Goal: Transaction & Acquisition: Book appointment/travel/reservation

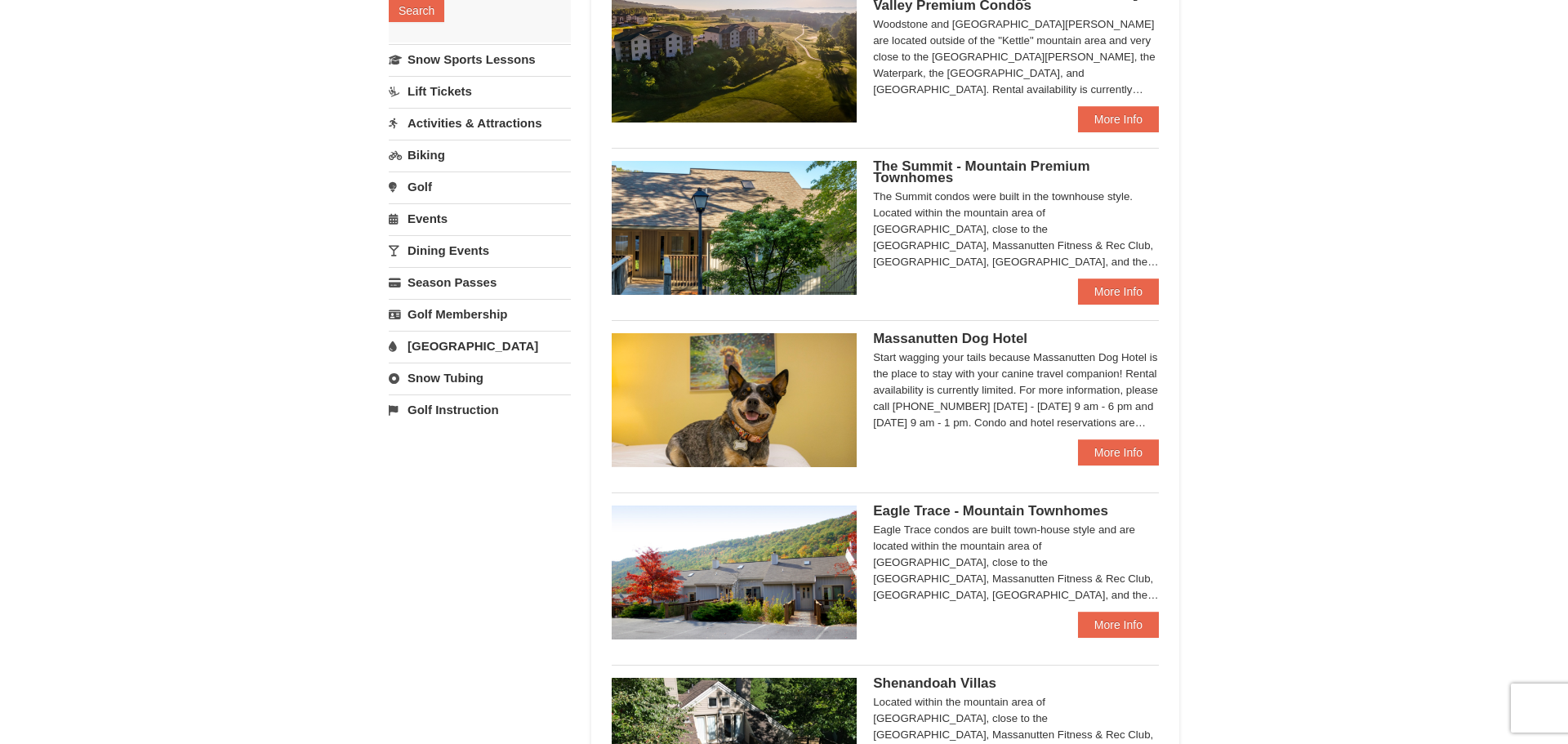
scroll to position [407, 0]
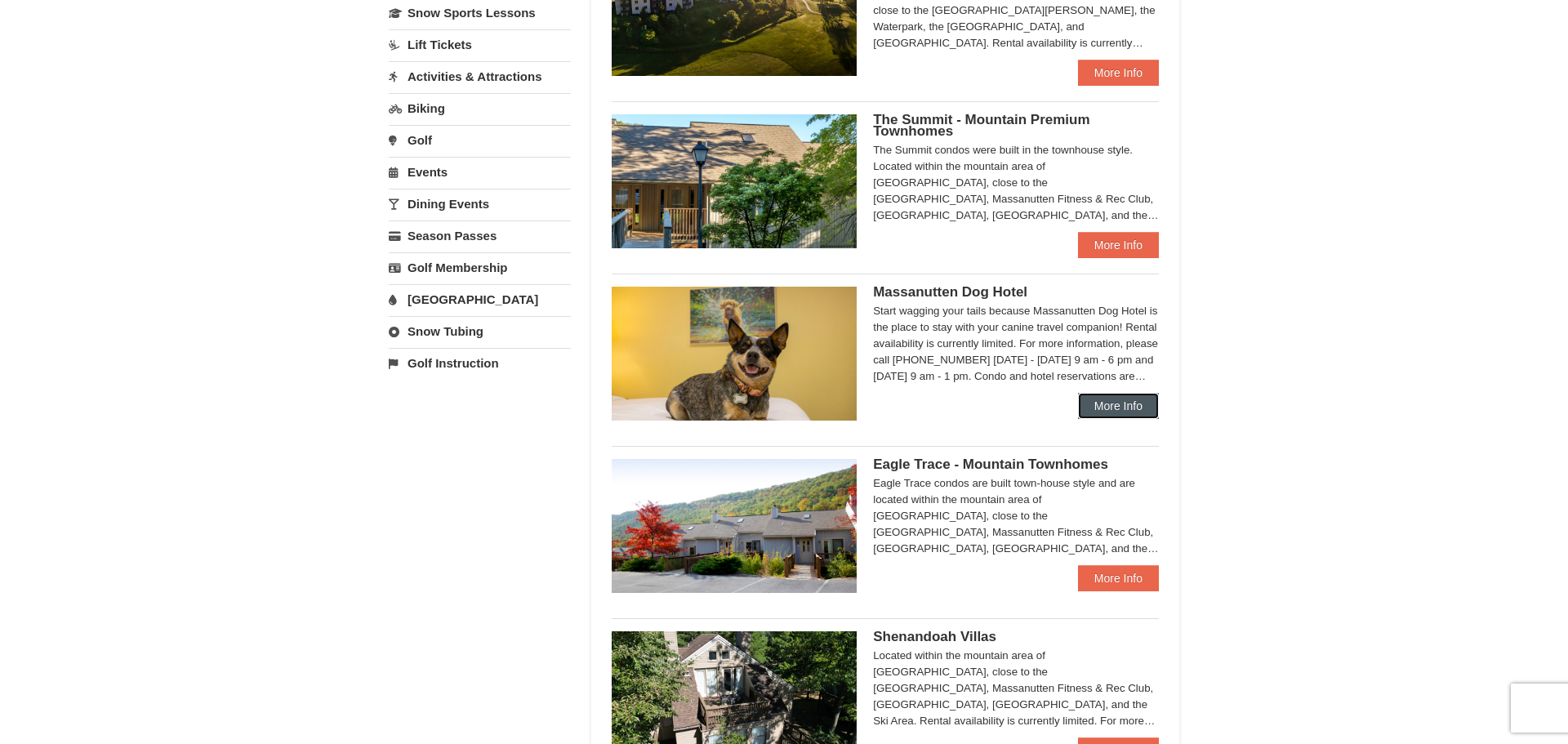
click at [1124, 409] on link "More Info" at bounding box center [1119, 405] width 81 height 26
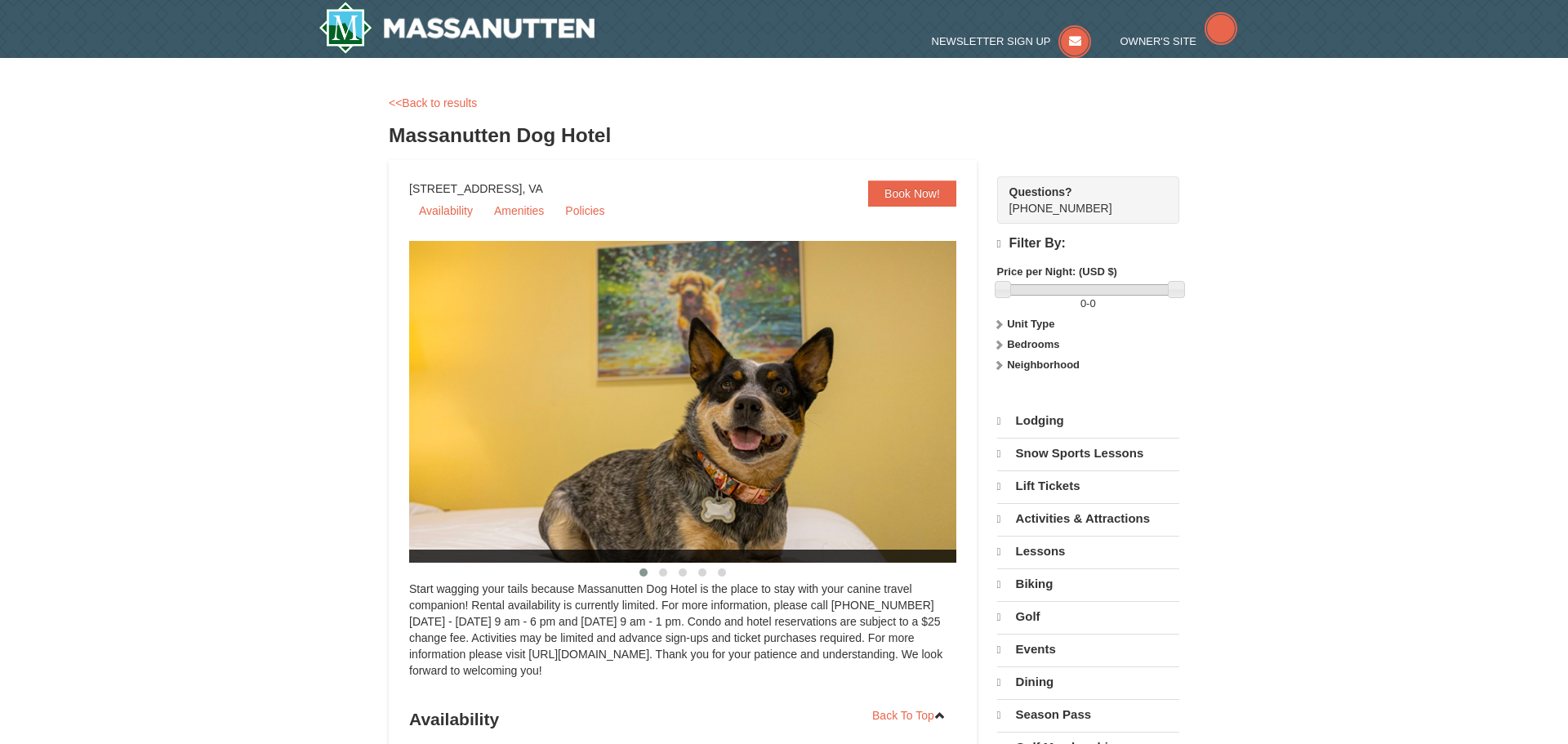
select select "10"
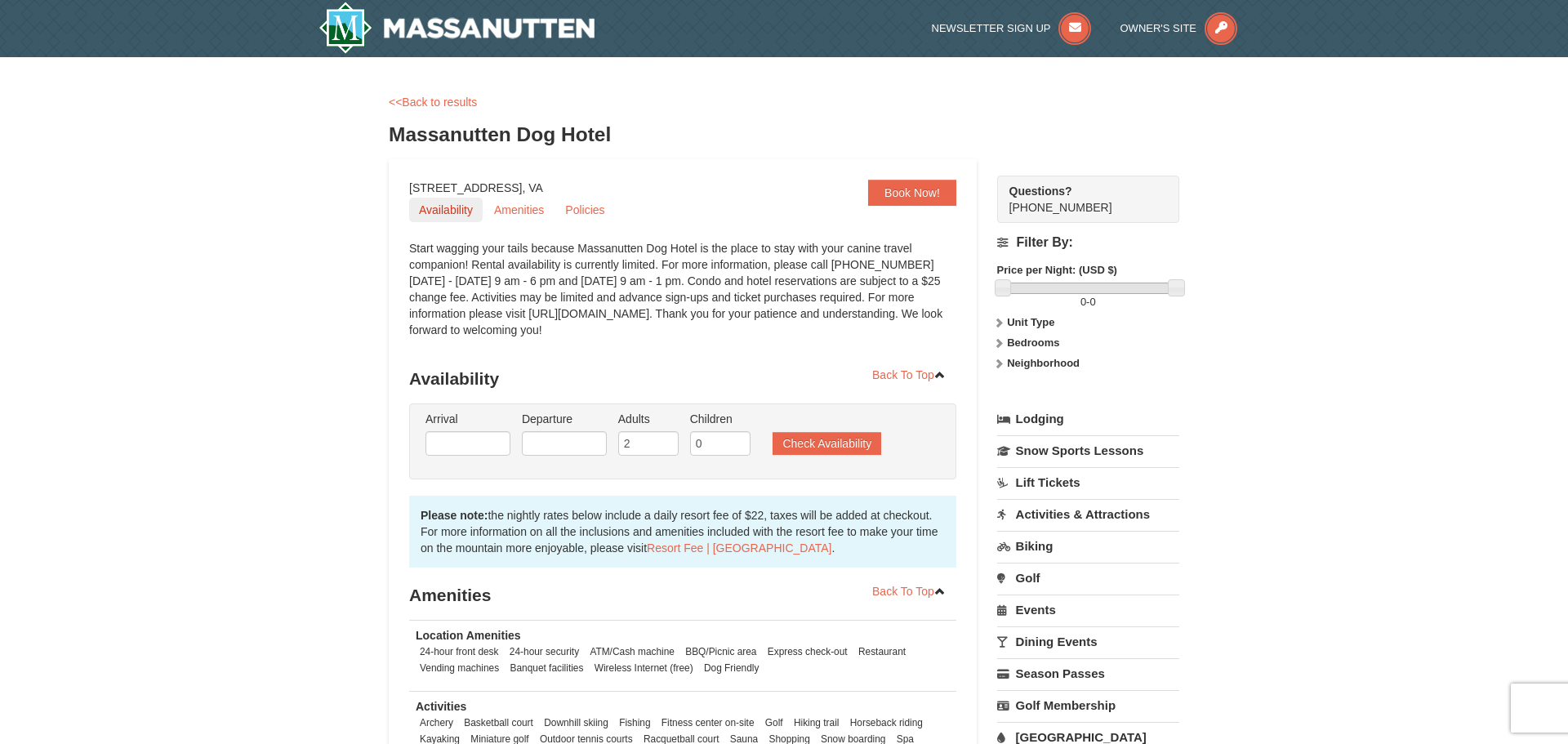
click at [445, 210] on link "Availability" at bounding box center [445, 210] width 73 height 24
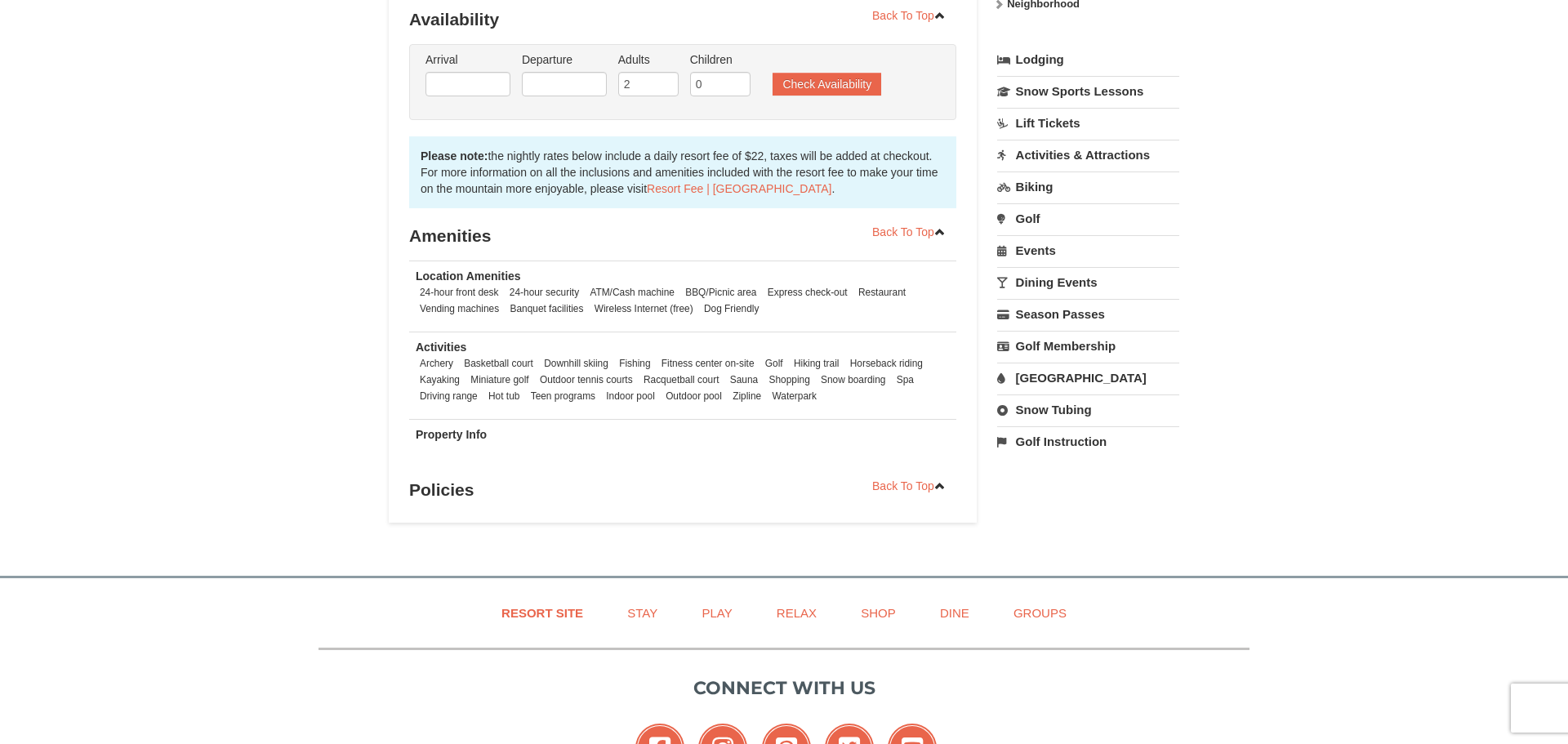
scroll to position [362, 0]
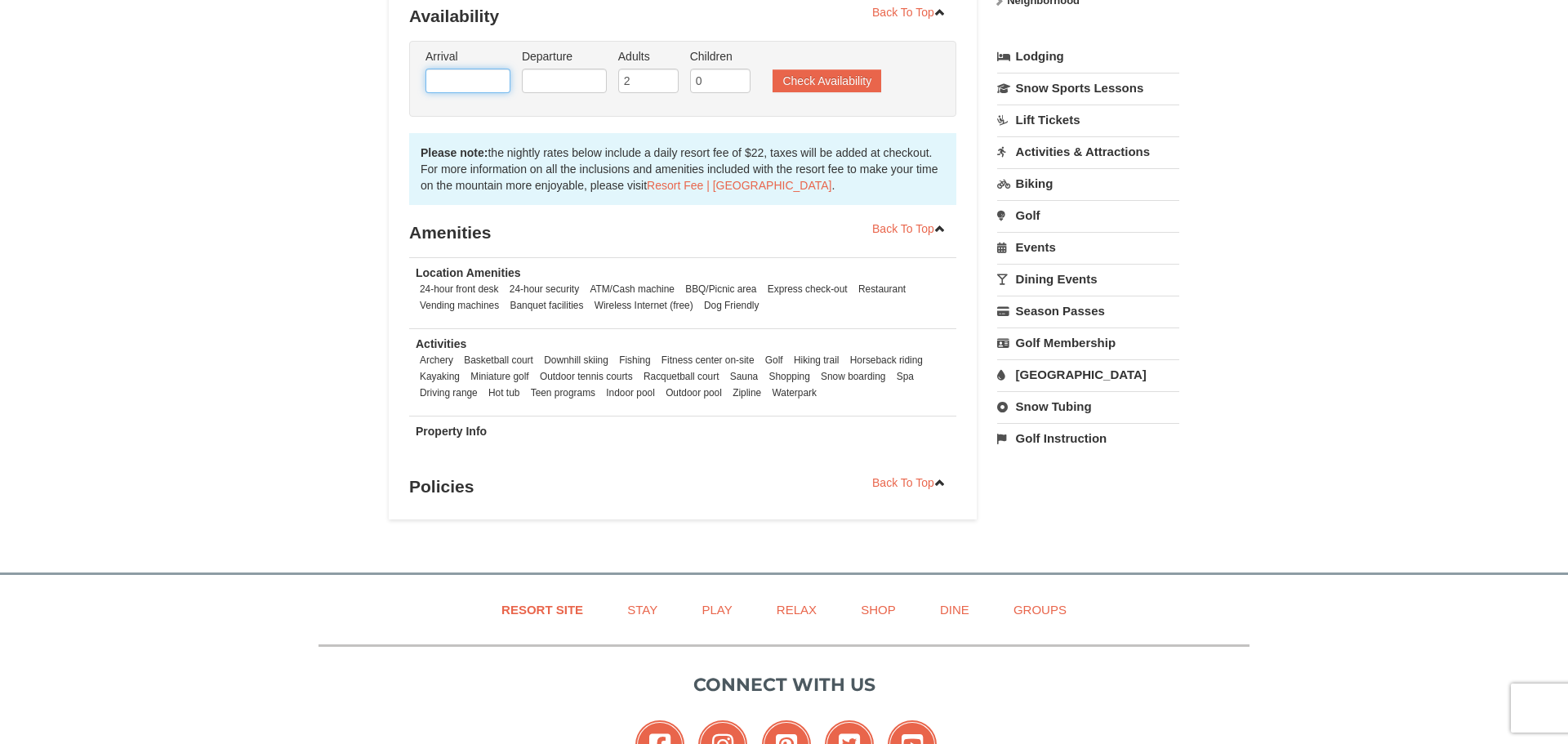
click at [480, 88] on input "text" at bounding box center [468, 80] width 85 height 24
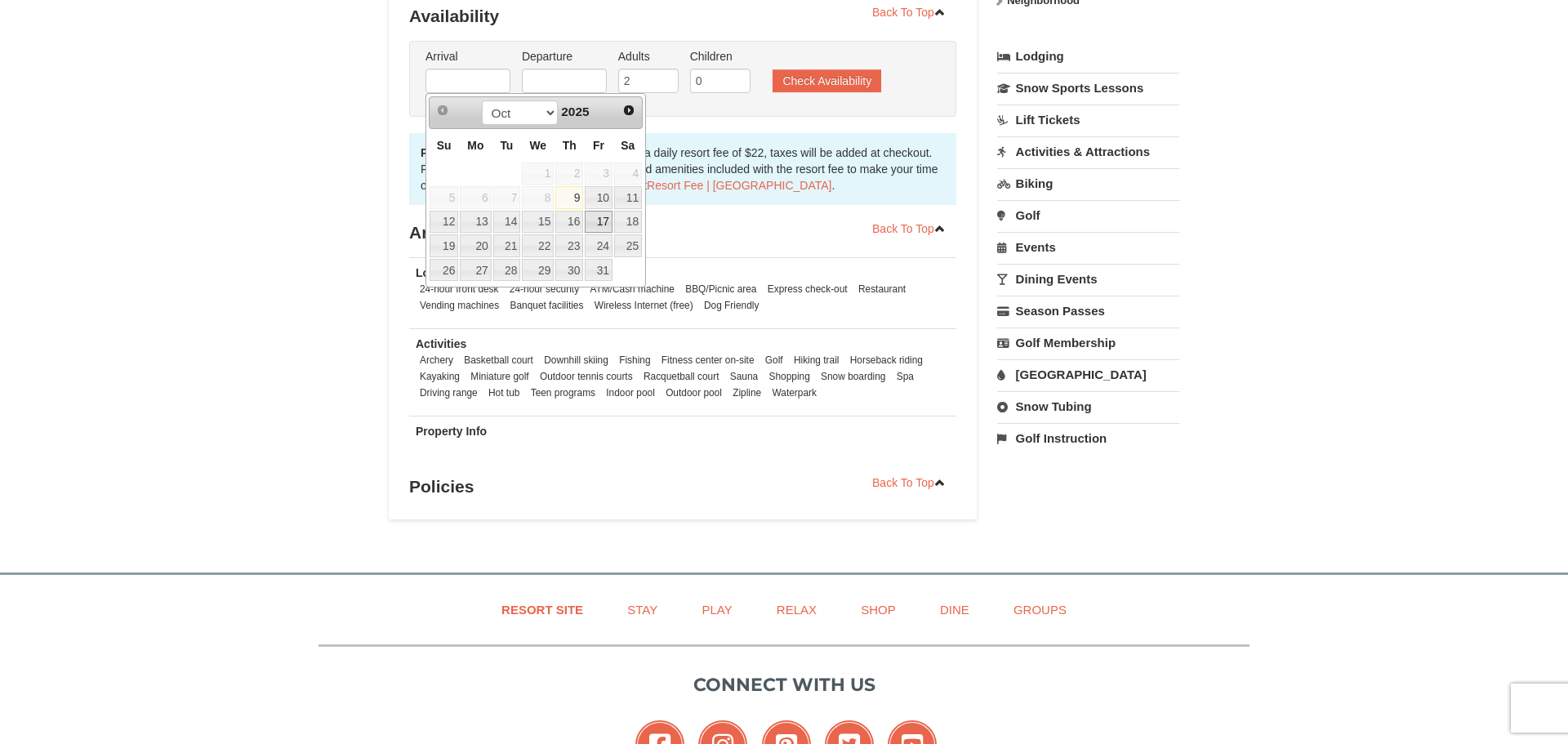
click at [607, 221] on link "17" at bounding box center [598, 222] width 28 height 22
type input "10/17/2025"
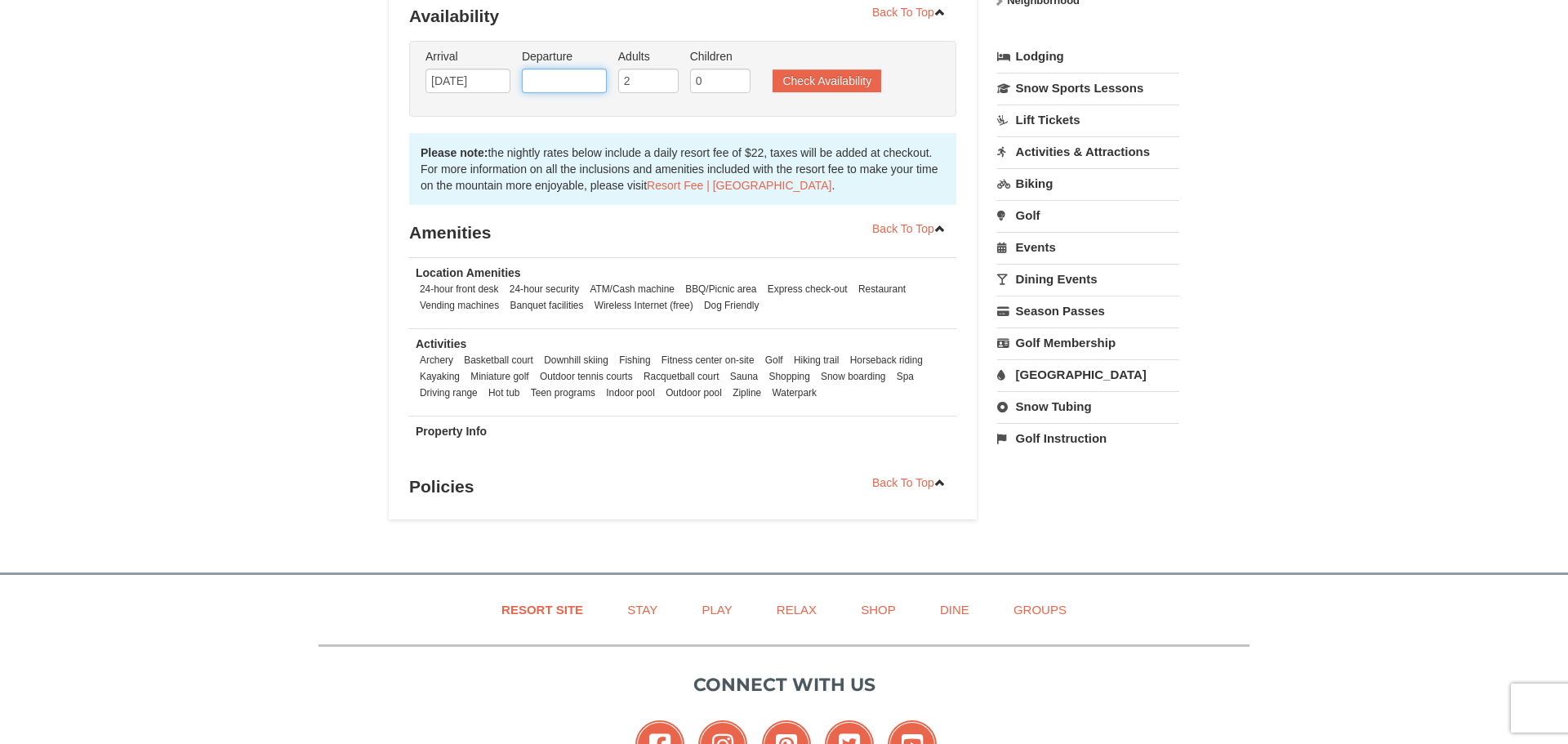
click at [578, 81] on input "text" at bounding box center [564, 80] width 85 height 24
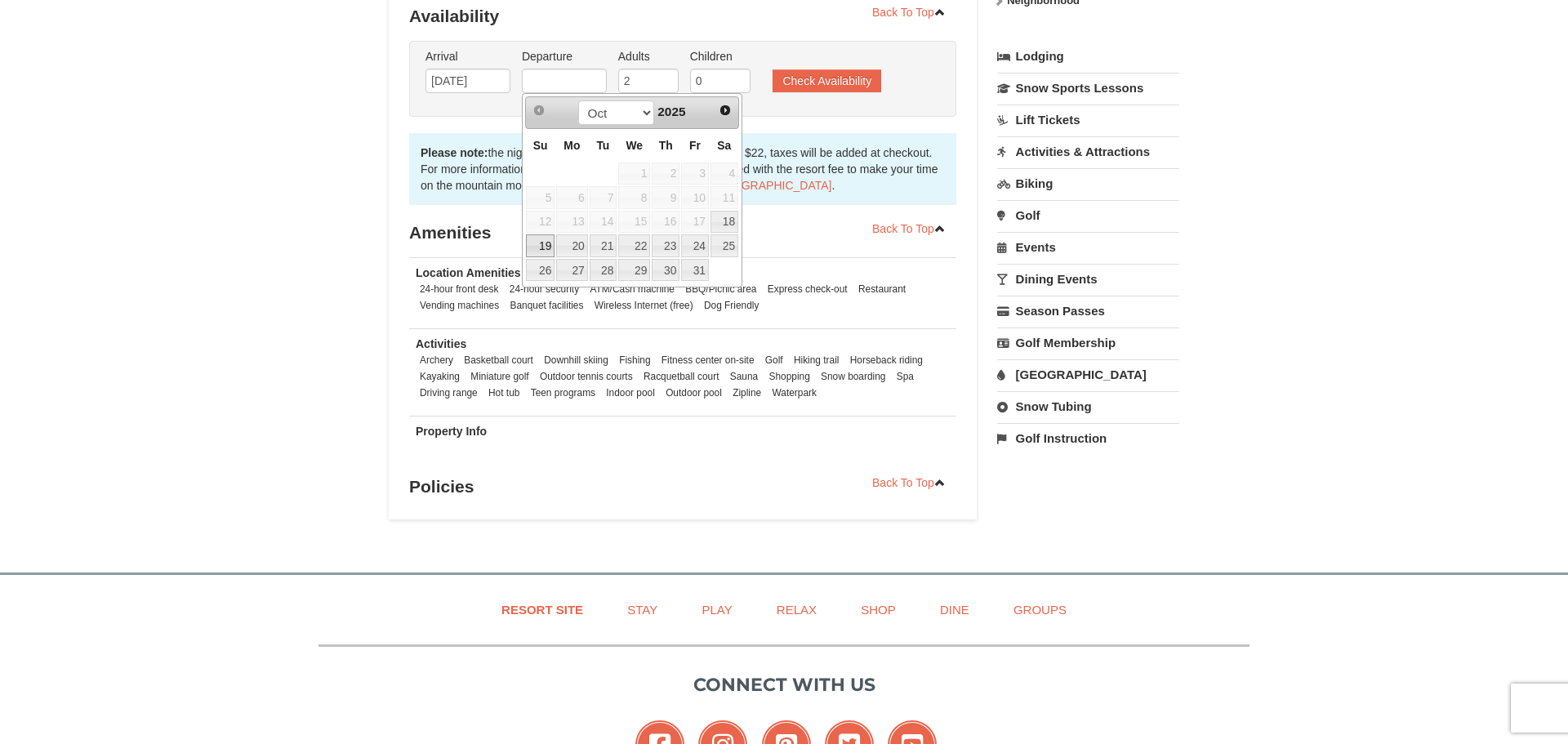
click at [549, 245] on link "19" at bounding box center [539, 245] width 29 height 22
type input "10/19/2025"
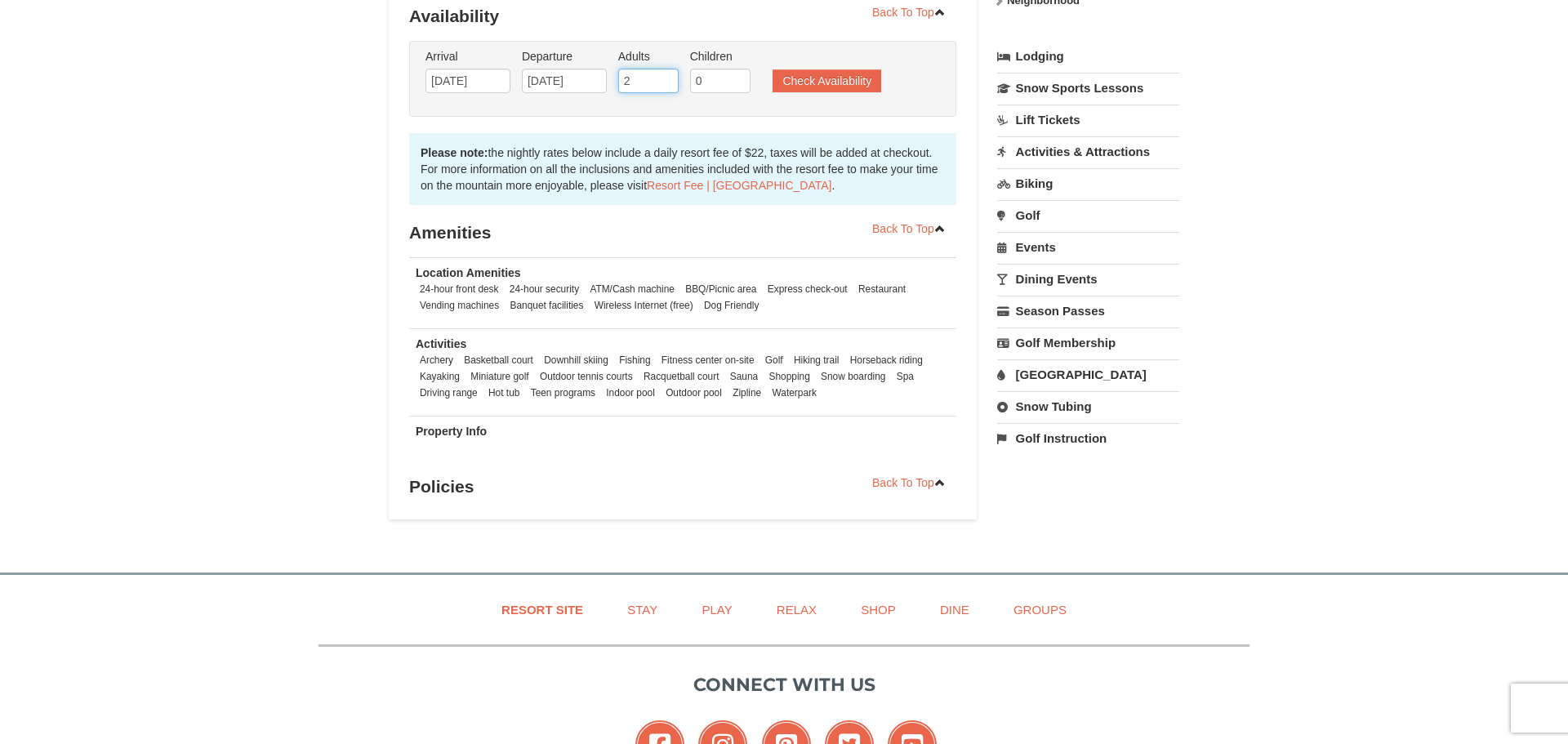
click at [654, 81] on input "2" at bounding box center [648, 80] width 61 height 24
click at [668, 78] on input "3" at bounding box center [648, 80] width 61 height 24
type input "4"
click at [668, 78] on input "4" at bounding box center [648, 80] width 61 height 24
click at [794, 78] on button "Check Availability" at bounding box center [827, 80] width 109 height 22
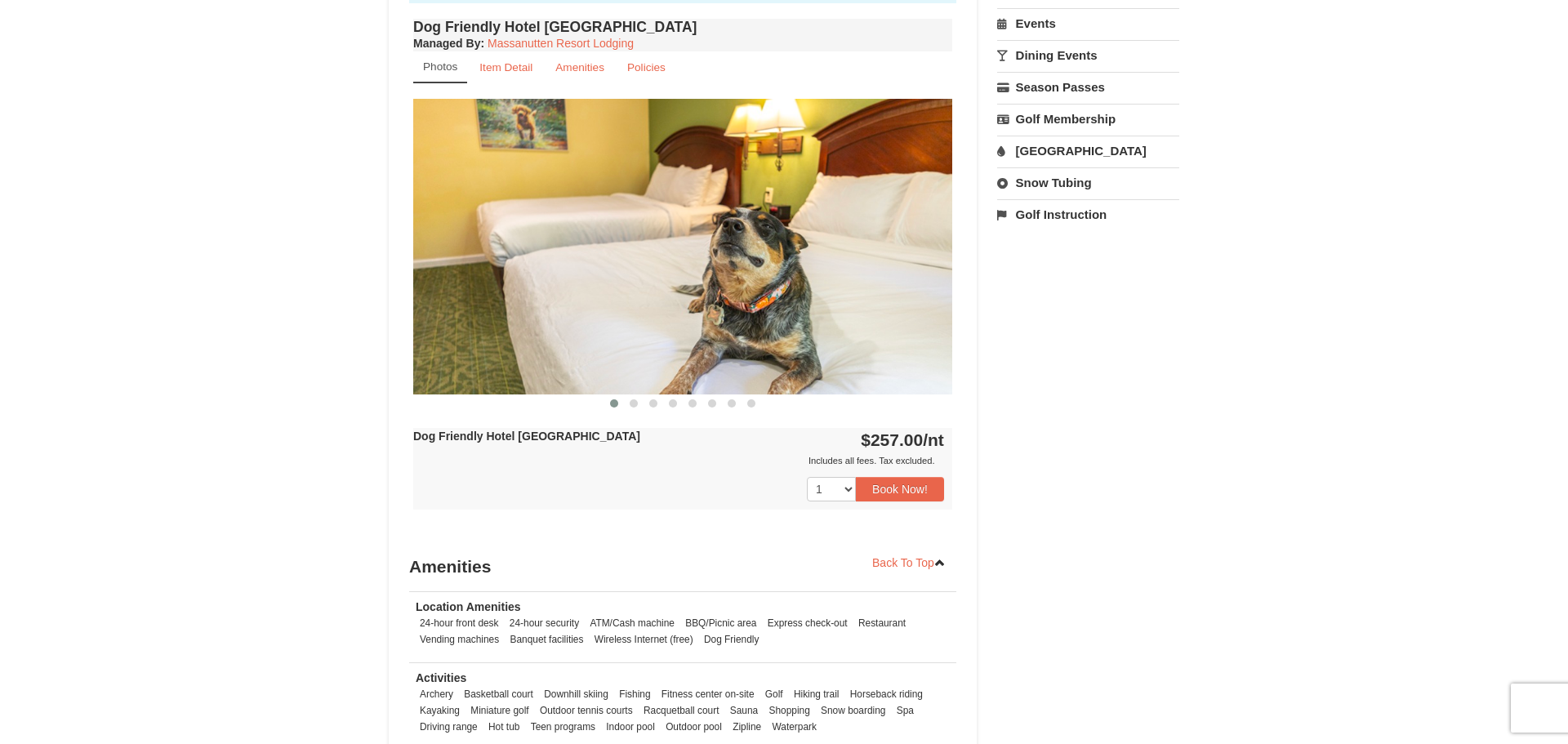
scroll to position [555, 0]
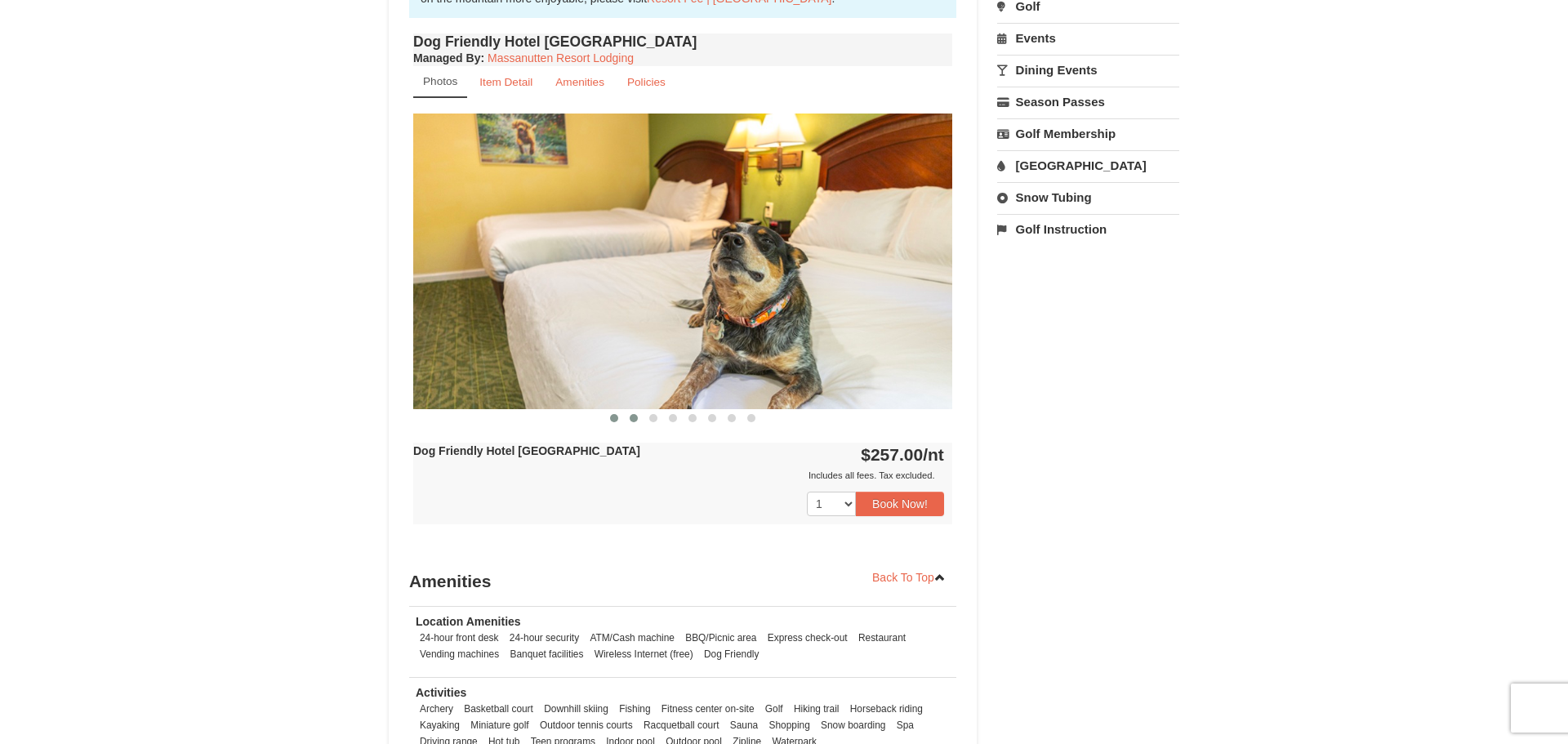
click at [629, 422] on button at bounding box center [634, 417] width 20 height 16
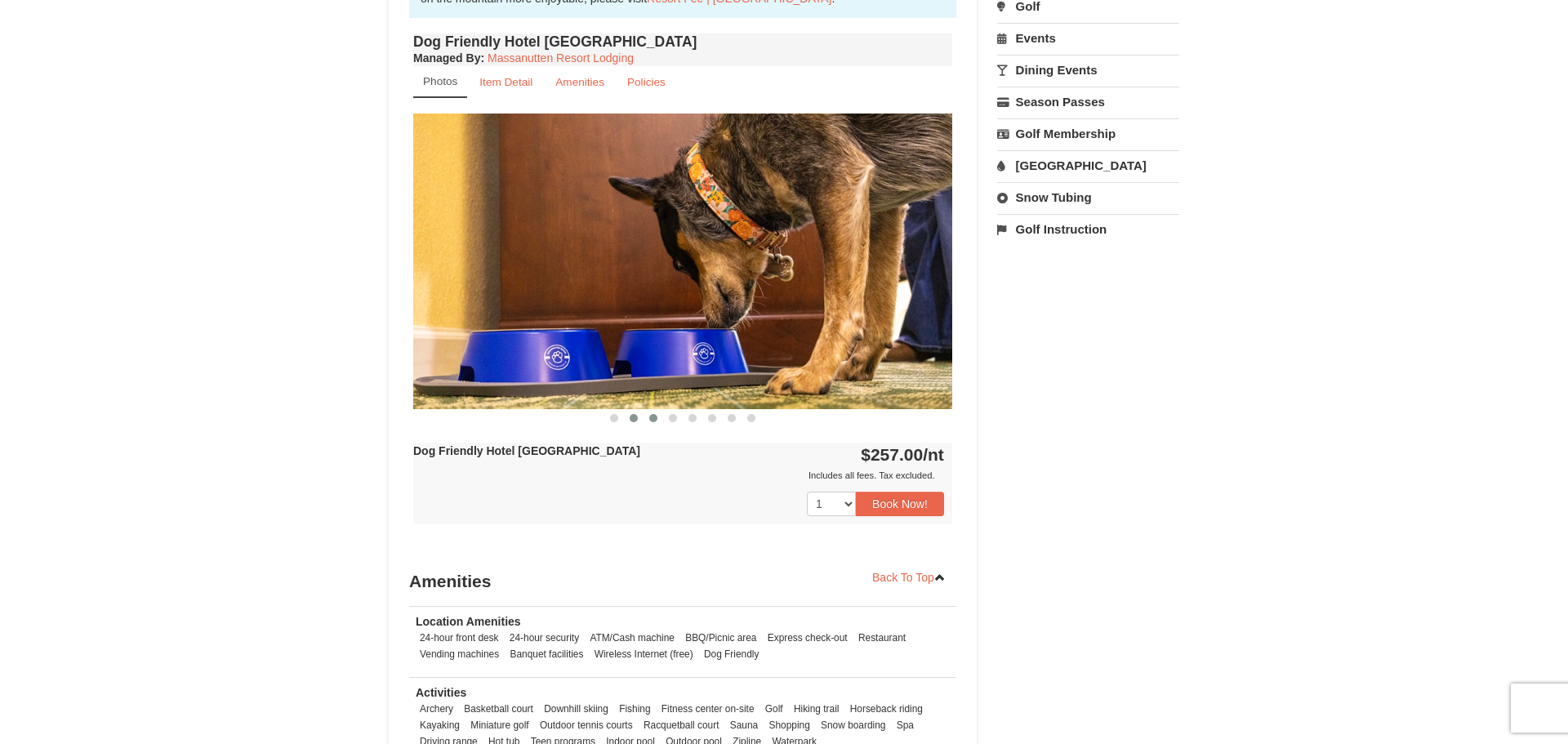
click at [652, 416] on span at bounding box center [653, 417] width 8 height 8
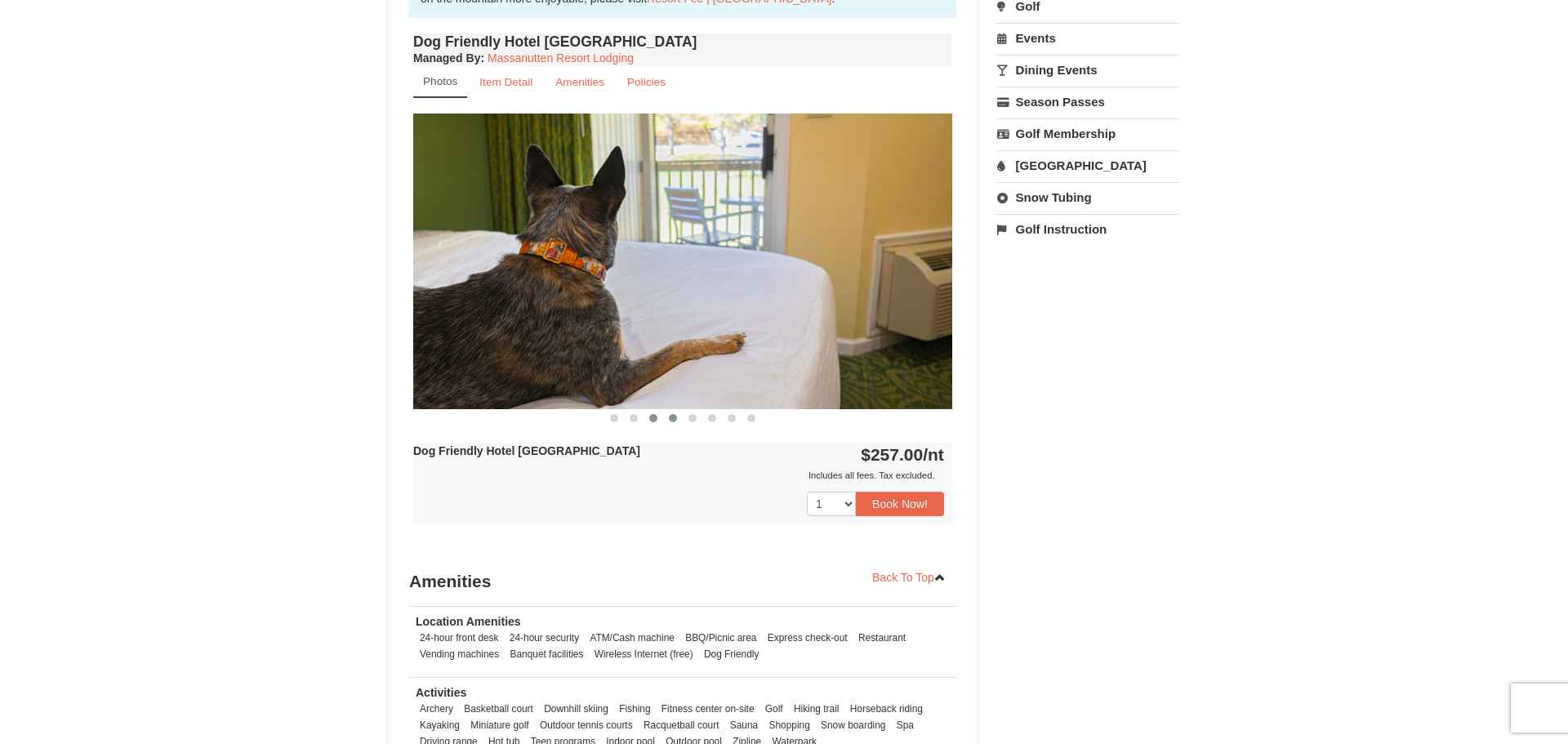
click at [666, 417] on button at bounding box center [672, 417] width 20 height 16
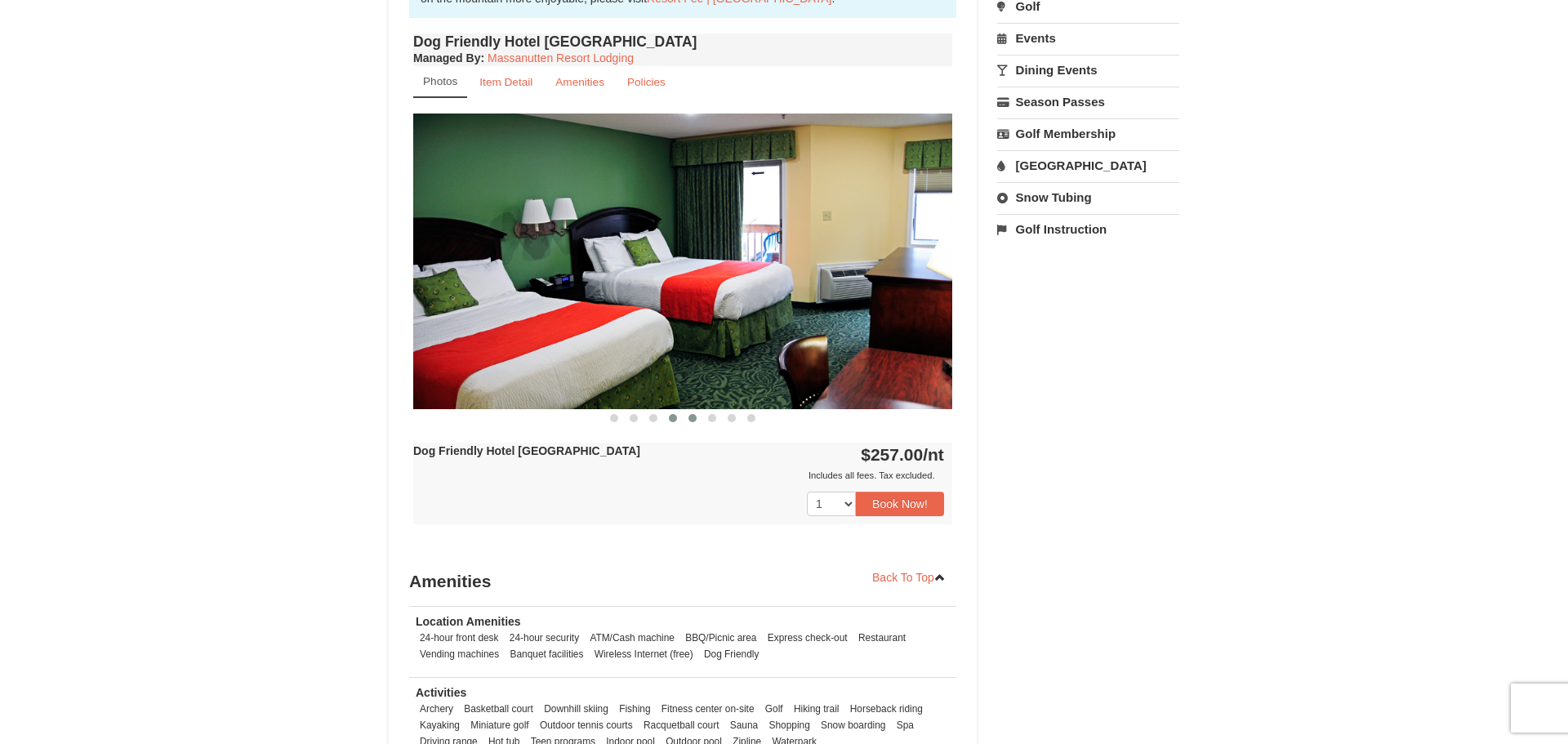
click at [688, 417] on span at bounding box center [692, 417] width 8 height 8
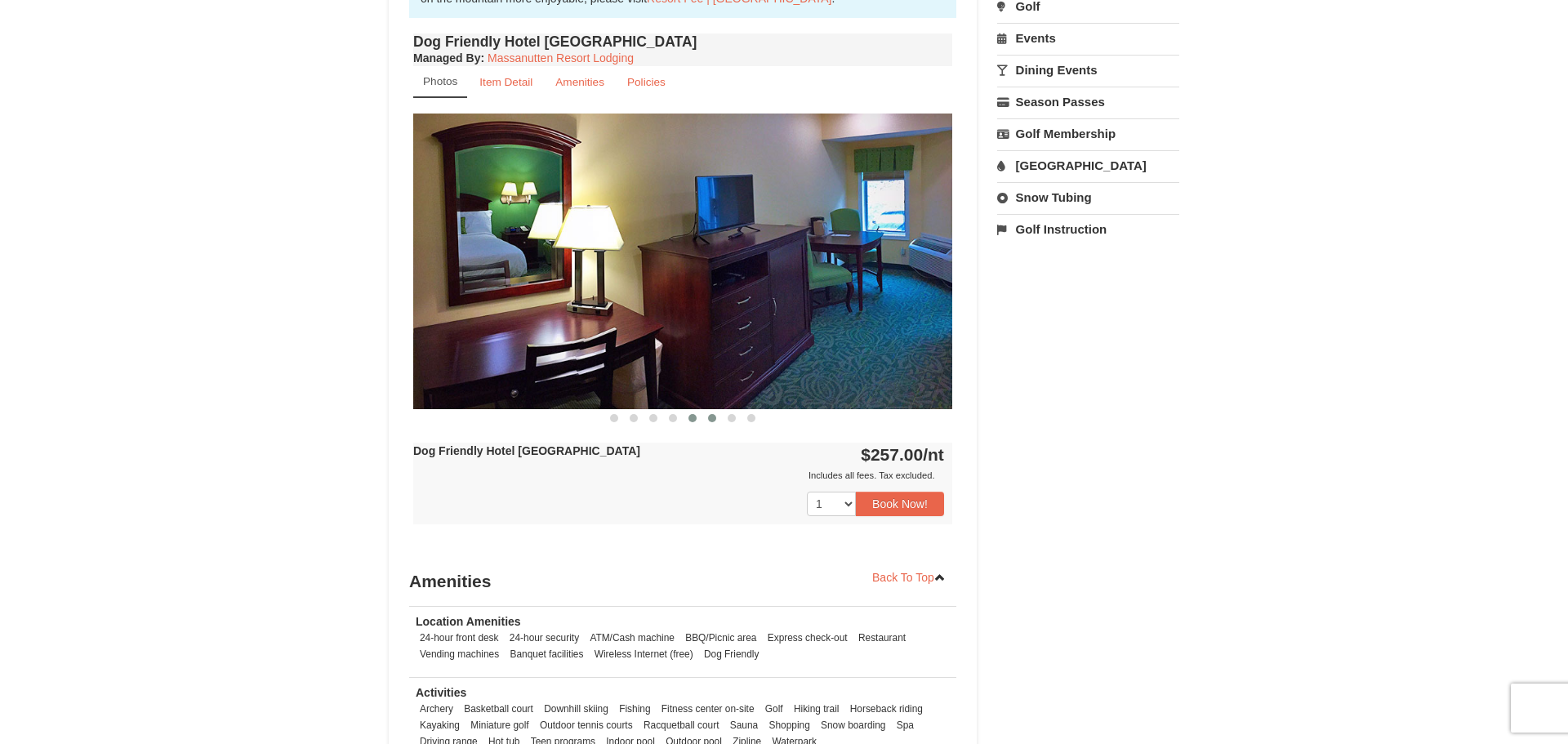
click at [704, 418] on button at bounding box center [712, 417] width 20 height 16
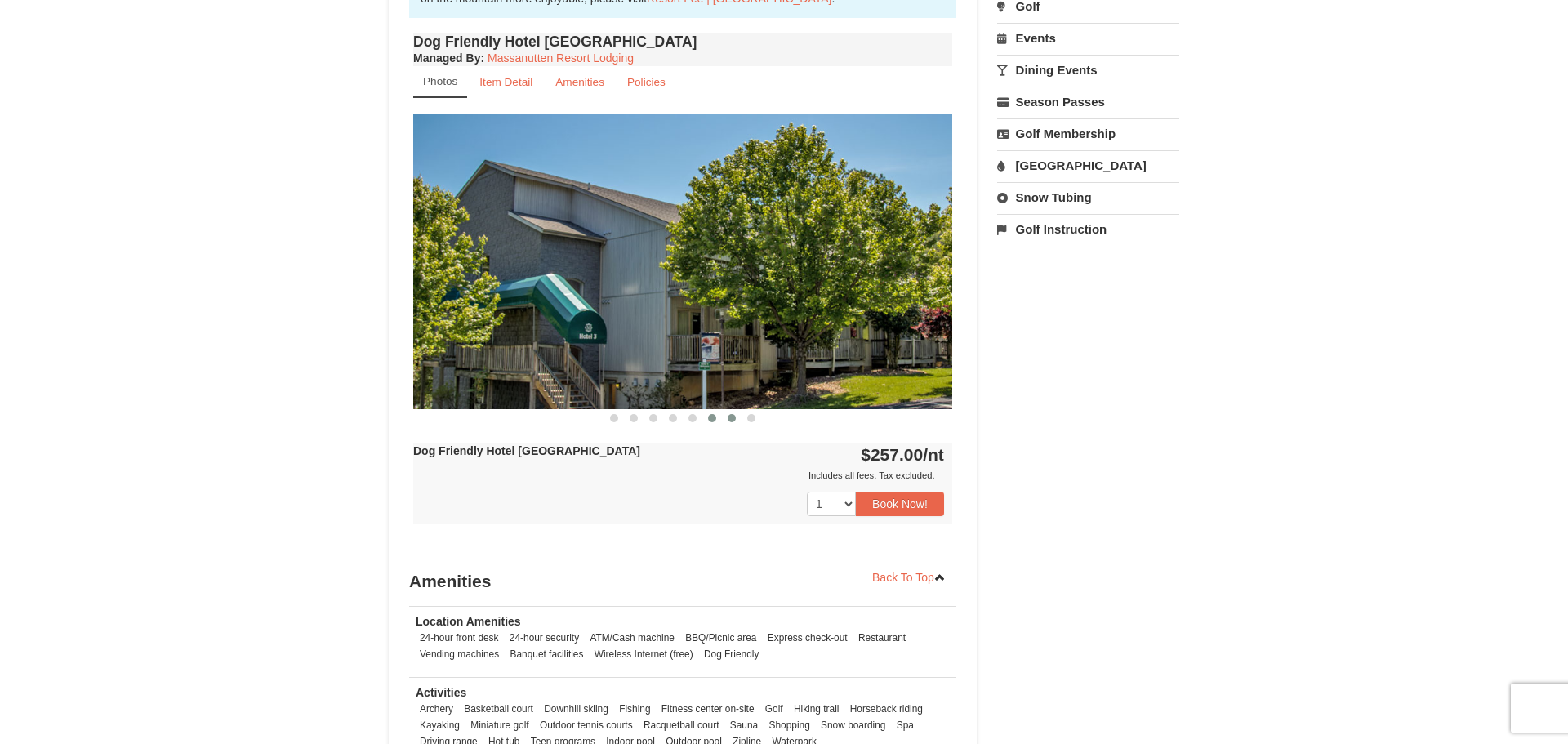
click at [729, 418] on span at bounding box center [731, 417] width 8 height 8
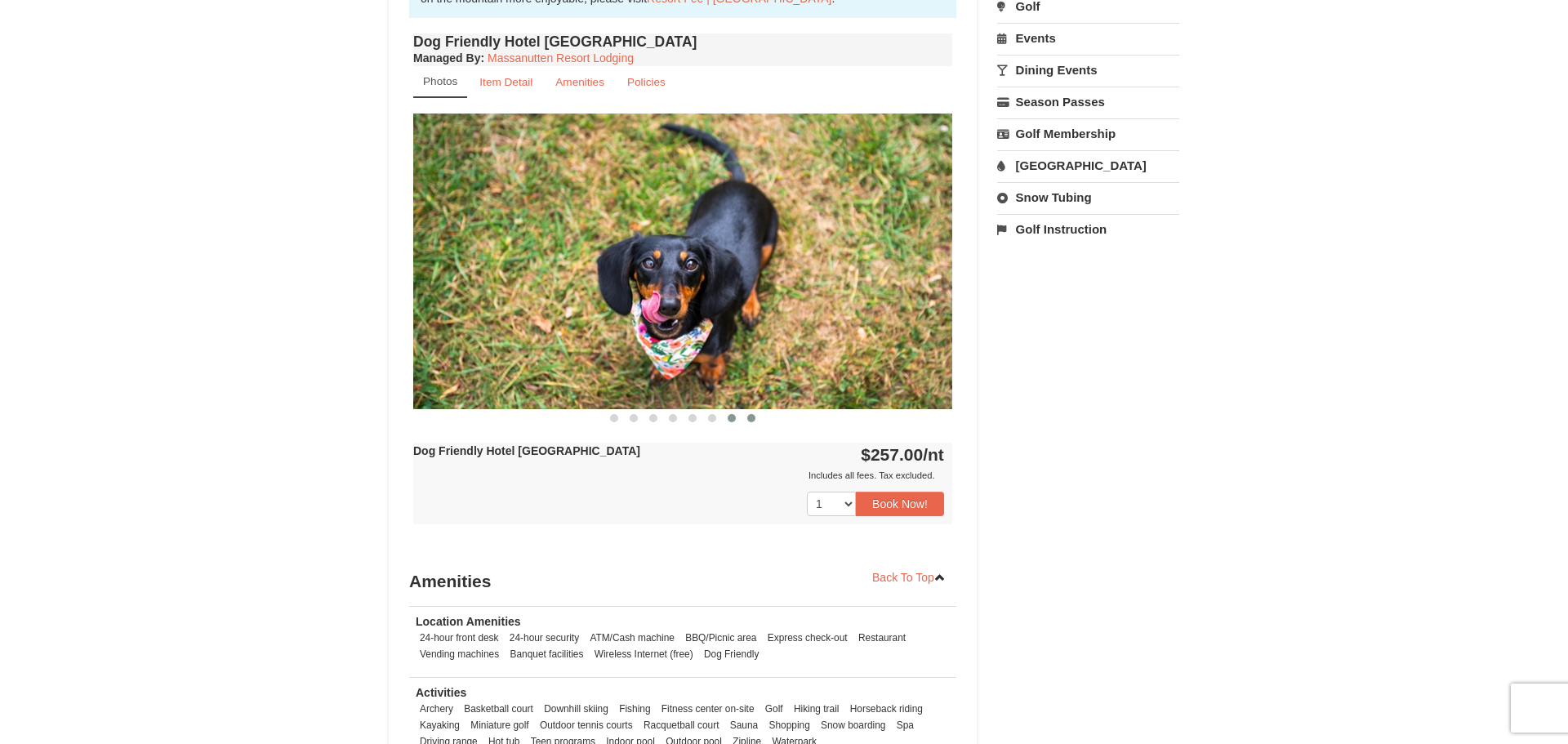
click at [751, 418] on span at bounding box center [750, 417] width 8 height 8
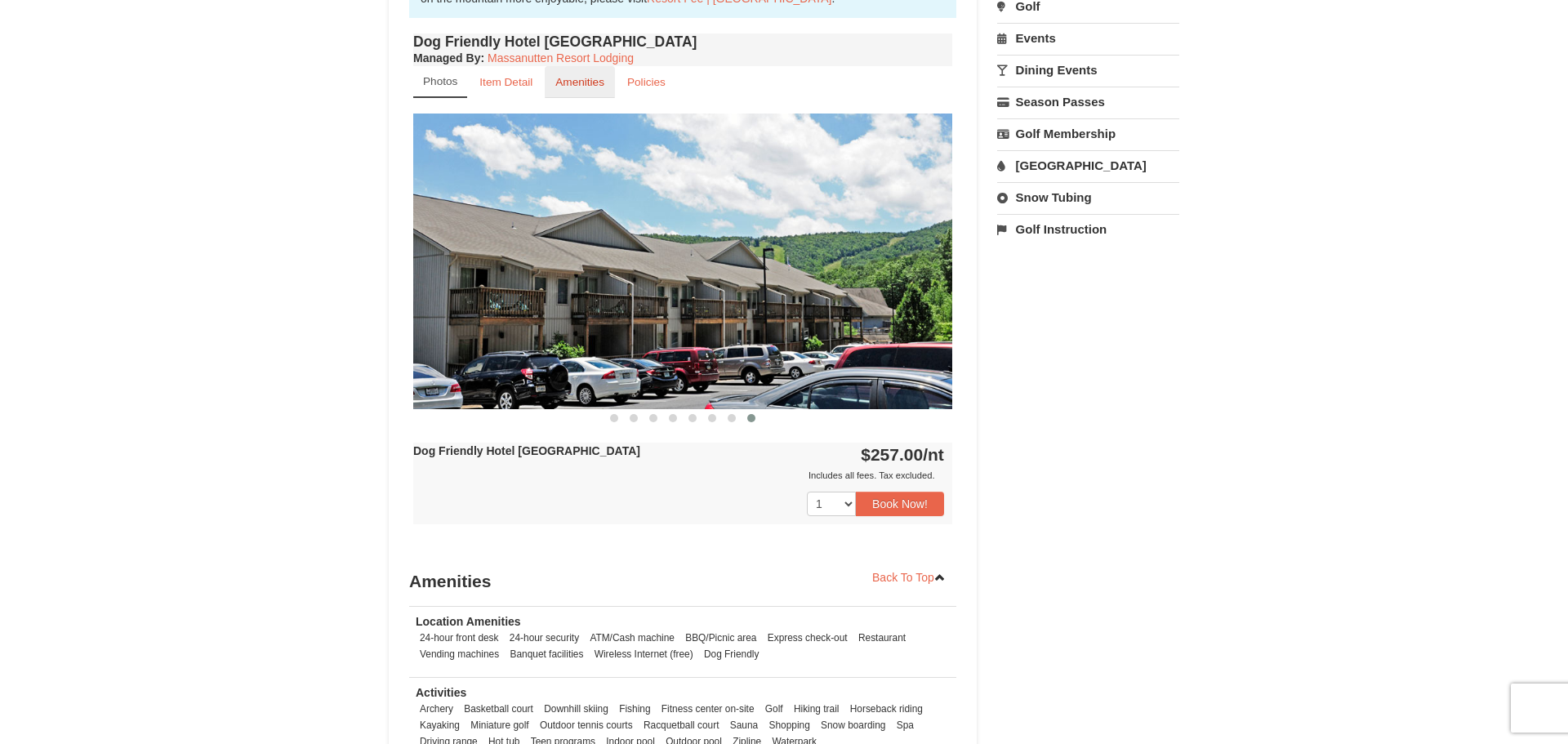
click at [571, 82] on small "Amenities" at bounding box center [579, 82] width 49 height 12
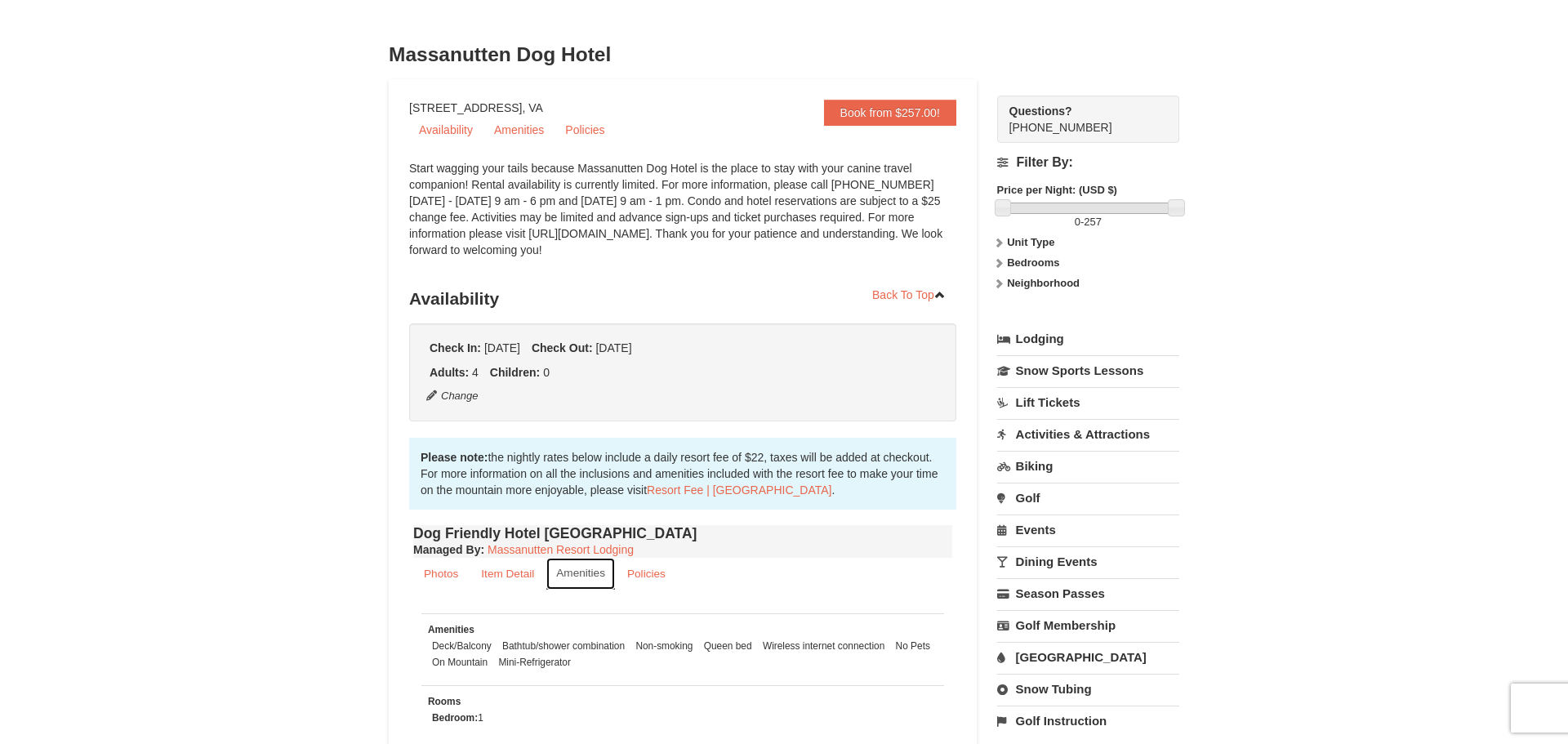
scroll to position [0, 0]
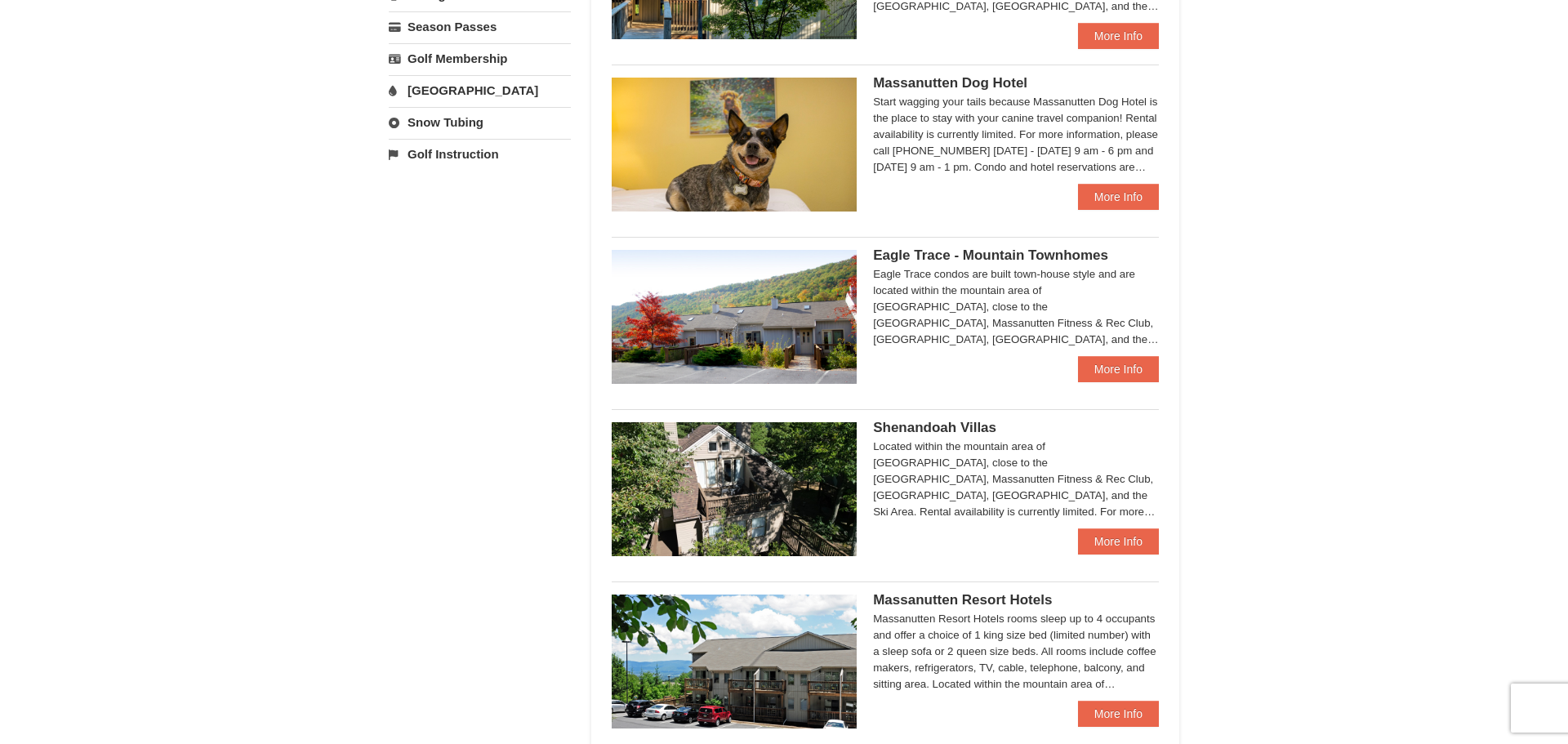
scroll to position [568, 0]
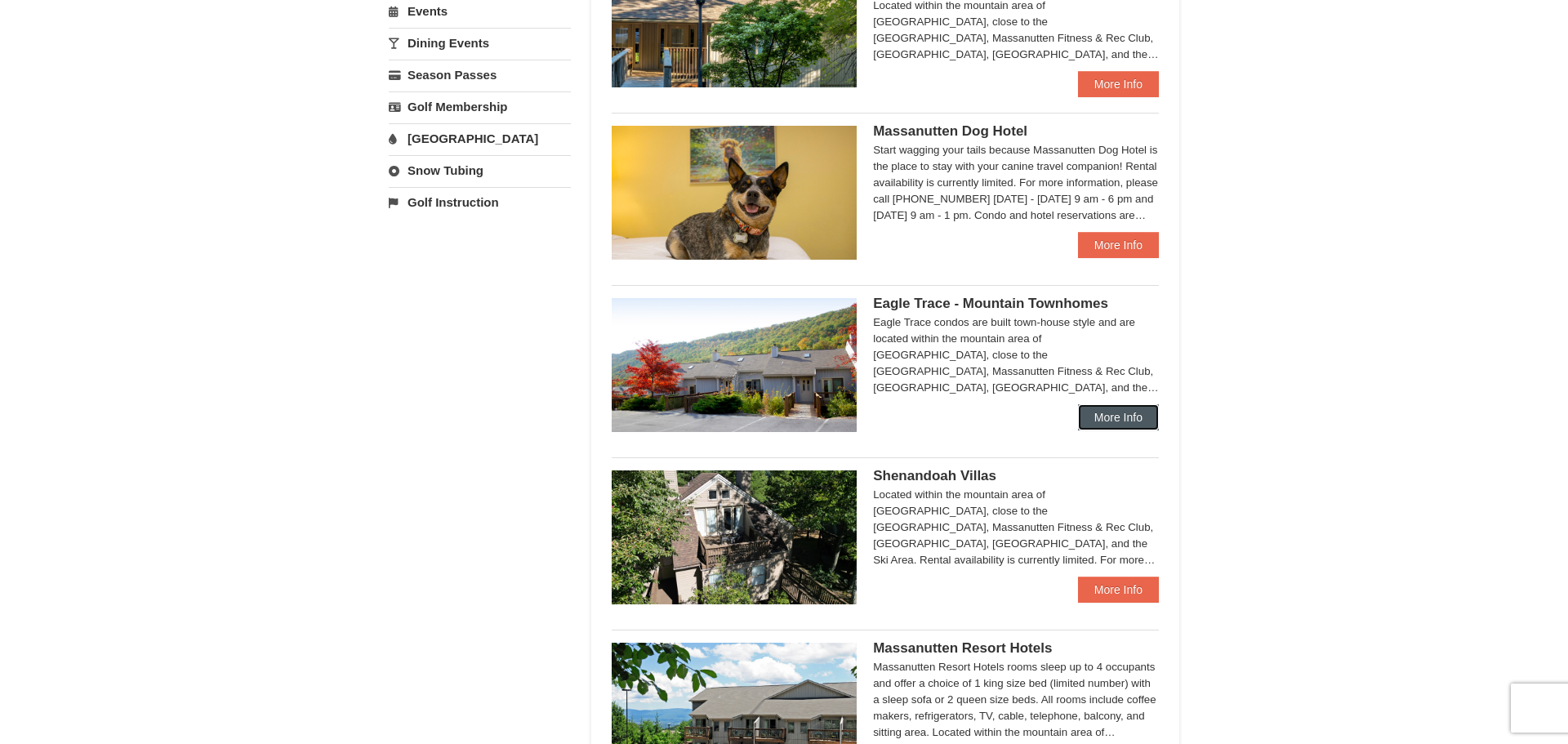
click at [1119, 412] on link "More Info" at bounding box center [1119, 417] width 81 height 26
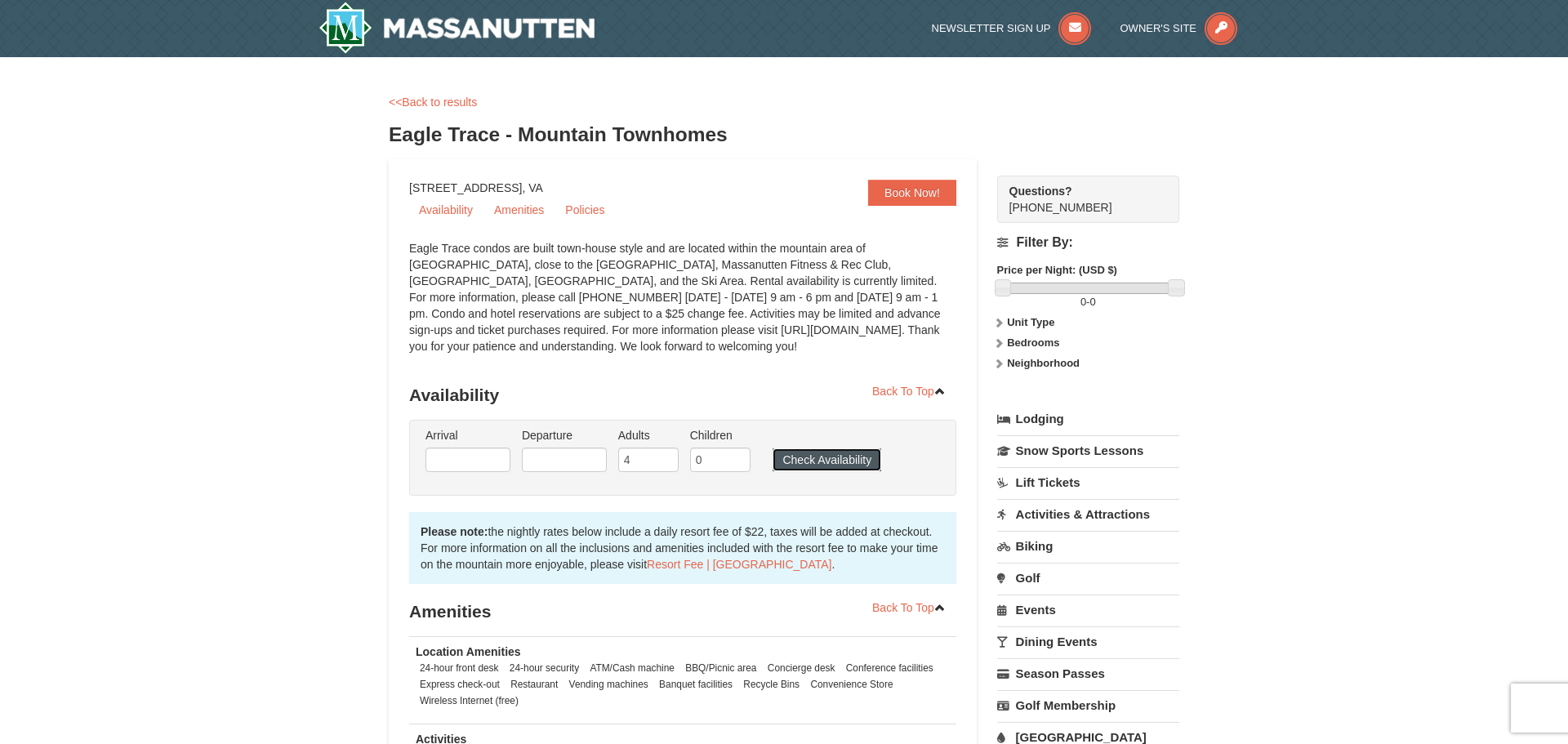
click at [835, 456] on button "Check Availability" at bounding box center [827, 460] width 109 height 22
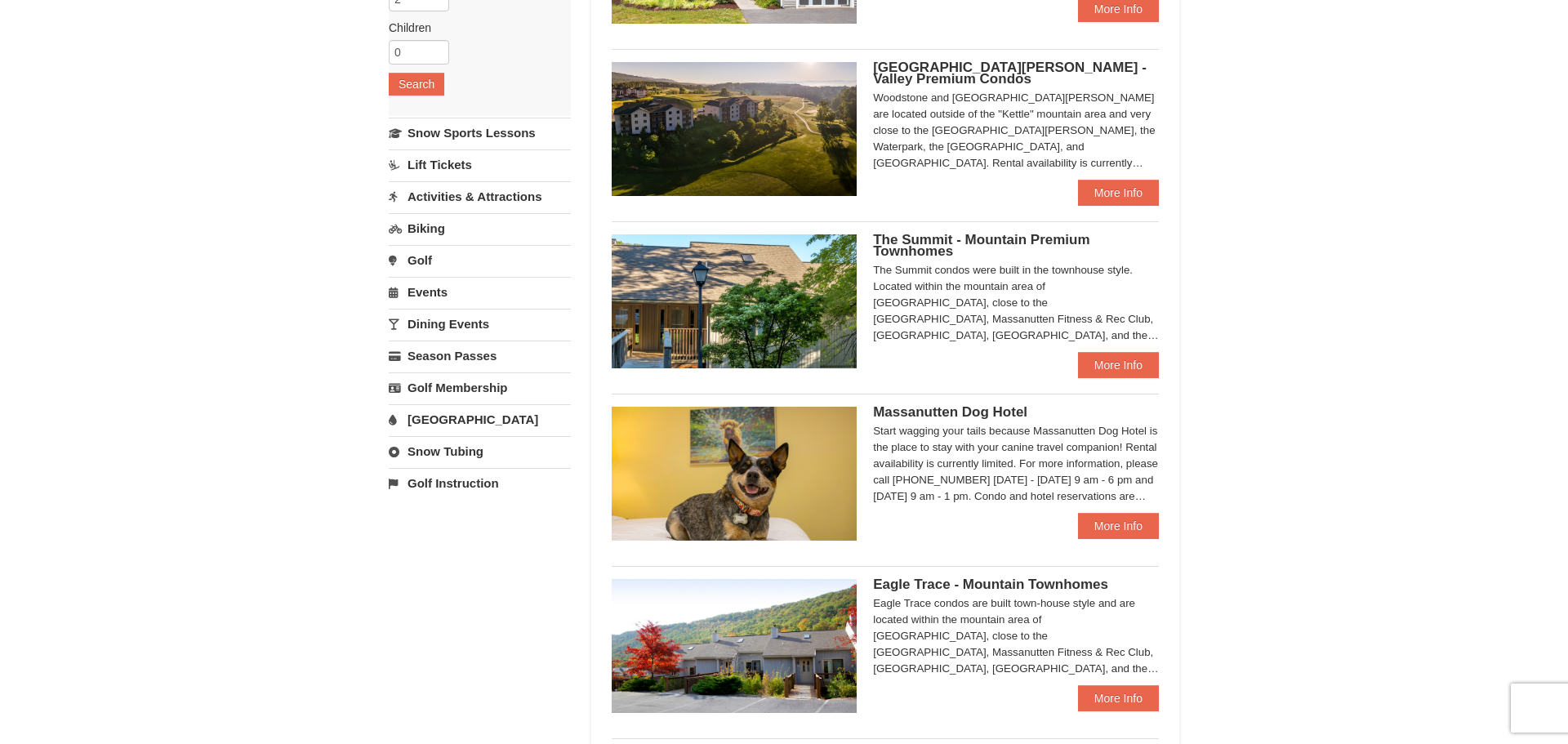
scroll to position [246, 0]
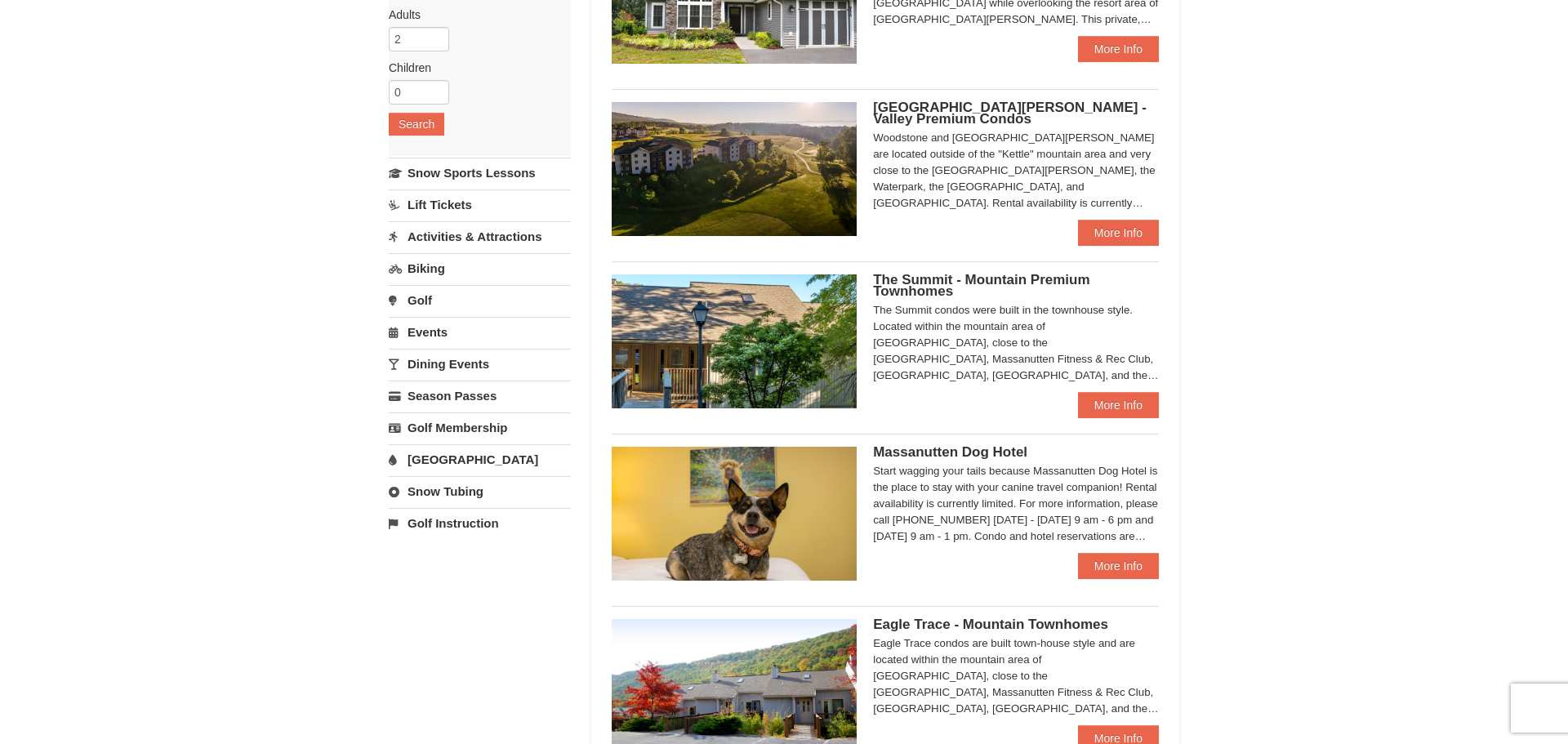
click at [973, 274] on span "The Summit - Mountain Premium Townhomes" at bounding box center [981, 285] width 216 height 27
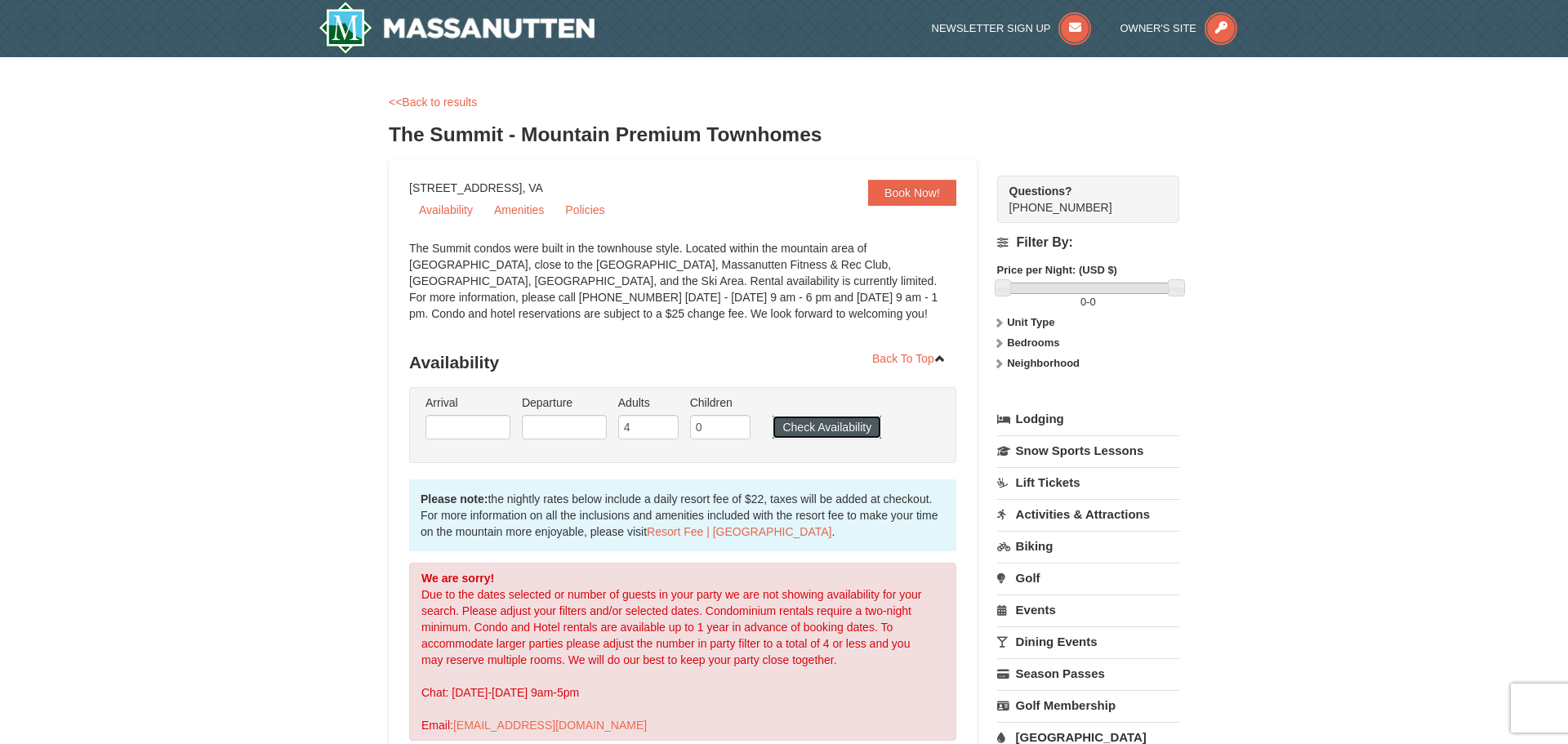
click at [802, 429] on button "Check Availability" at bounding box center [827, 427] width 109 height 22
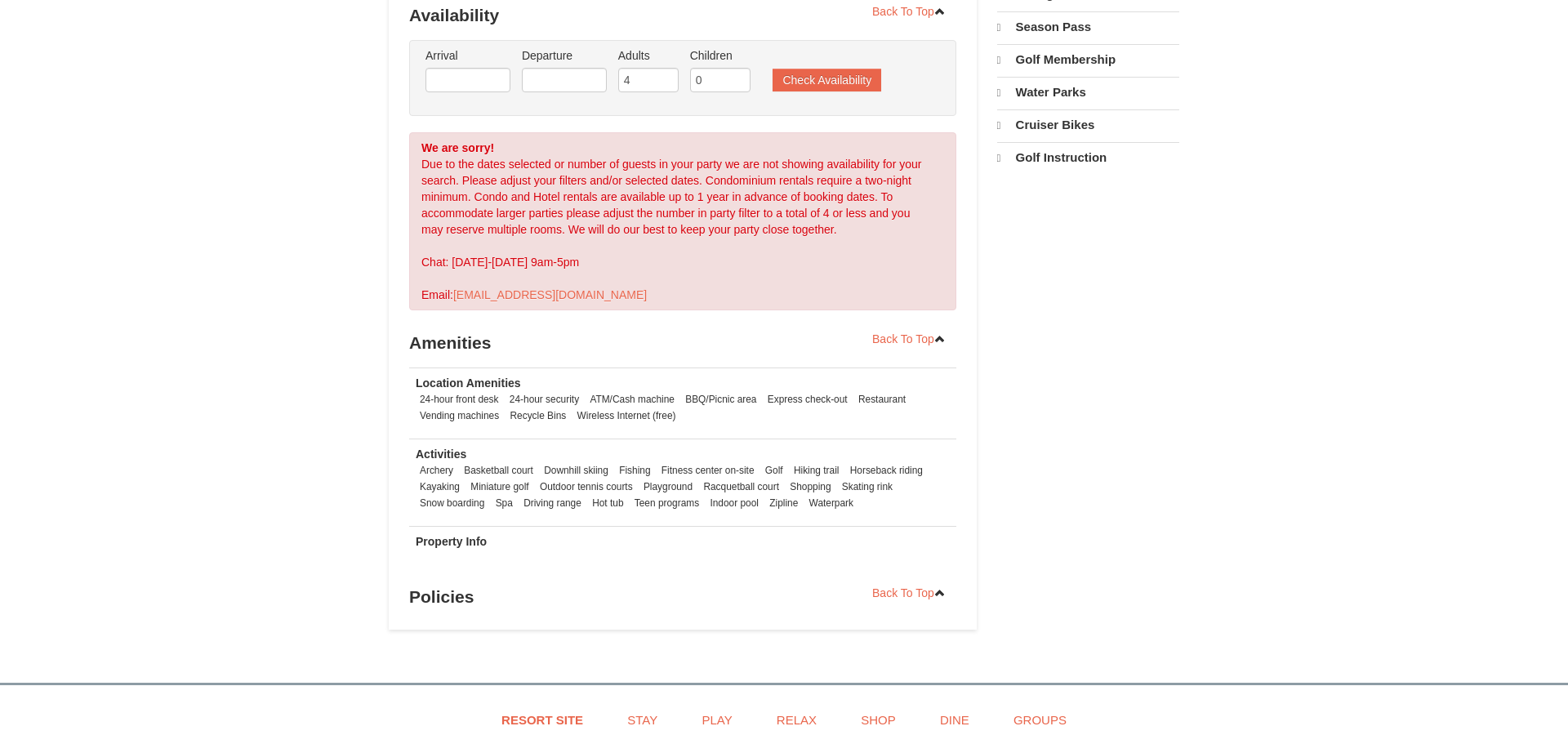
select select "10"
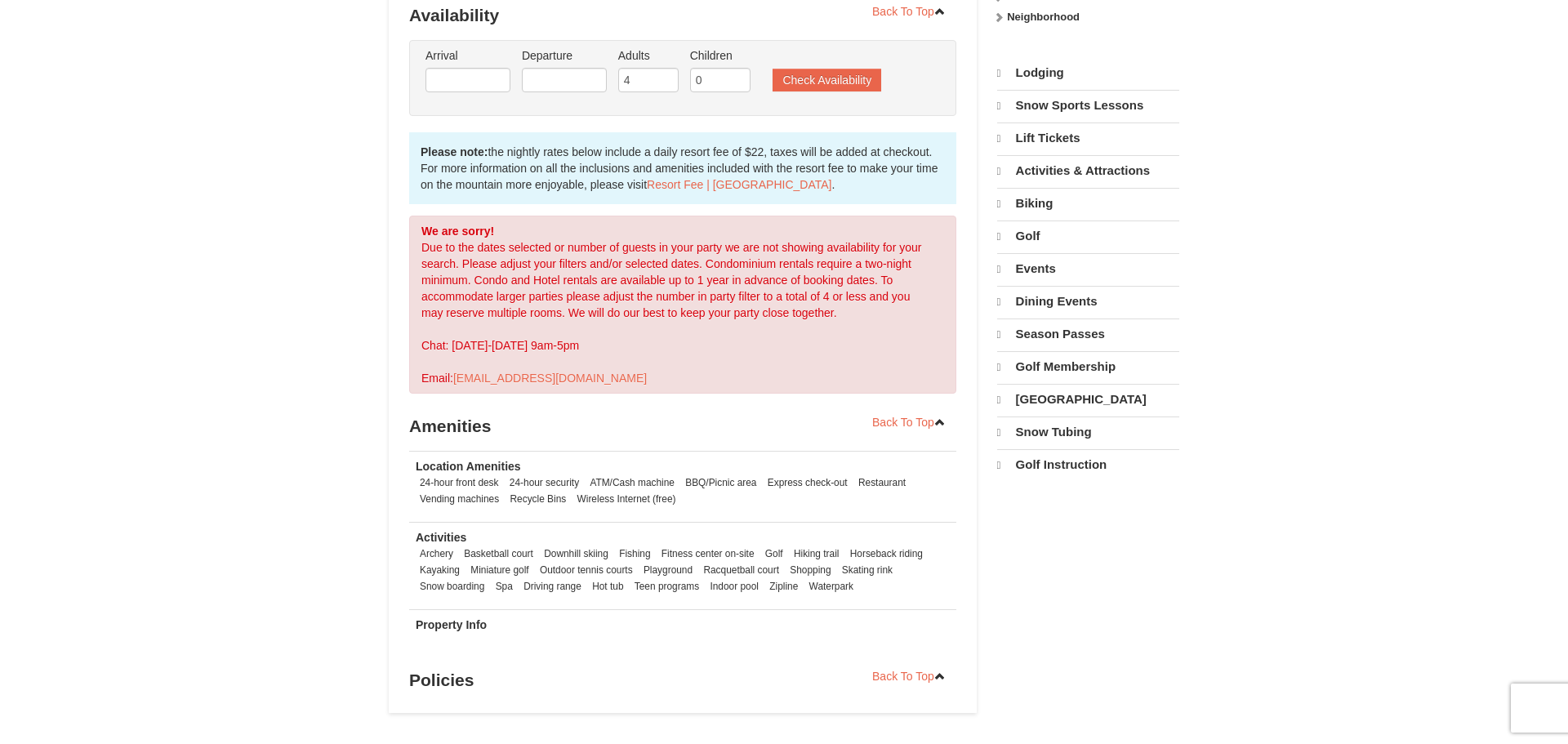
scroll to position [330, 0]
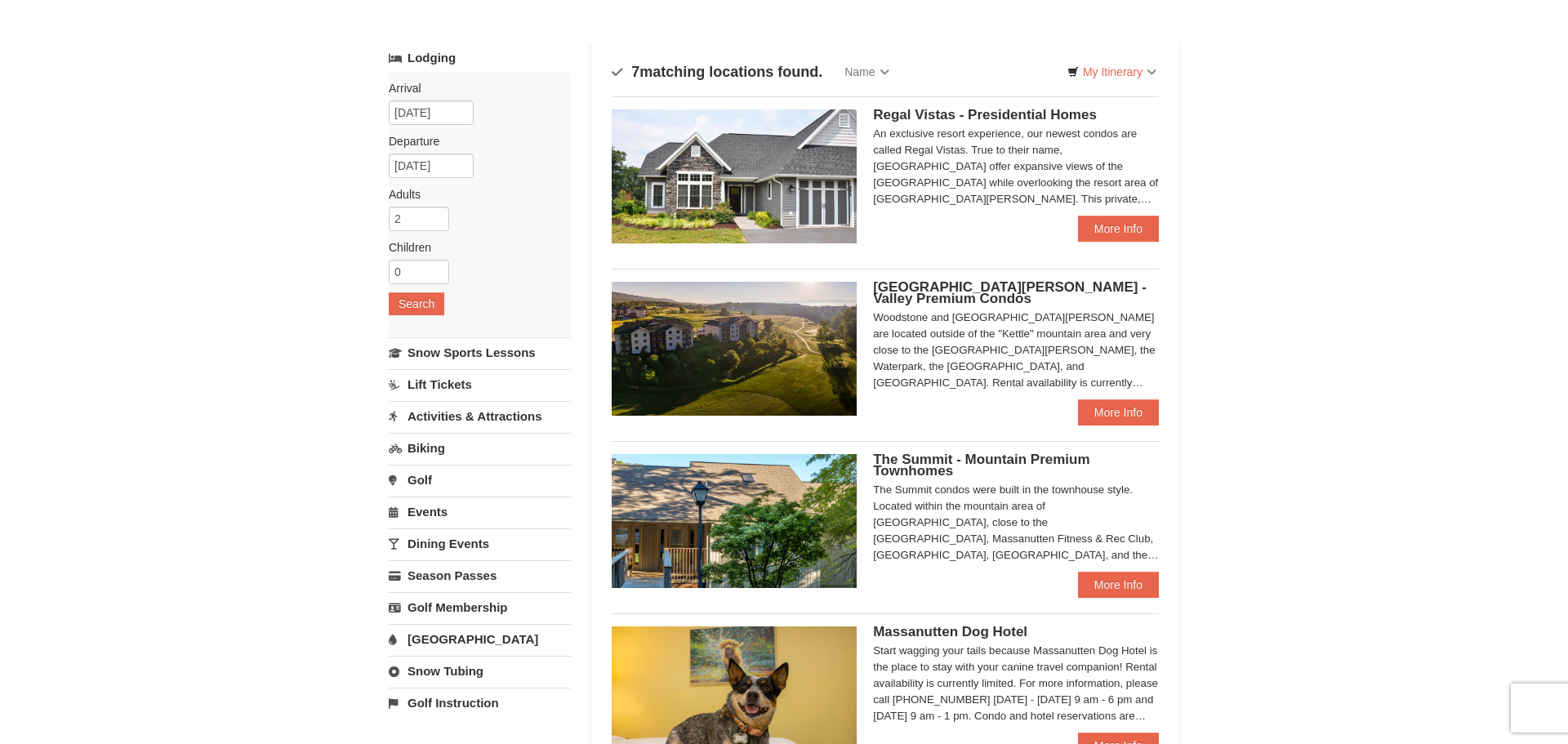
scroll to position [48, 0]
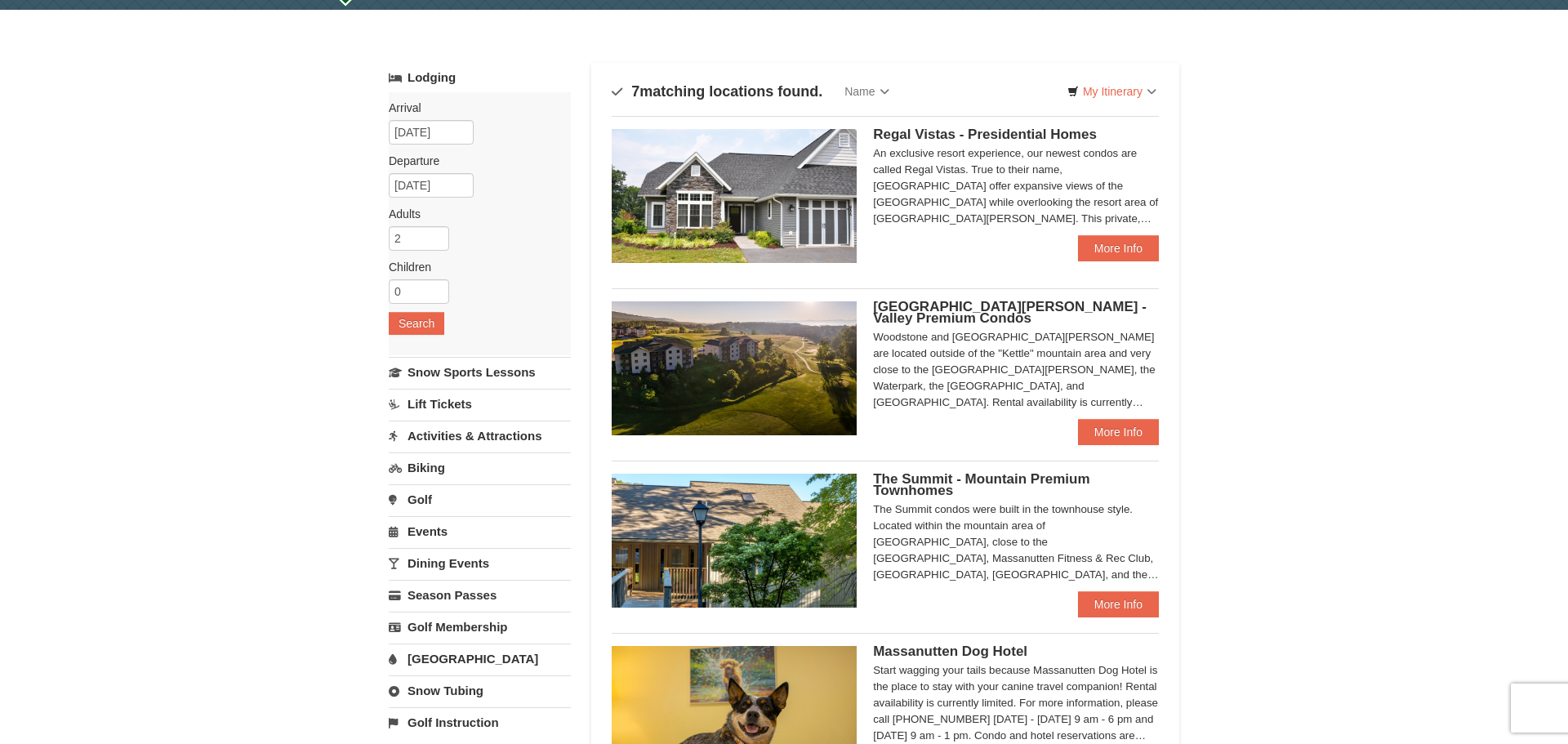
click at [925, 302] on span "[GEOGRAPHIC_DATA][PERSON_NAME] - Valley Premium Condos" at bounding box center [1010, 312] width 274 height 27
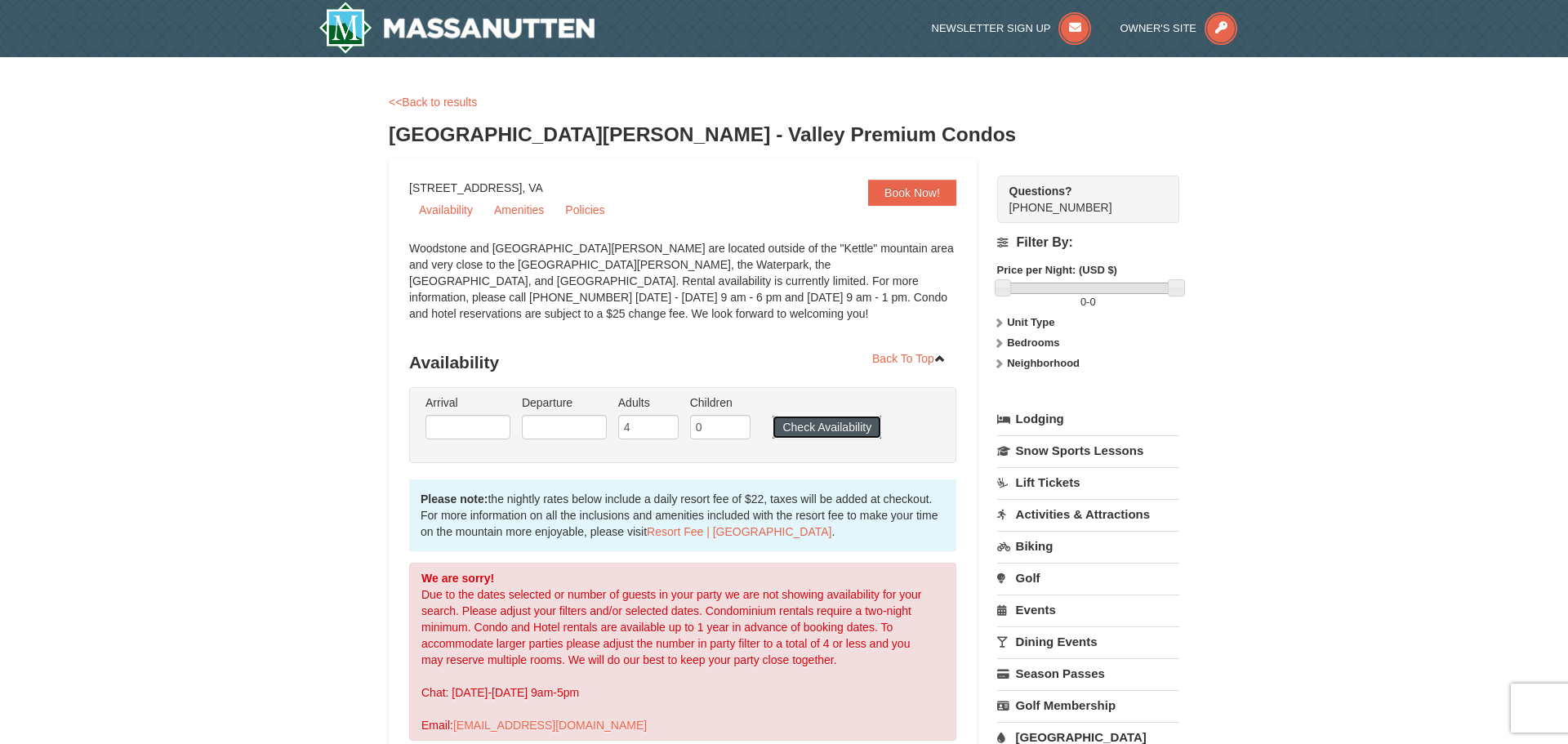
click at [827, 434] on button "Check Availability" at bounding box center [827, 427] width 109 height 22
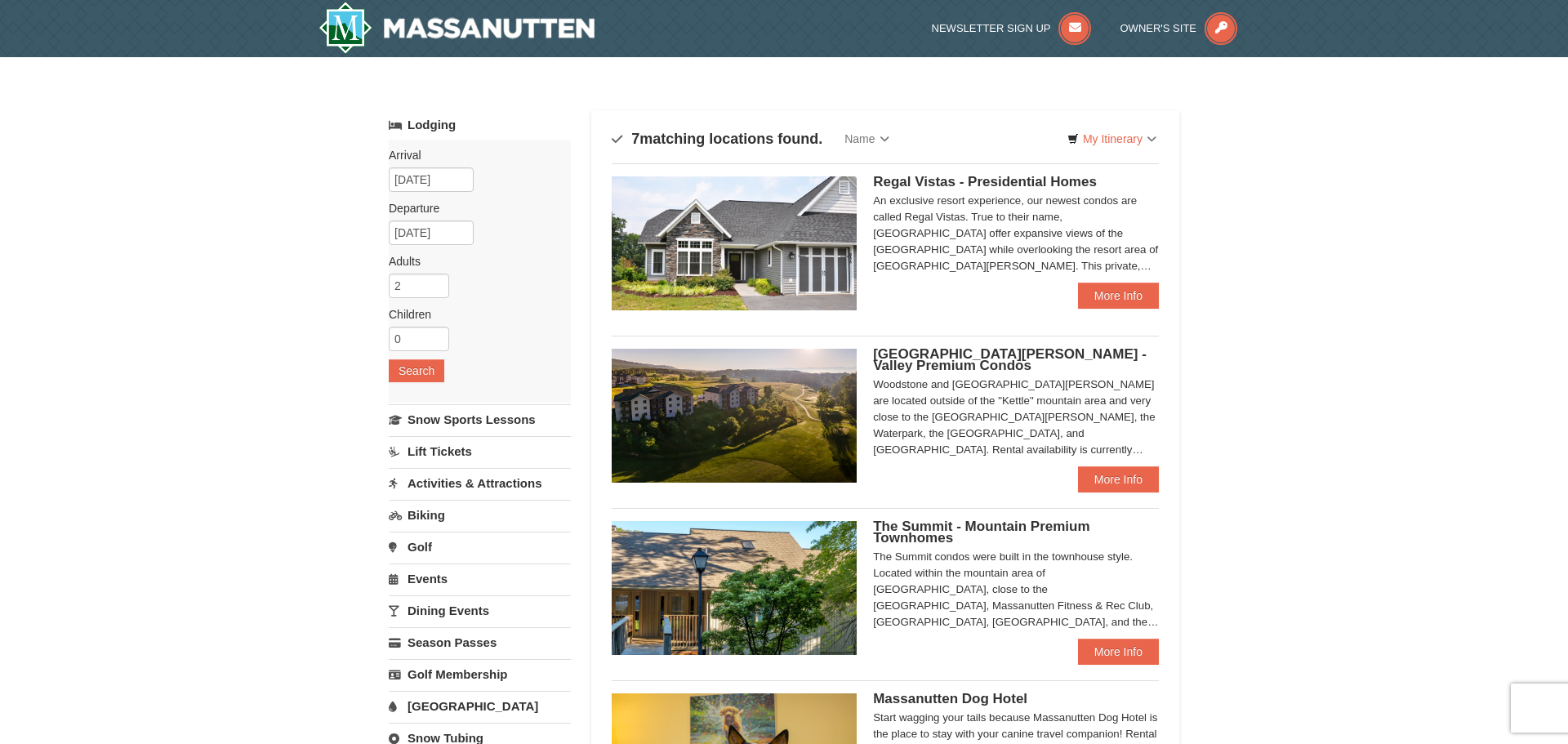
click at [924, 183] on span "Regal Vistas - Presidential Homes" at bounding box center [985, 181] width 224 height 16
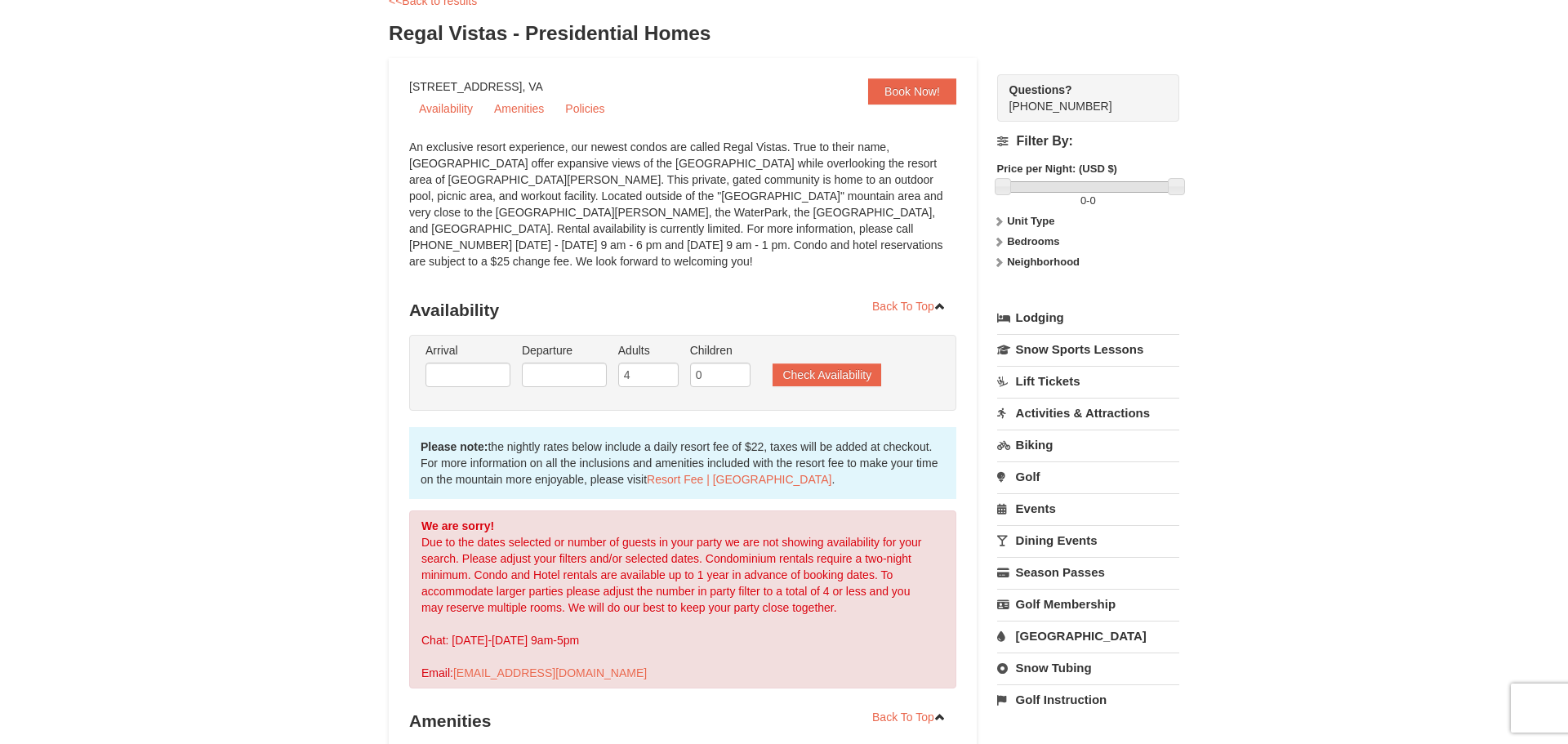
scroll to position [102, 0]
click at [670, 362] on input "5" at bounding box center [648, 374] width 61 height 24
click at [670, 362] on input "4" at bounding box center [648, 374] width 61 height 24
type input "3"
click at [670, 362] on input "3" at bounding box center [648, 374] width 61 height 24
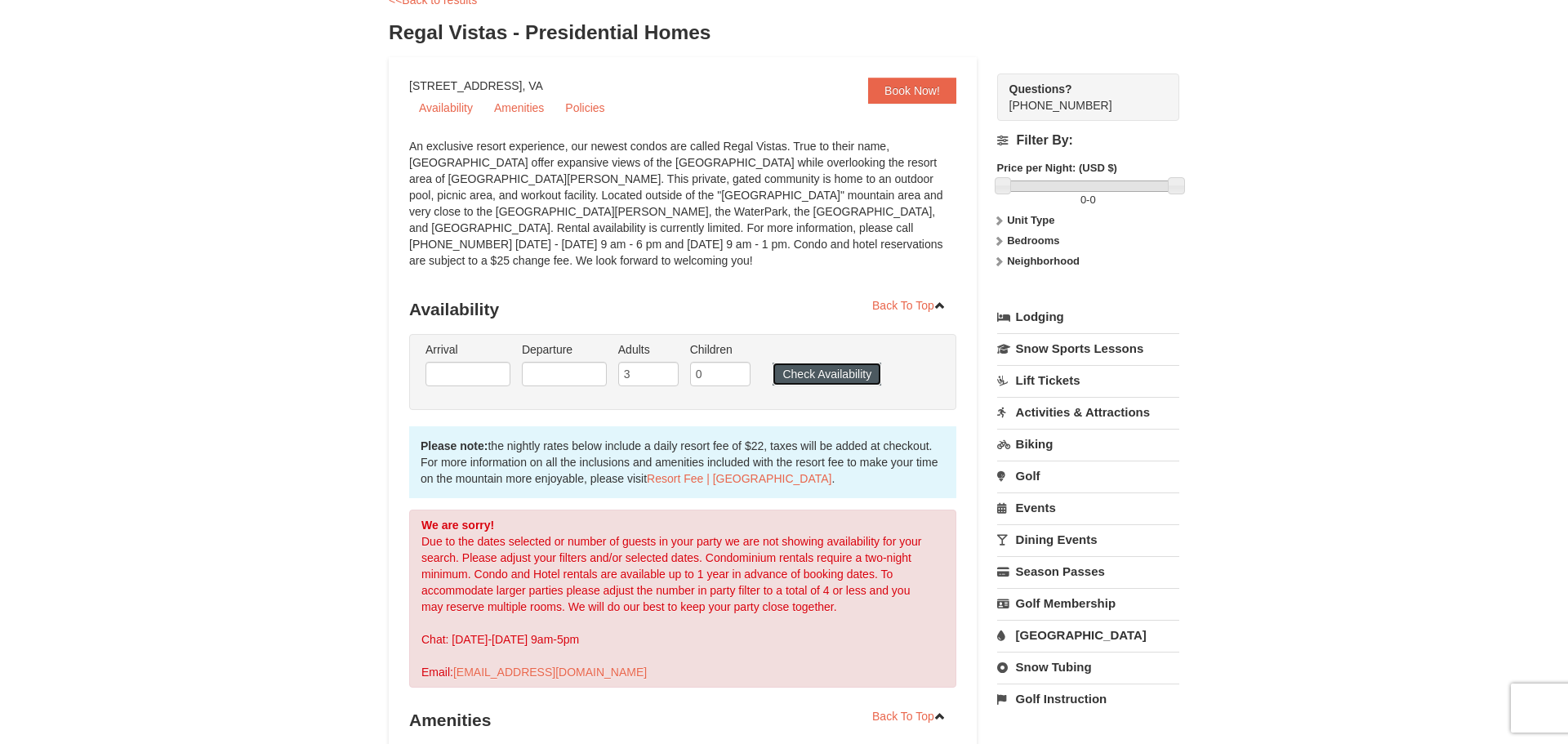
click at [804, 365] on button "Check Availability" at bounding box center [827, 373] width 109 height 22
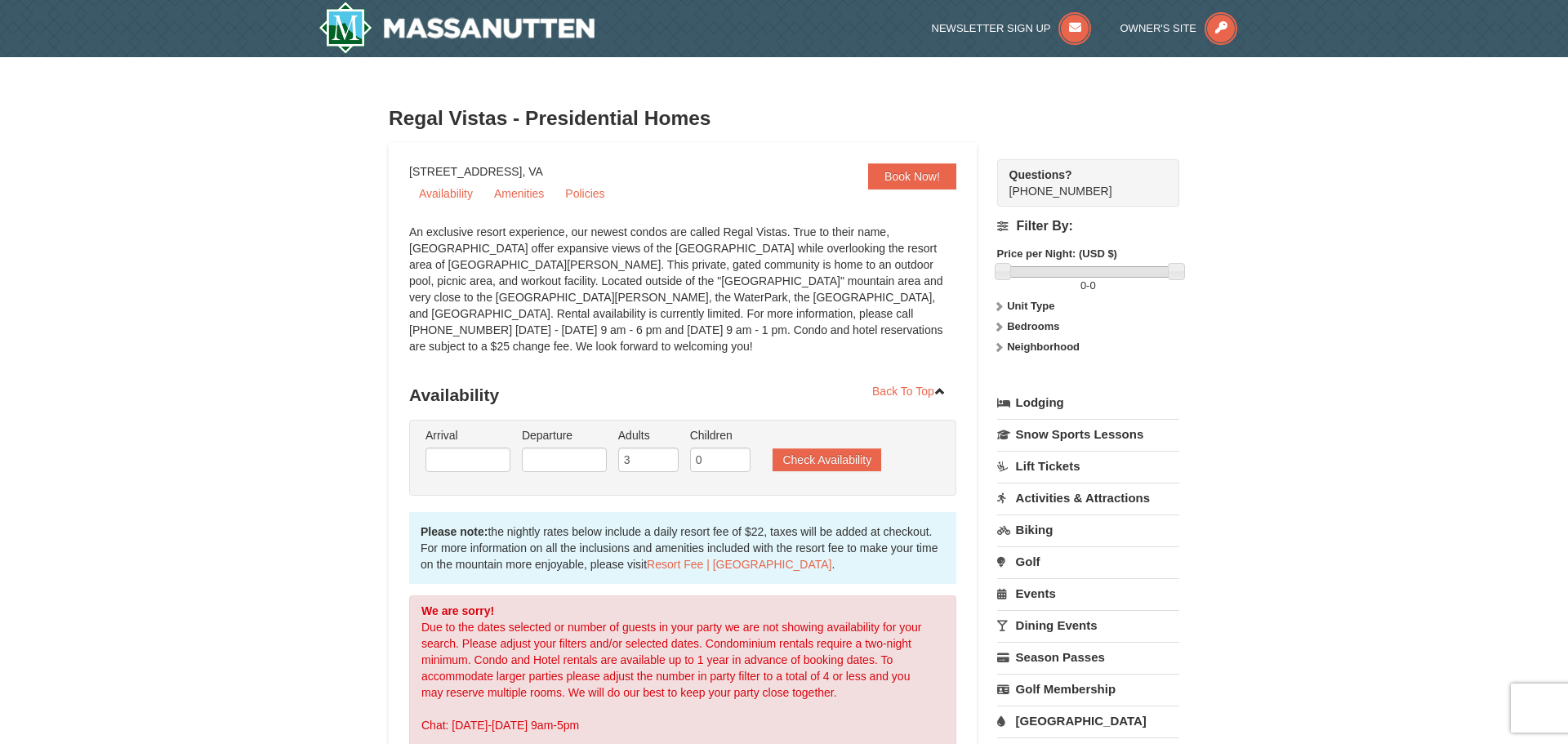
click at [1033, 406] on link "Lodging" at bounding box center [1088, 403] width 182 height 29
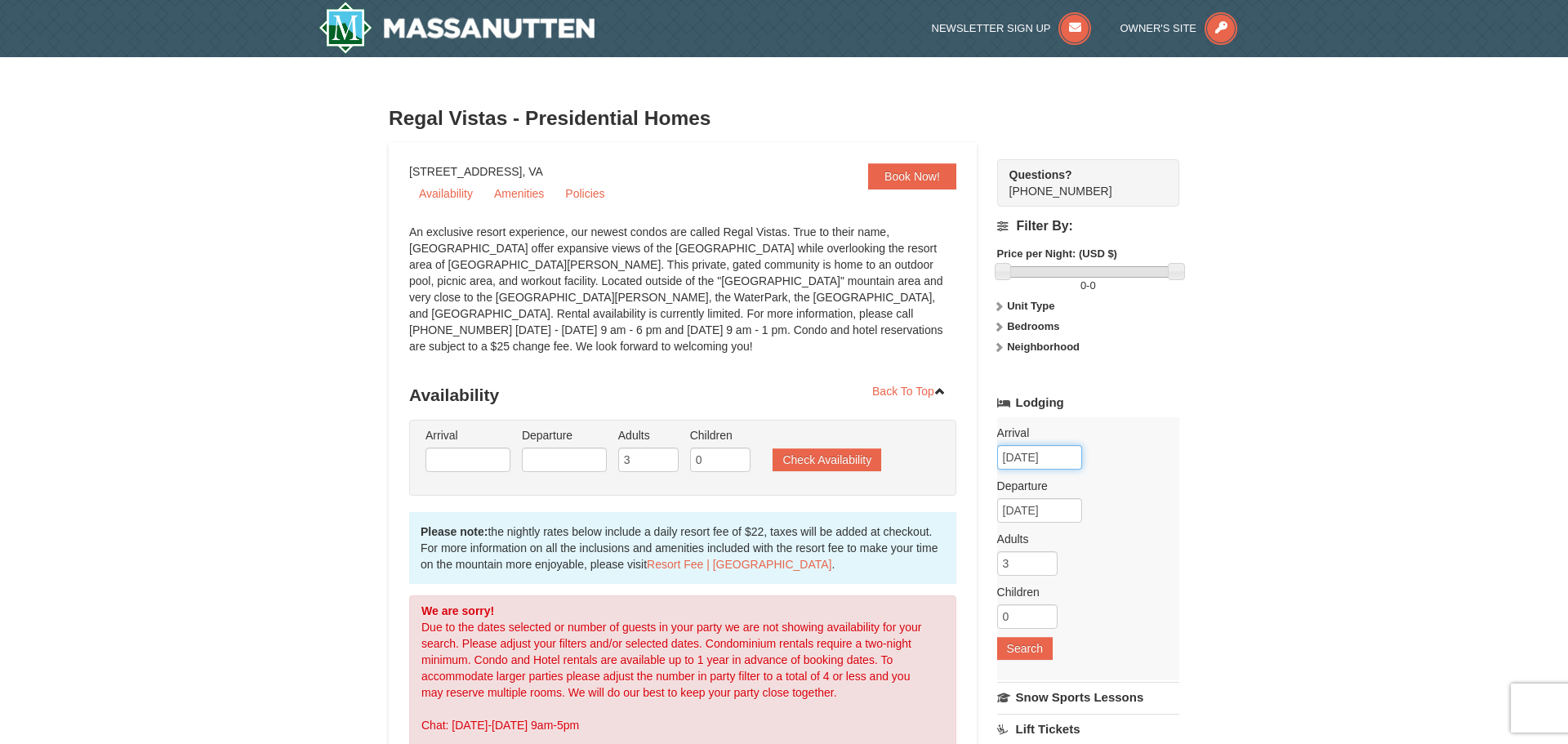
click at [1040, 449] on input "10/09/2025" at bounding box center [1040, 457] width 85 height 24
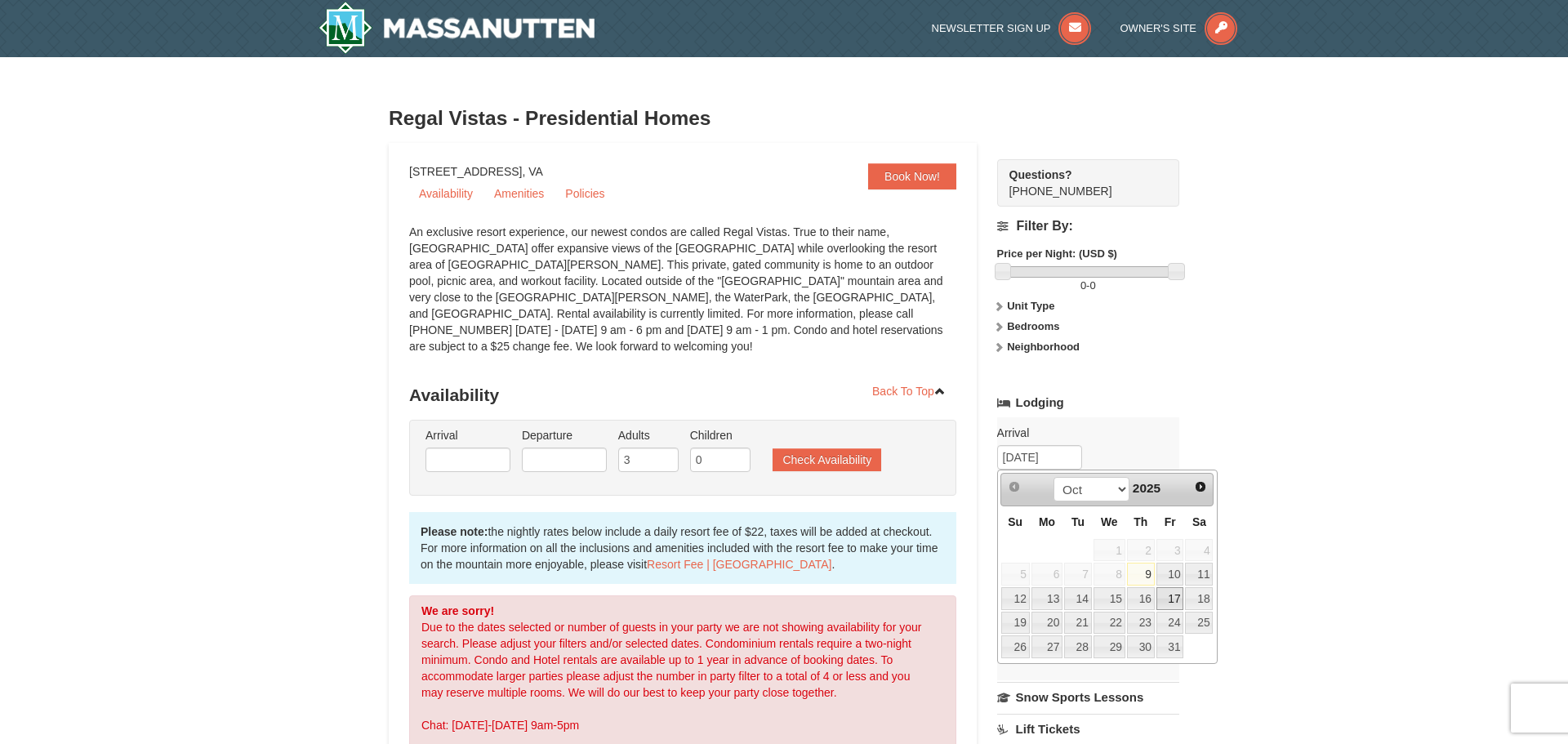
click at [1180, 601] on link "17" at bounding box center [1170, 598] width 28 height 22
type input "[DATE]"
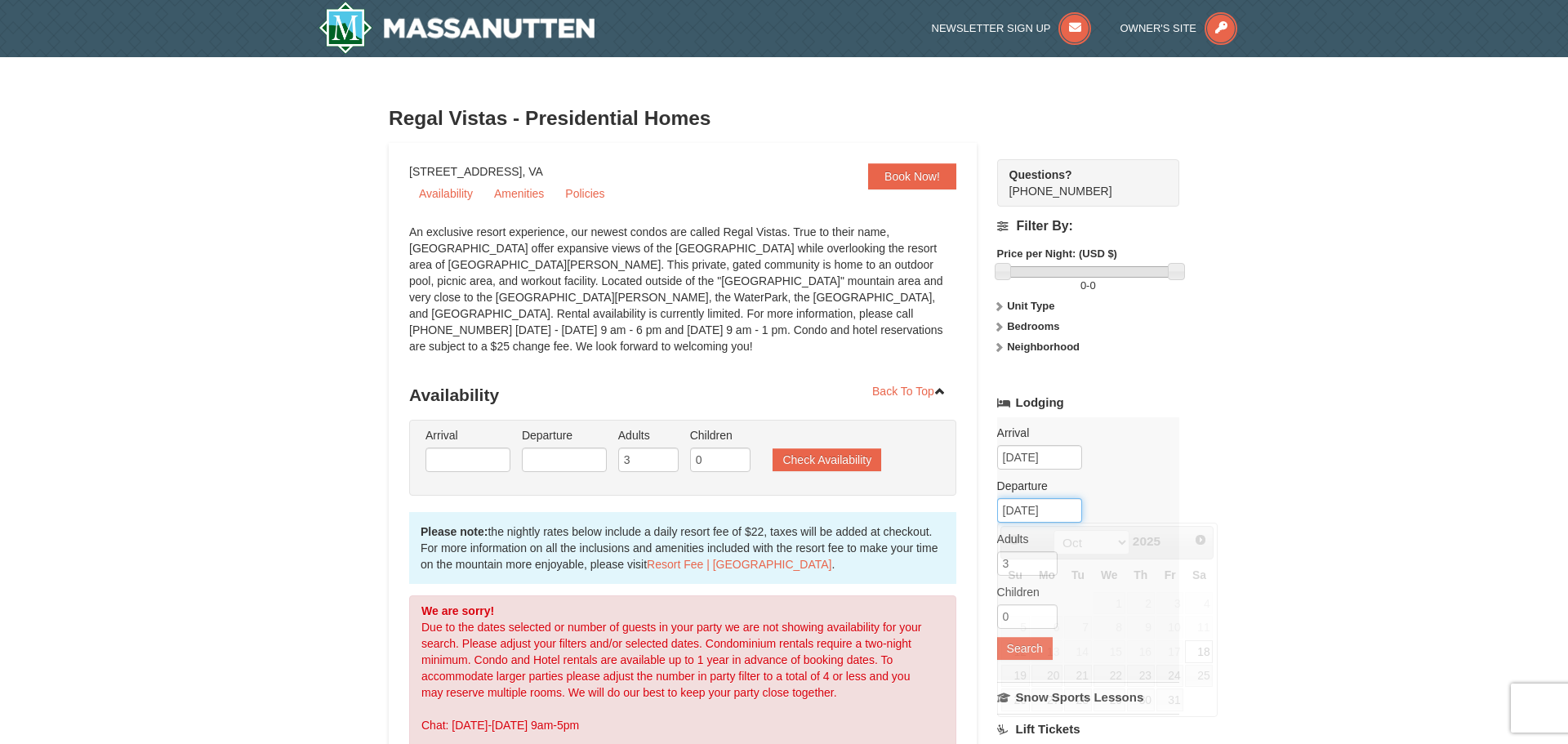
click at [1032, 514] on input "10/18/2025" at bounding box center [1040, 510] width 85 height 24
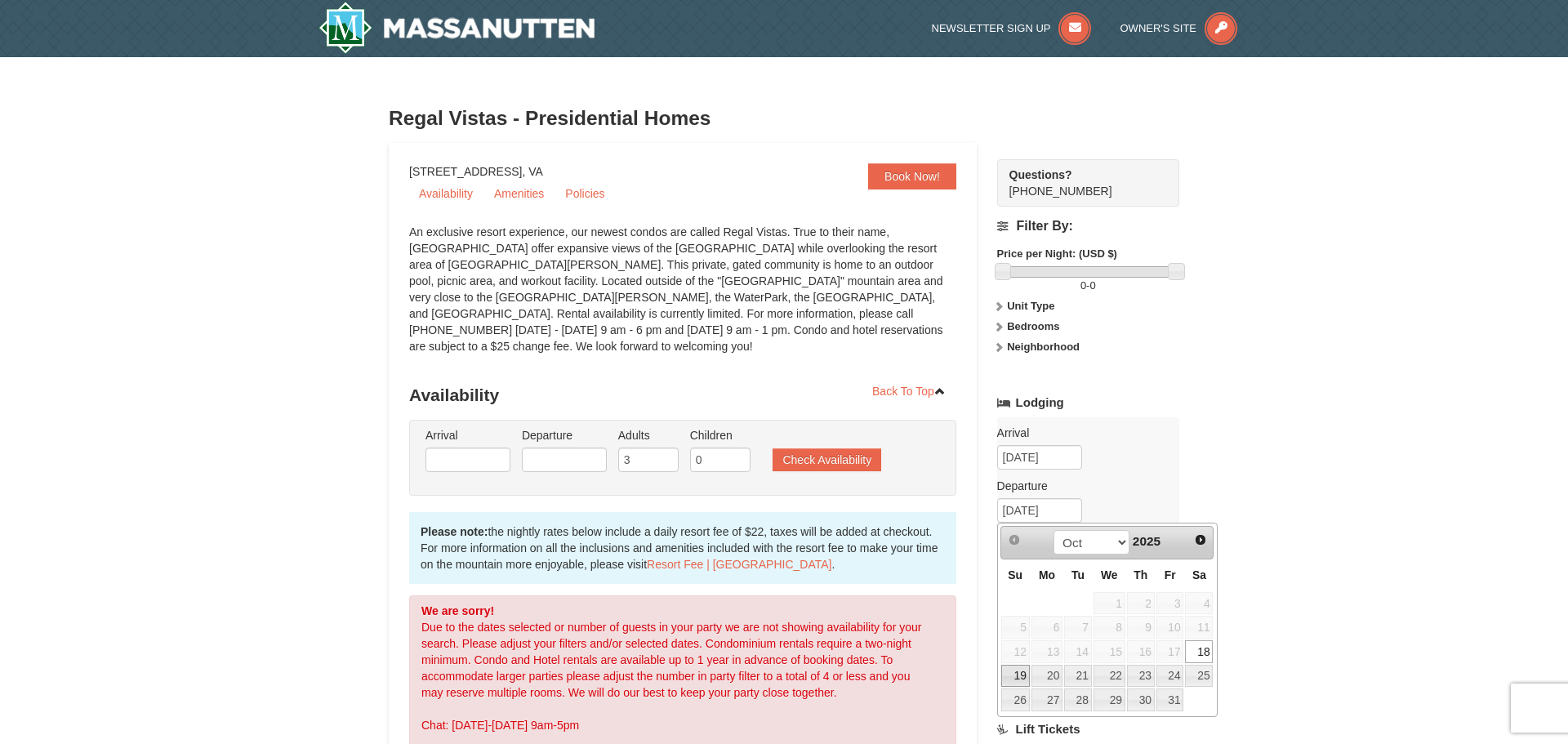
click at [1026, 677] on link "19" at bounding box center [1015, 676] width 29 height 22
type input "10/19/2025"
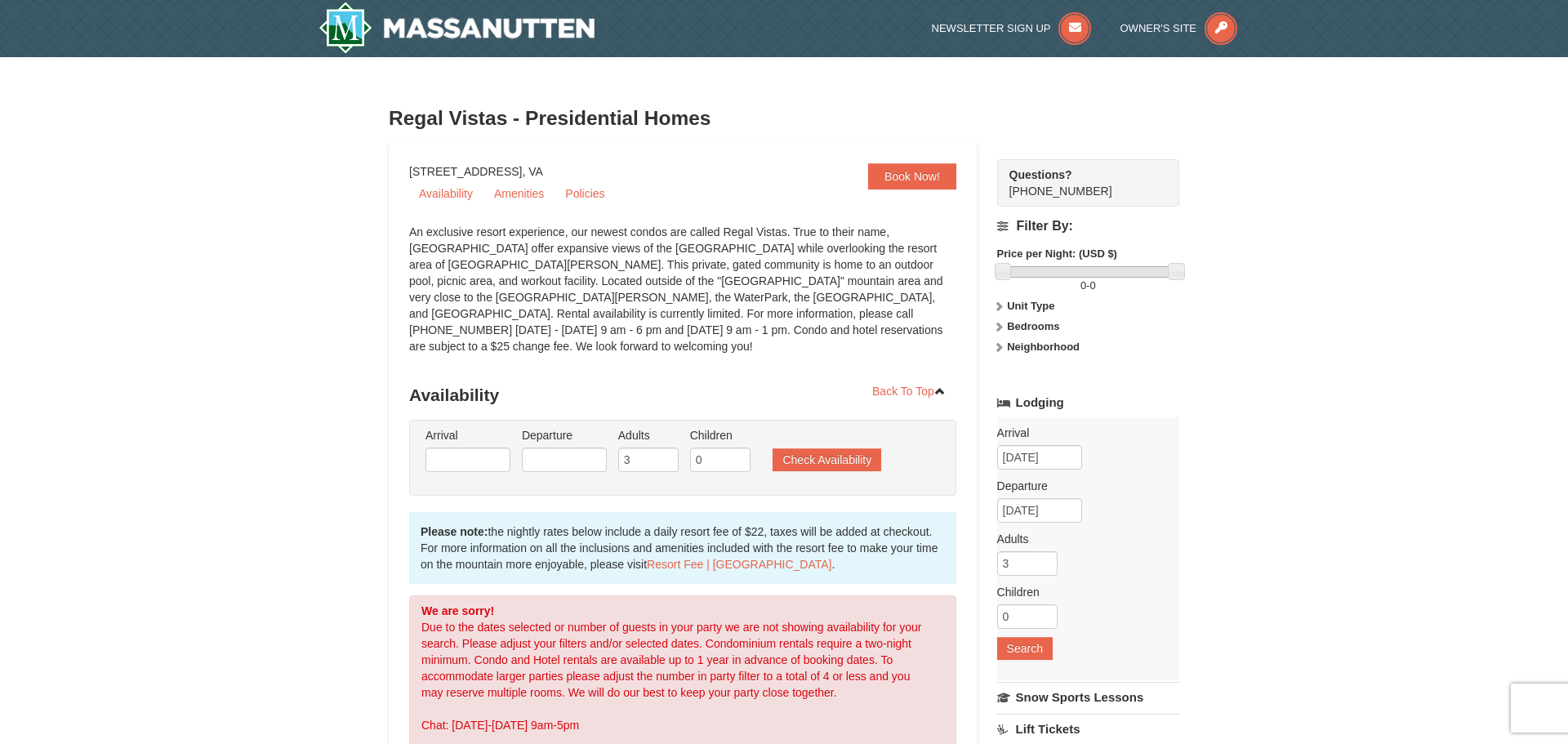
click at [1197, 574] on div "× Regal Vistas - Presidential Homes Book Now! 1822 Resort Drive, Massanutten, V…" at bounding box center [784, 601] width 1568 height 1088
click at [1036, 652] on button "Search" at bounding box center [1025, 648] width 55 height 22
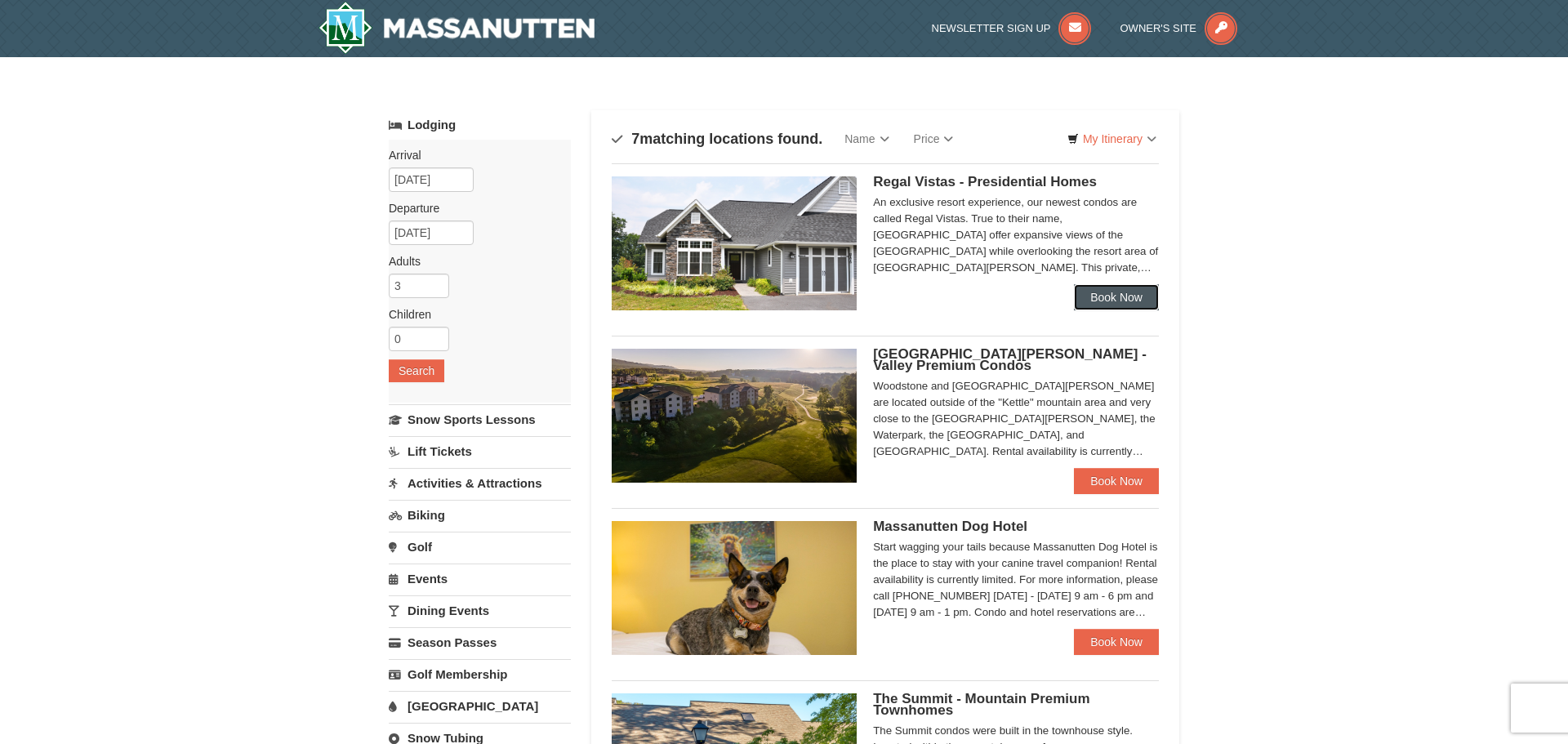
click at [1102, 303] on link "Book Now" at bounding box center [1116, 297] width 85 height 26
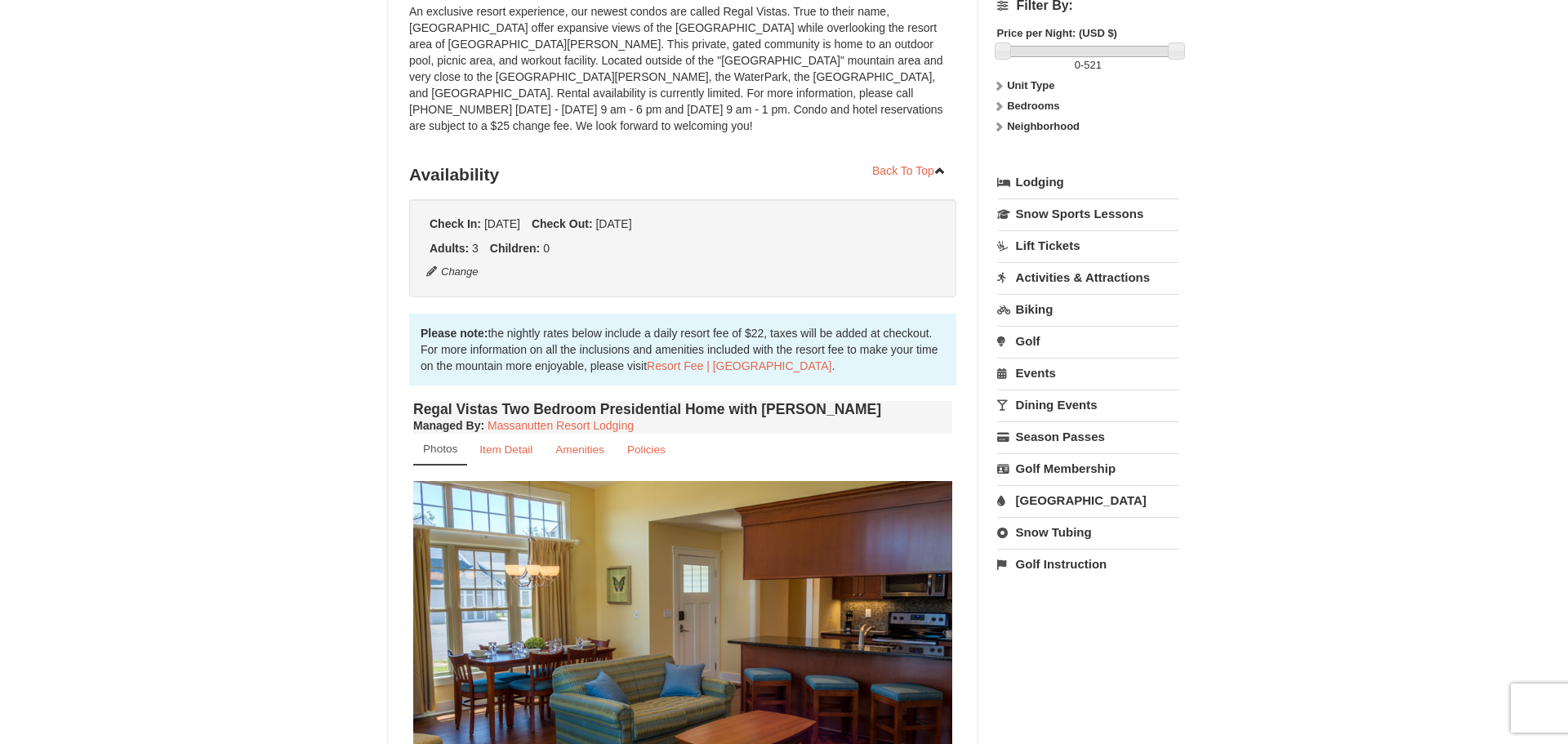
scroll to position [249, 0]
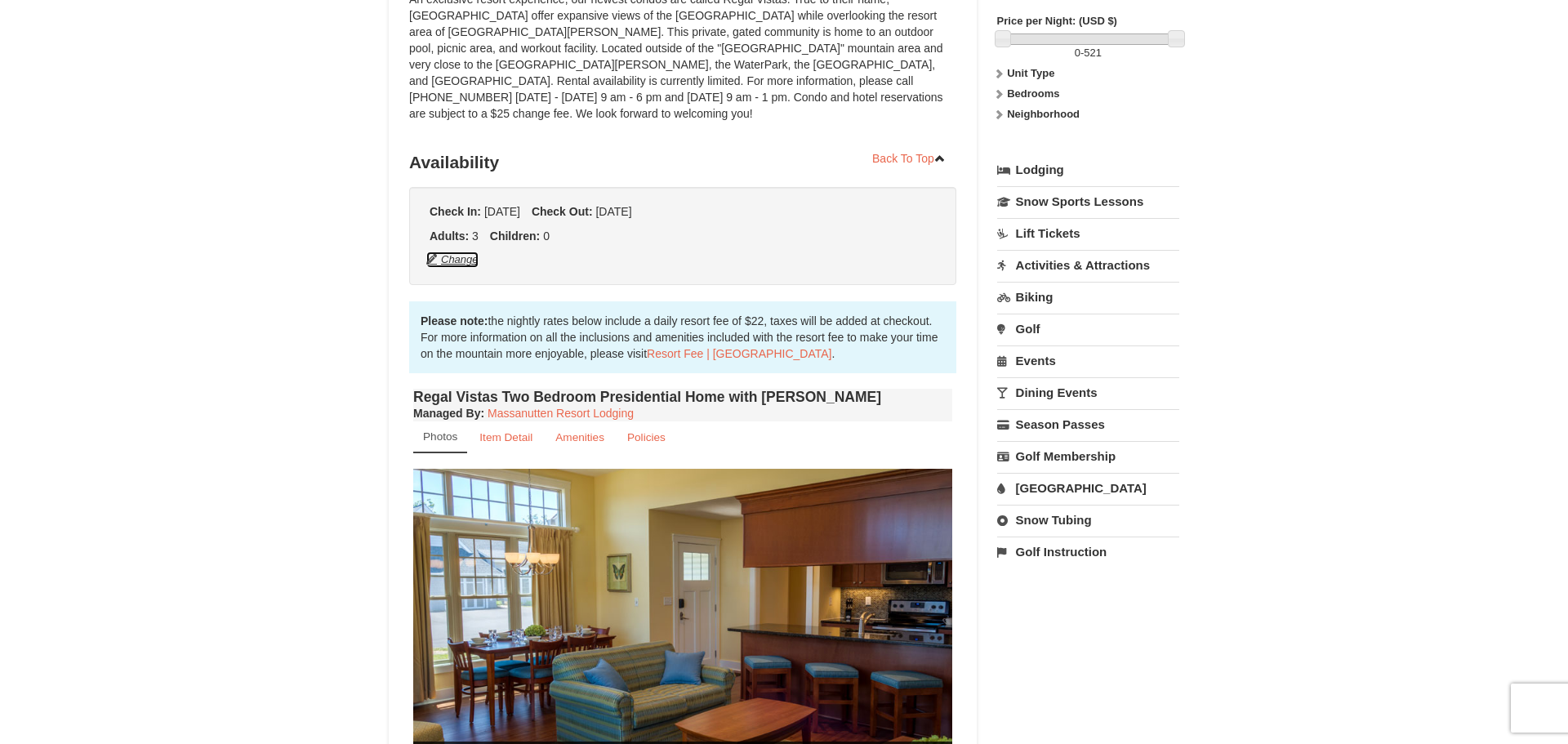
click at [472, 251] on button "Change" at bounding box center [452, 259] width 54 height 18
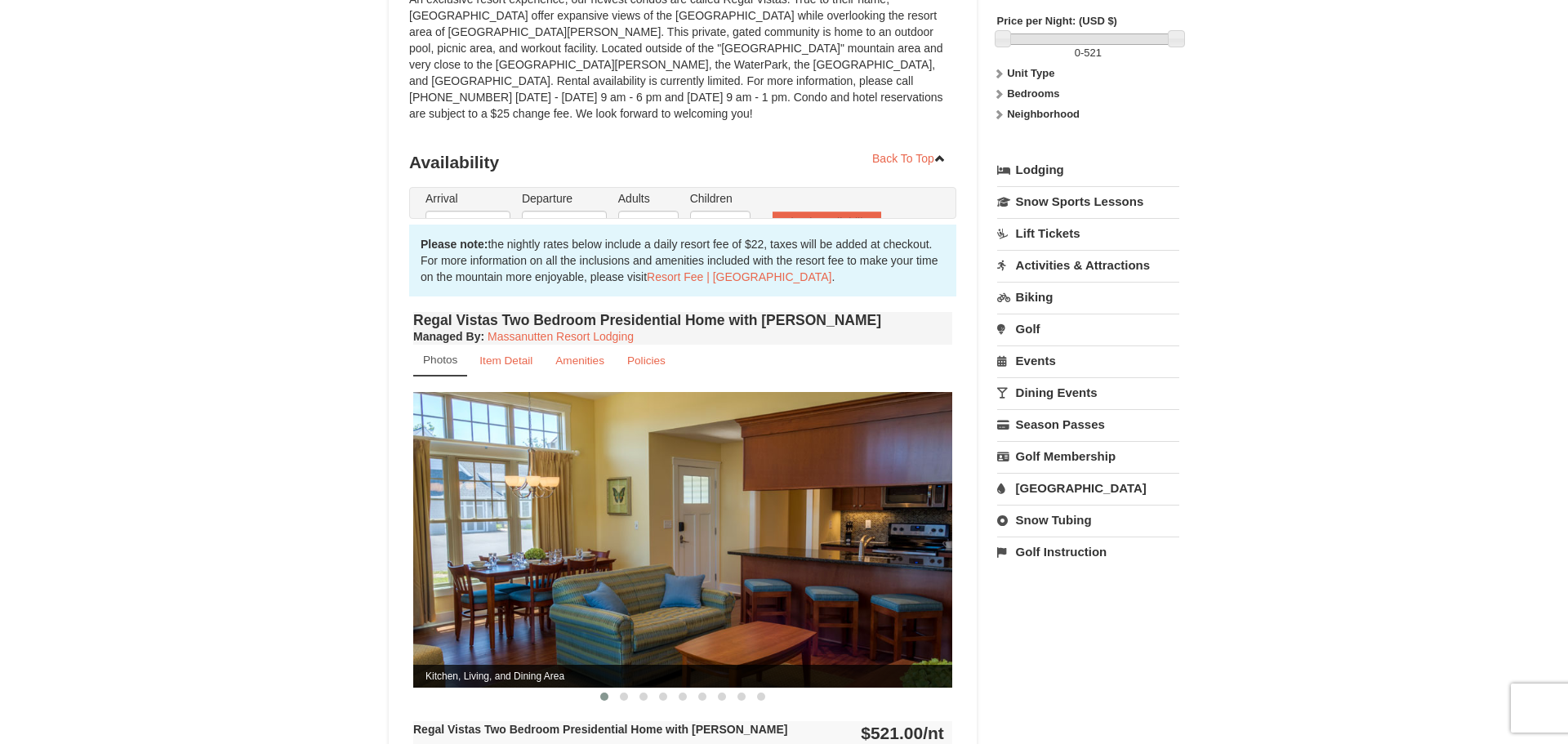
type input "[DATE]"
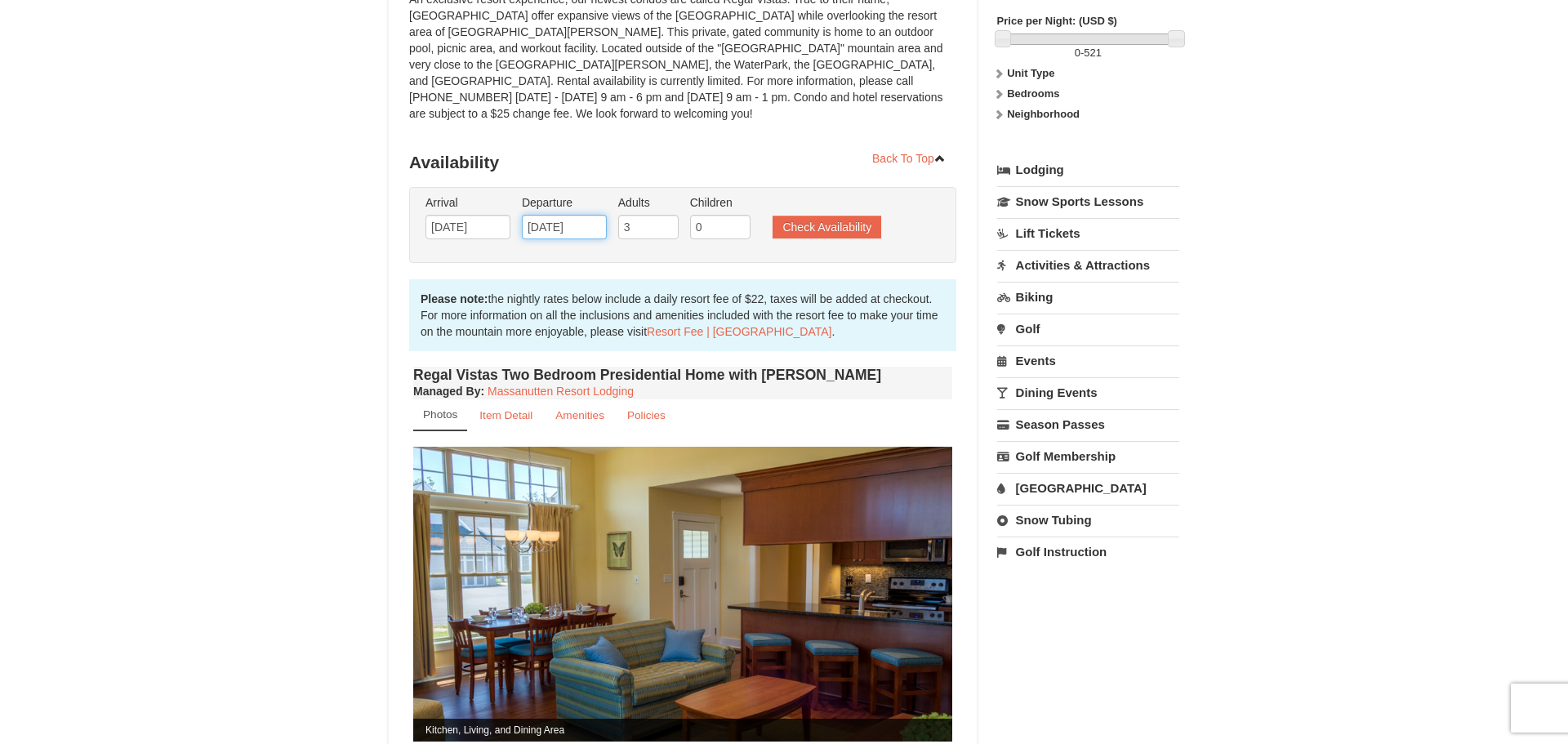
click at [570, 214] on input "[DATE]" at bounding box center [564, 226] width 85 height 24
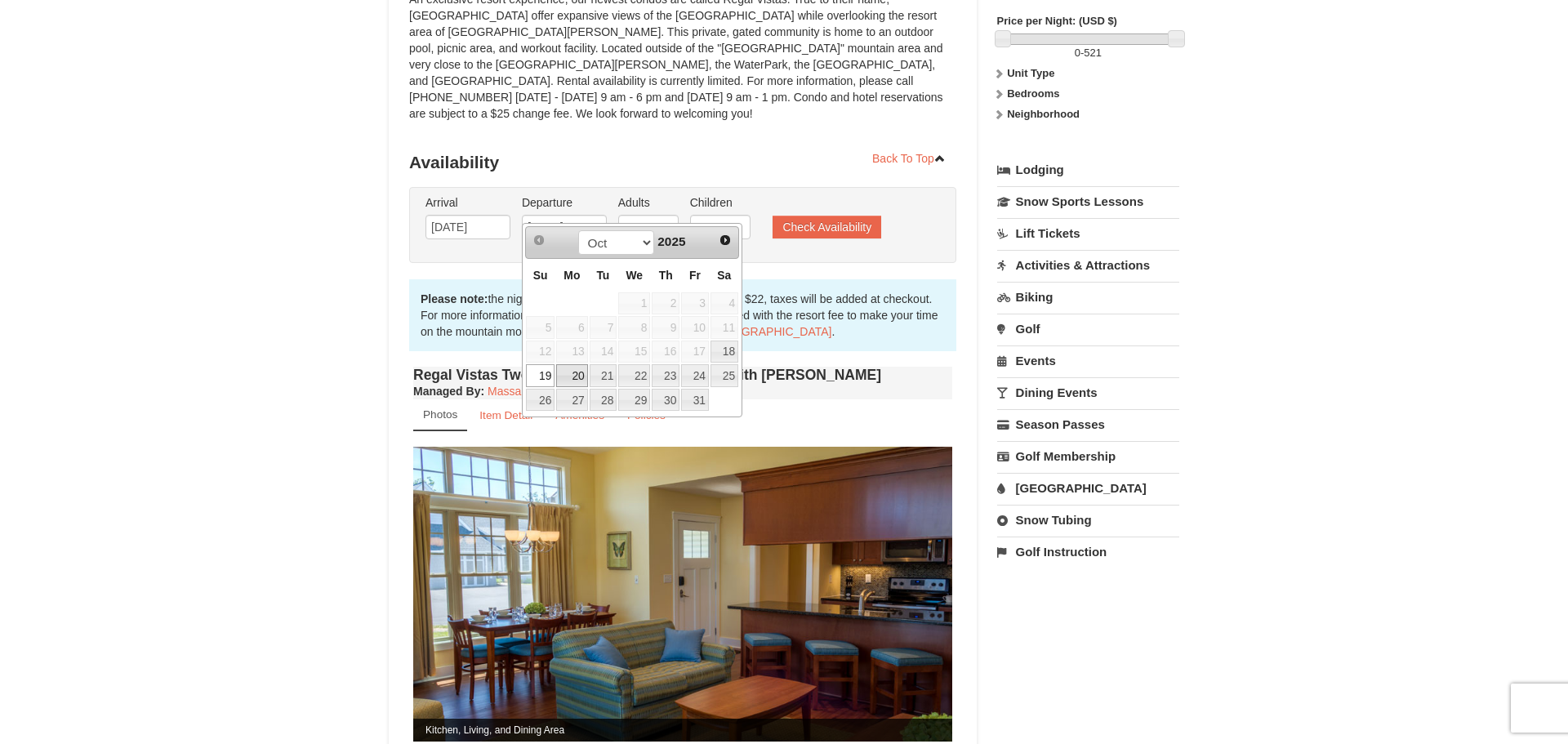
click at [578, 378] on link "20" at bounding box center [571, 375] width 31 height 22
type input "[DATE]"
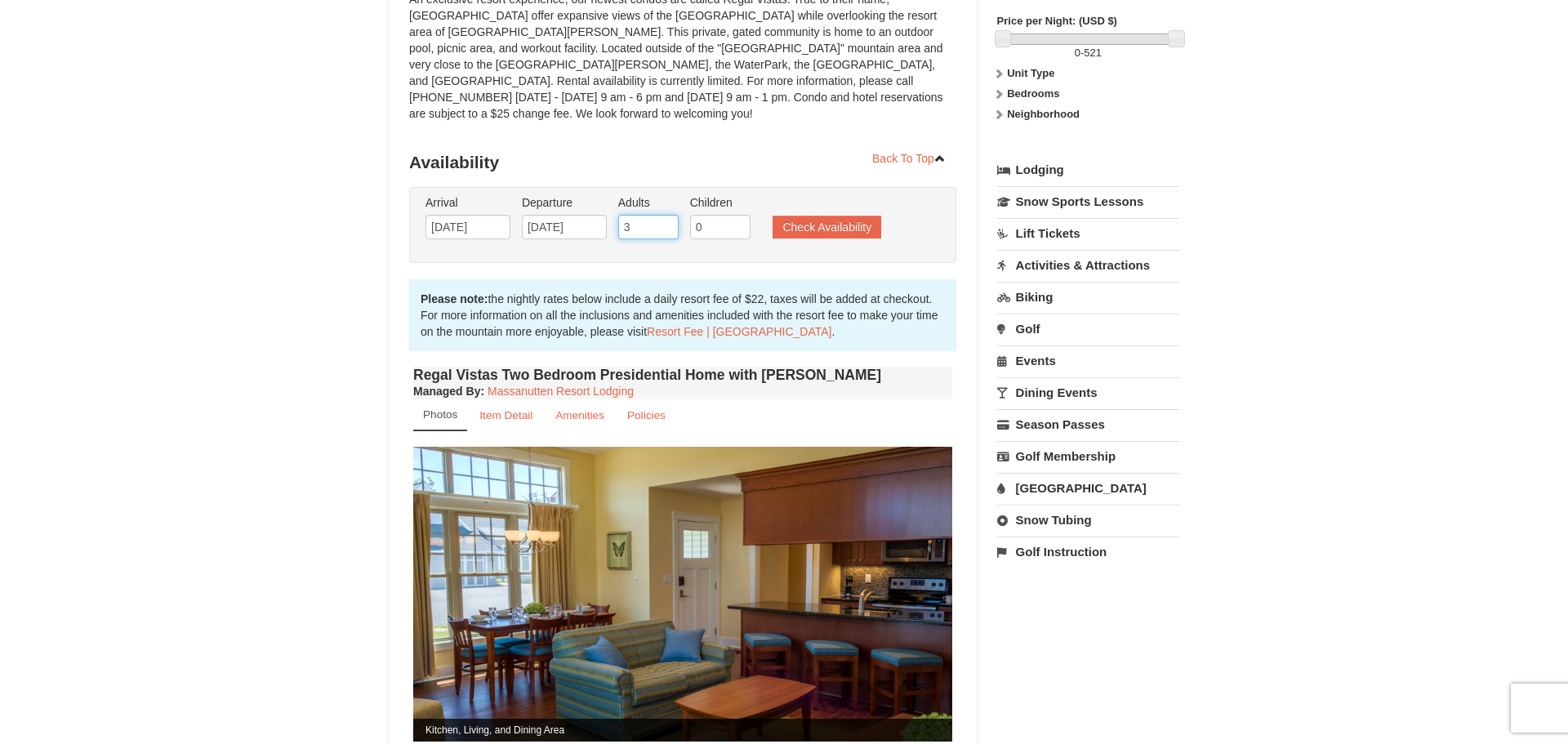
click at [648, 217] on input "3" at bounding box center [648, 226] width 61 height 24
type input "4"
click at [669, 214] on input "4" at bounding box center [648, 226] width 61 height 24
click at [802, 215] on button "Check Availability" at bounding box center [827, 226] width 109 height 22
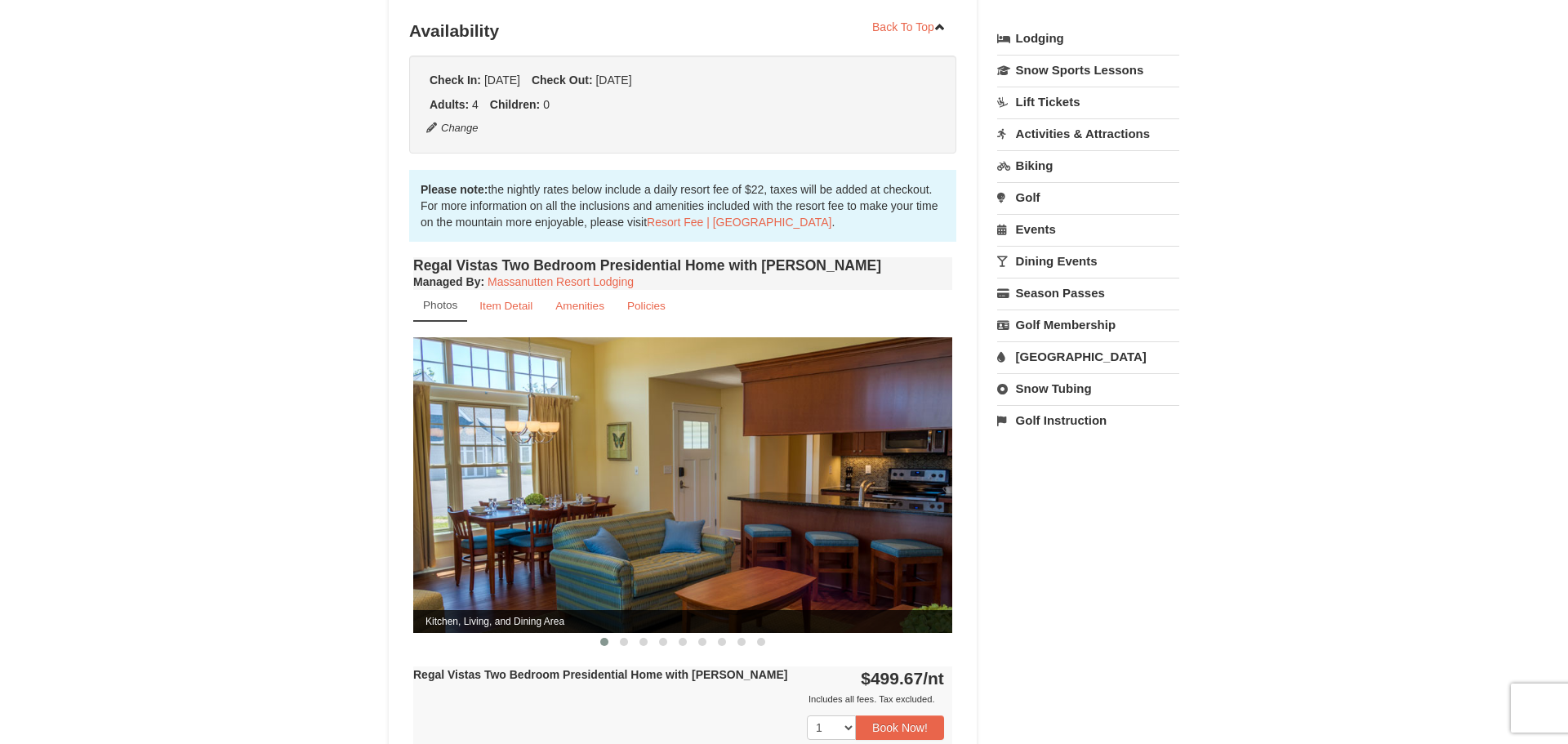
scroll to position [362, 0]
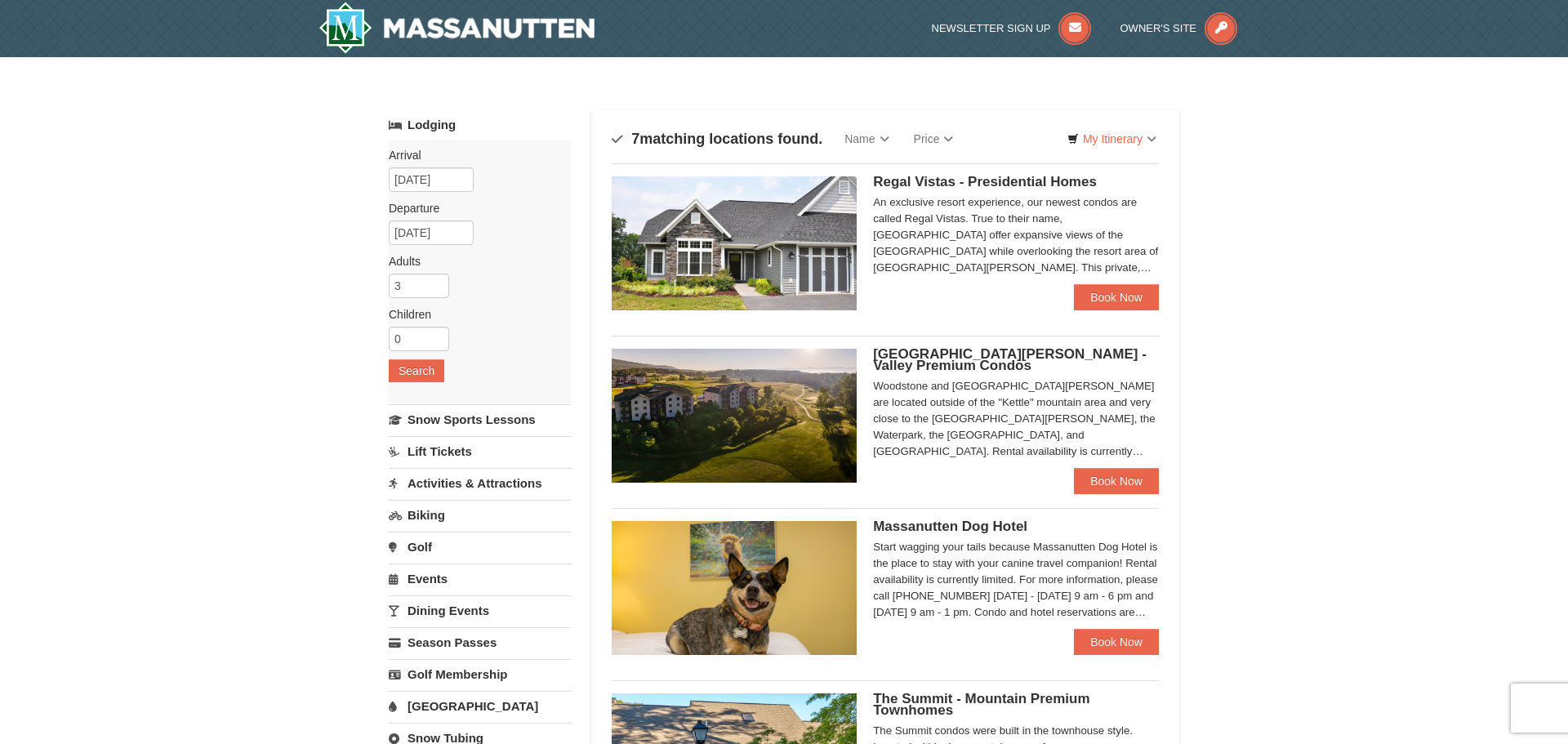
click at [902, 359] on span "[GEOGRAPHIC_DATA][PERSON_NAME] - Valley Premium Condos" at bounding box center [1010, 359] width 274 height 27
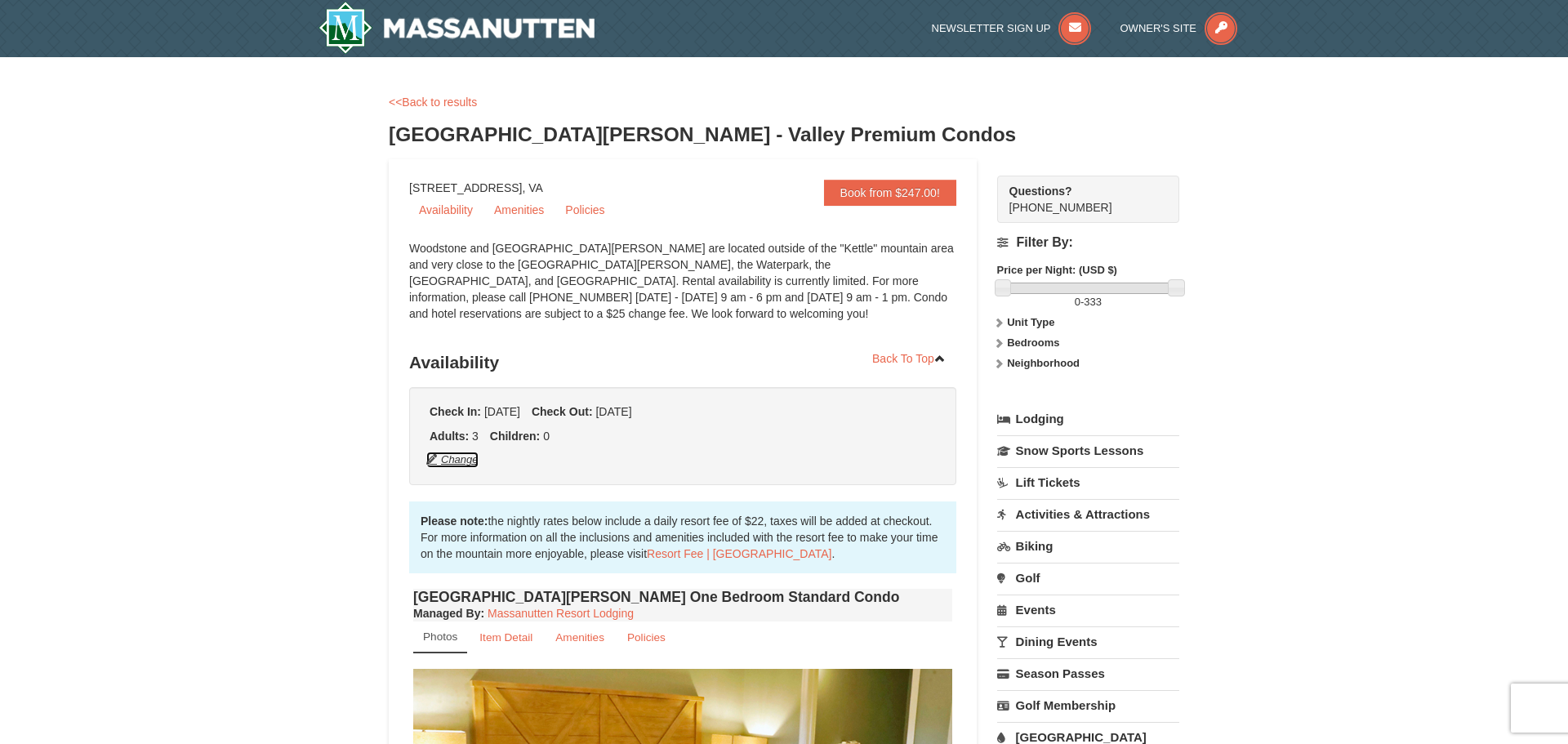
click at [469, 462] on button "Change" at bounding box center [452, 460] width 54 height 18
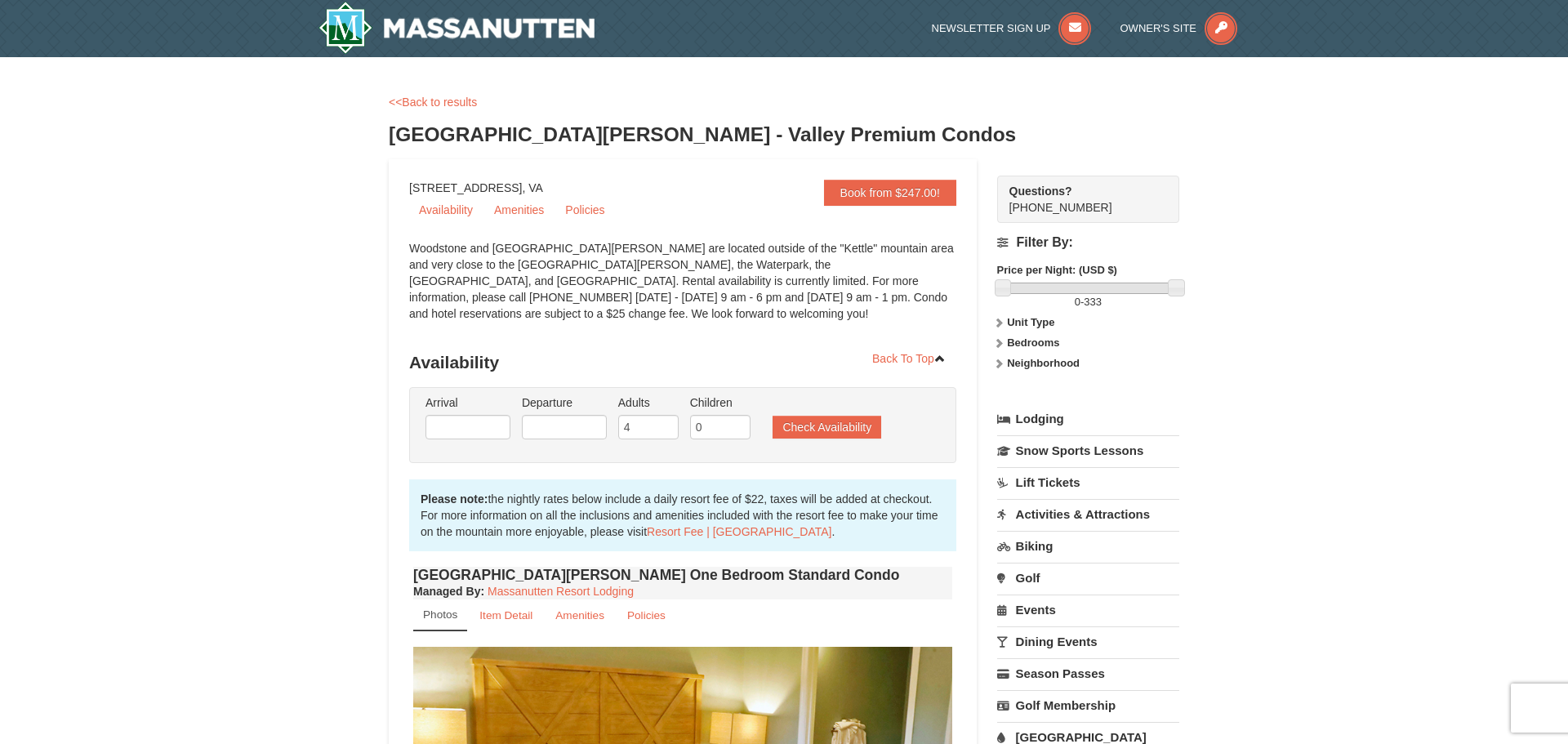
type input "[DATE]"
click at [580, 424] on input "[DATE]" at bounding box center [564, 427] width 85 height 24
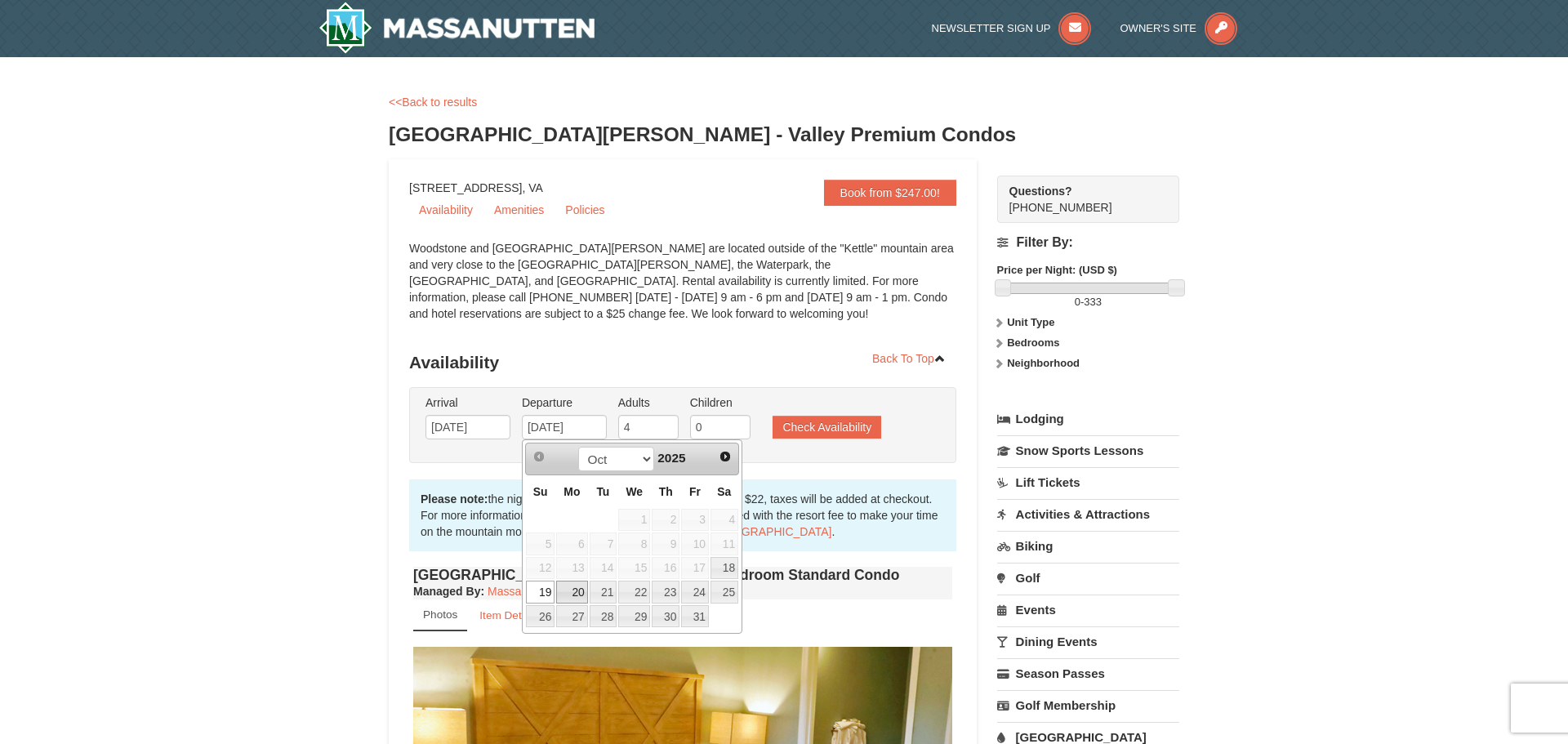
click at [576, 592] on link "20" at bounding box center [571, 592] width 31 height 22
type input "[DATE]"
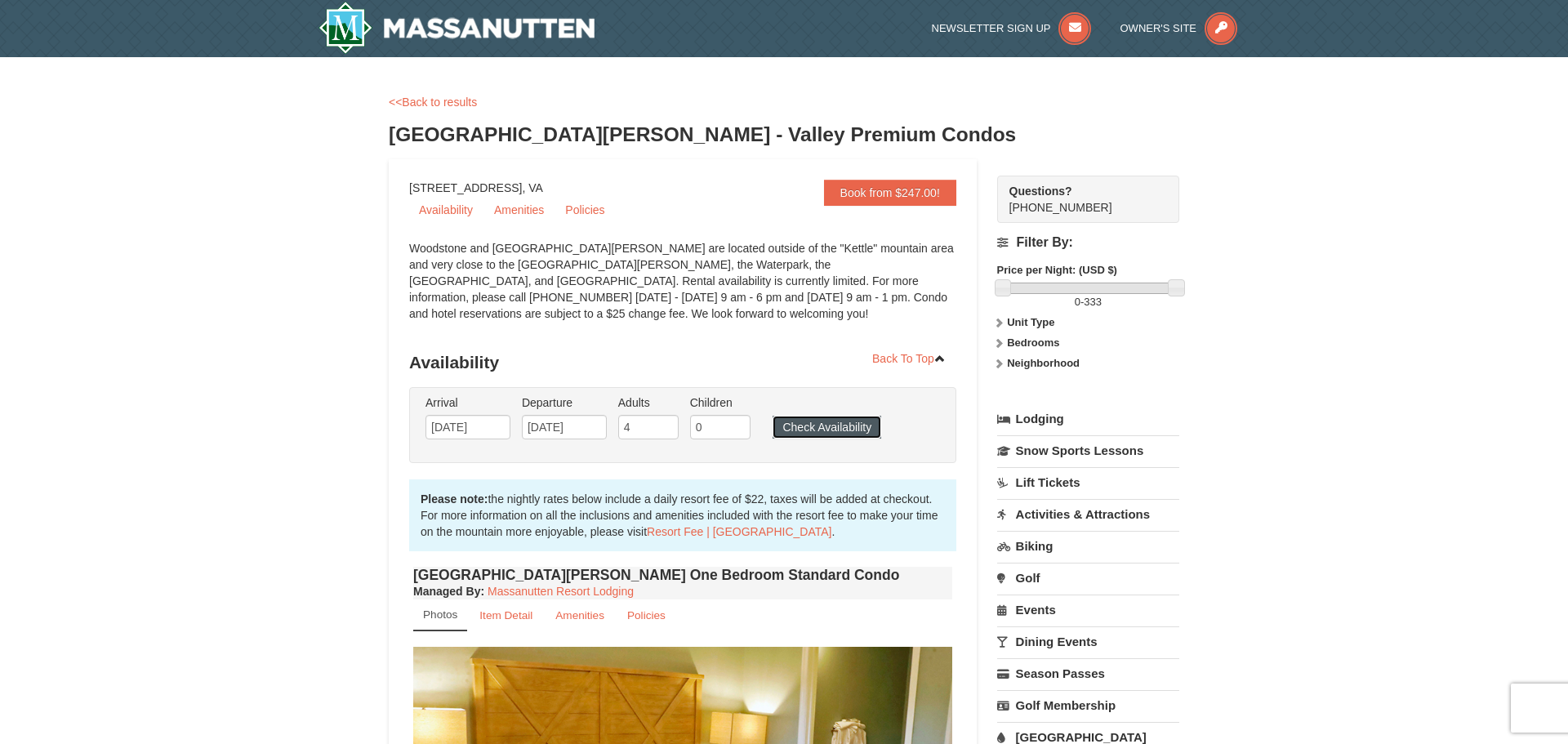
click at [810, 429] on button "Check Availability" at bounding box center [827, 427] width 109 height 22
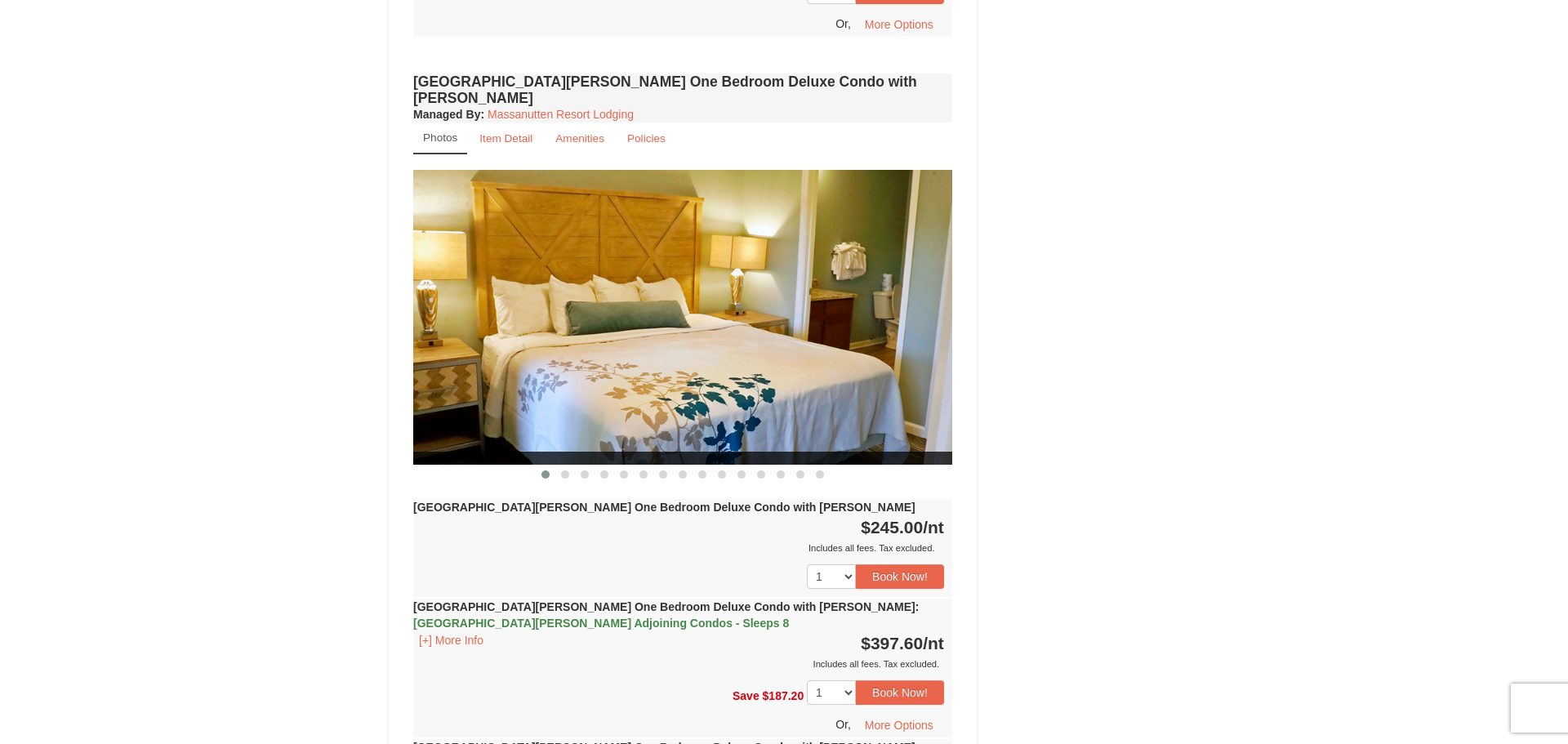
scroll to position [1349, 0]
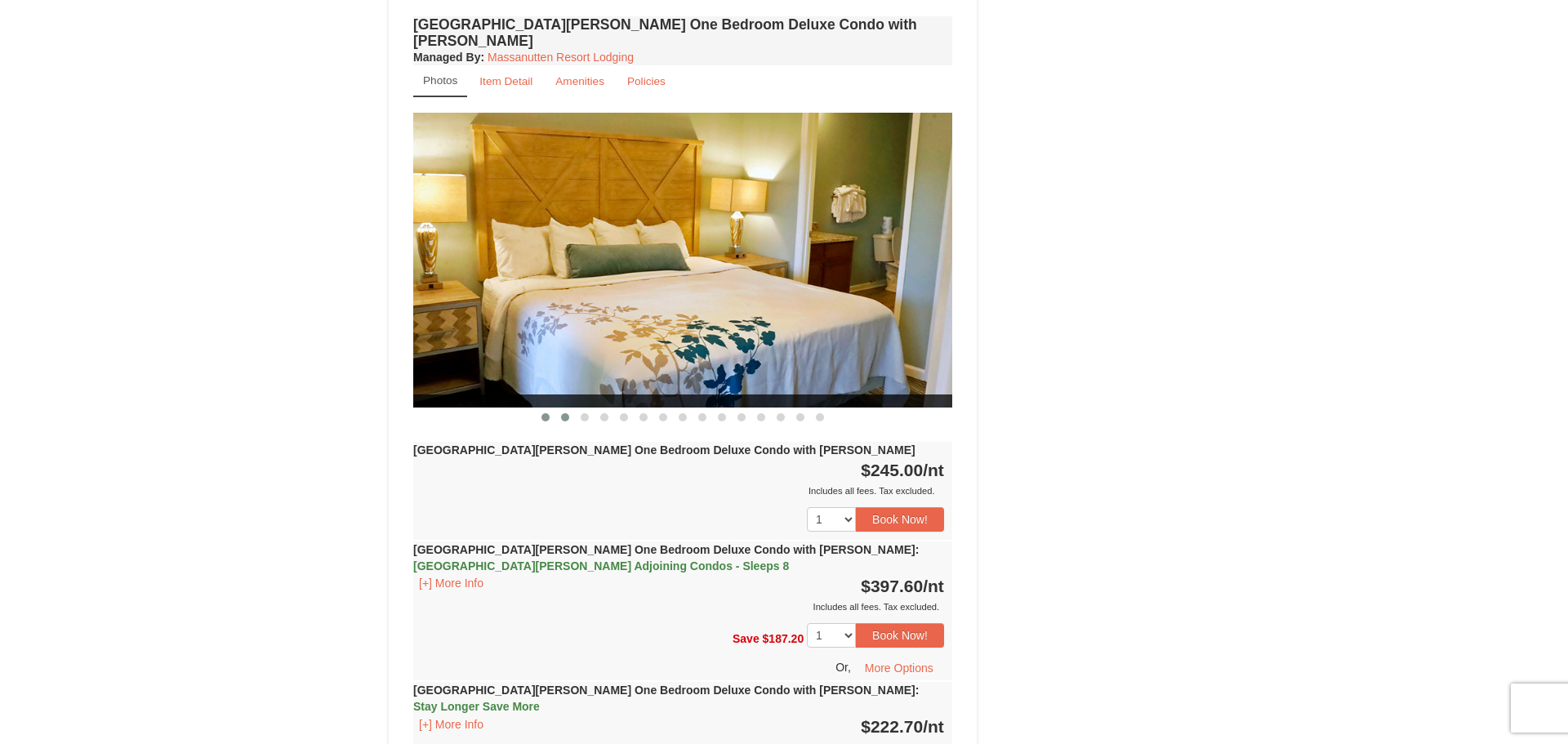
click at [565, 413] on span at bounding box center [564, 417] width 8 height 8
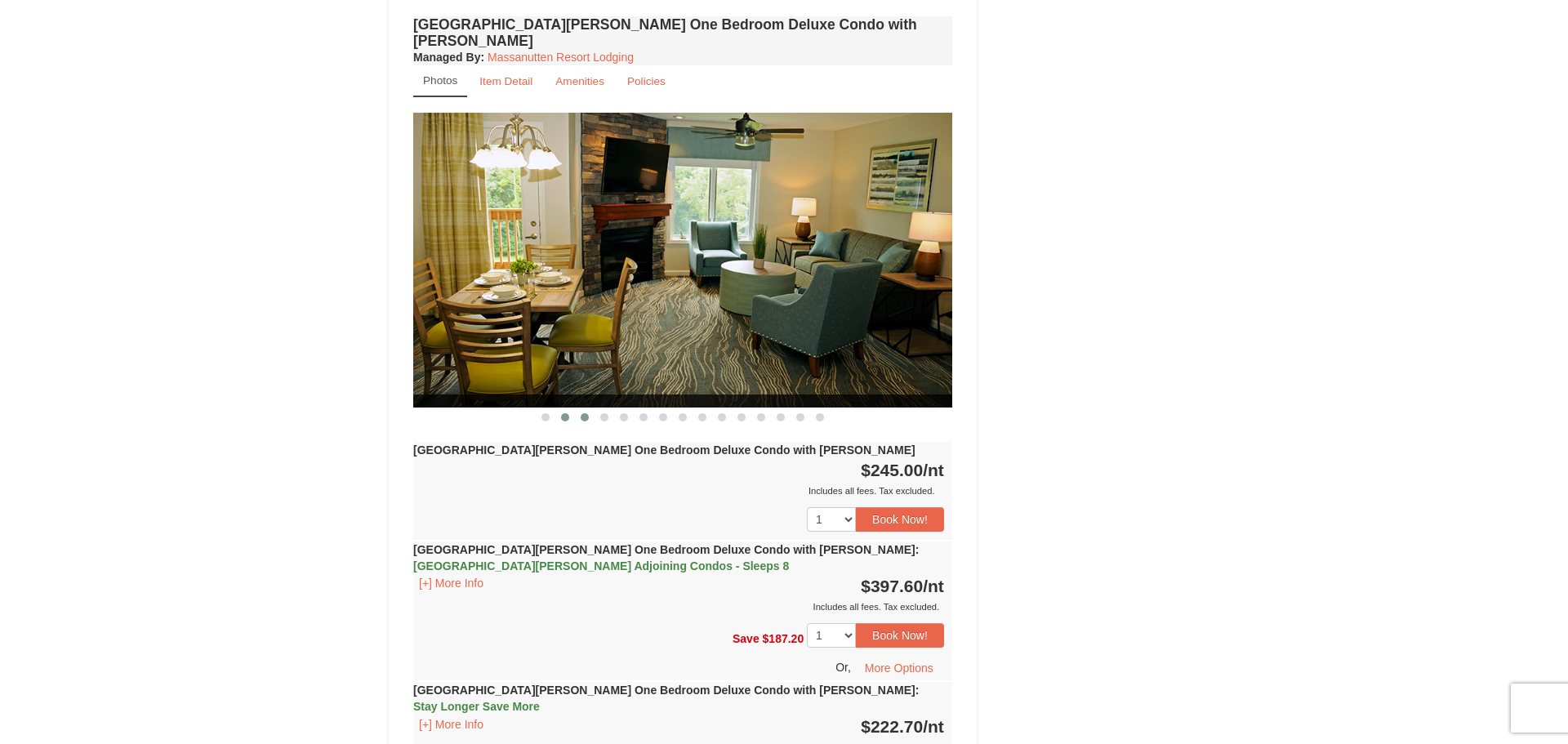
click at [578, 409] on button at bounding box center [584, 417] width 20 height 16
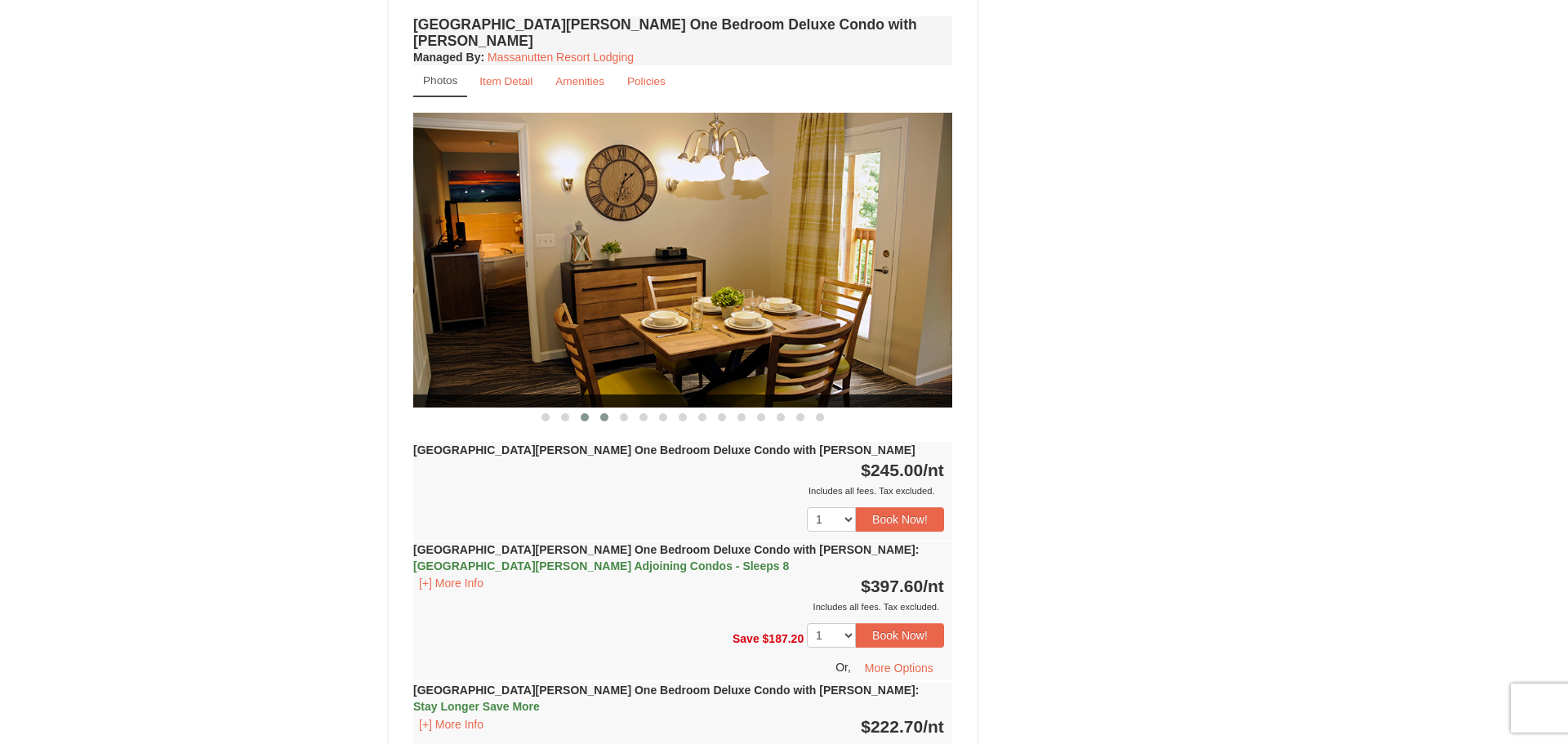
click at [596, 409] on button at bounding box center [604, 417] width 20 height 16
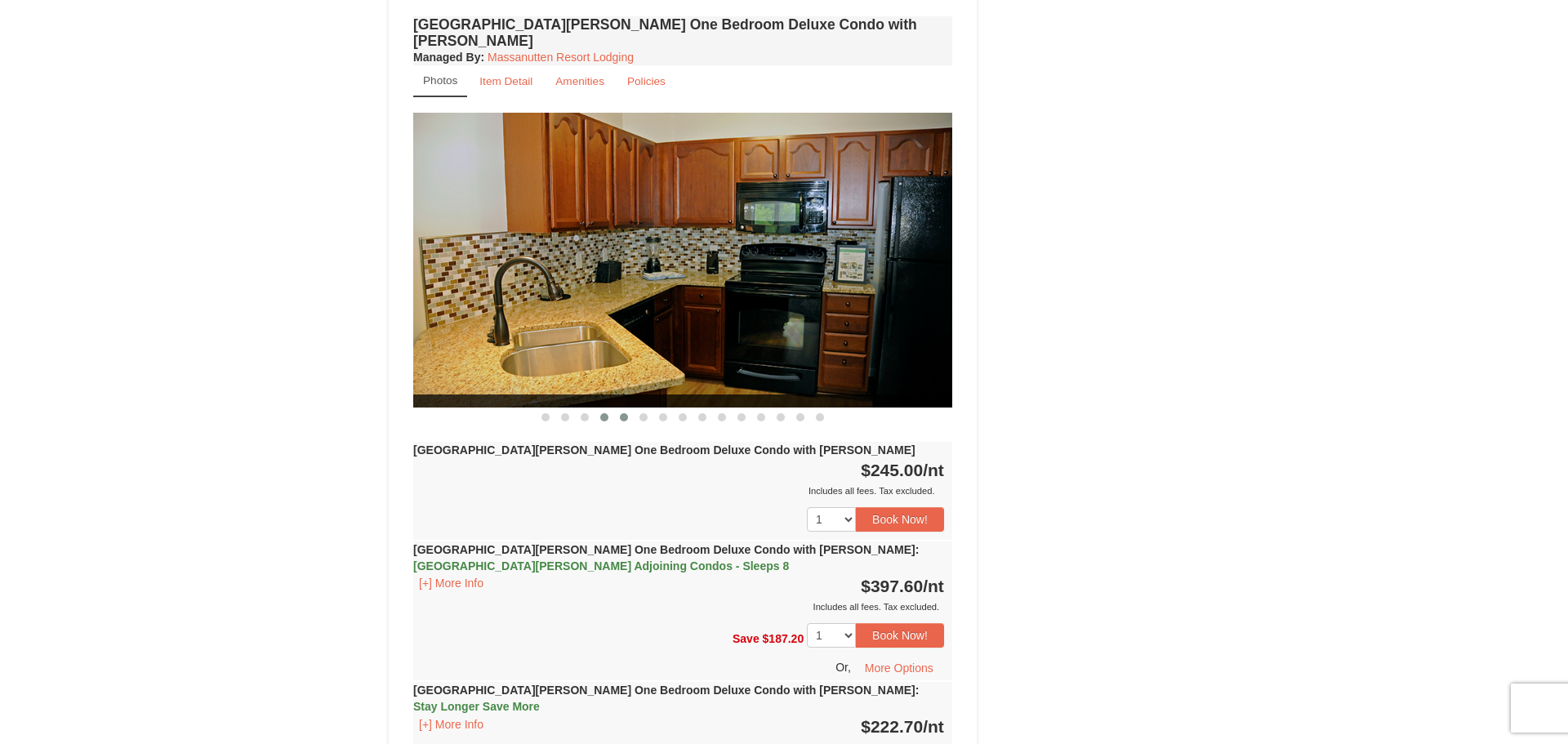
click at [622, 413] on span at bounding box center [623, 417] width 8 height 8
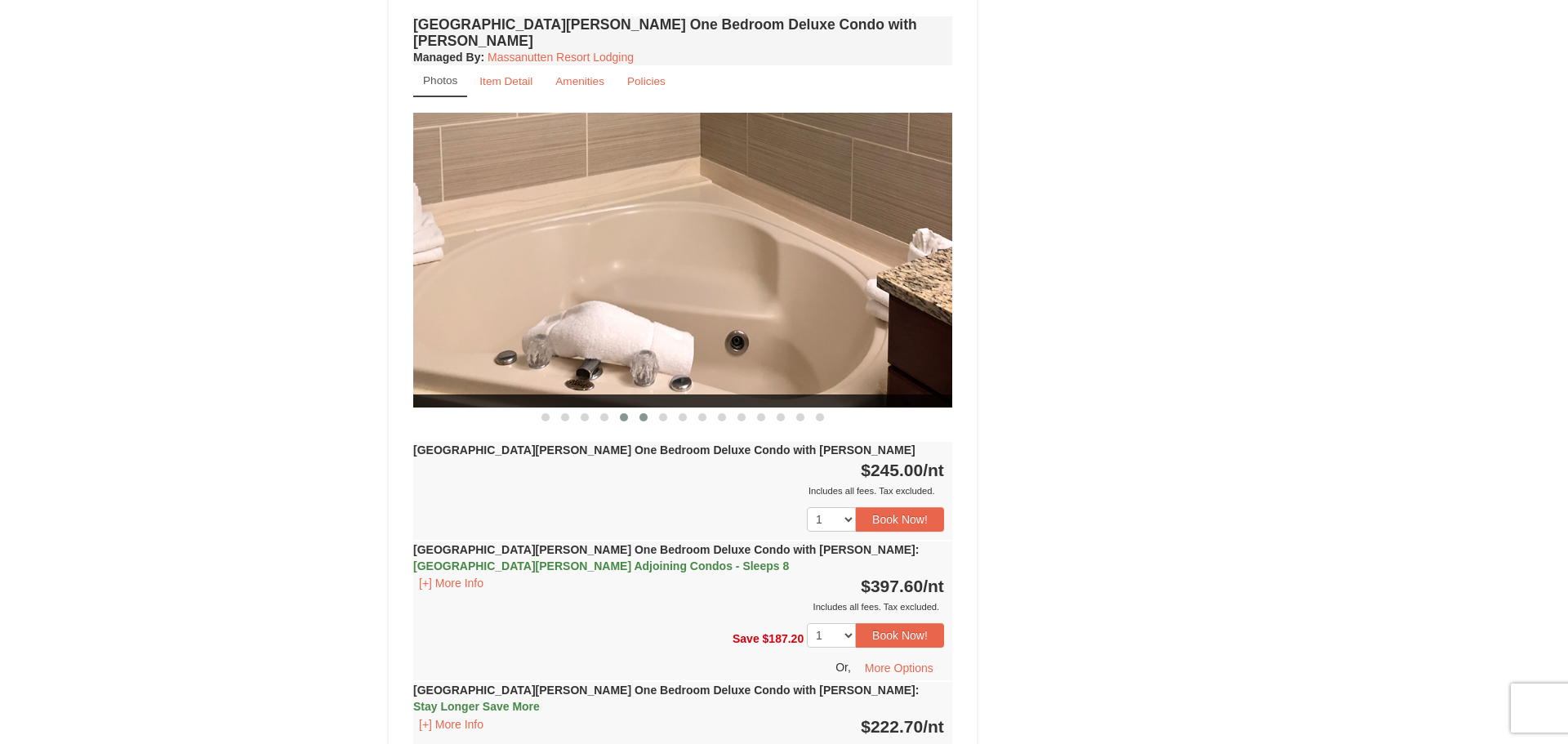
click at [647, 409] on button at bounding box center [643, 417] width 20 height 16
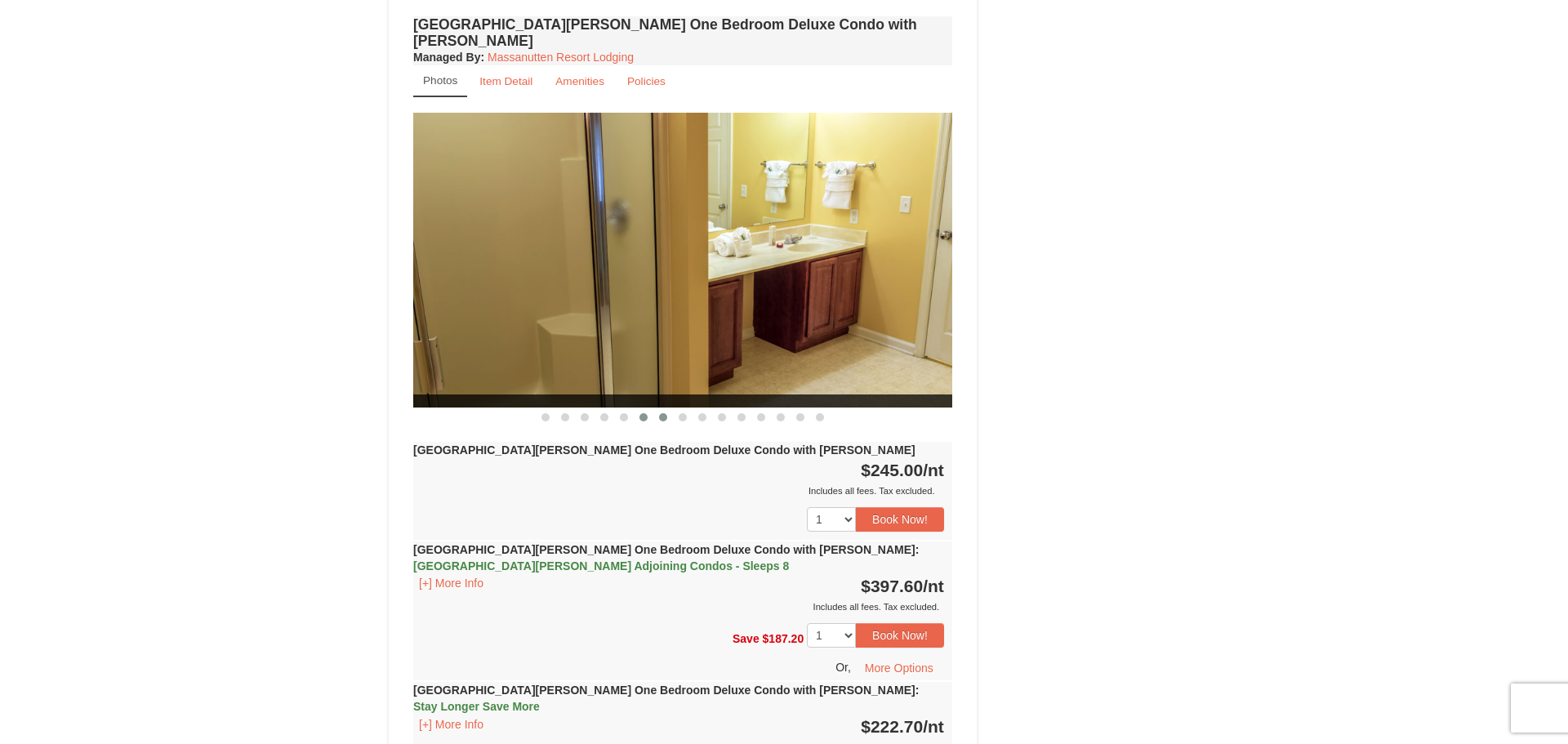
click at [661, 413] on span at bounding box center [662, 417] width 8 height 8
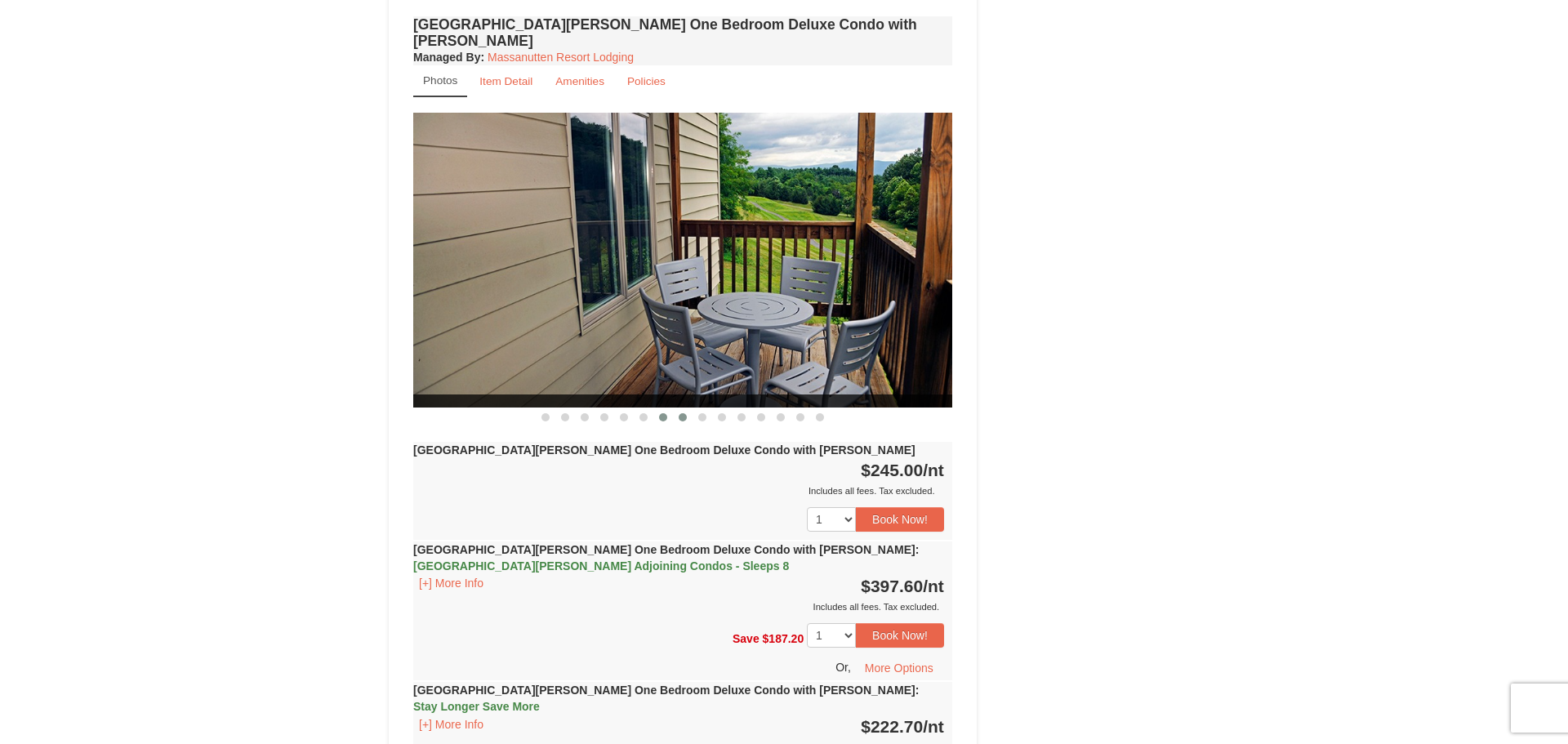
click at [685, 413] on span at bounding box center [682, 417] width 8 height 8
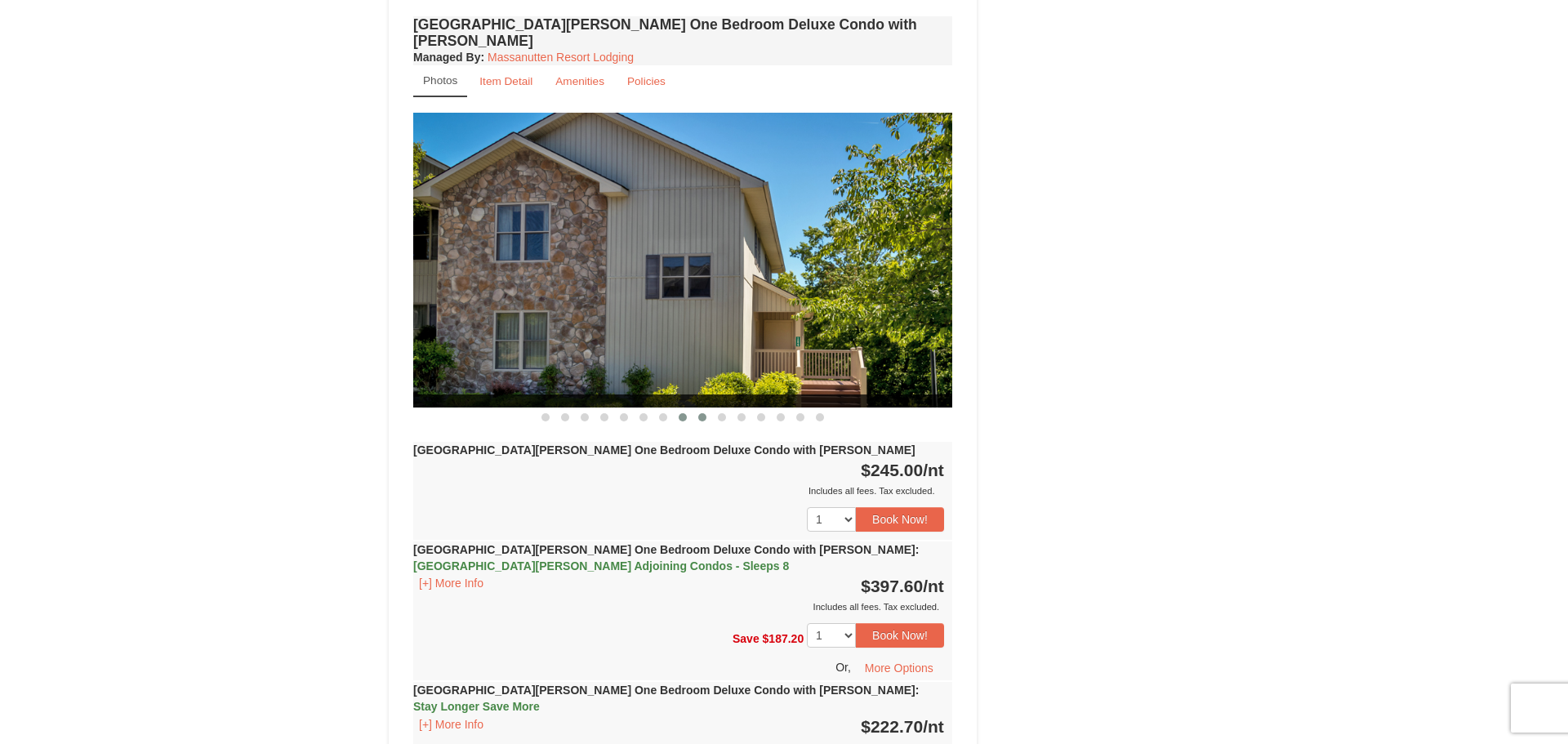
click at [702, 413] on span at bounding box center [702, 417] width 8 height 8
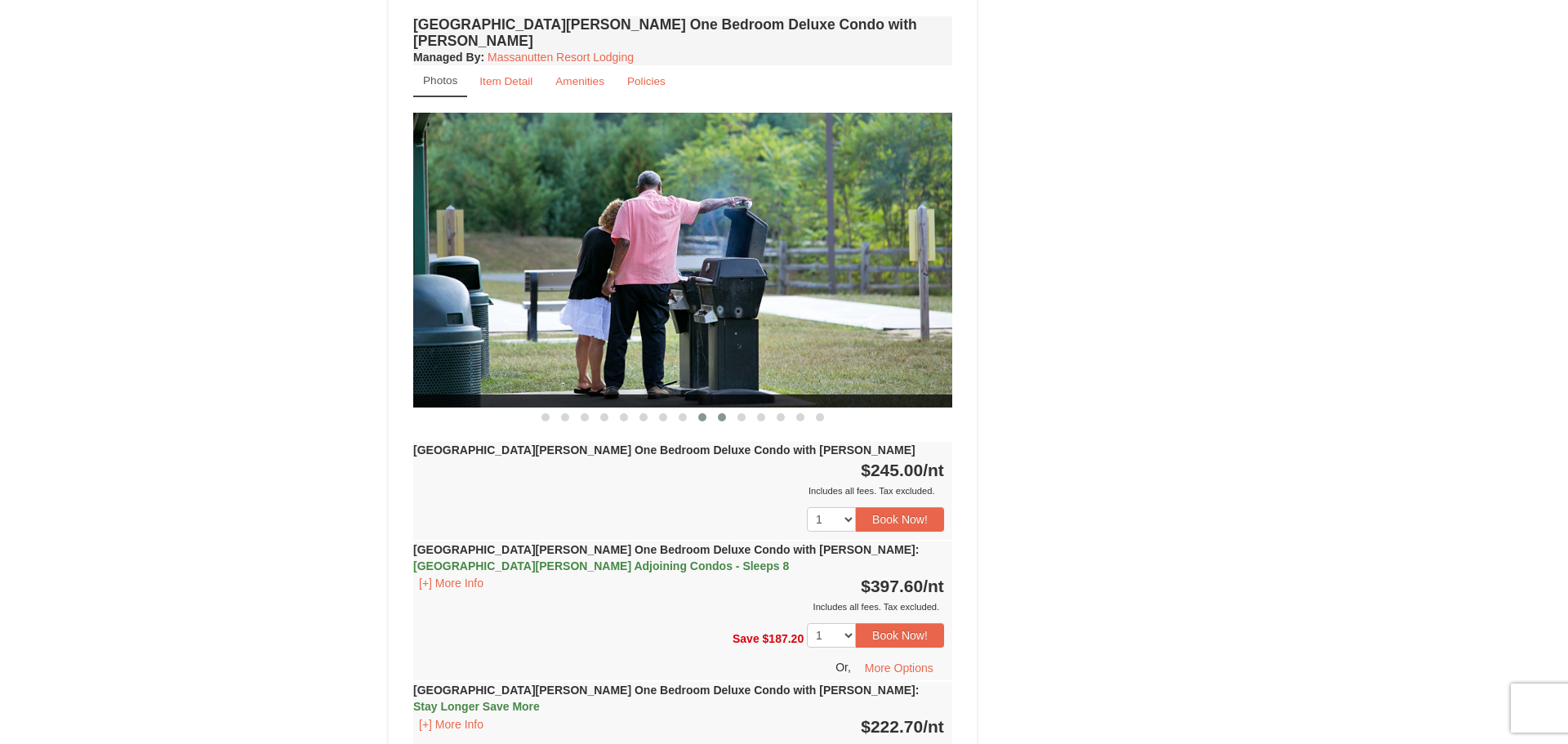
click at [717, 413] on span at bounding box center [721, 417] width 8 height 8
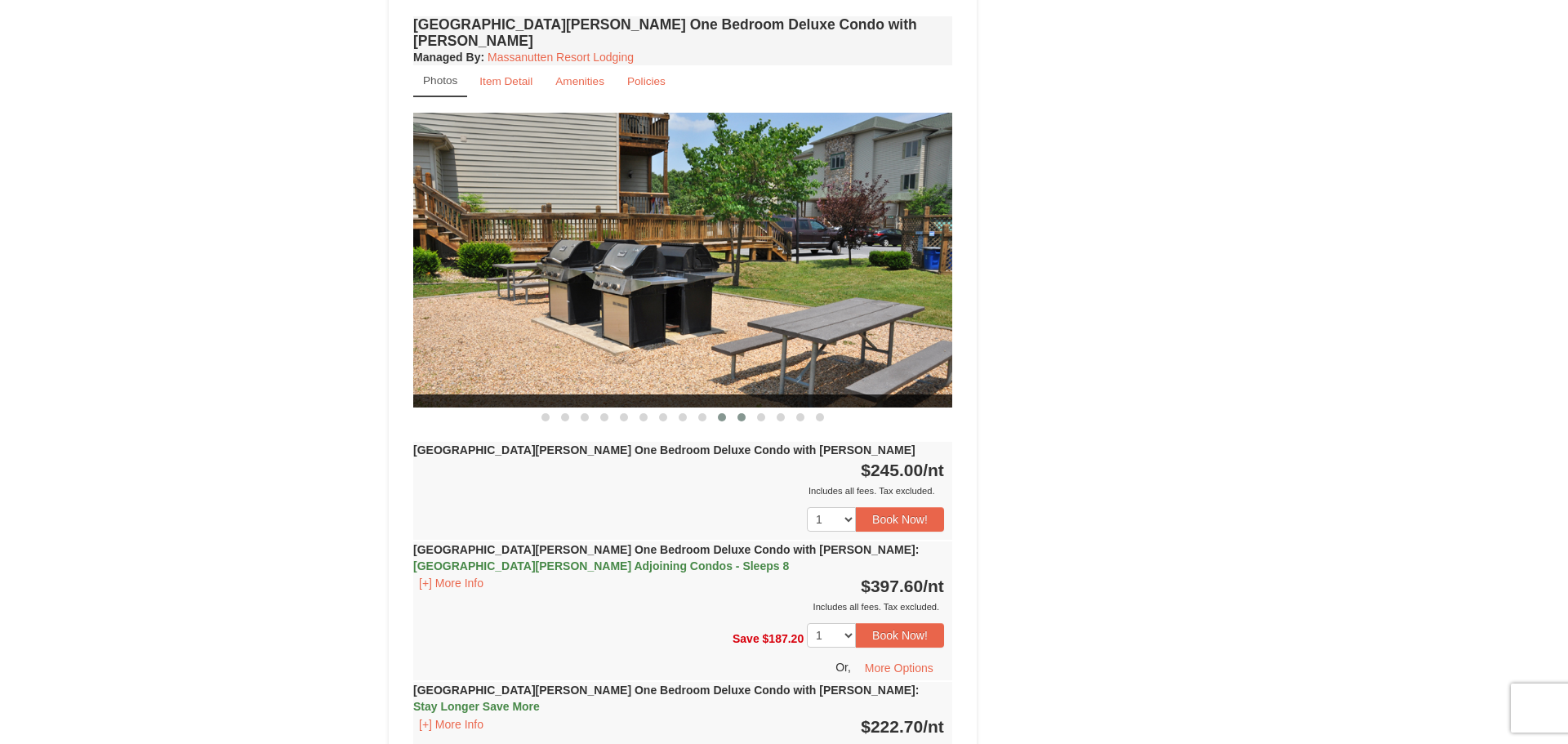
click at [736, 409] on button at bounding box center [742, 417] width 20 height 16
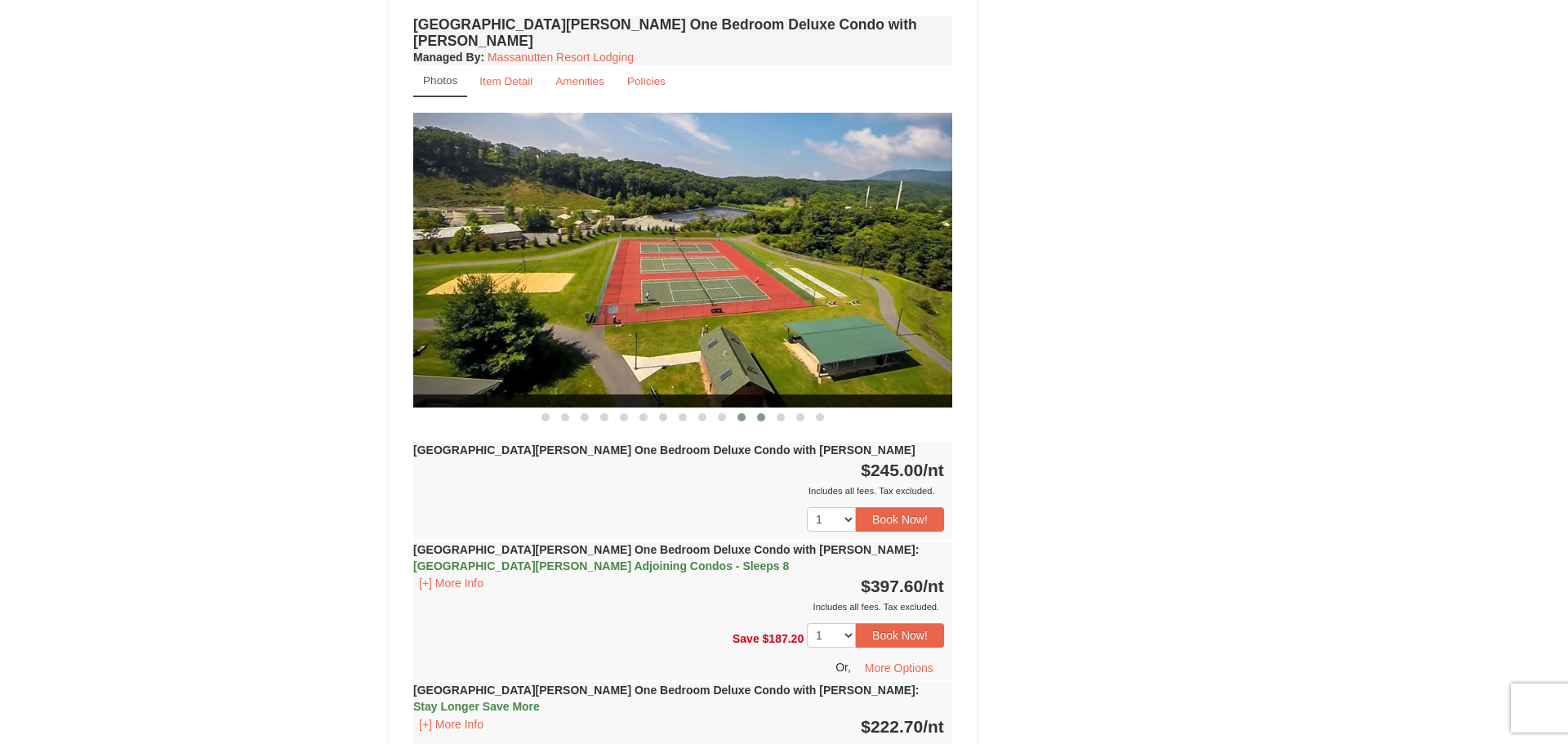
click at [758, 413] on span at bounding box center [761, 417] width 8 height 8
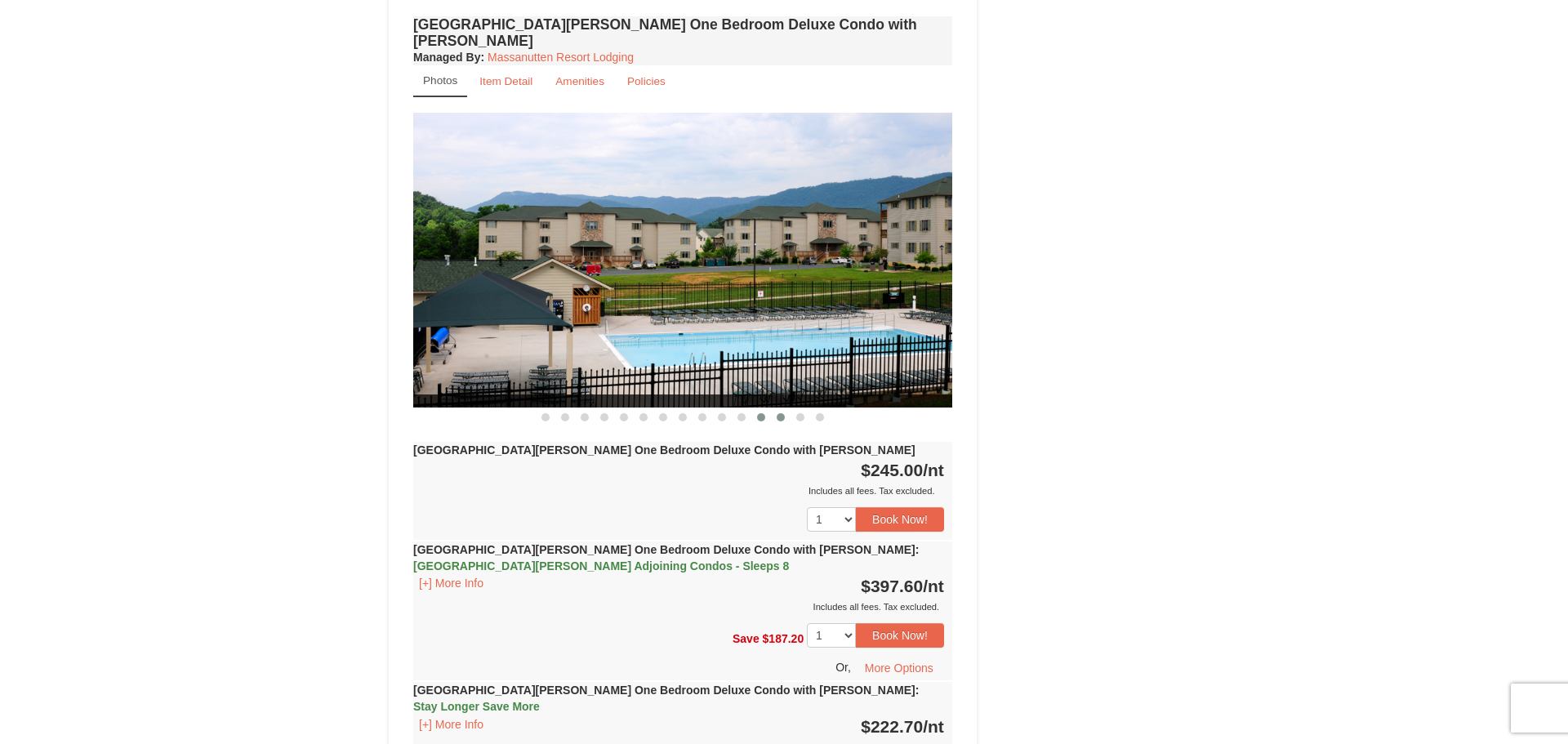
click at [782, 413] on span at bounding box center [781, 417] width 8 height 8
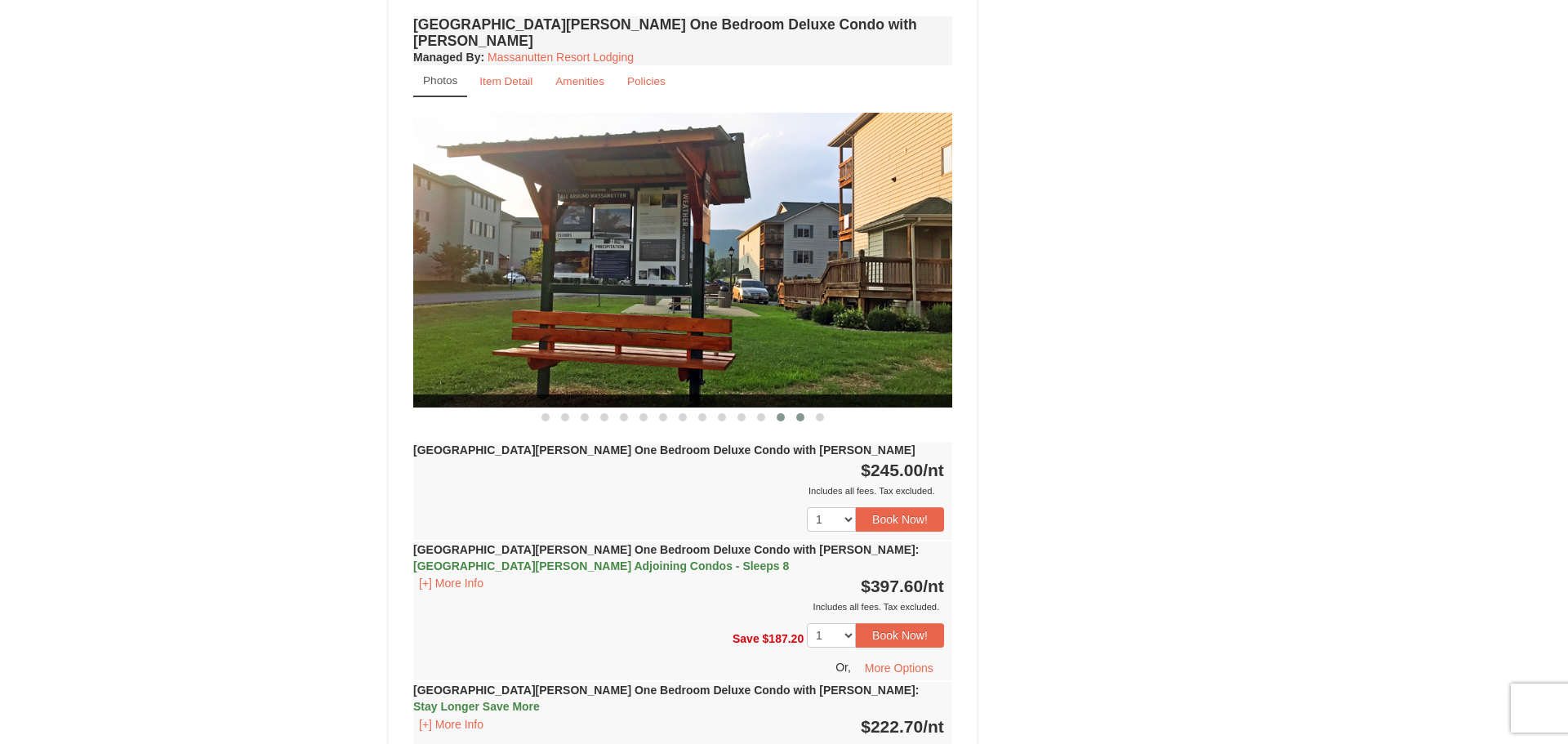
click at [798, 413] on span at bounding box center [800, 417] width 8 height 8
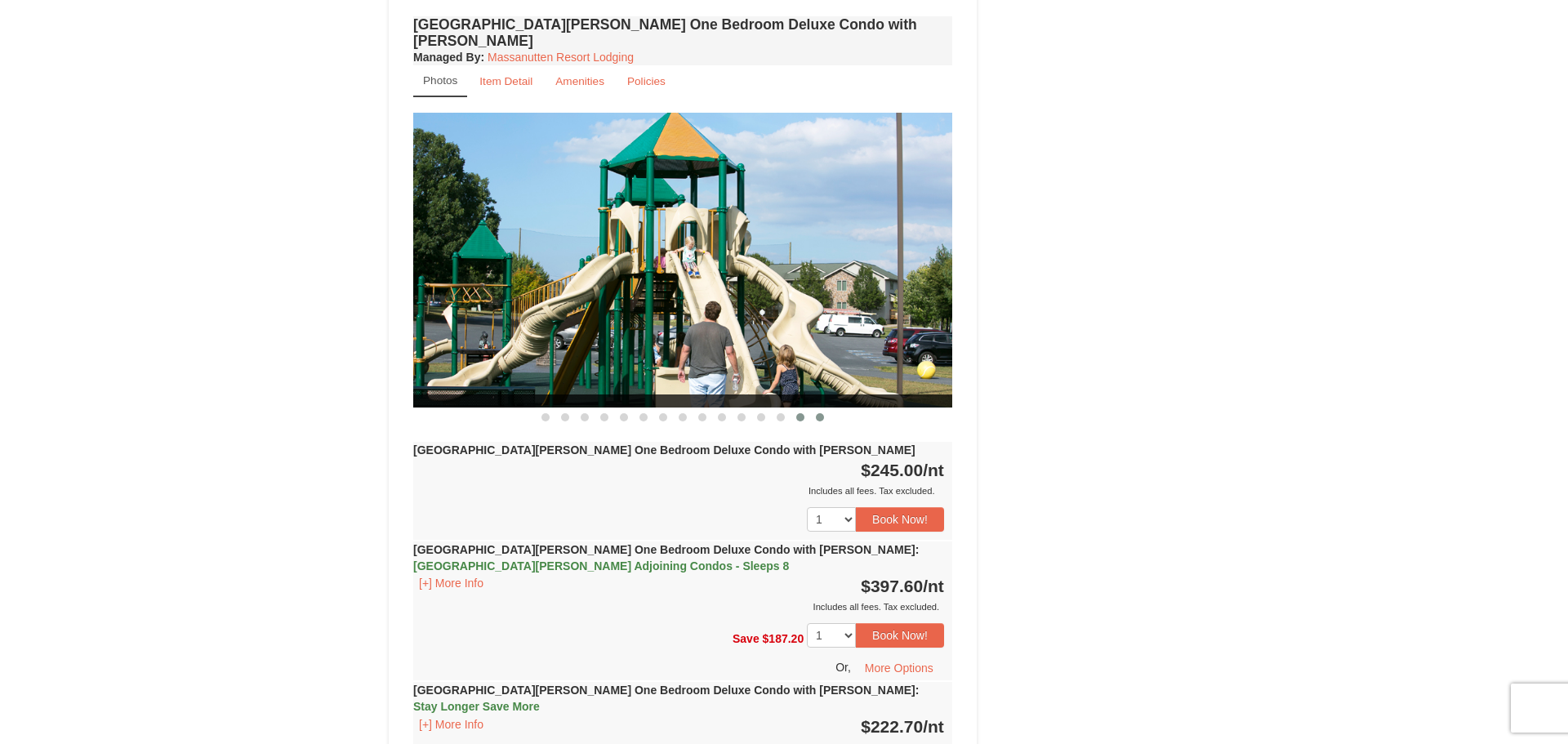
click at [819, 413] on span at bounding box center [819, 417] width 8 height 8
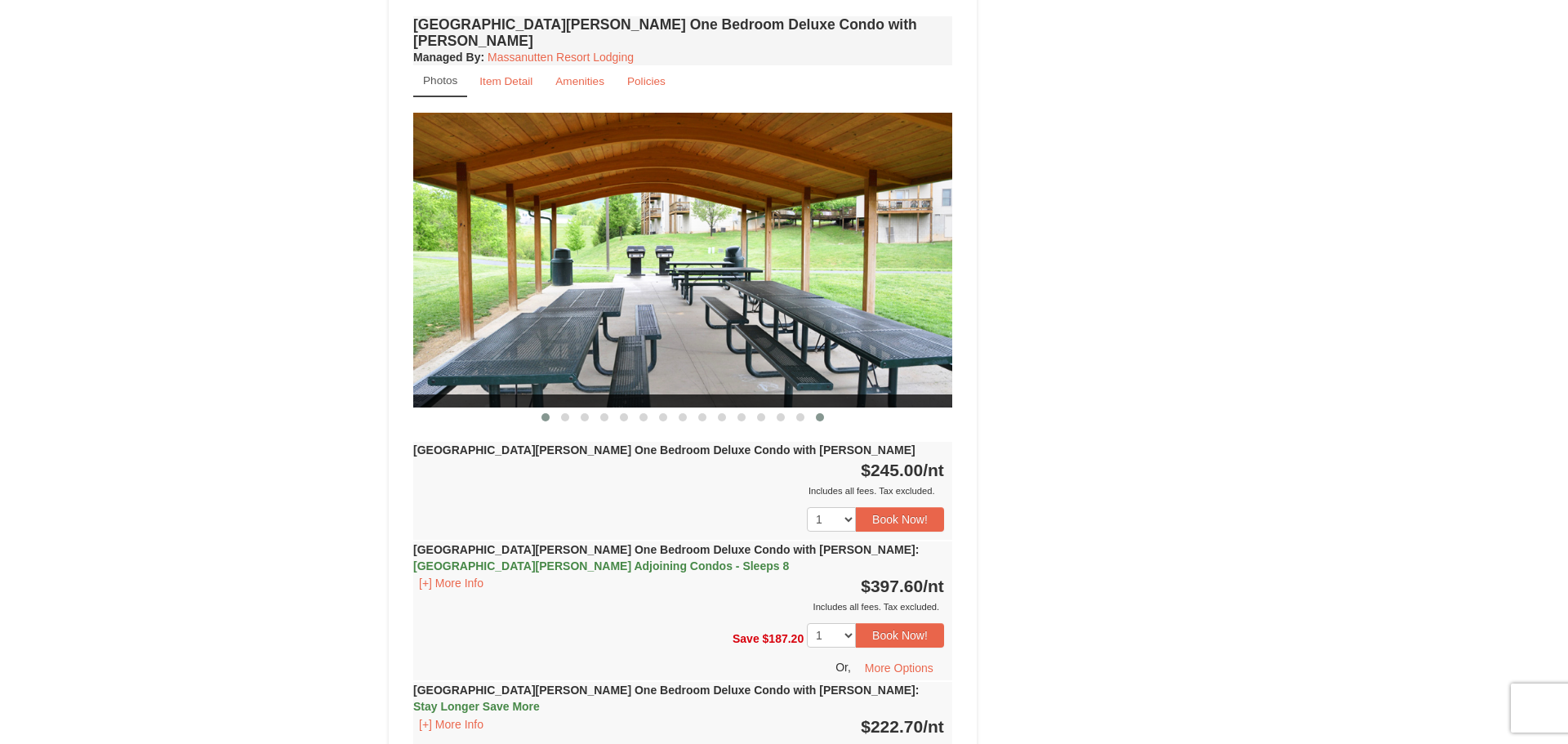
click at [540, 409] on button at bounding box center [545, 417] width 20 height 16
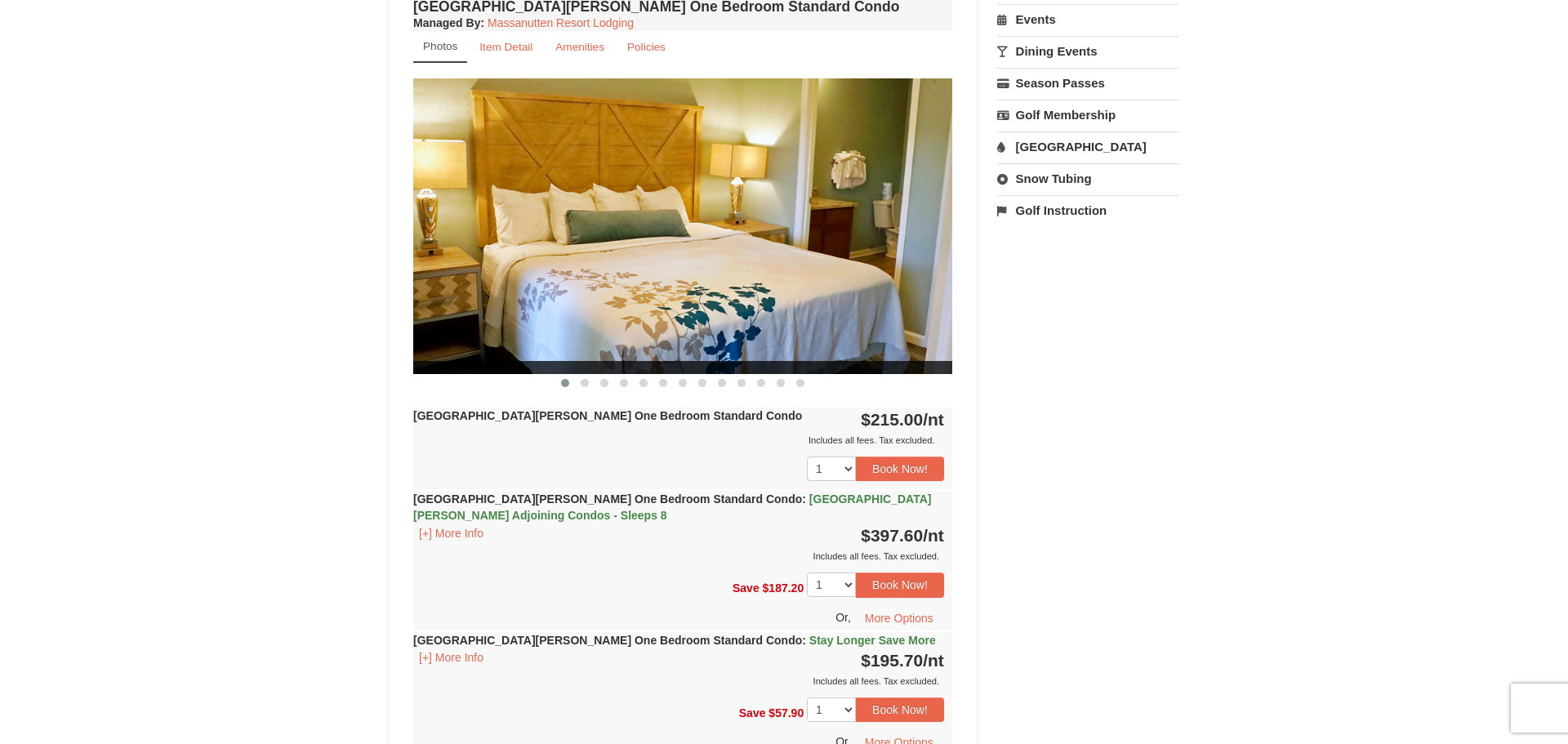
scroll to position [603, 0]
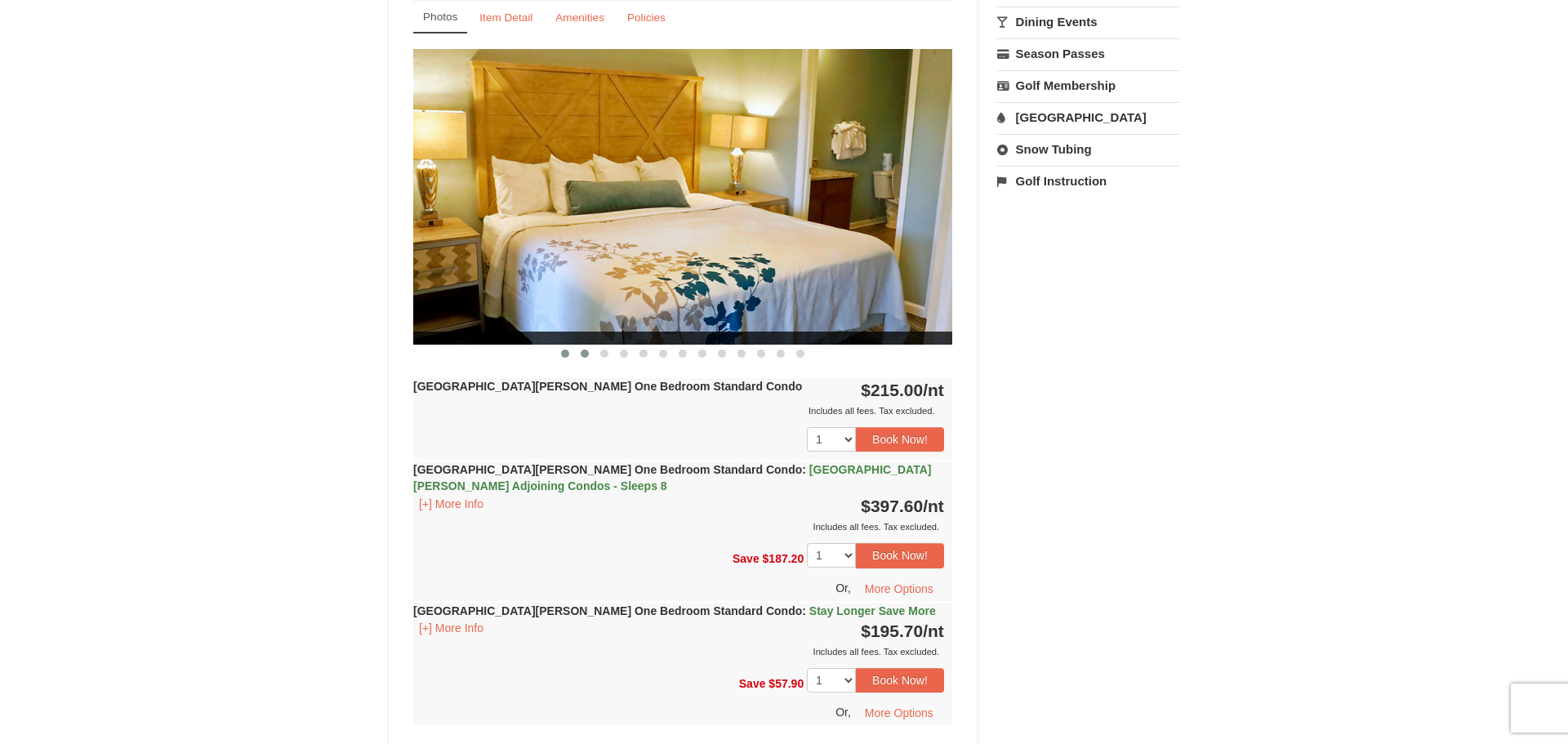
click at [589, 359] on button at bounding box center [584, 353] width 20 height 16
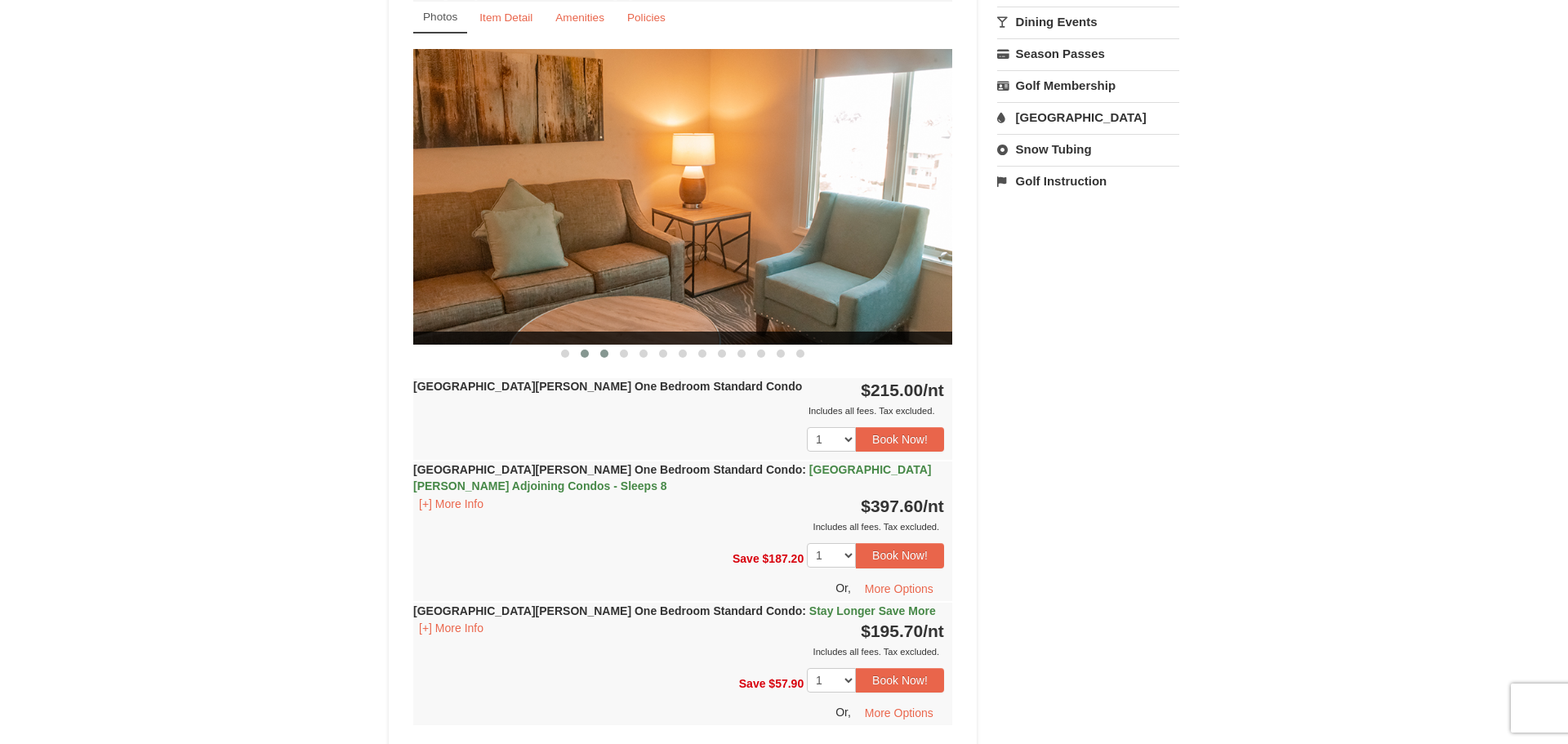
click at [605, 351] on span at bounding box center [603, 353] width 8 height 8
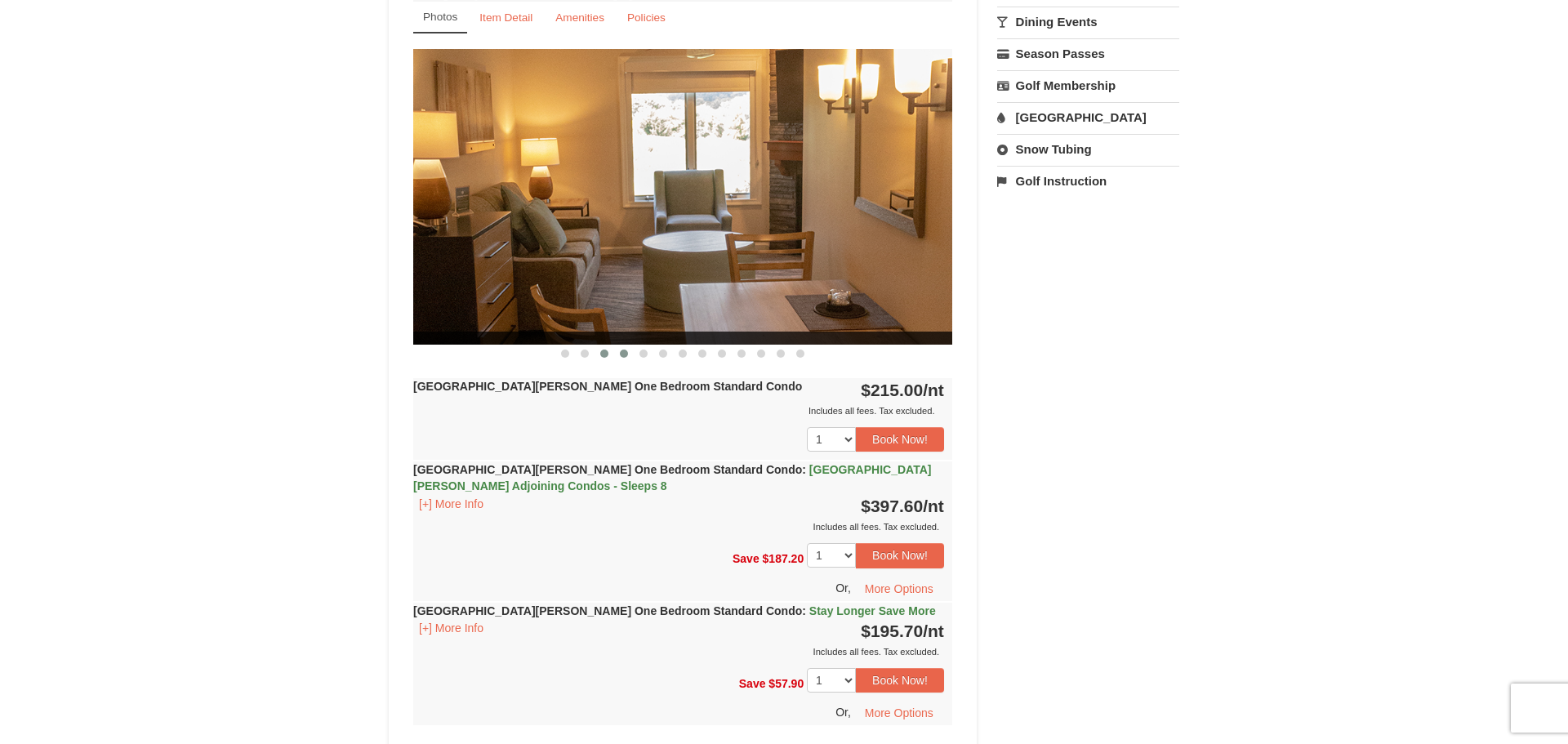
click at [621, 355] on span at bounding box center [623, 353] width 8 height 8
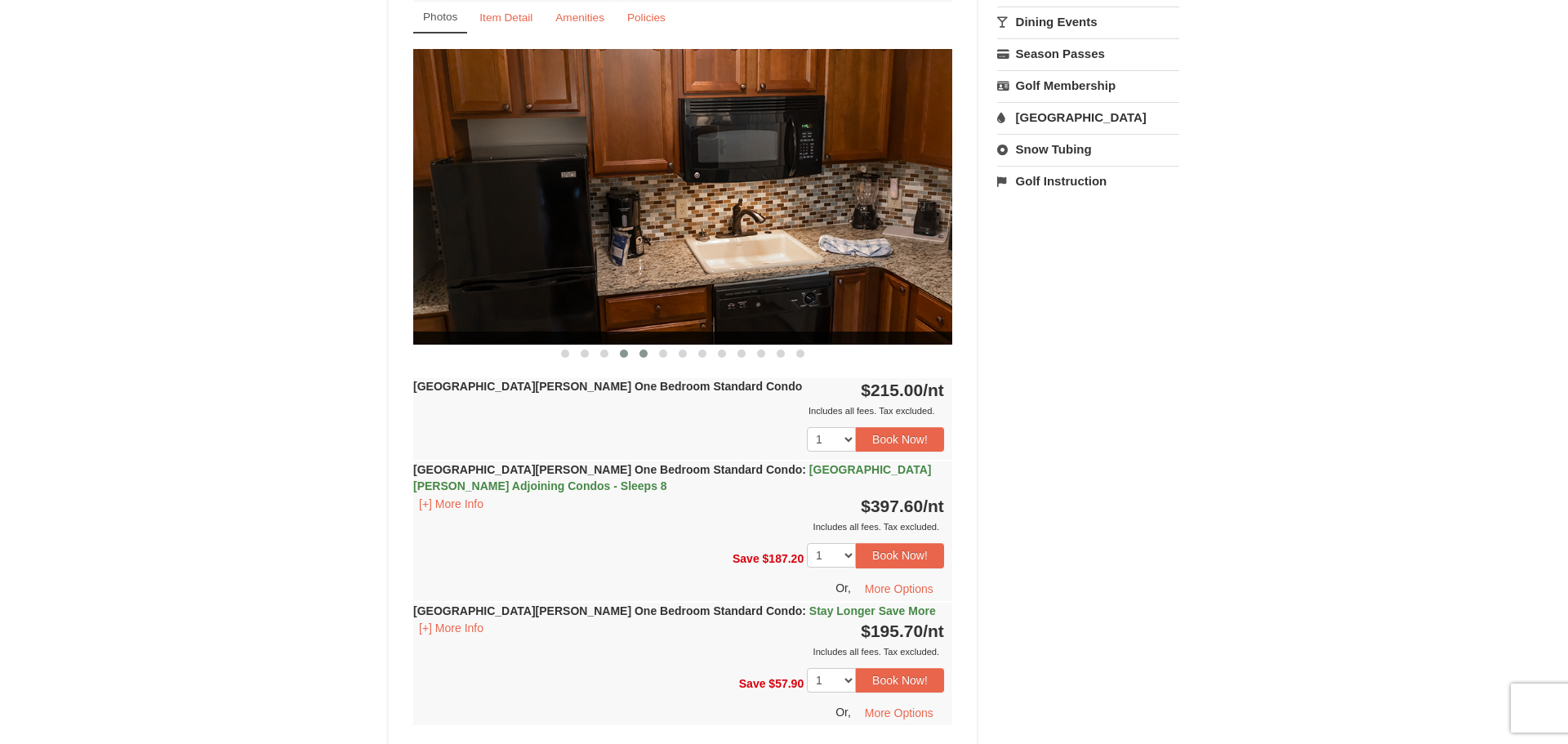
click at [635, 355] on button at bounding box center [643, 353] width 20 height 16
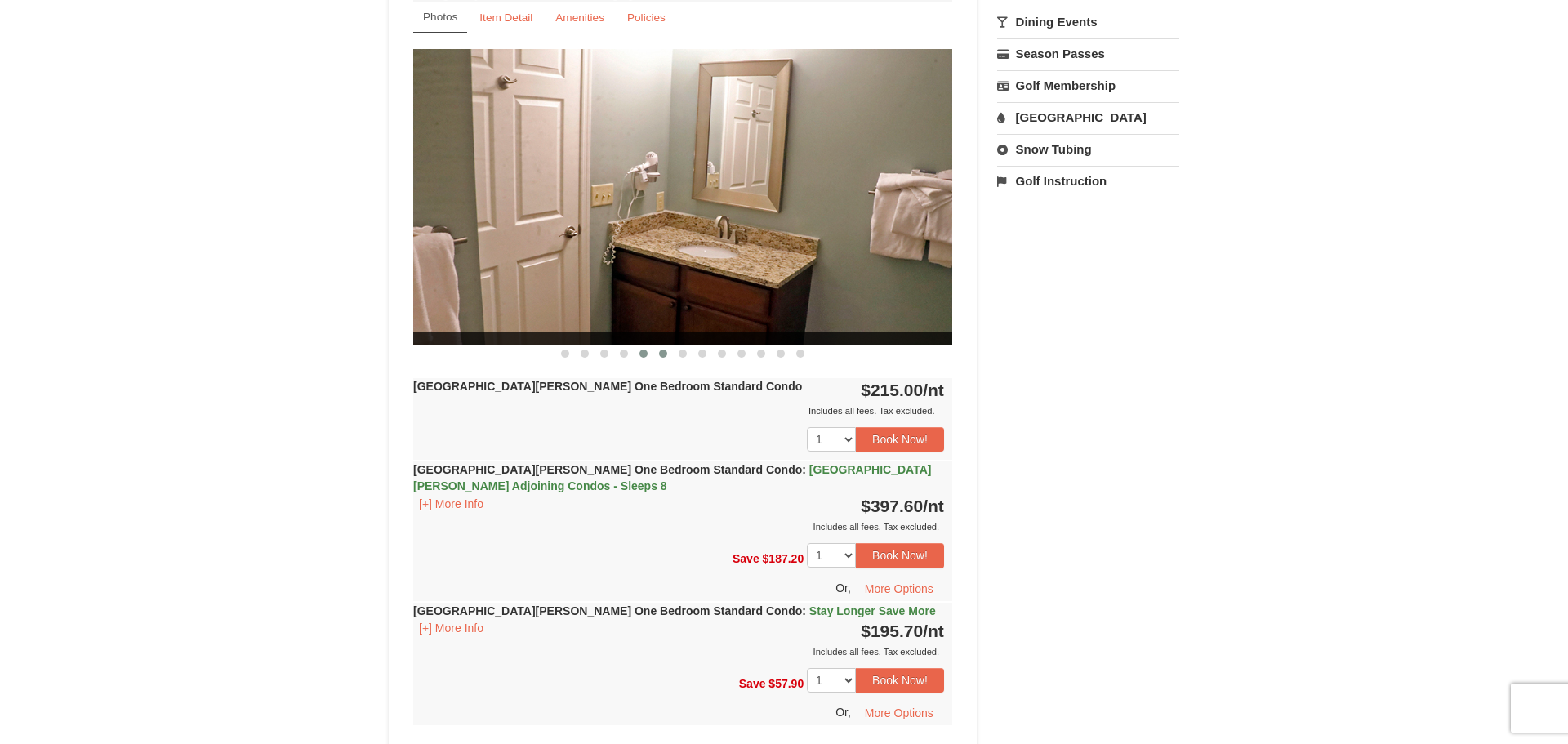
click at [661, 354] on span at bounding box center [662, 353] width 8 height 8
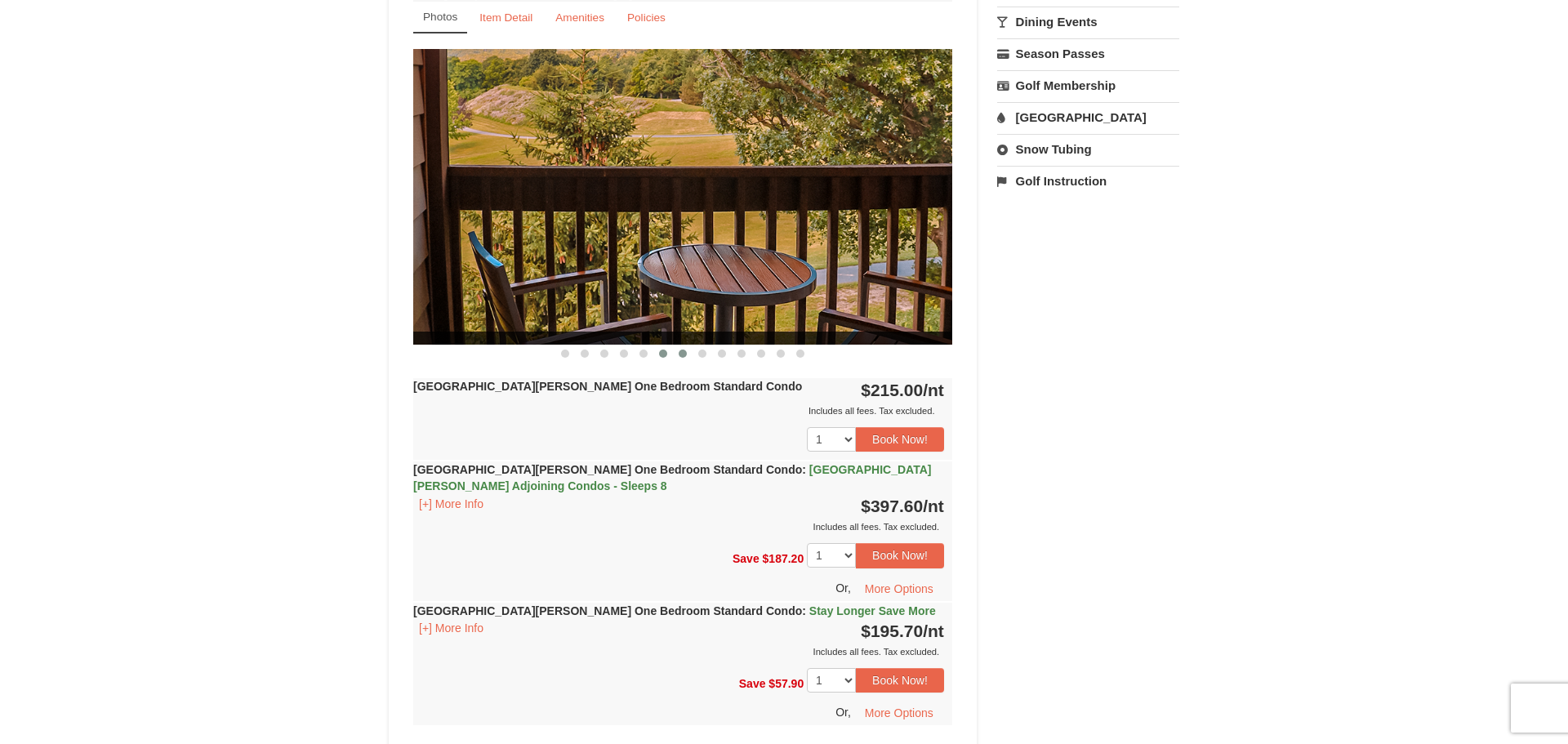
click at [685, 354] on span at bounding box center [682, 353] width 8 height 8
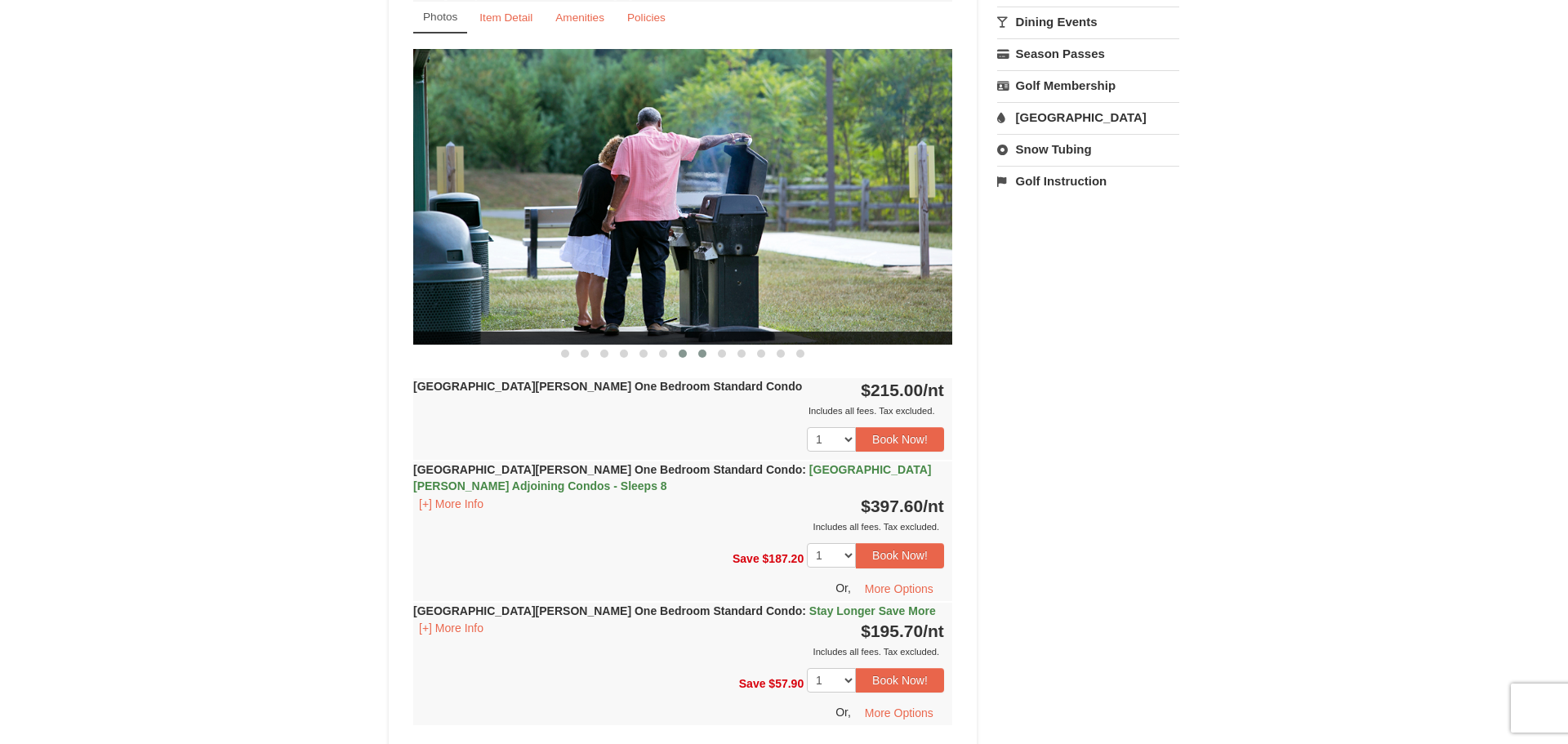
click at [699, 355] on span at bounding box center [702, 353] width 8 height 8
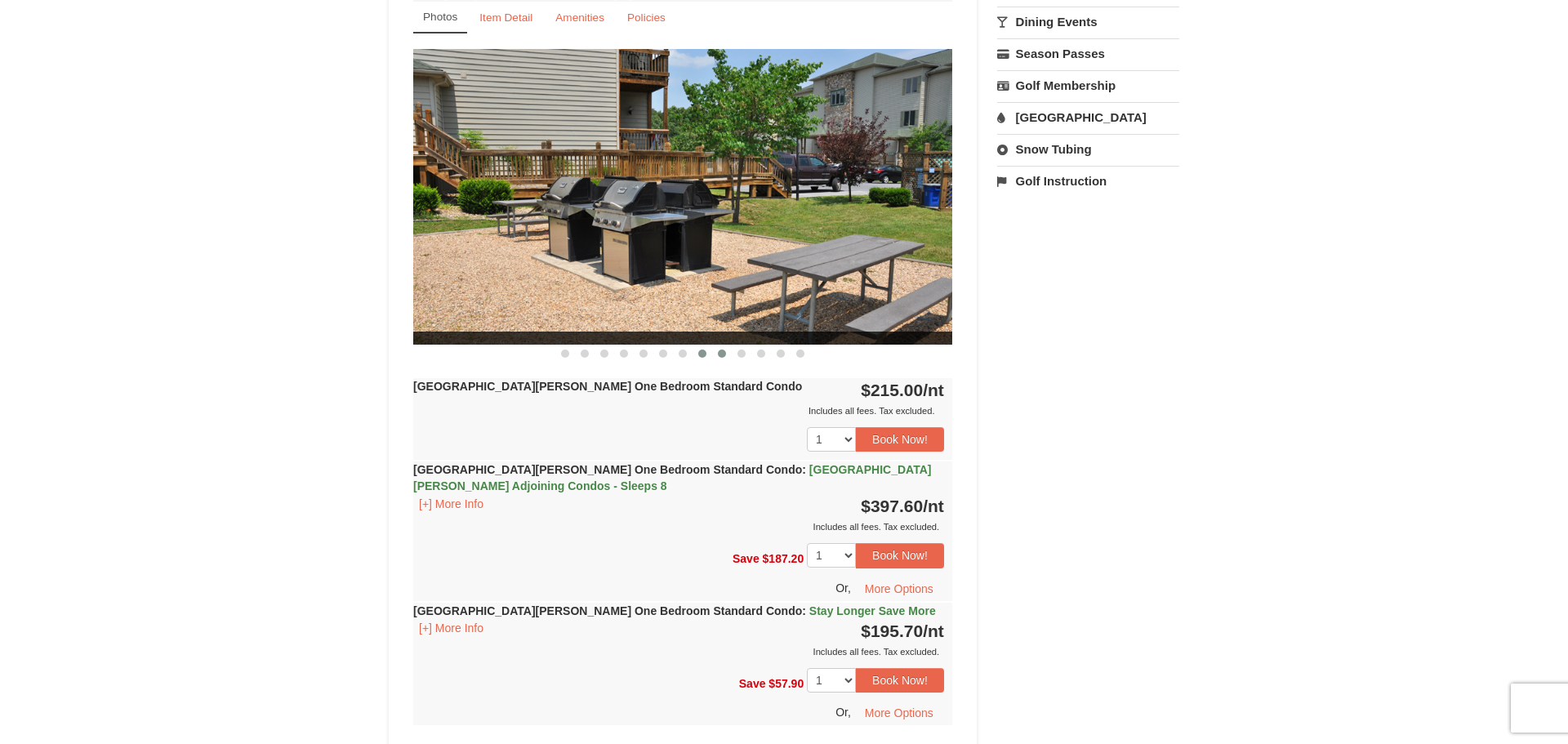
click at [717, 352] on span at bounding box center [721, 353] width 8 height 8
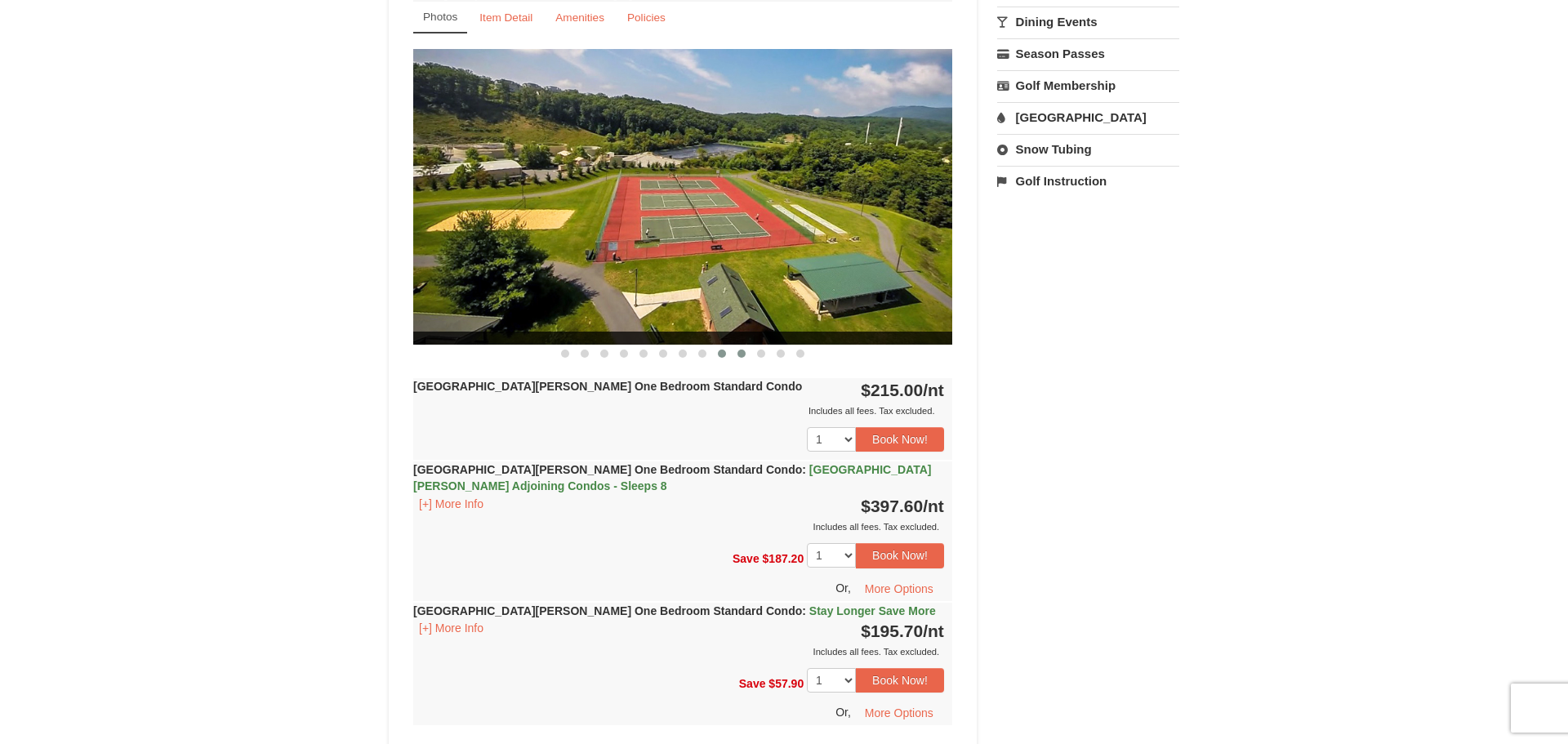
click at [745, 352] on span at bounding box center [741, 353] width 8 height 8
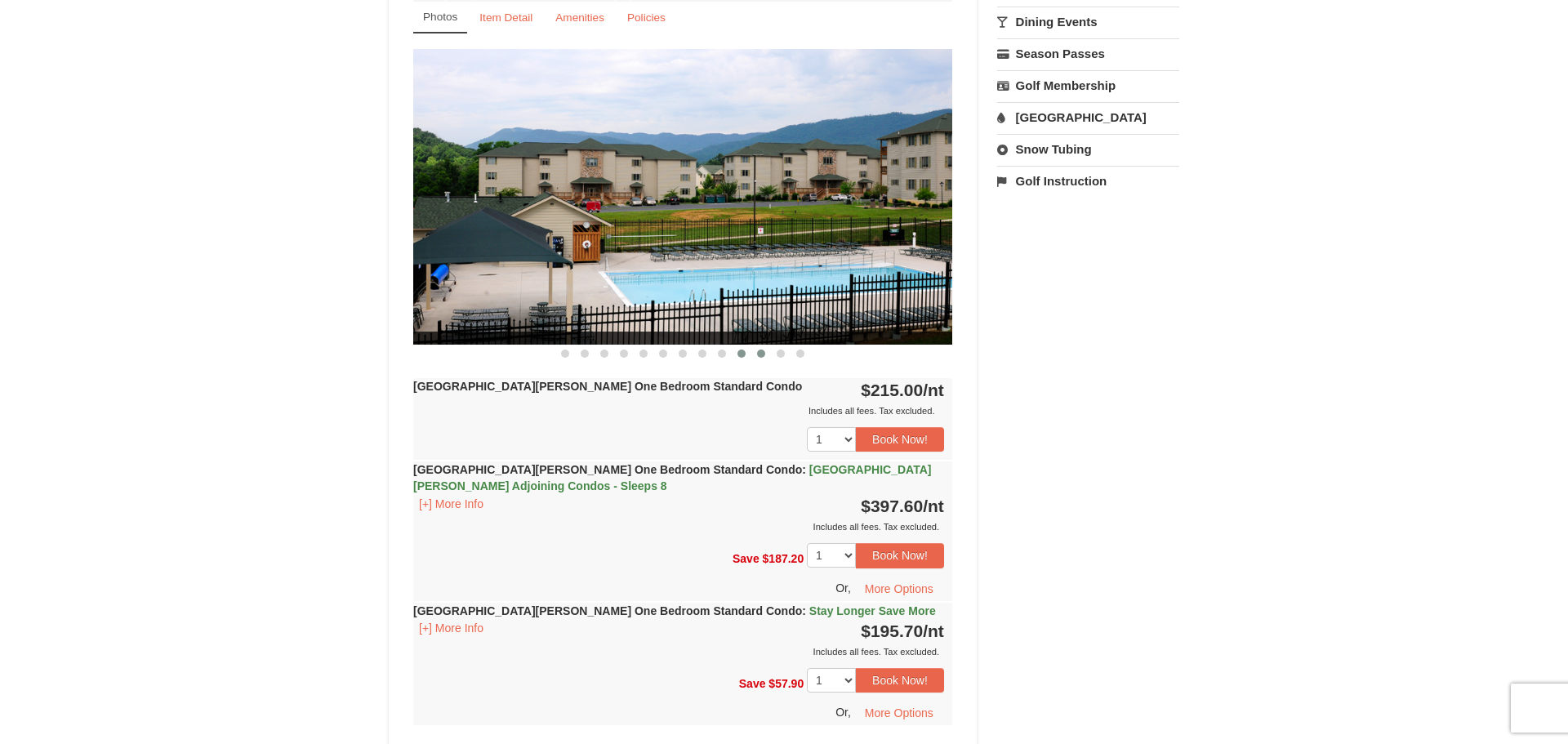
click at [755, 353] on button at bounding box center [761, 353] width 20 height 16
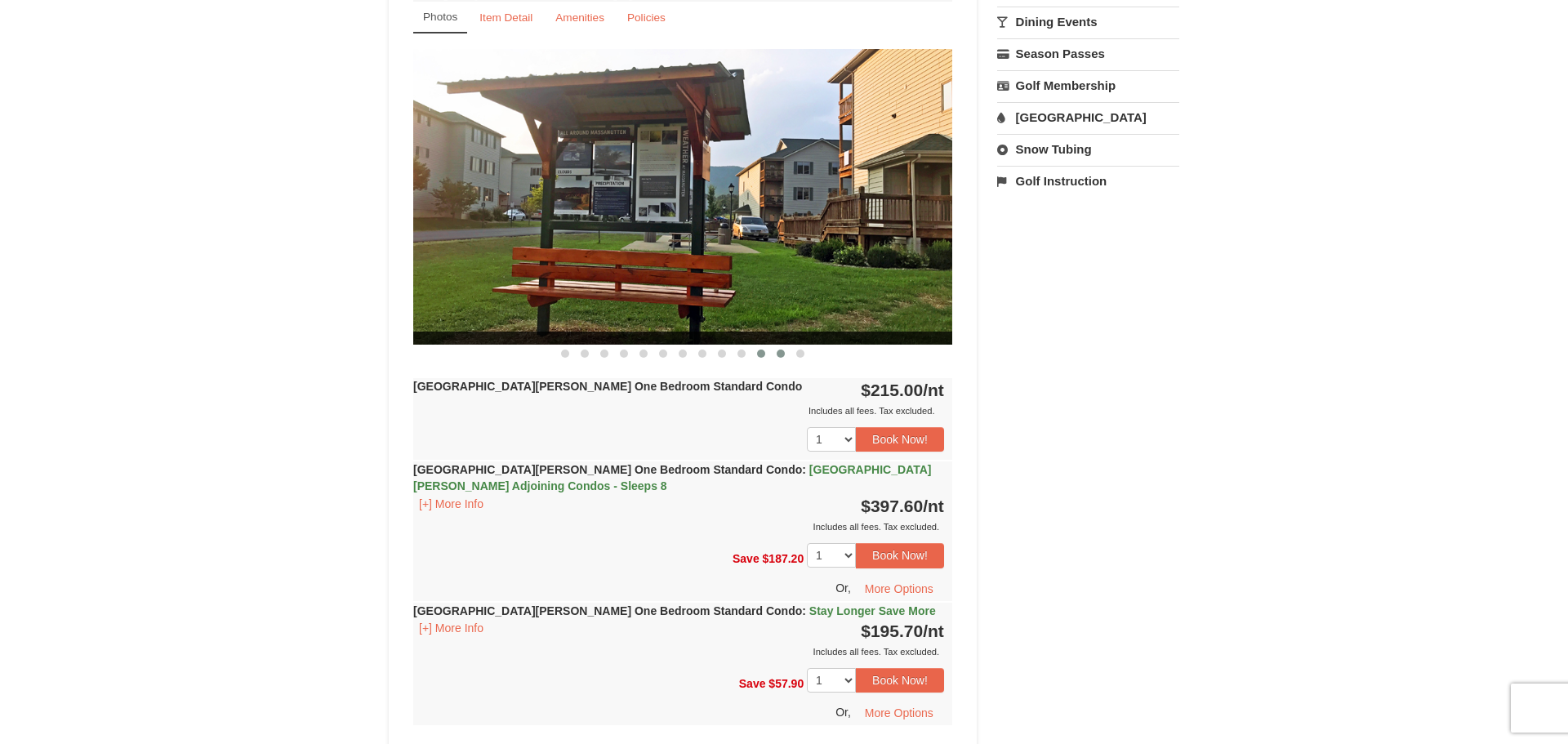
click at [787, 354] on button at bounding box center [781, 353] width 20 height 16
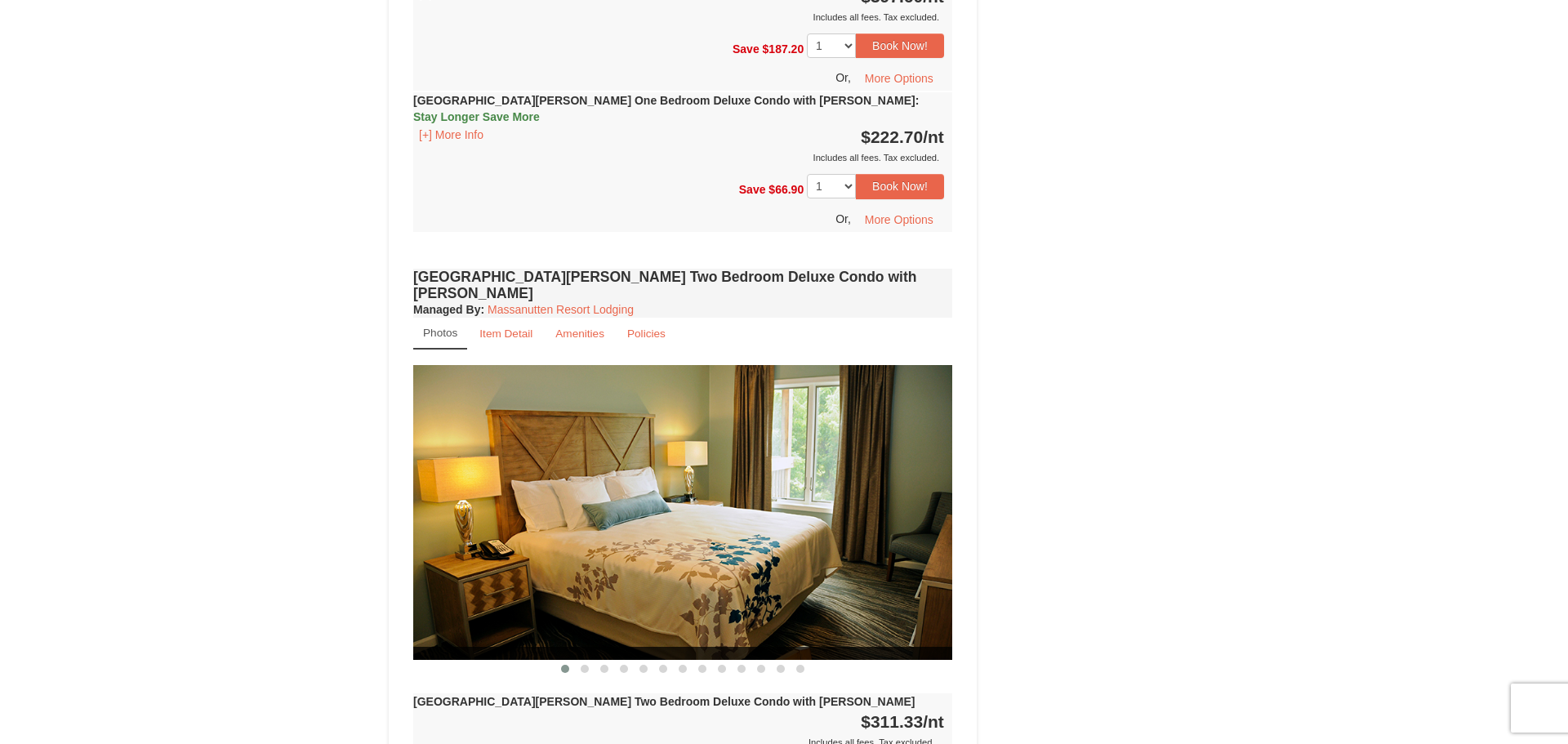
scroll to position [1944, 0]
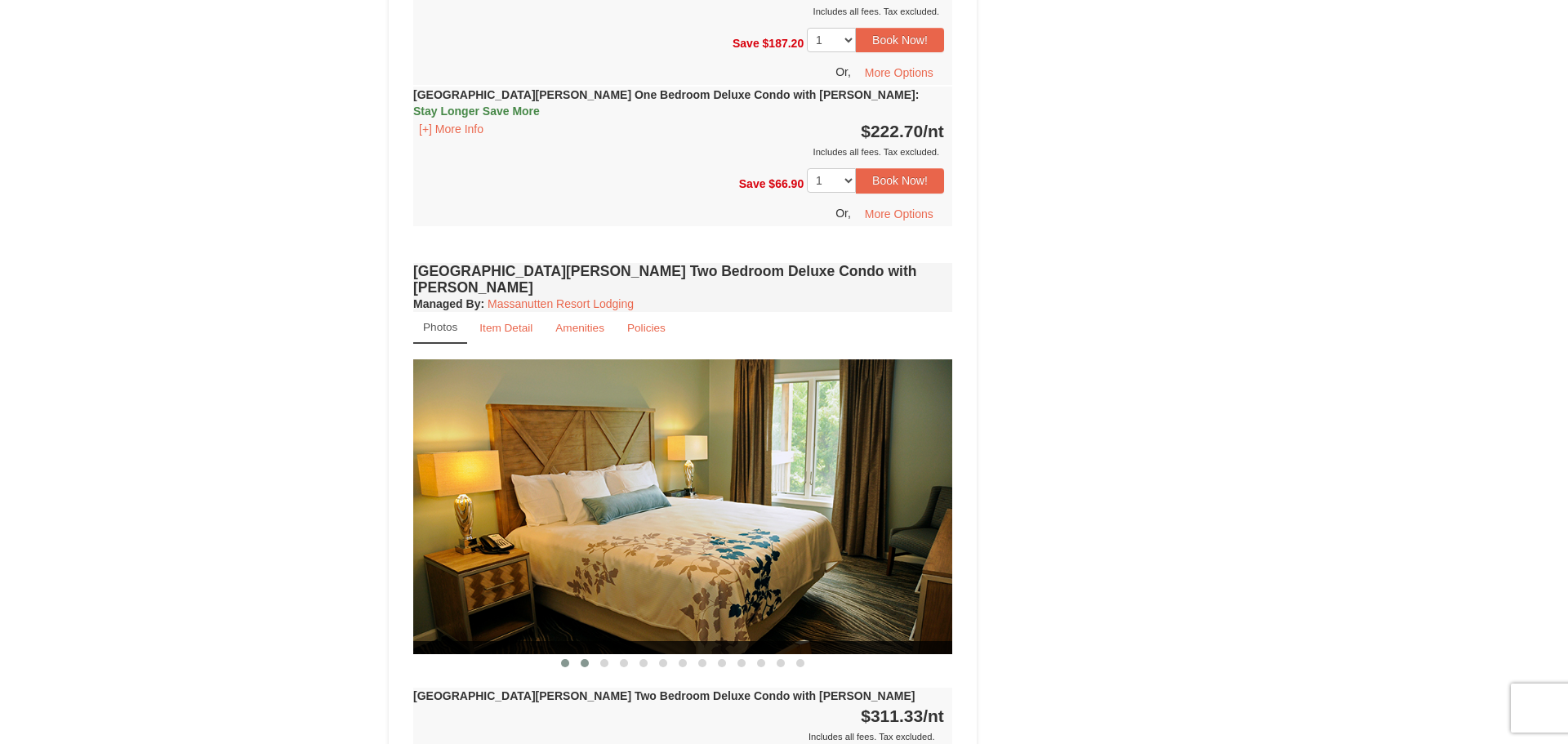
click at [584, 655] on button at bounding box center [584, 663] width 20 height 16
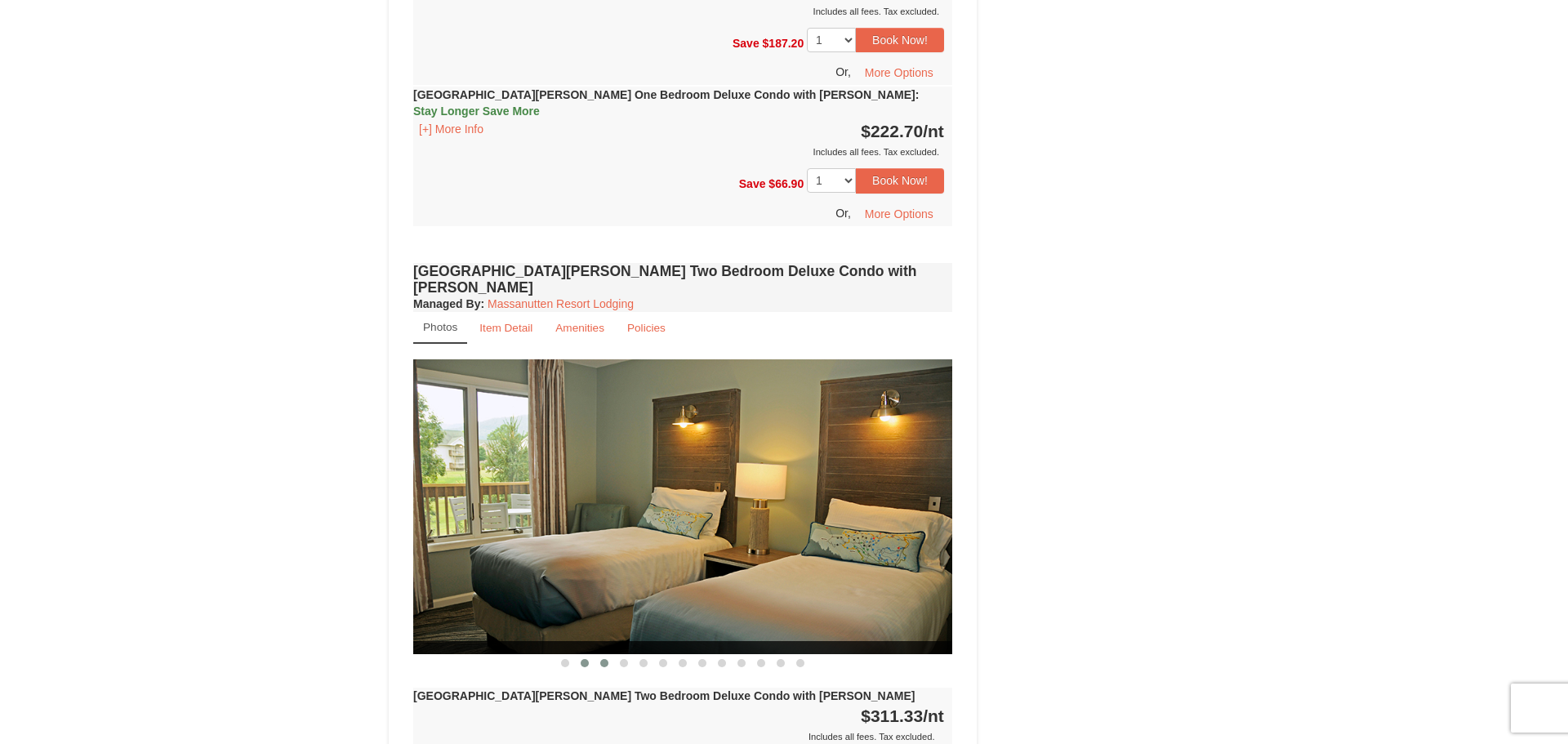
click at [603, 658] on span at bounding box center [603, 662] width 8 height 8
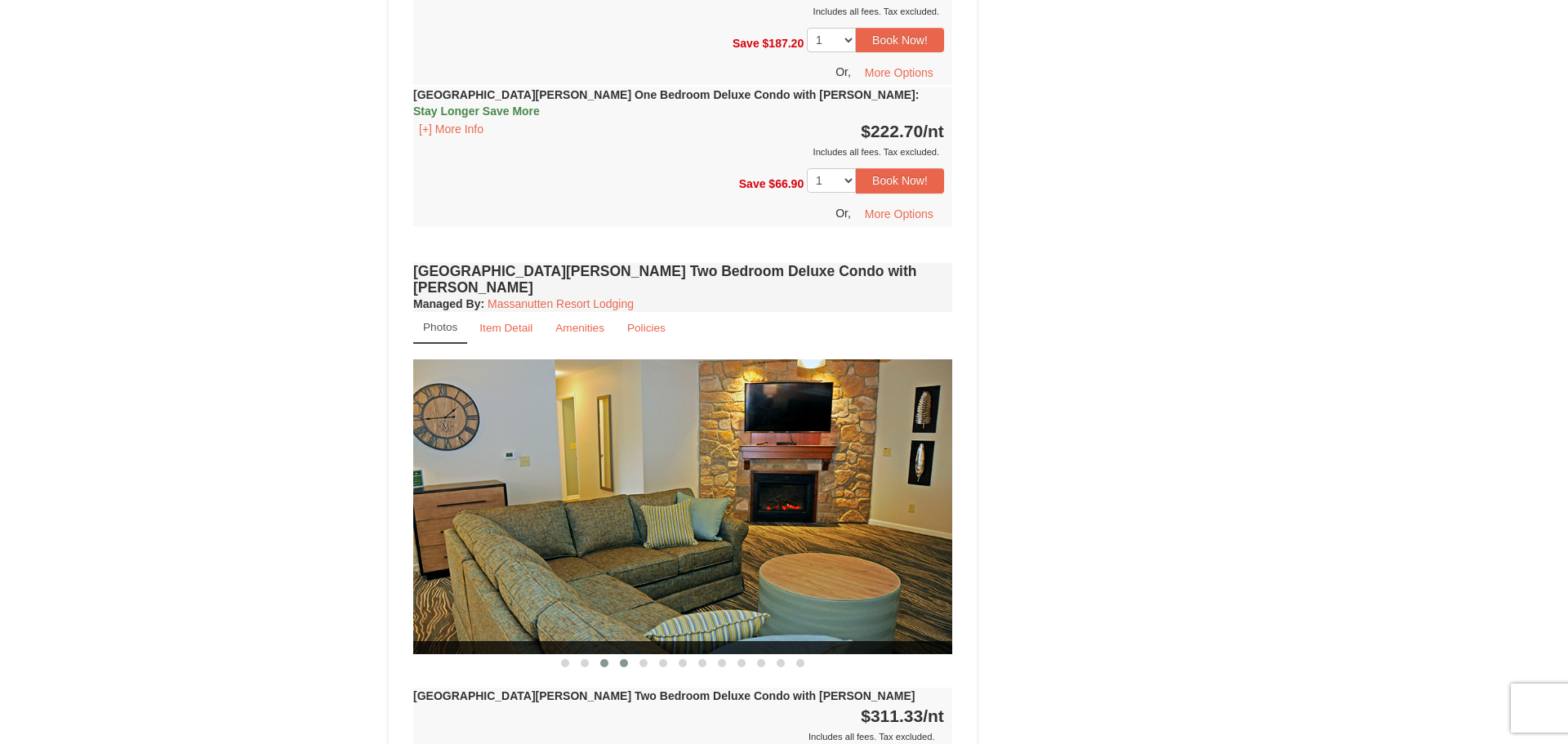
click at [623, 658] on span at bounding box center [623, 662] width 8 height 8
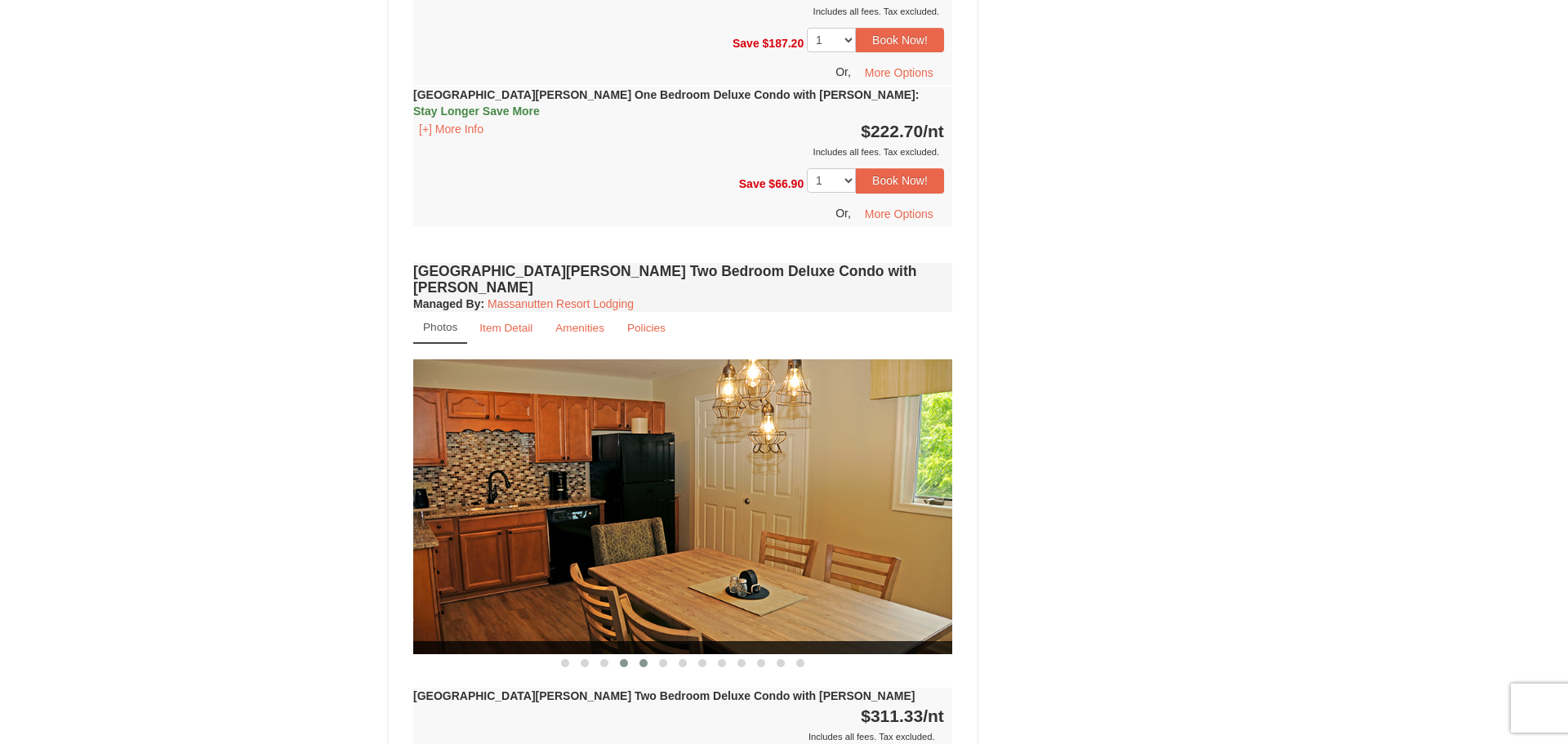
click at [643, 658] on span at bounding box center [643, 662] width 8 height 8
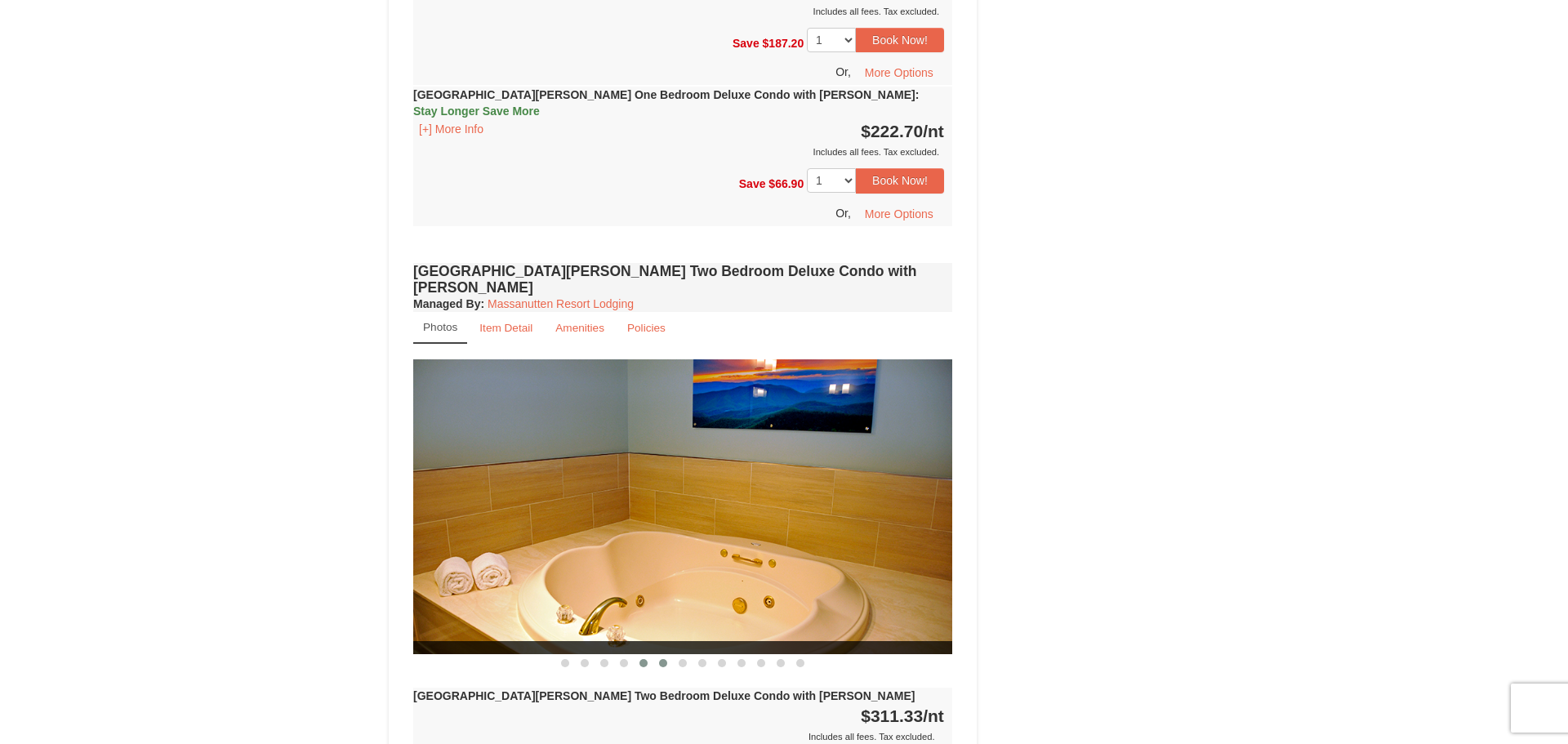
click at [665, 658] on span at bounding box center [662, 662] width 8 height 8
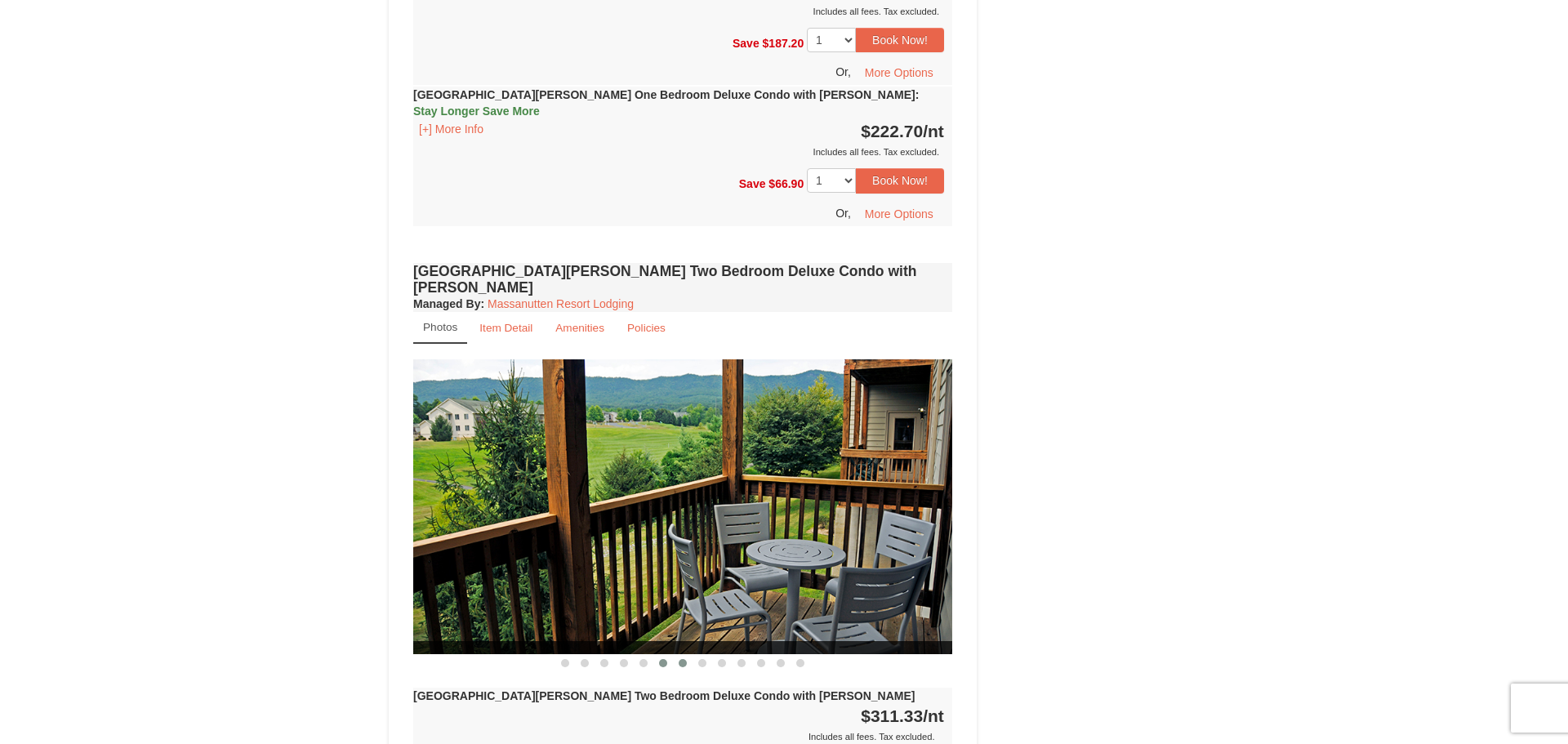
click at [681, 655] on button at bounding box center [683, 663] width 20 height 16
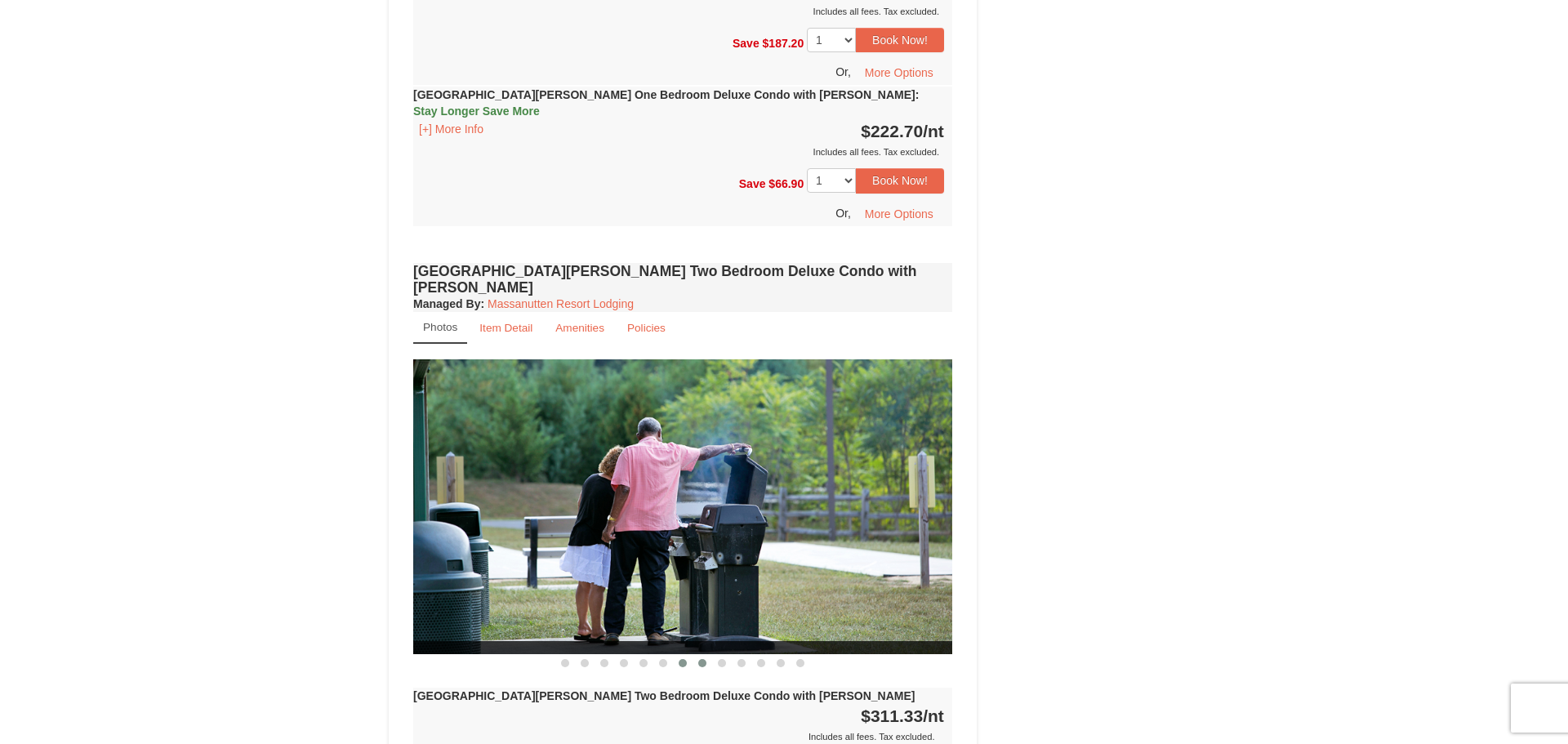
click at [700, 658] on span at bounding box center [702, 662] width 8 height 8
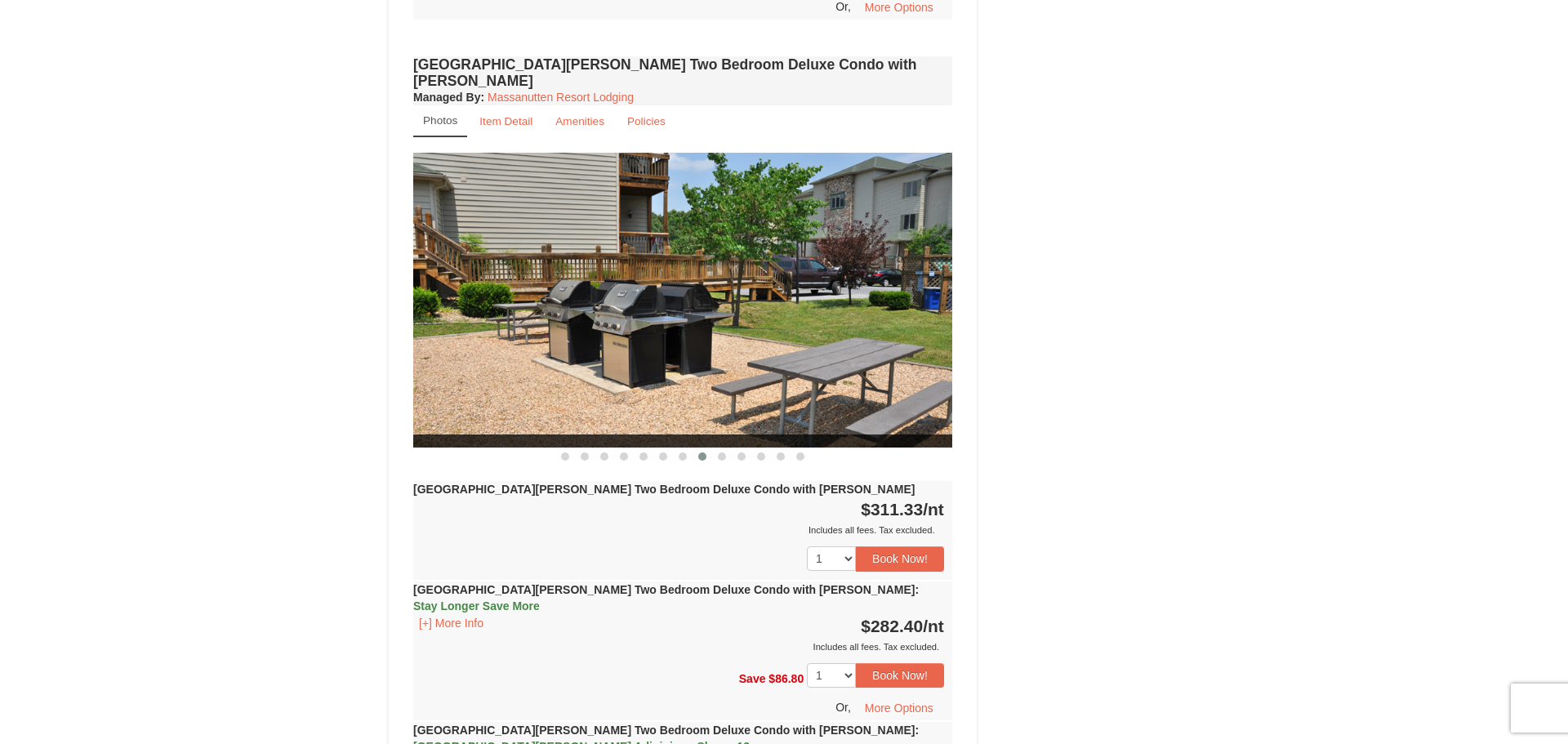
scroll to position [2155, 0]
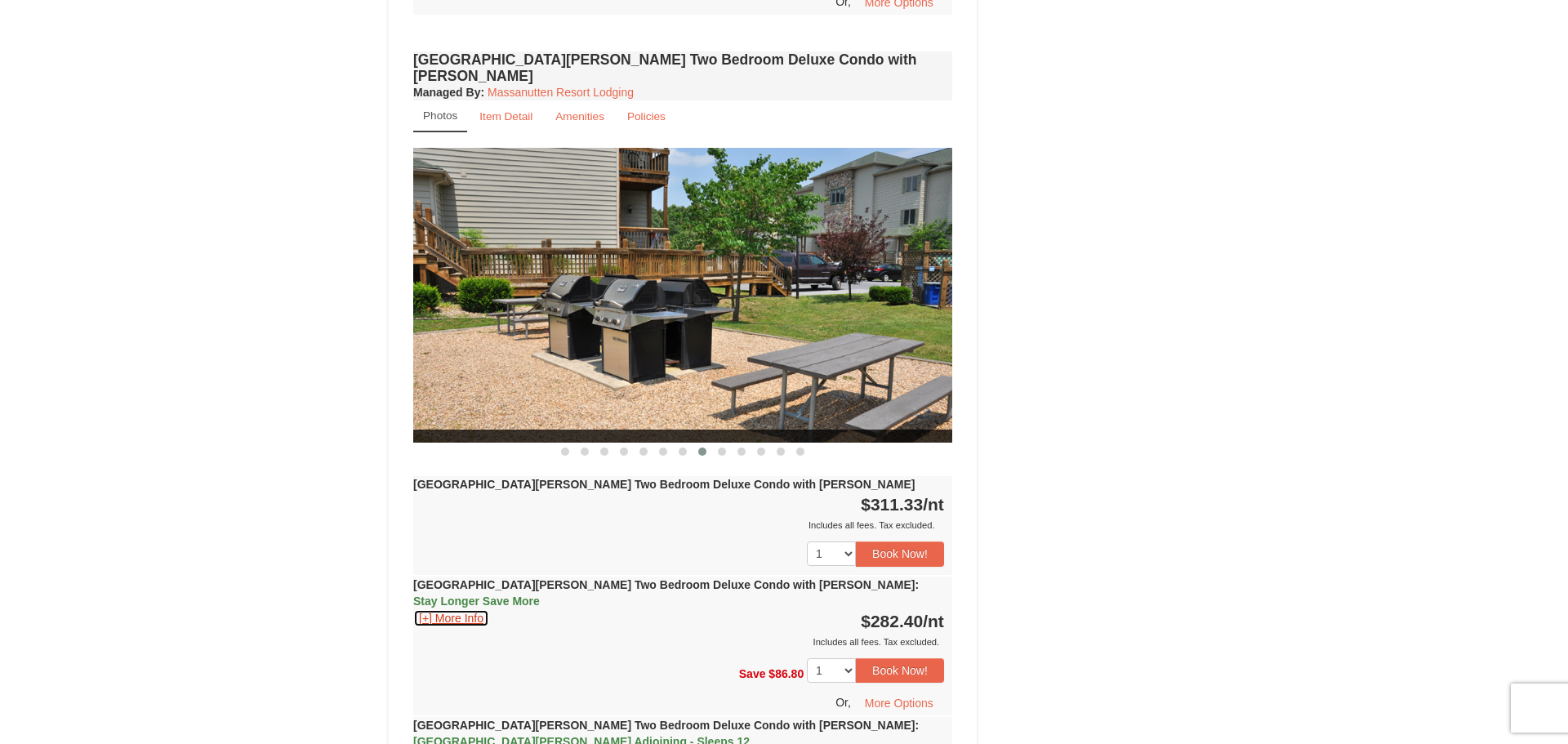
click at [459, 609] on button "[+] More Info" at bounding box center [451, 618] width 76 height 18
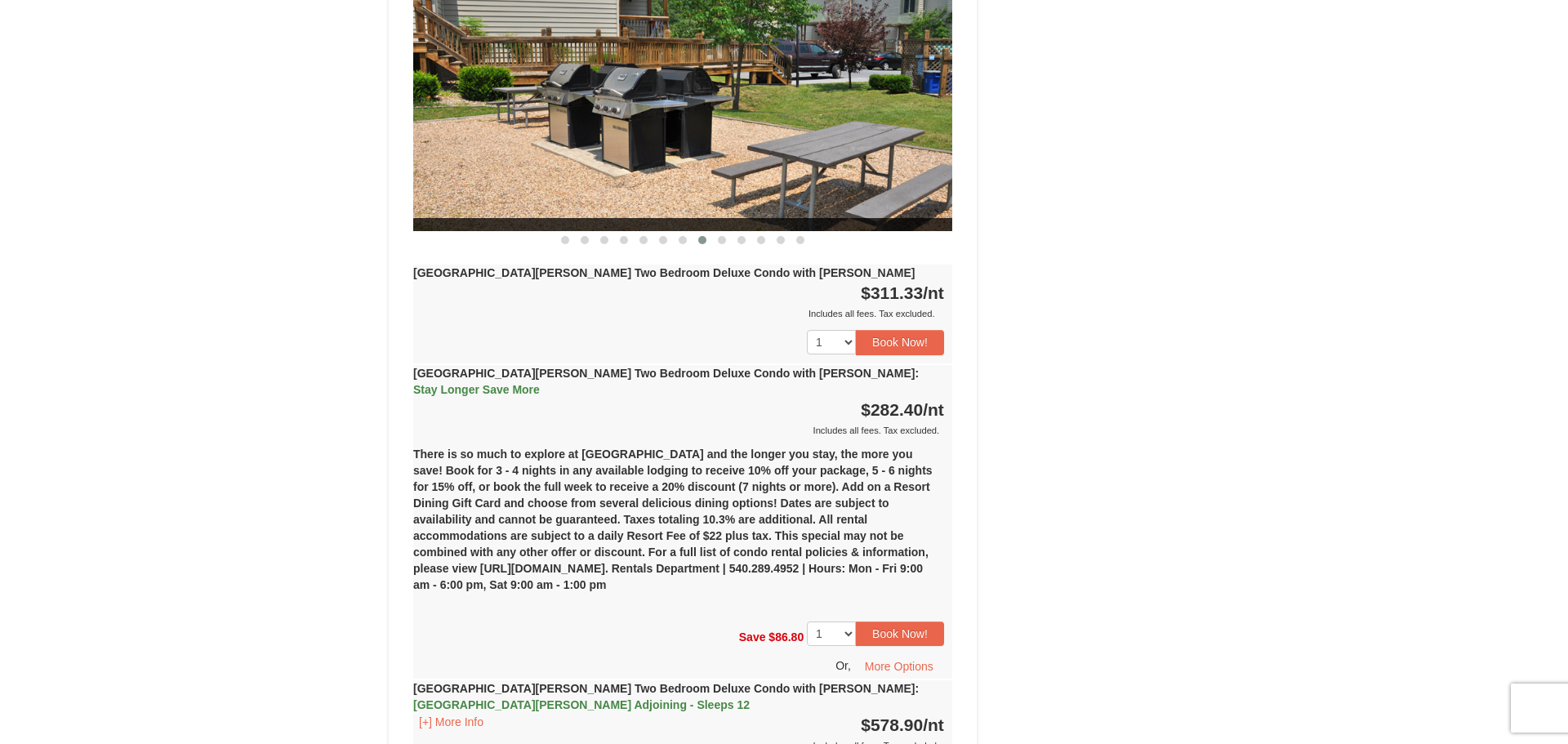
scroll to position [2369, 0]
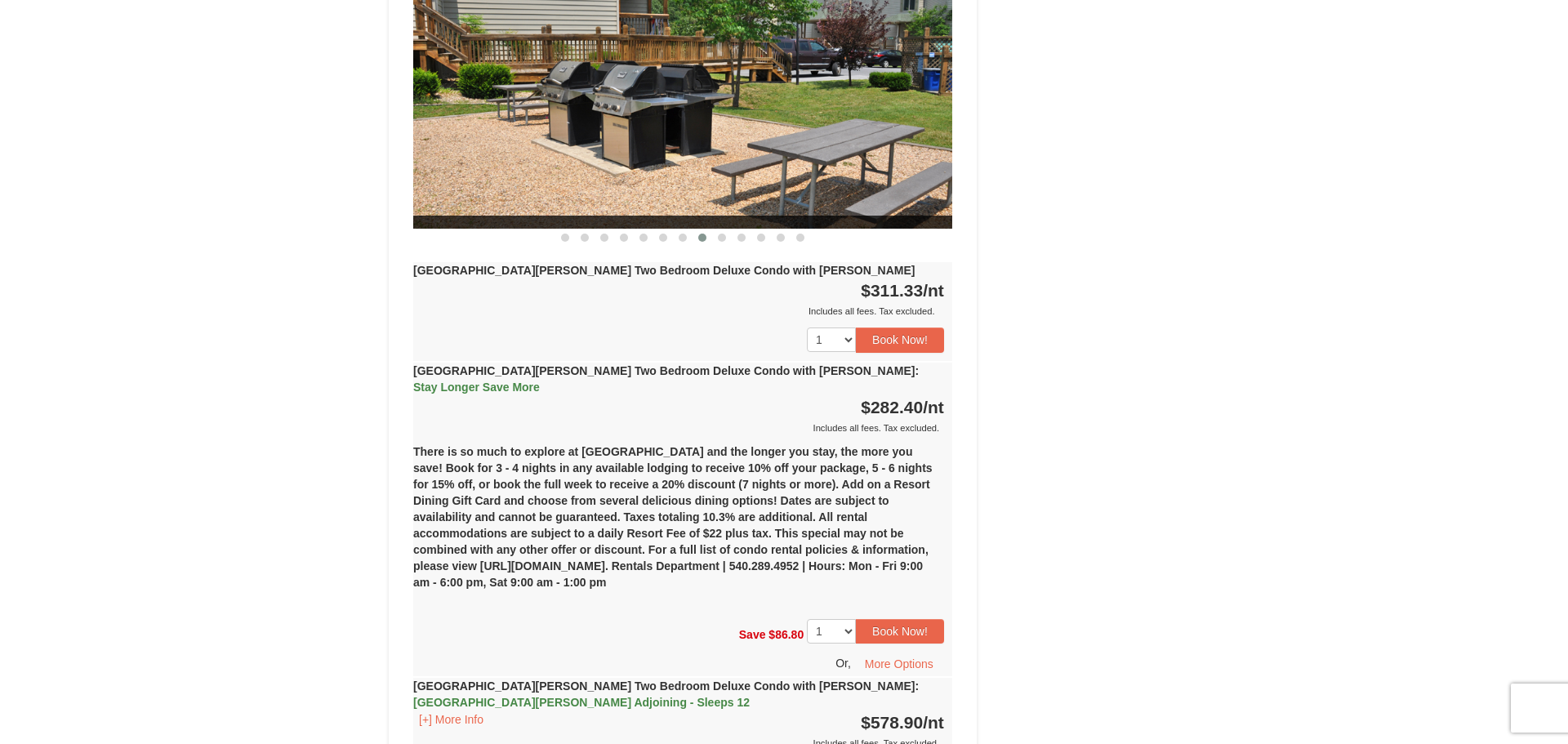
click at [726, 364] on strong "Woodstone Meadows Two Bedroom Deluxe Condo with Jacuzzi : Stay Longer Save More" at bounding box center [666, 378] width 506 height 29
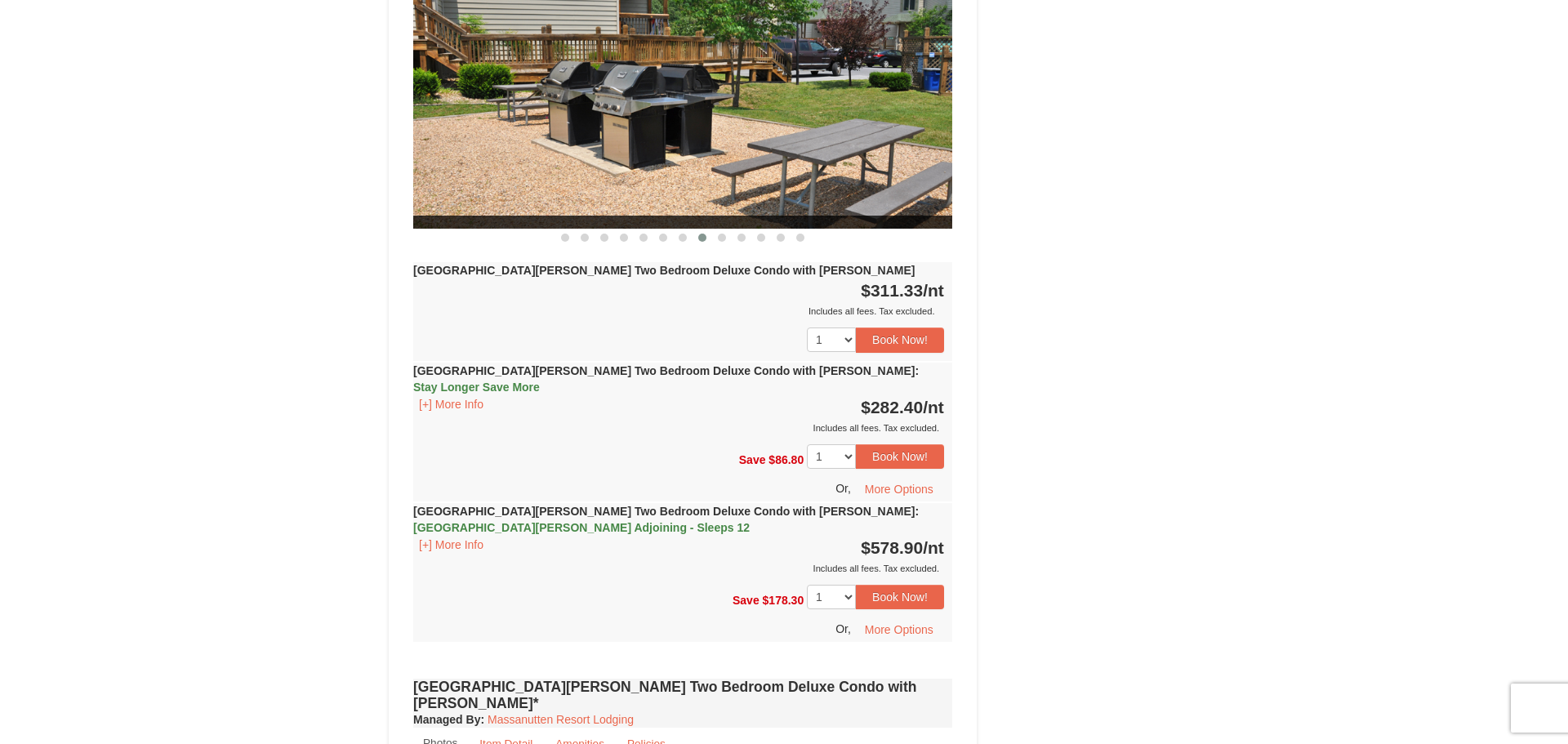
click at [595, 364] on strong "Woodstone Meadows Two Bedroom Deluxe Condo with Jacuzzi : Stay Longer Save More" at bounding box center [666, 378] width 506 height 29
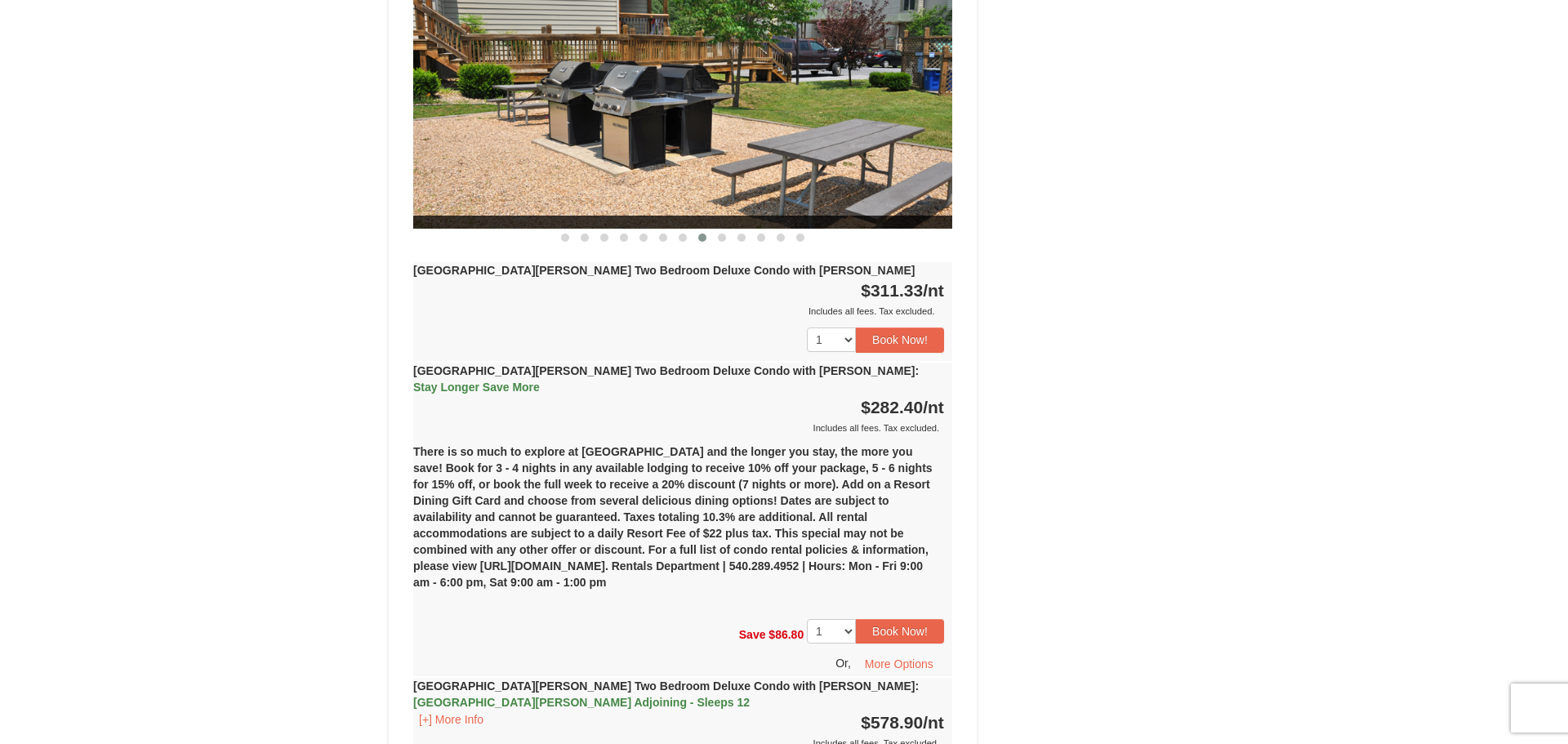
click at [595, 364] on strong "Woodstone Meadows Two Bedroom Deluxe Condo with Jacuzzi : Stay Longer Save More" at bounding box center [666, 378] width 506 height 29
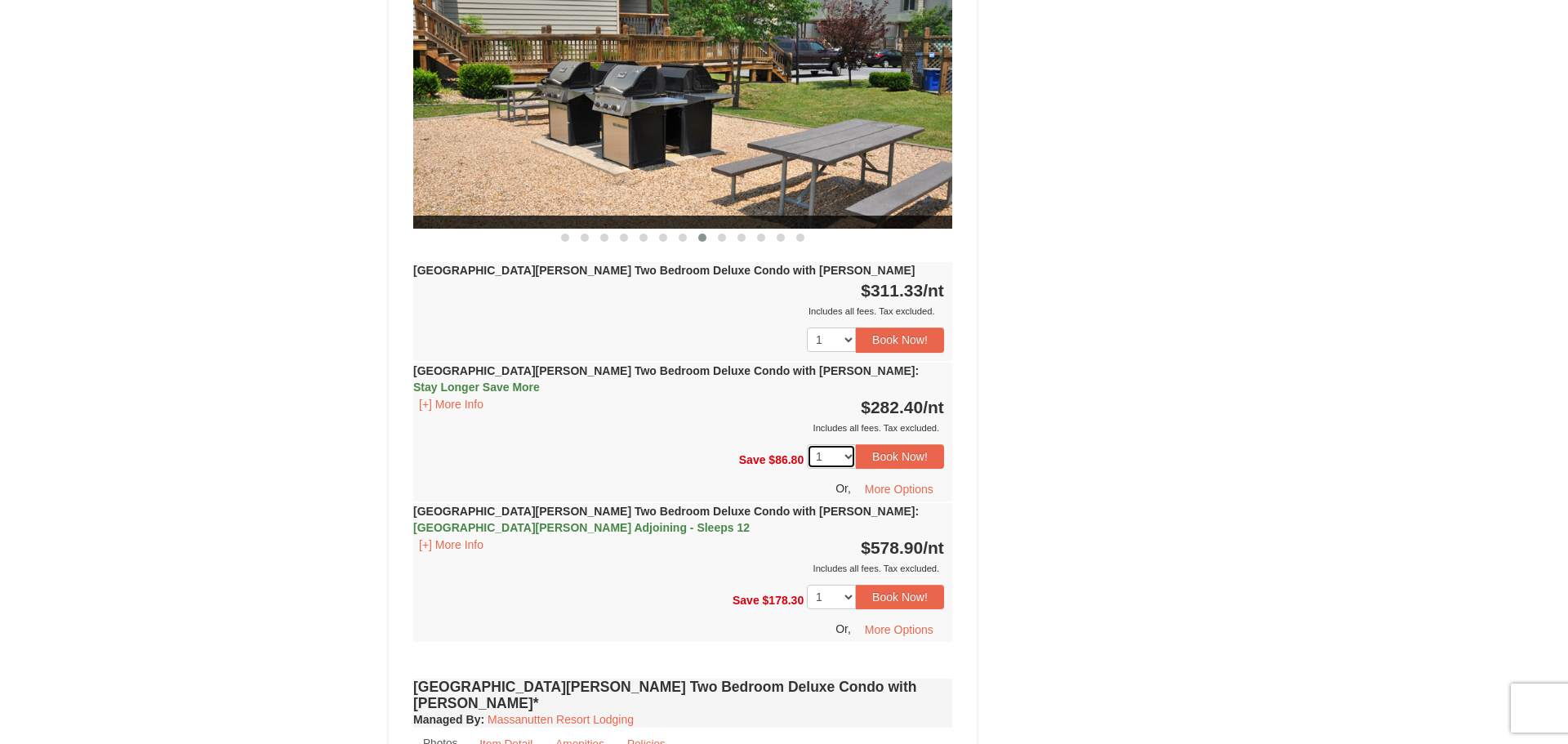
click at [851, 444] on select "1 2 3 4 5 6 7 8 9 10 11 12 13 14" at bounding box center [831, 456] width 49 height 24
click at [679, 420] on div "Includes all fees. Tax excluded." at bounding box center [679, 428] width 531 height 16
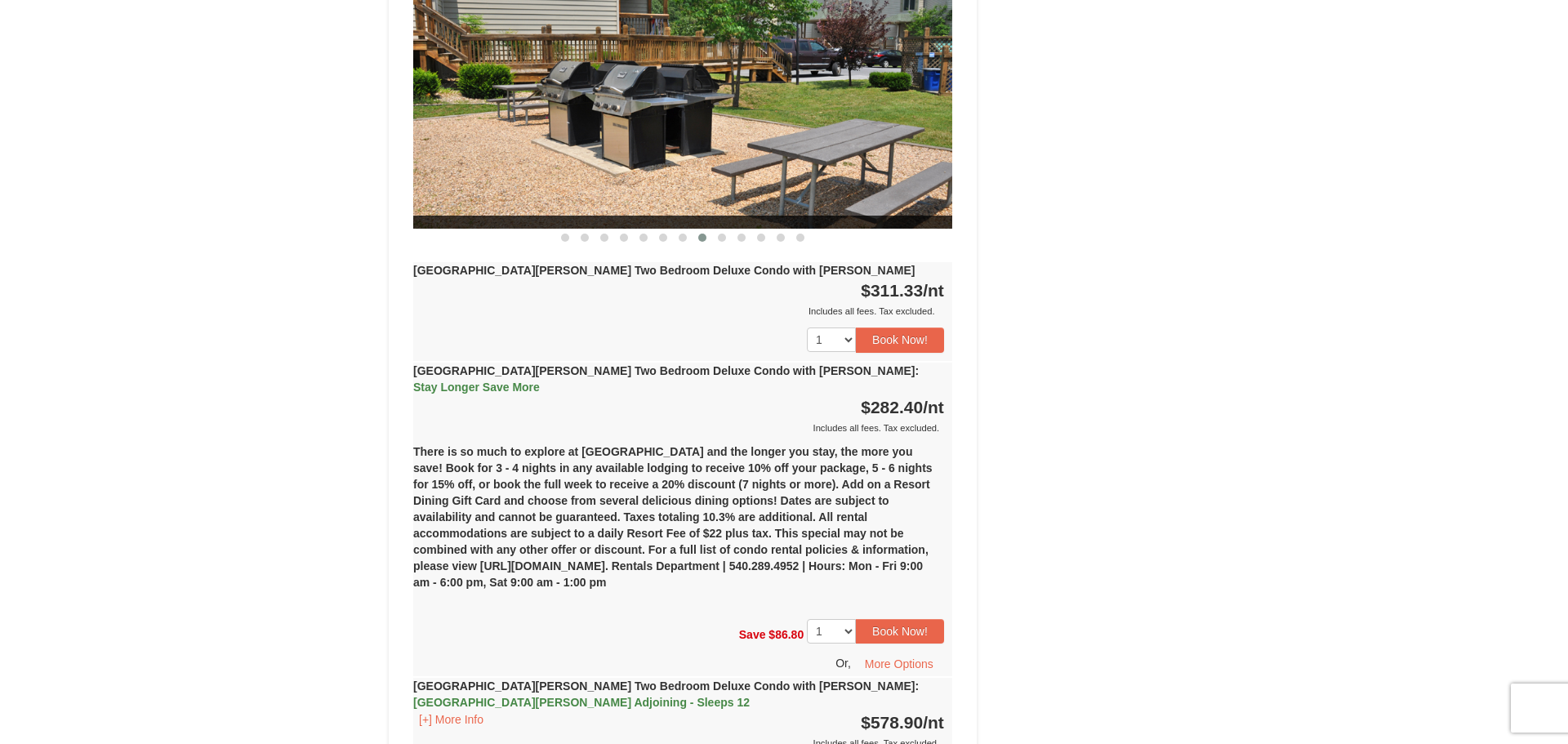
click at [667, 436] on div "There is so much to explore at Massanutten Resort and the longer you stay, the …" at bounding box center [683, 524] width 539 height 175
click at [542, 362] on div "Woodstone Meadows Two Bedroom Deluxe Condo with Jacuzzi : Stay Longer Save More…" at bounding box center [683, 398] width 539 height 73
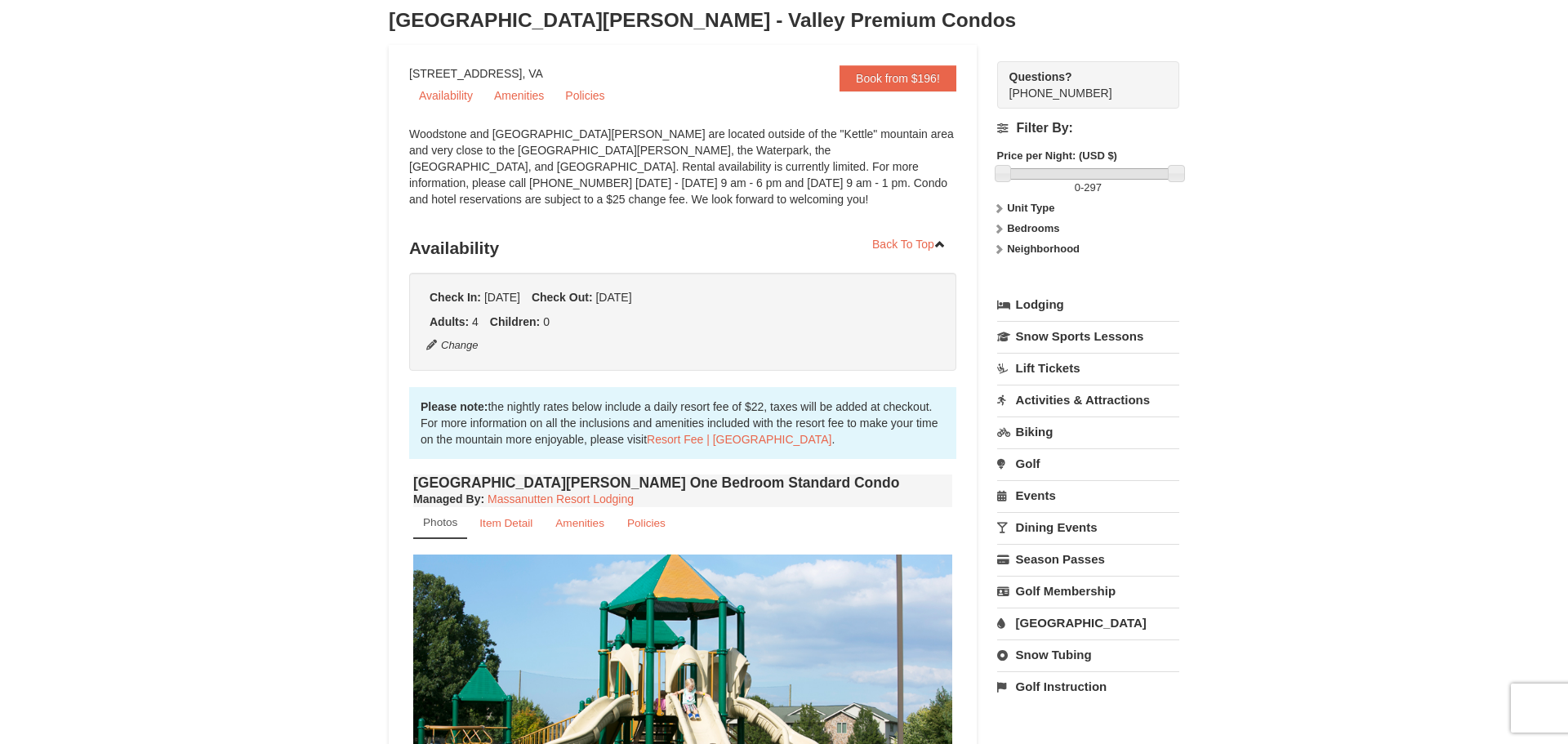
scroll to position [0, 0]
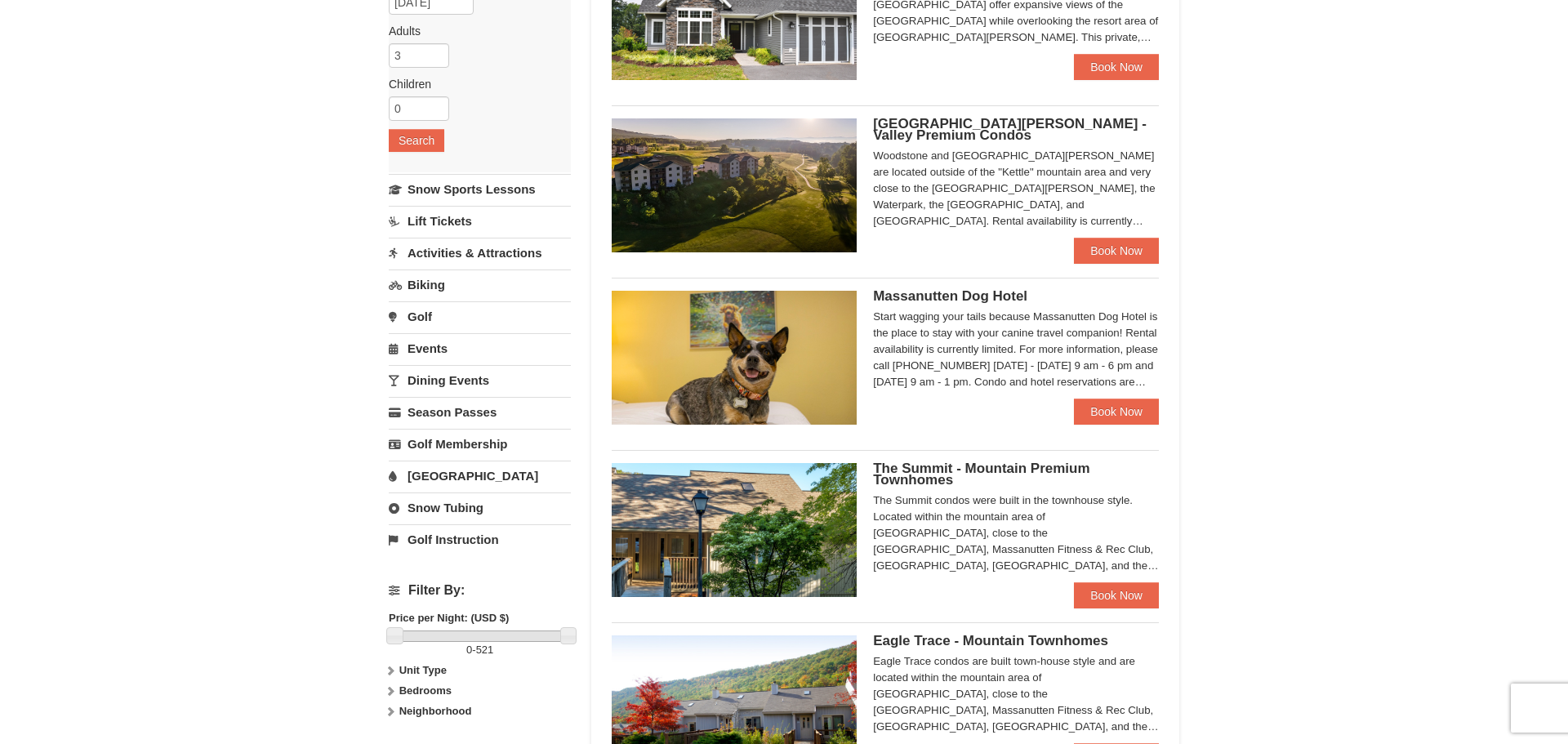
scroll to position [254, 0]
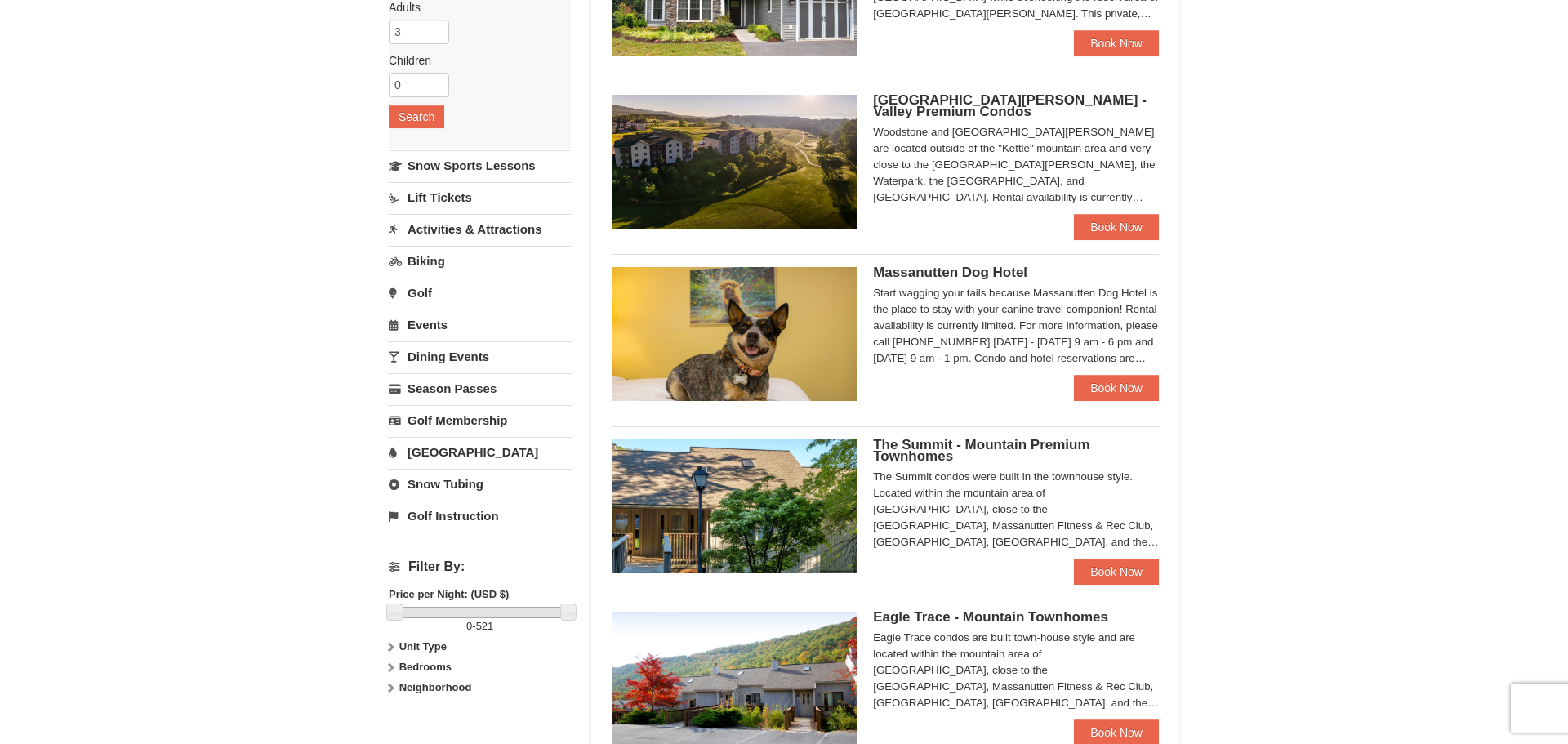
click at [1004, 439] on span "The Summit - Mountain Premium Townhomes" at bounding box center [981, 449] width 216 height 27
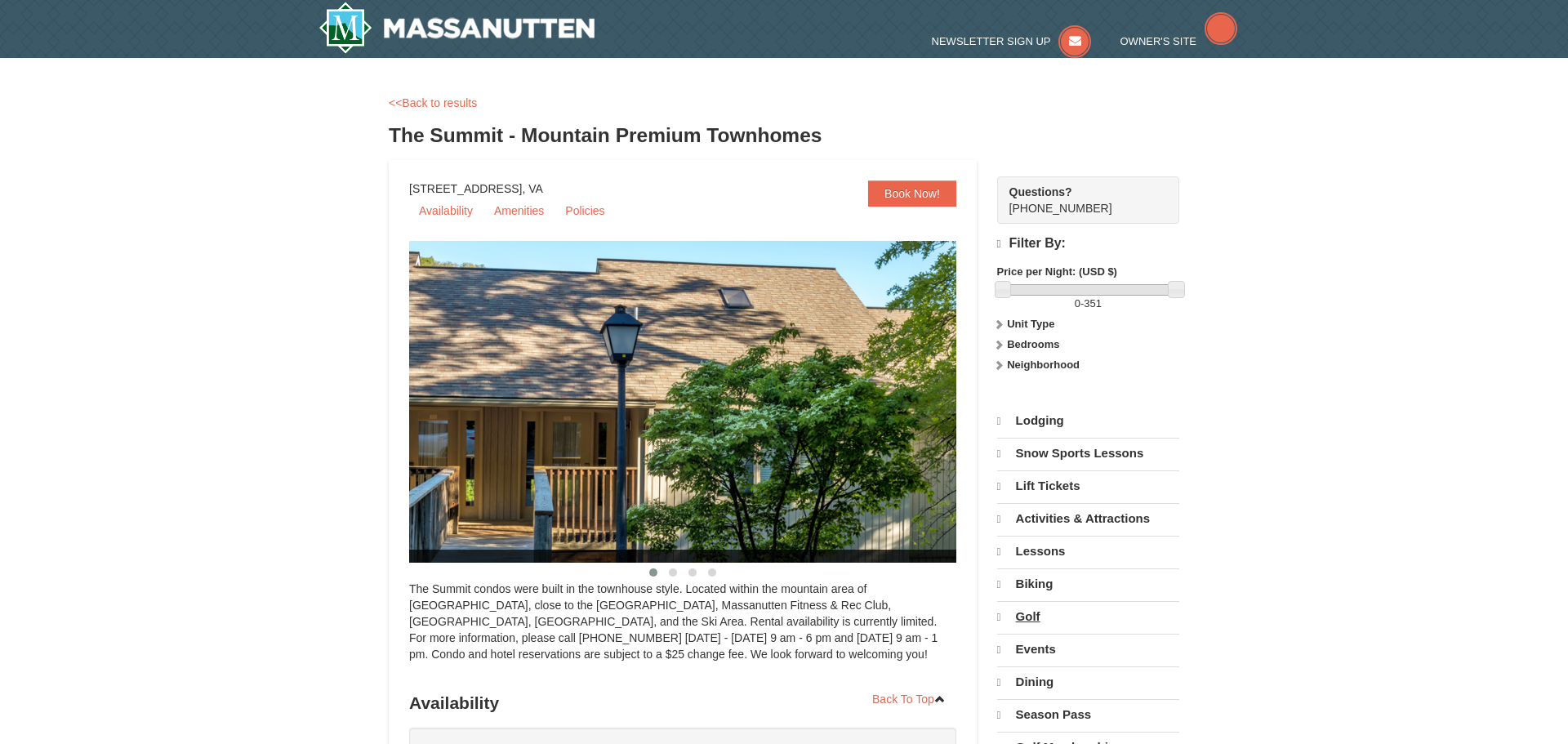
select select "10"
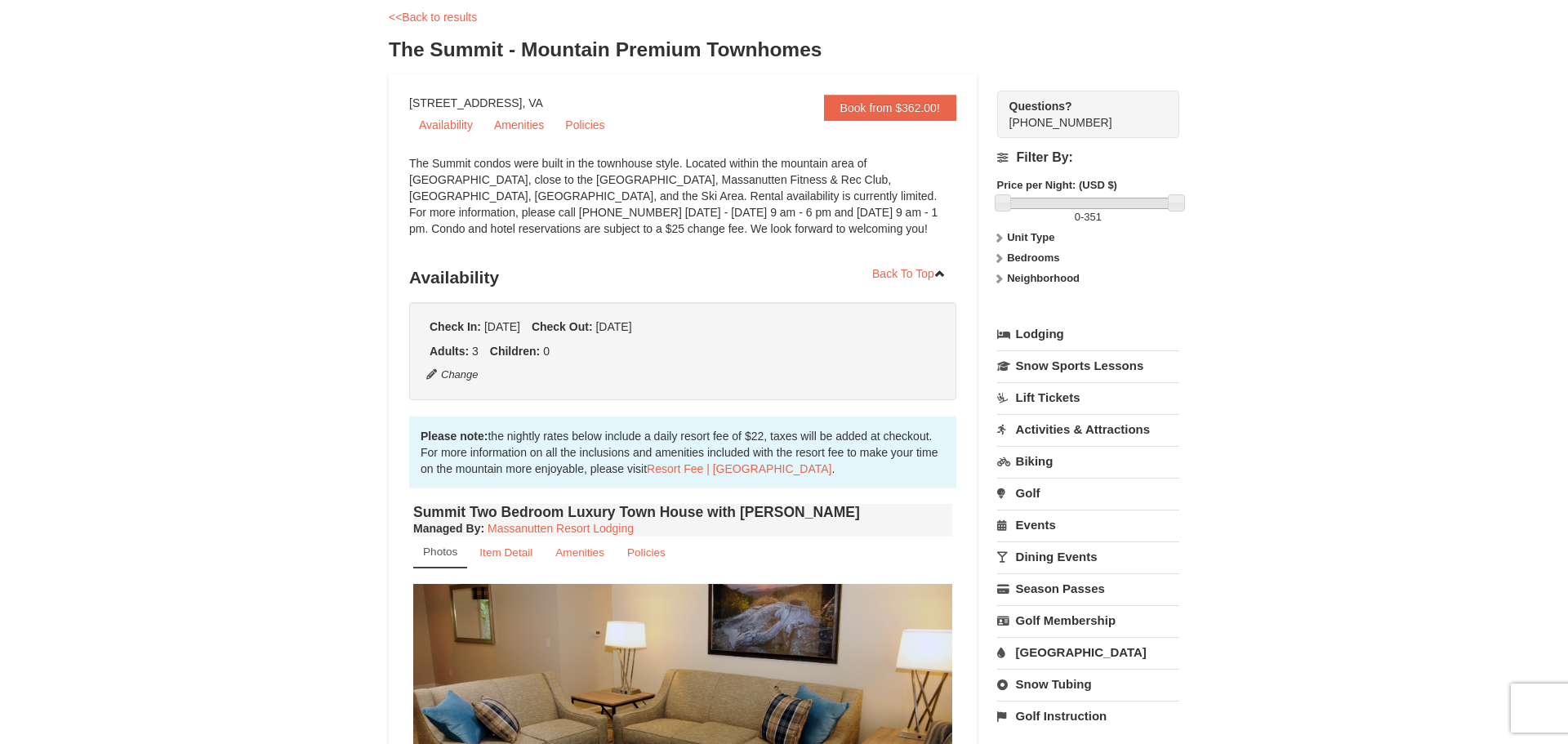
scroll to position [105, 0]
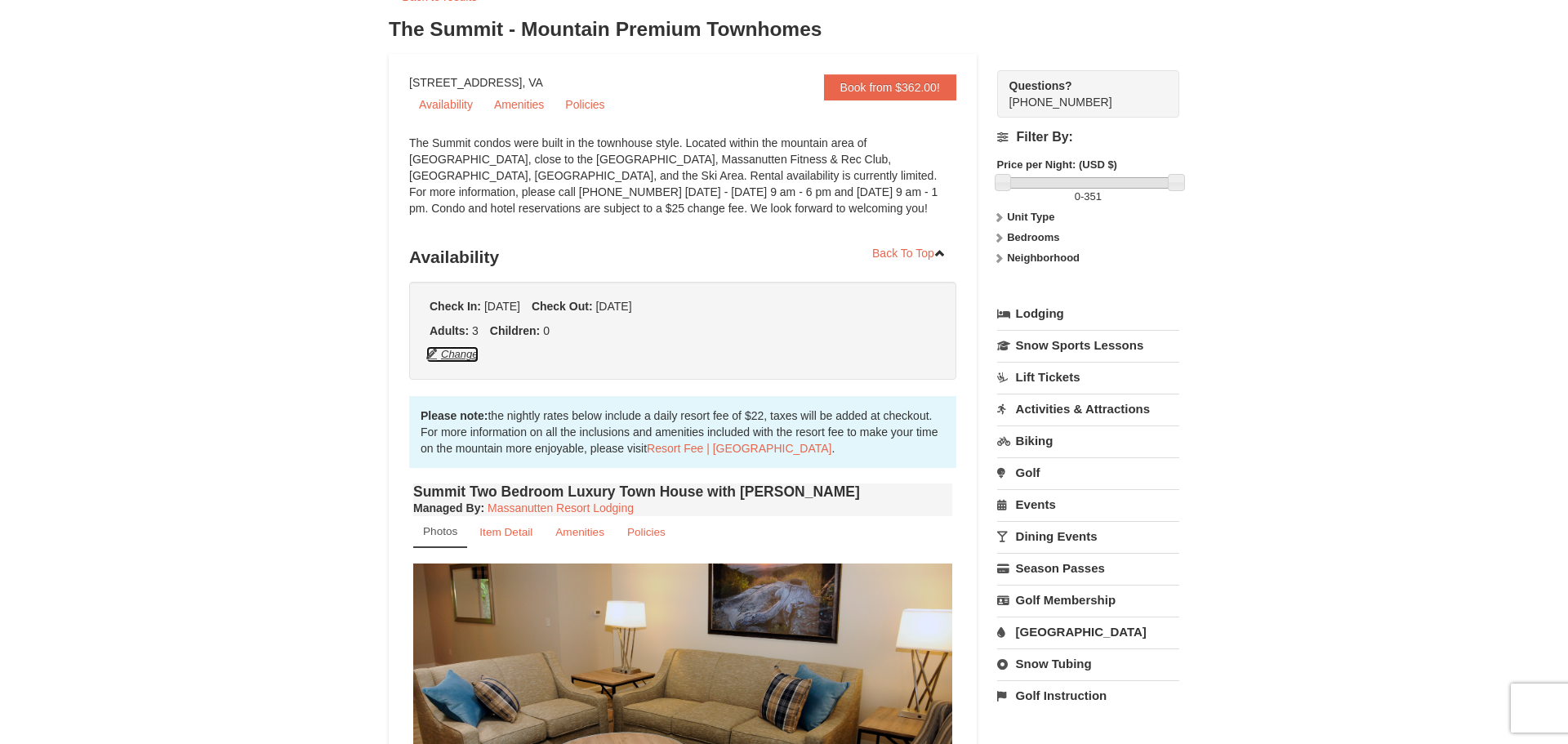
click at [468, 353] on button "Change" at bounding box center [452, 354] width 54 height 18
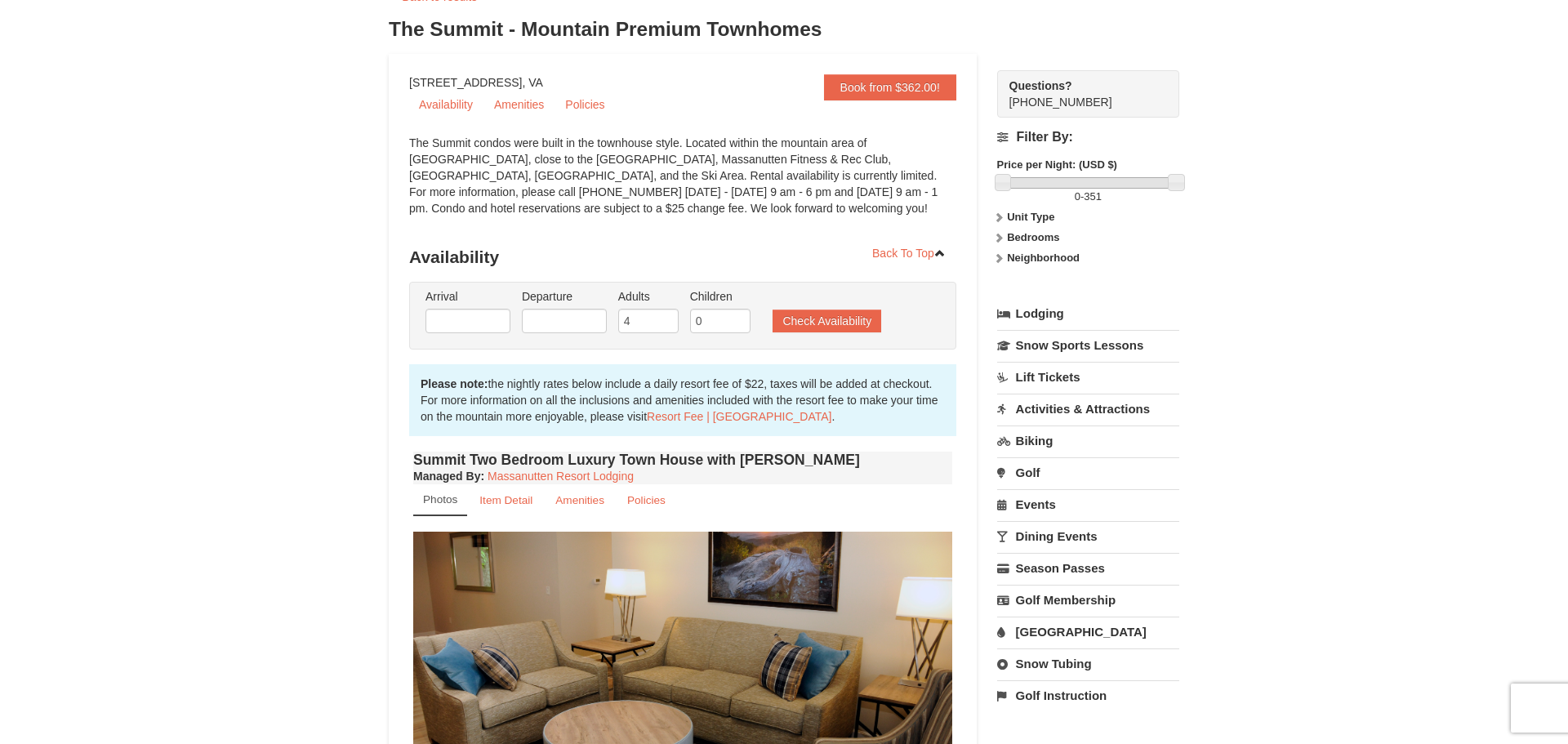
type input "[DATE]"
type input "10/19/2025"
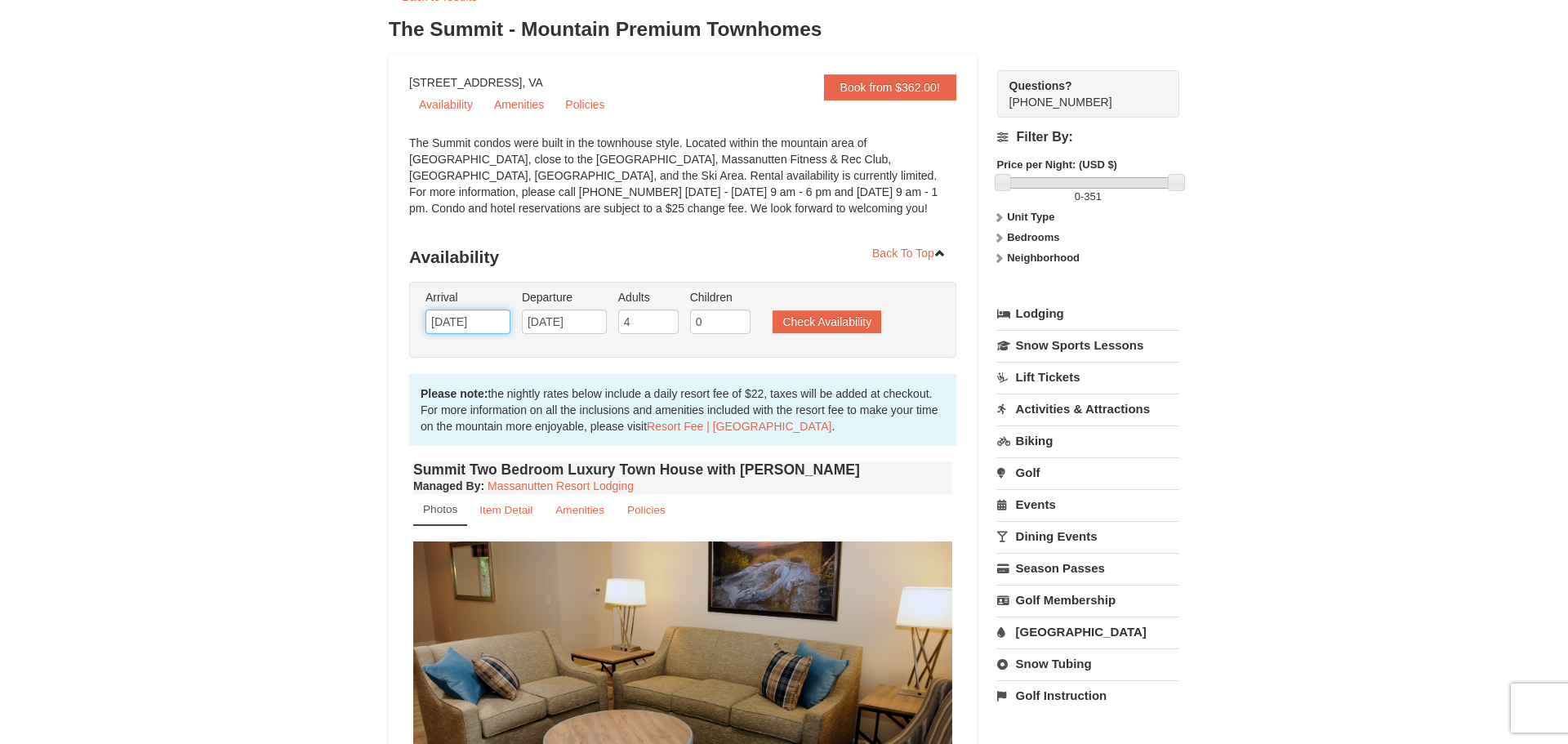
click at [488, 321] on input "[DATE]" at bounding box center [468, 321] width 85 height 24
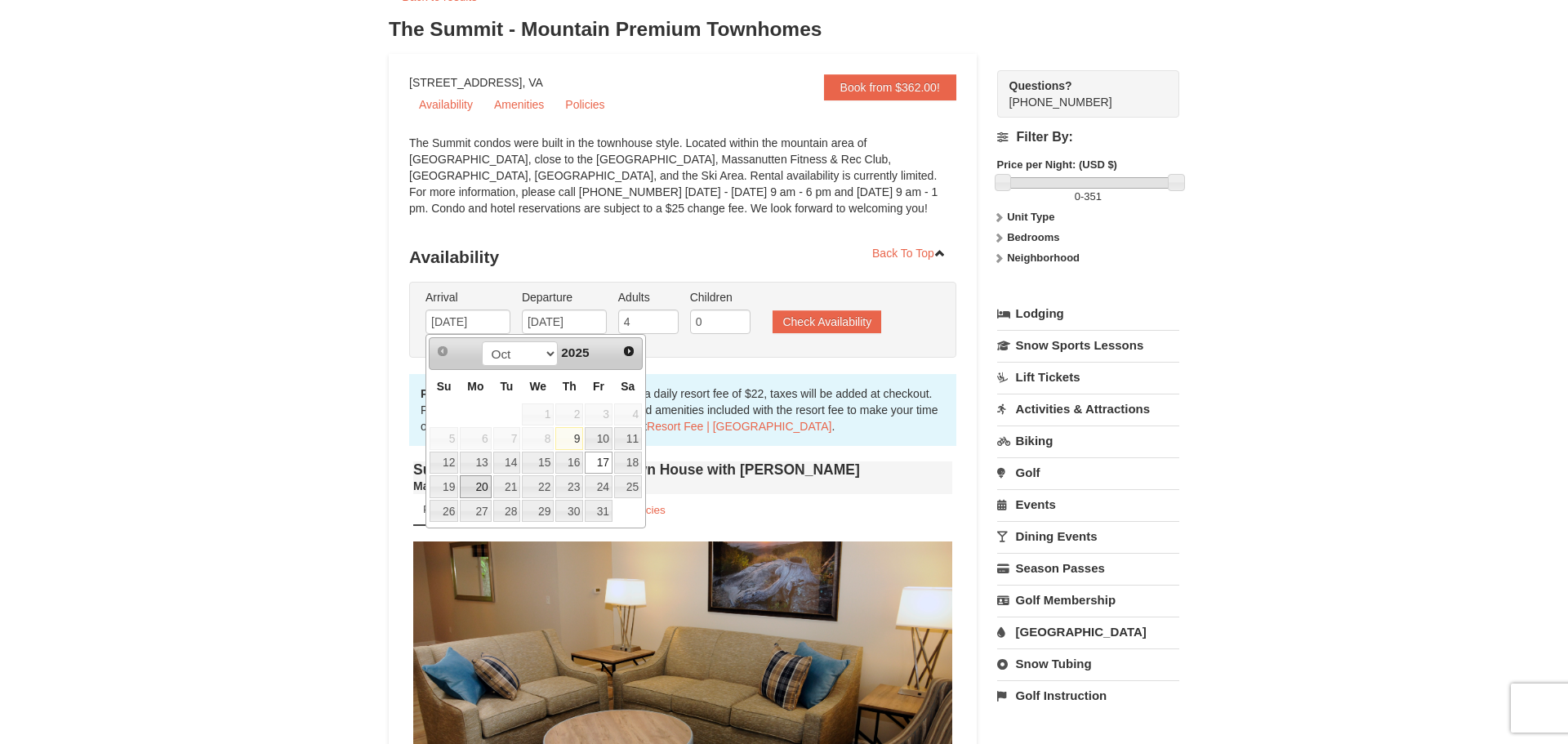
click at [478, 480] on link "20" at bounding box center [475, 486] width 31 height 22
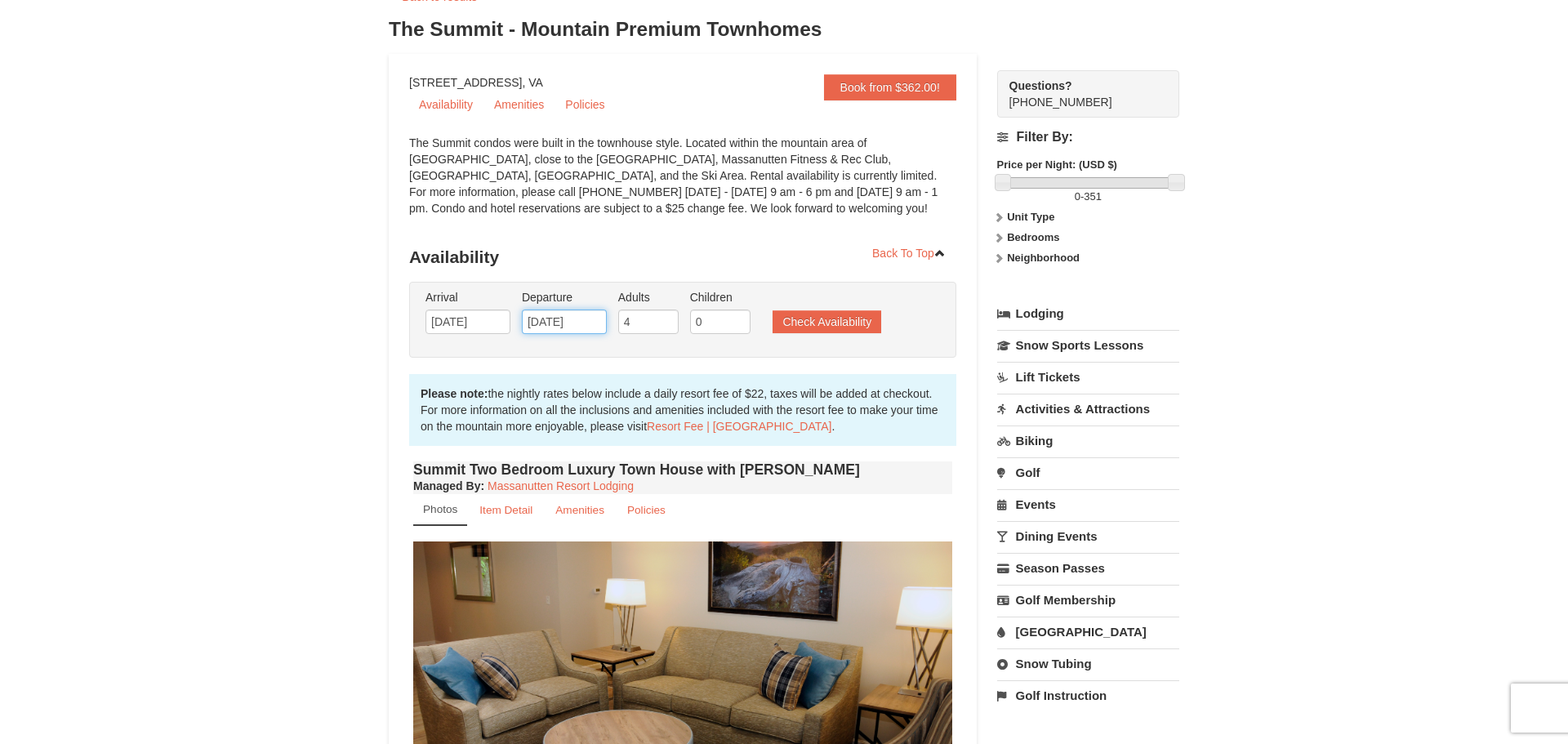
click at [570, 326] on input "[DATE]" at bounding box center [564, 321] width 85 height 24
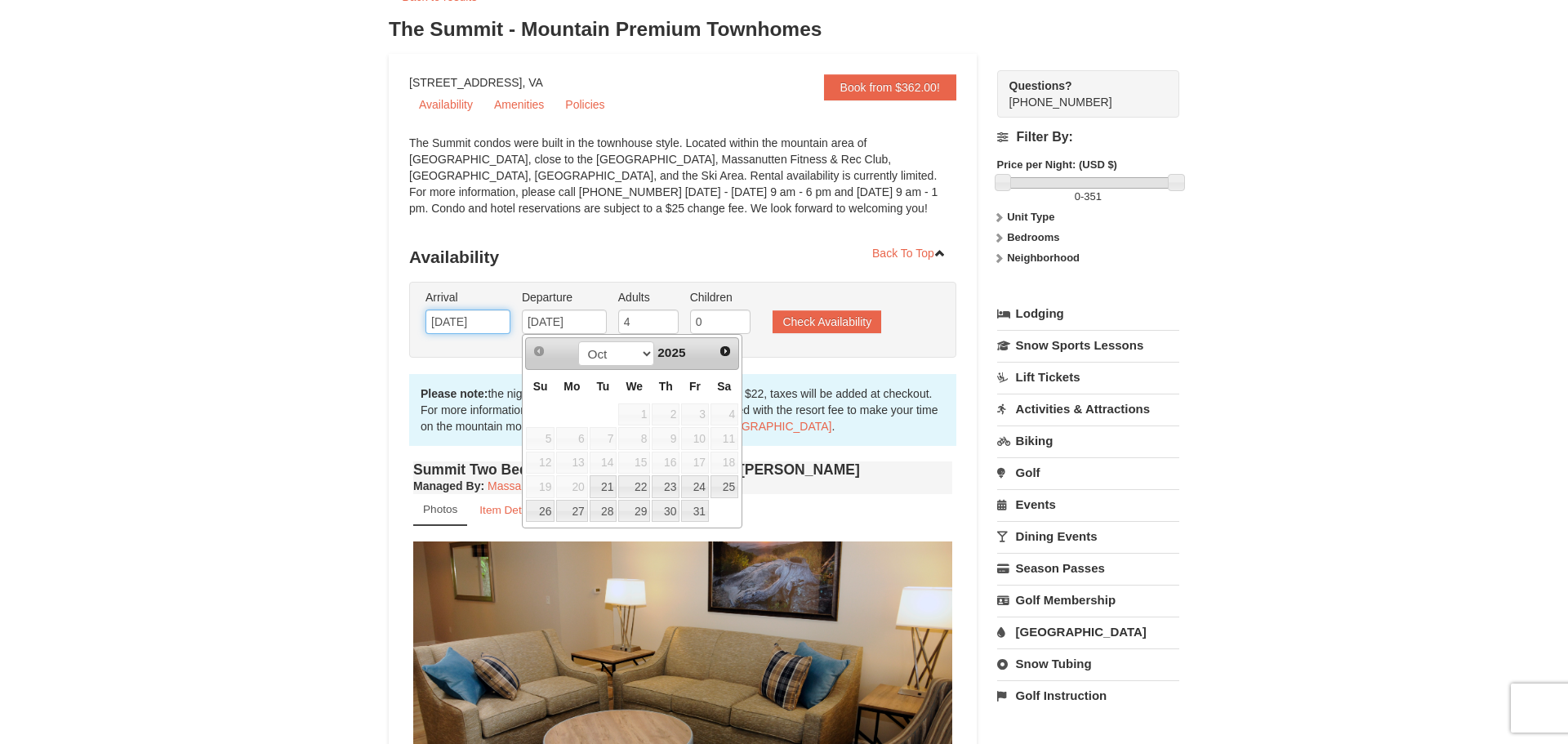
click at [459, 321] on input "10/20/2025" at bounding box center [468, 321] width 85 height 24
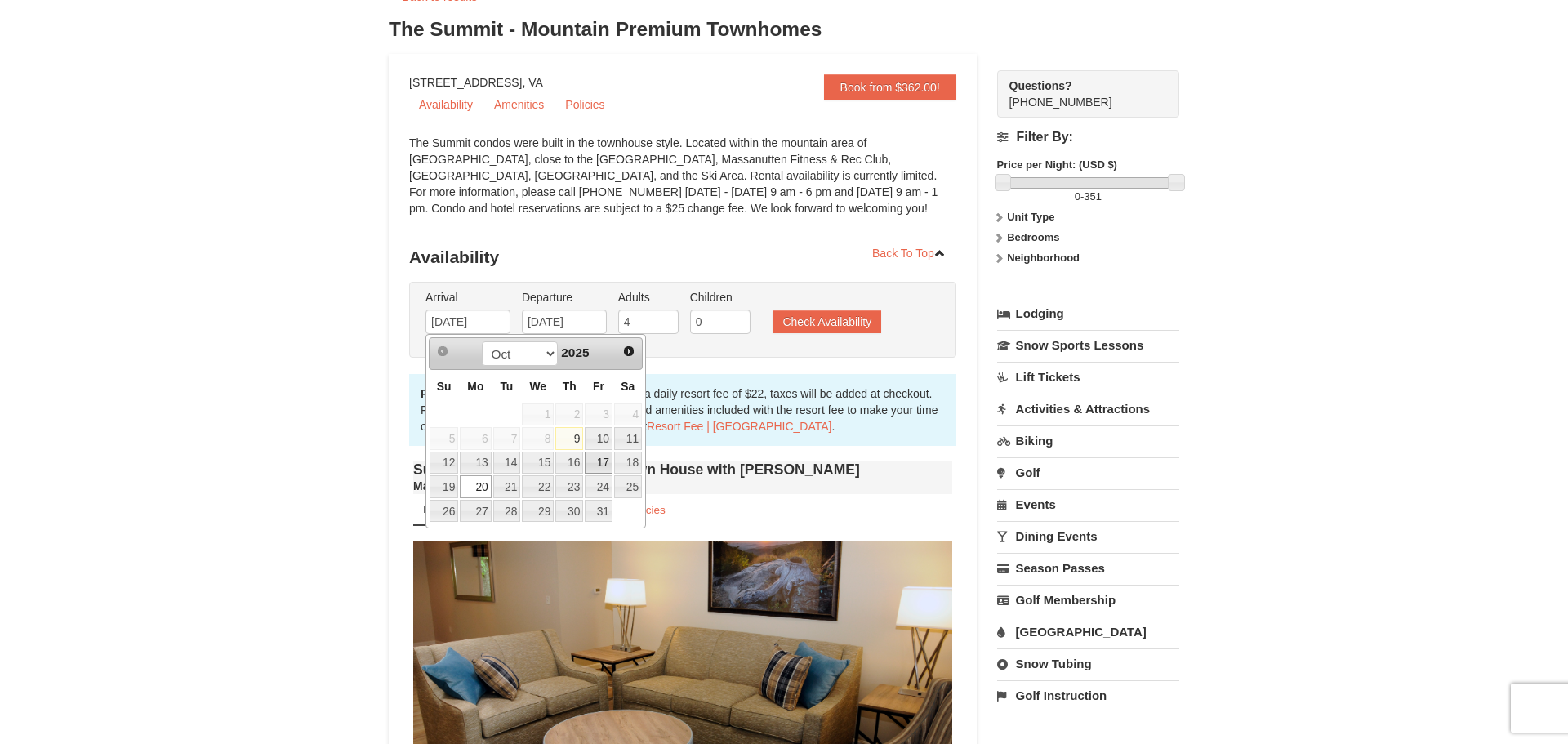
click at [598, 467] on link "17" at bounding box center [598, 462] width 28 height 22
type input "[DATE]"
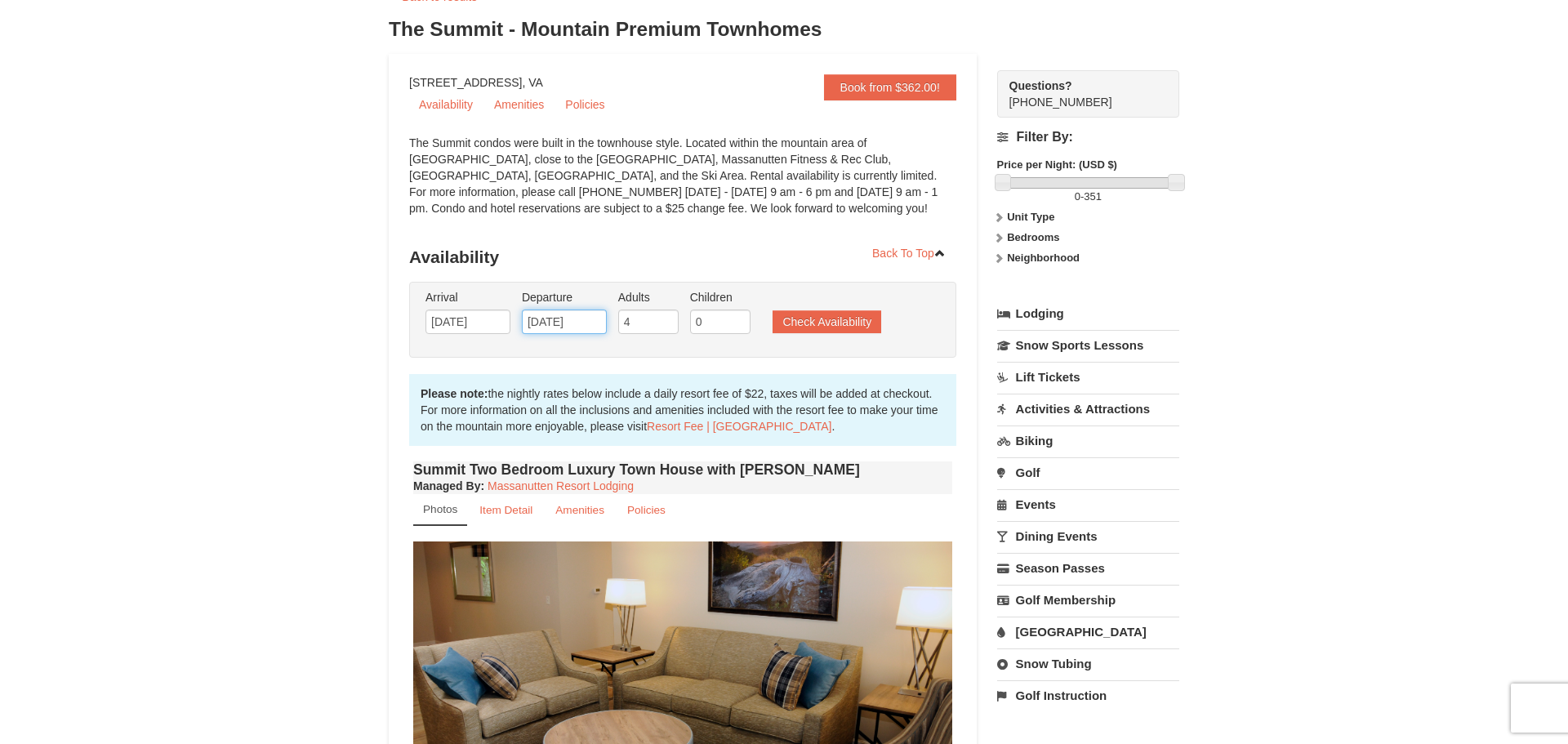
click at [541, 324] on input "[DATE]" at bounding box center [564, 321] width 85 height 24
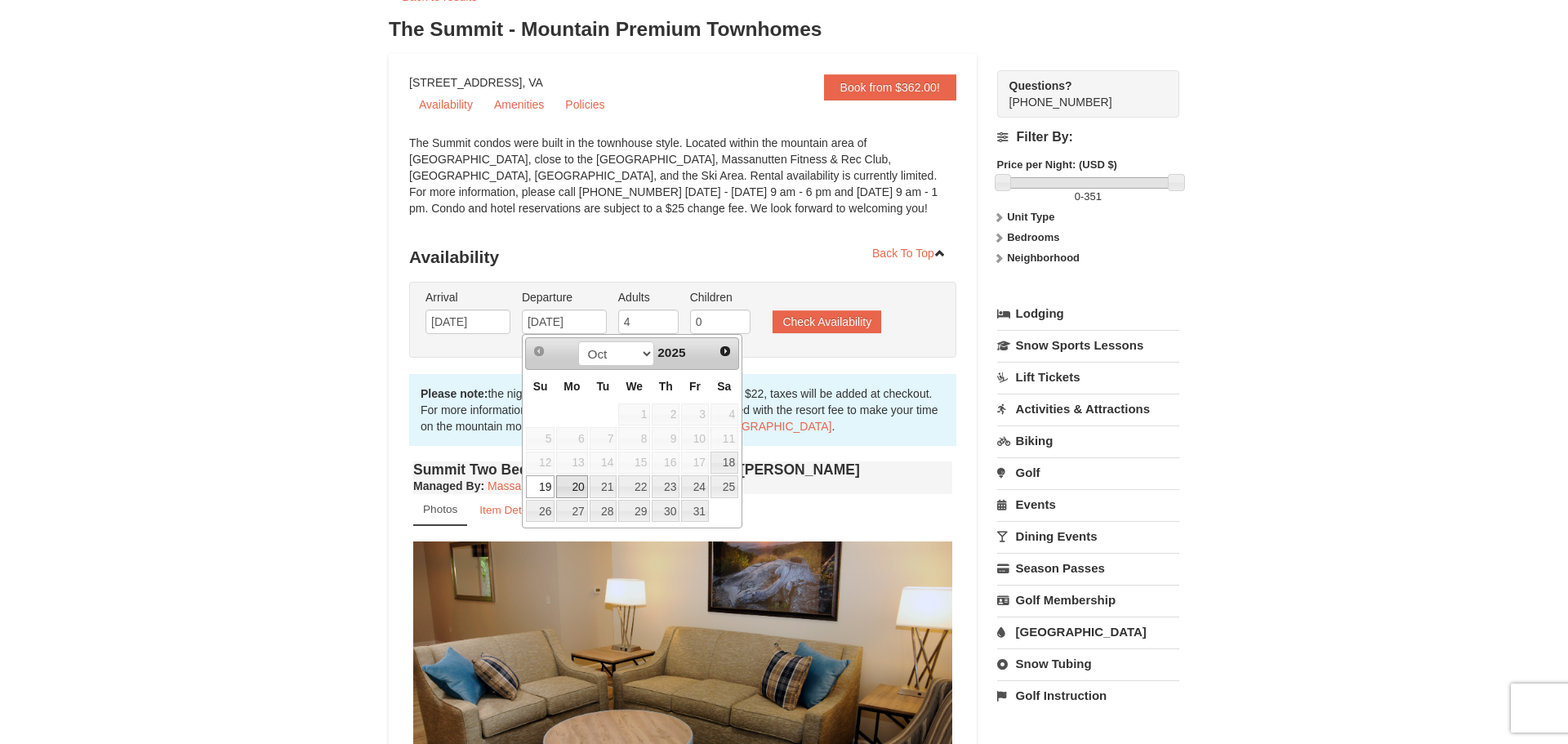
click at [570, 484] on link "20" at bounding box center [571, 486] width 31 height 22
type input "[DATE]"
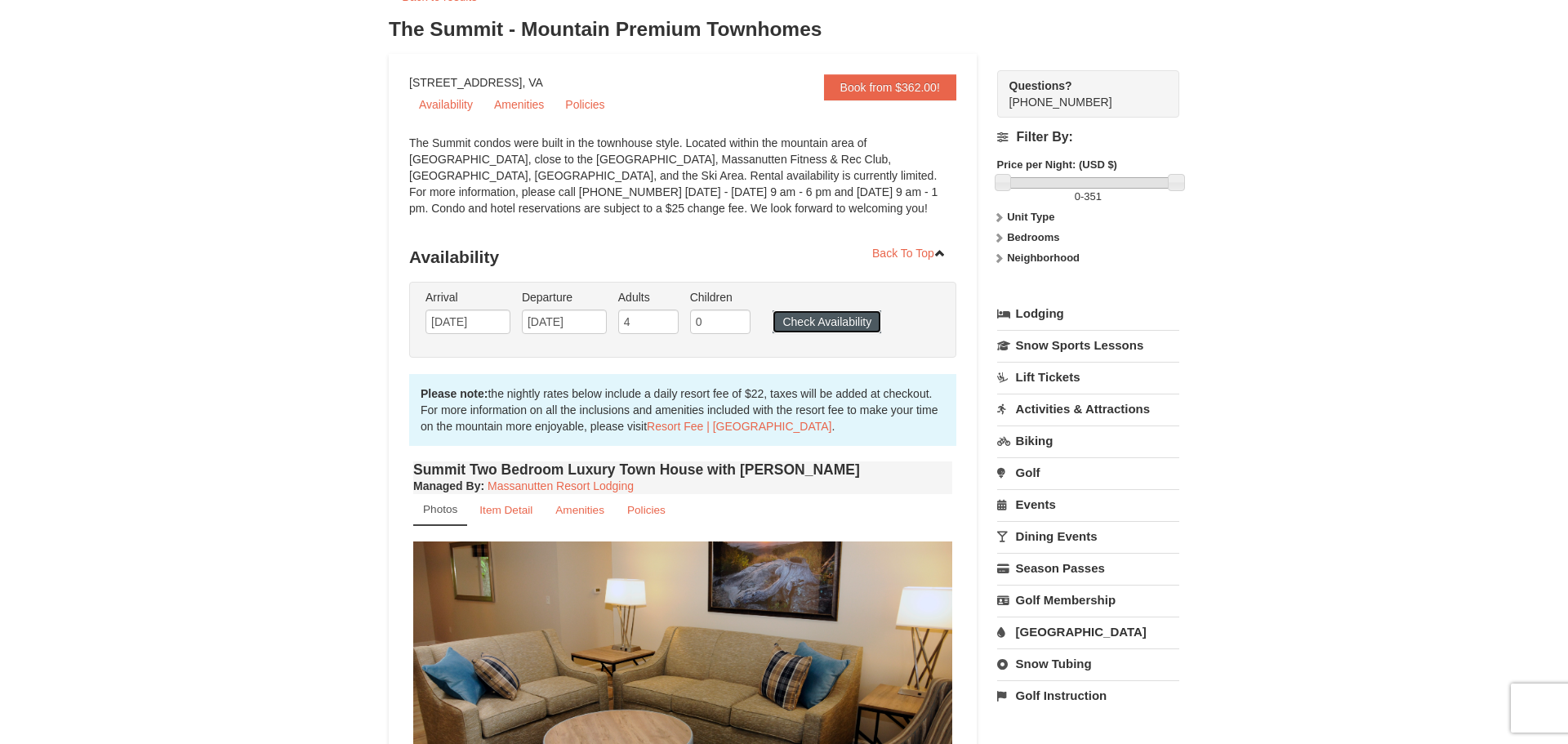
click at [790, 323] on button "Check Availability" at bounding box center [827, 321] width 109 height 22
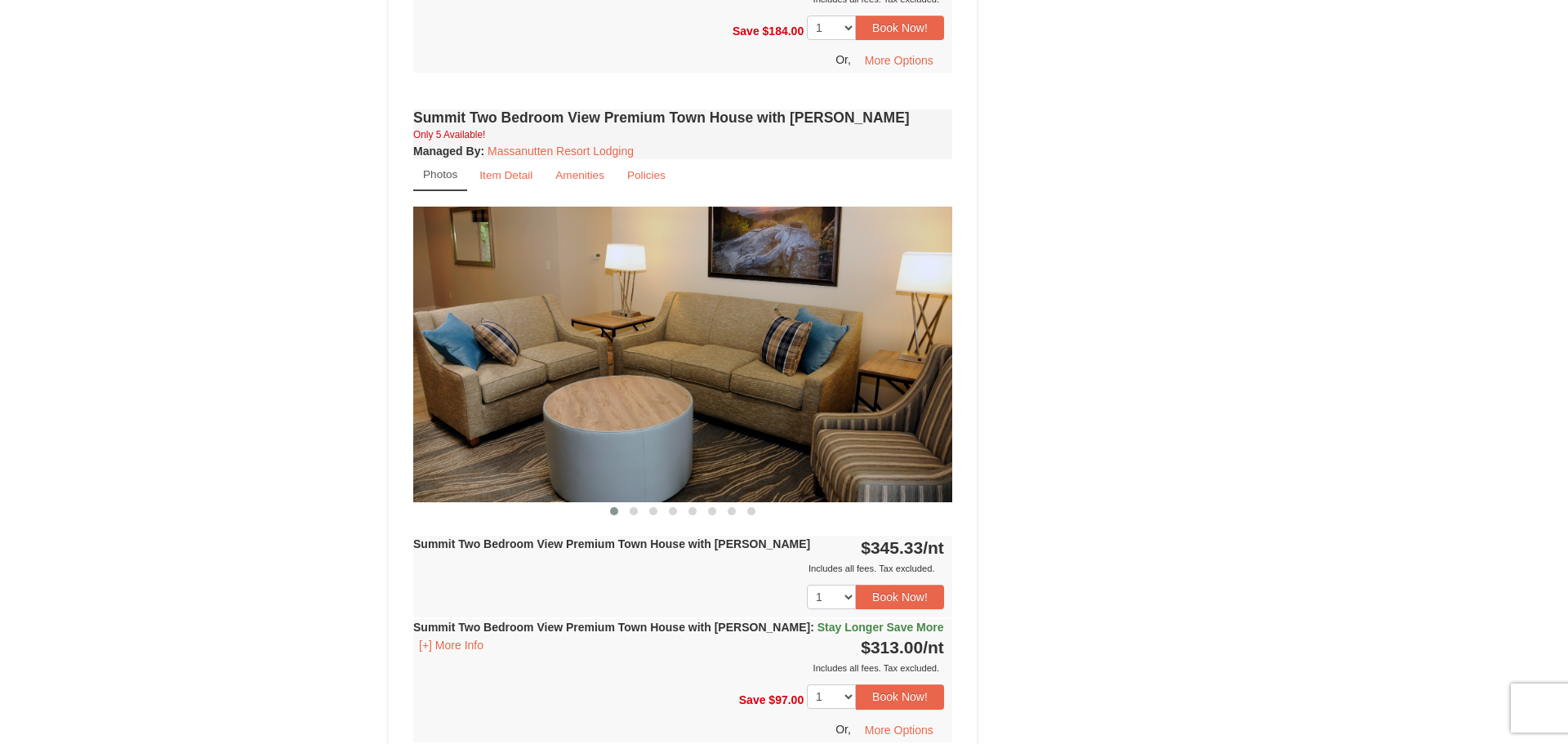
scroll to position [4438, 0]
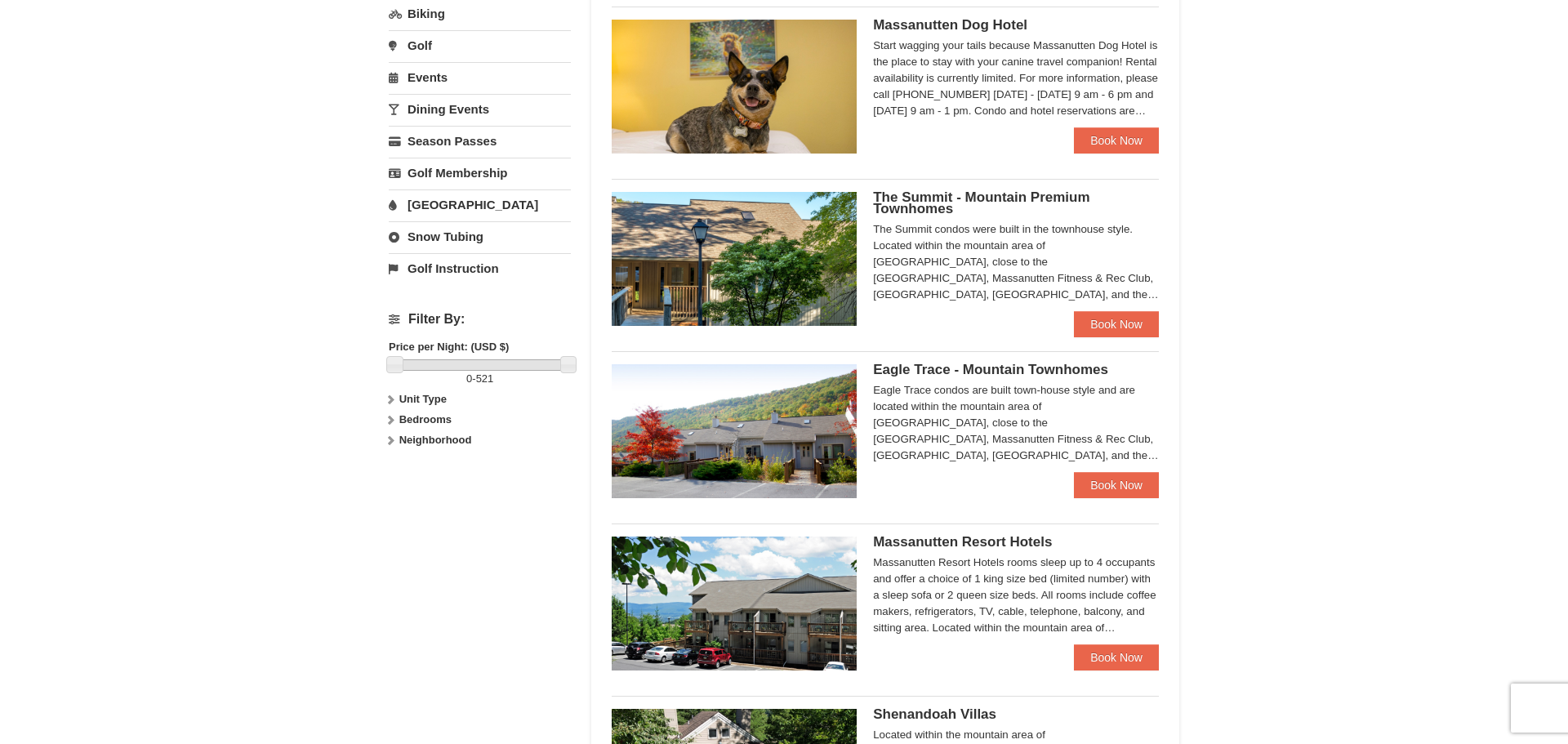
scroll to position [551, 0]
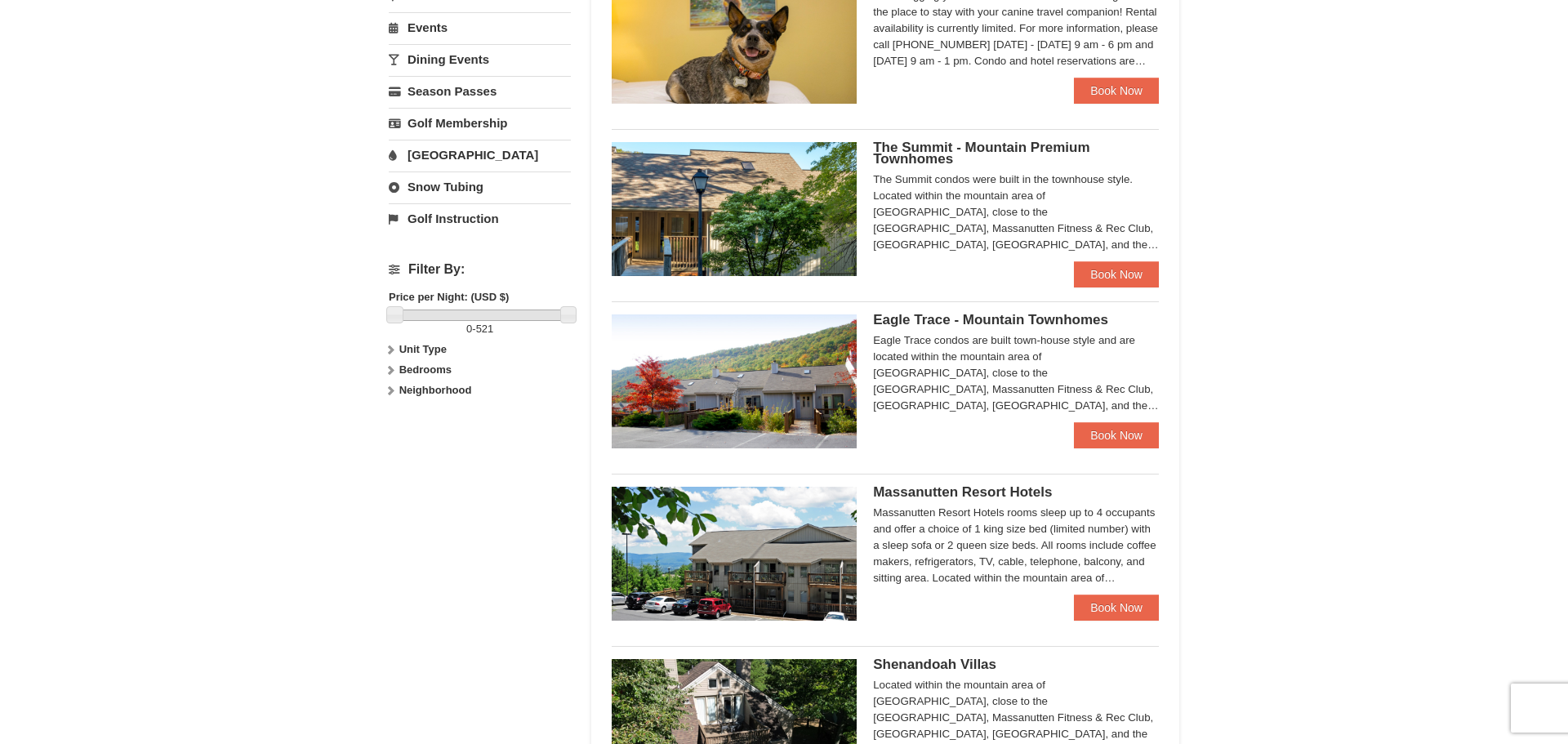
click at [944, 324] on span "Eagle Trace - Mountain Townhomes" at bounding box center [991, 320] width 235 height 16
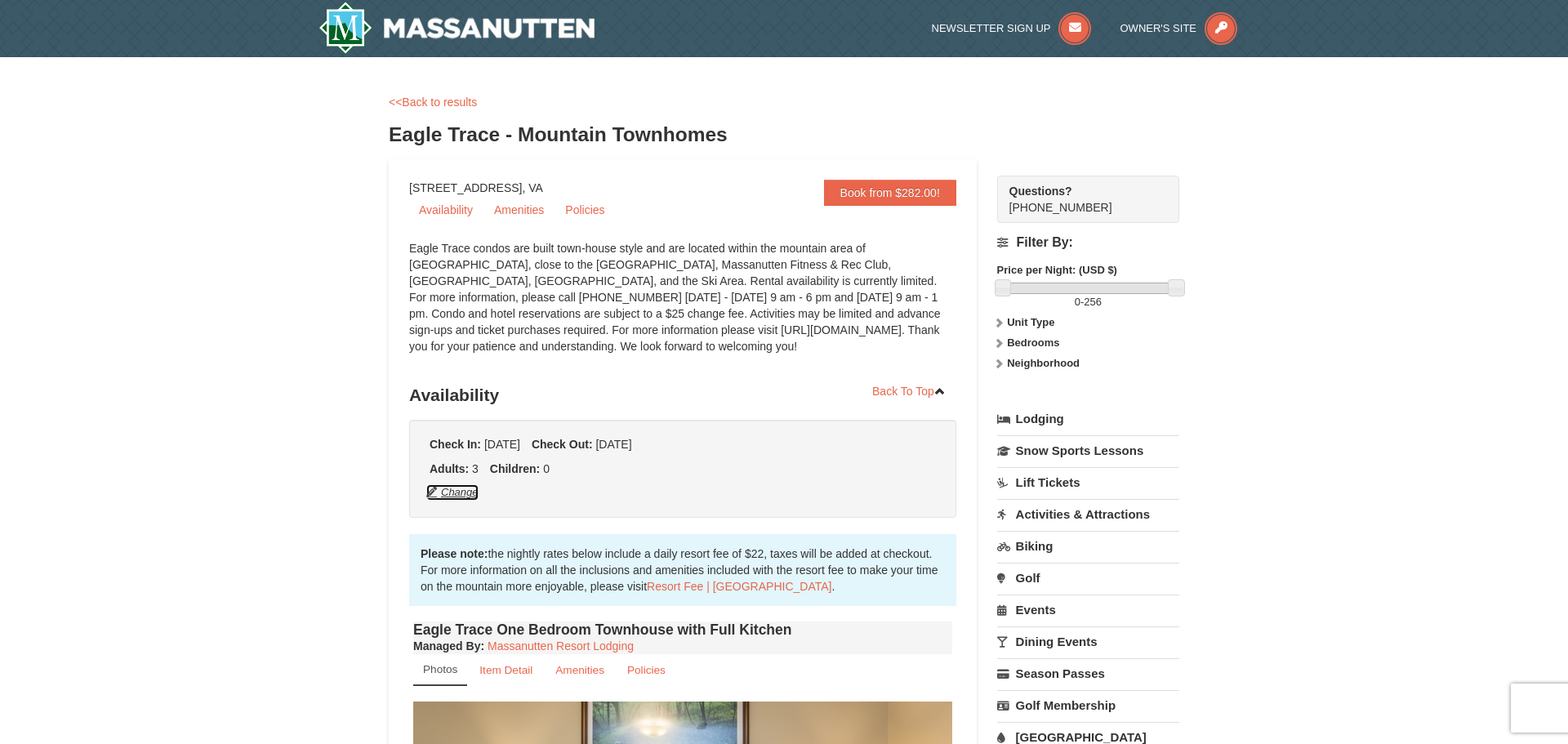
click at [452, 493] on button "Change" at bounding box center [452, 492] width 54 height 18
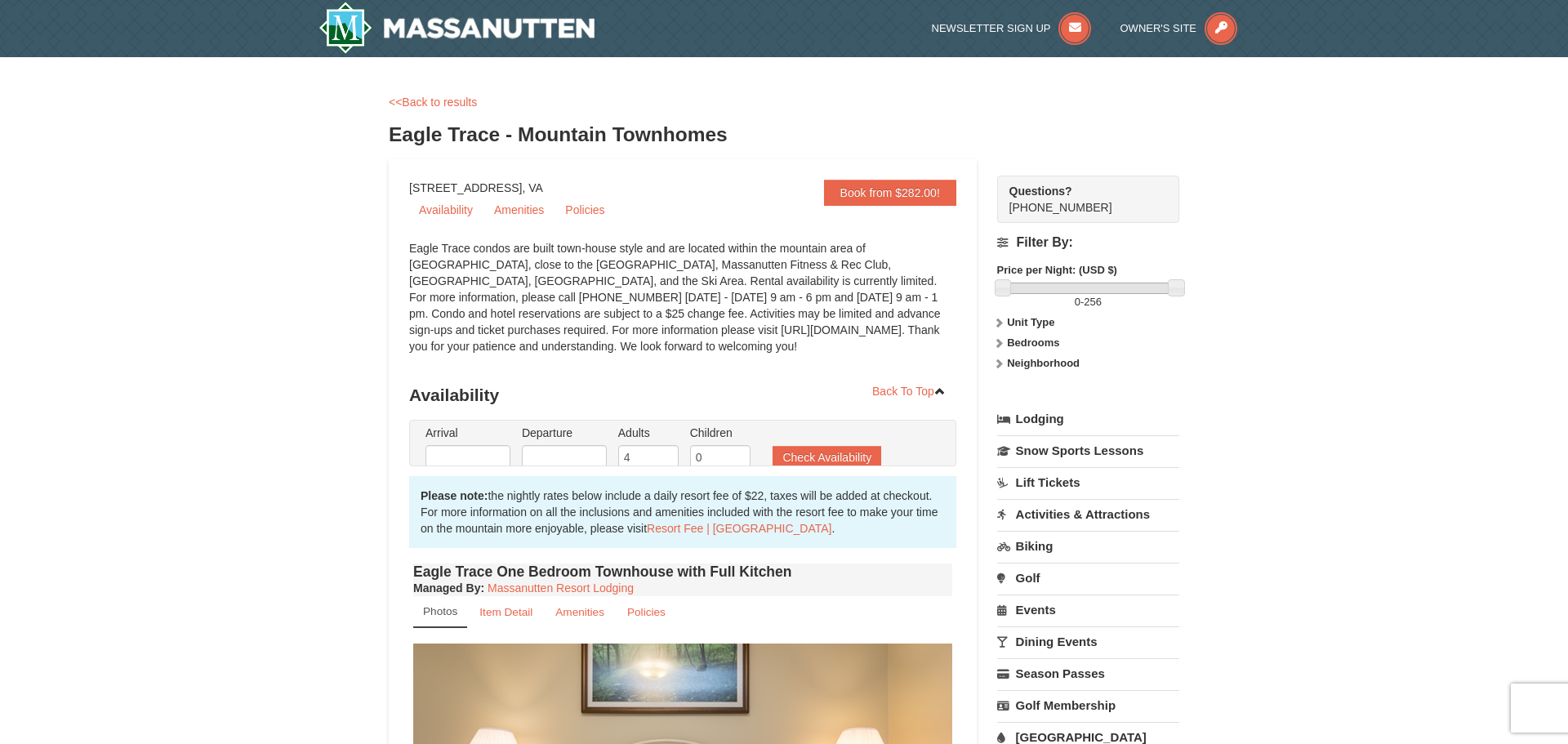
type input "[DATE]"
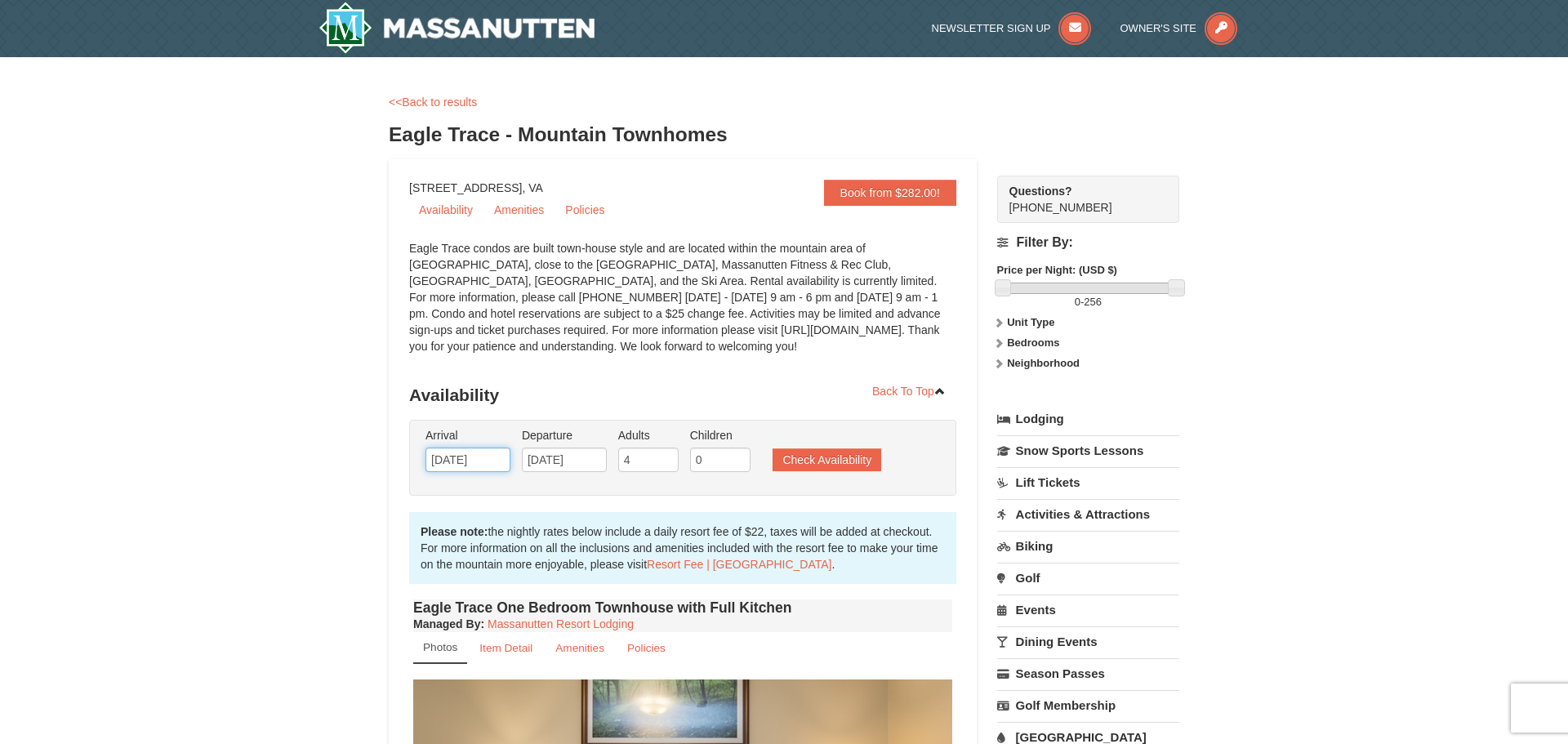
click at [466, 465] on input "[DATE]" at bounding box center [468, 460] width 85 height 24
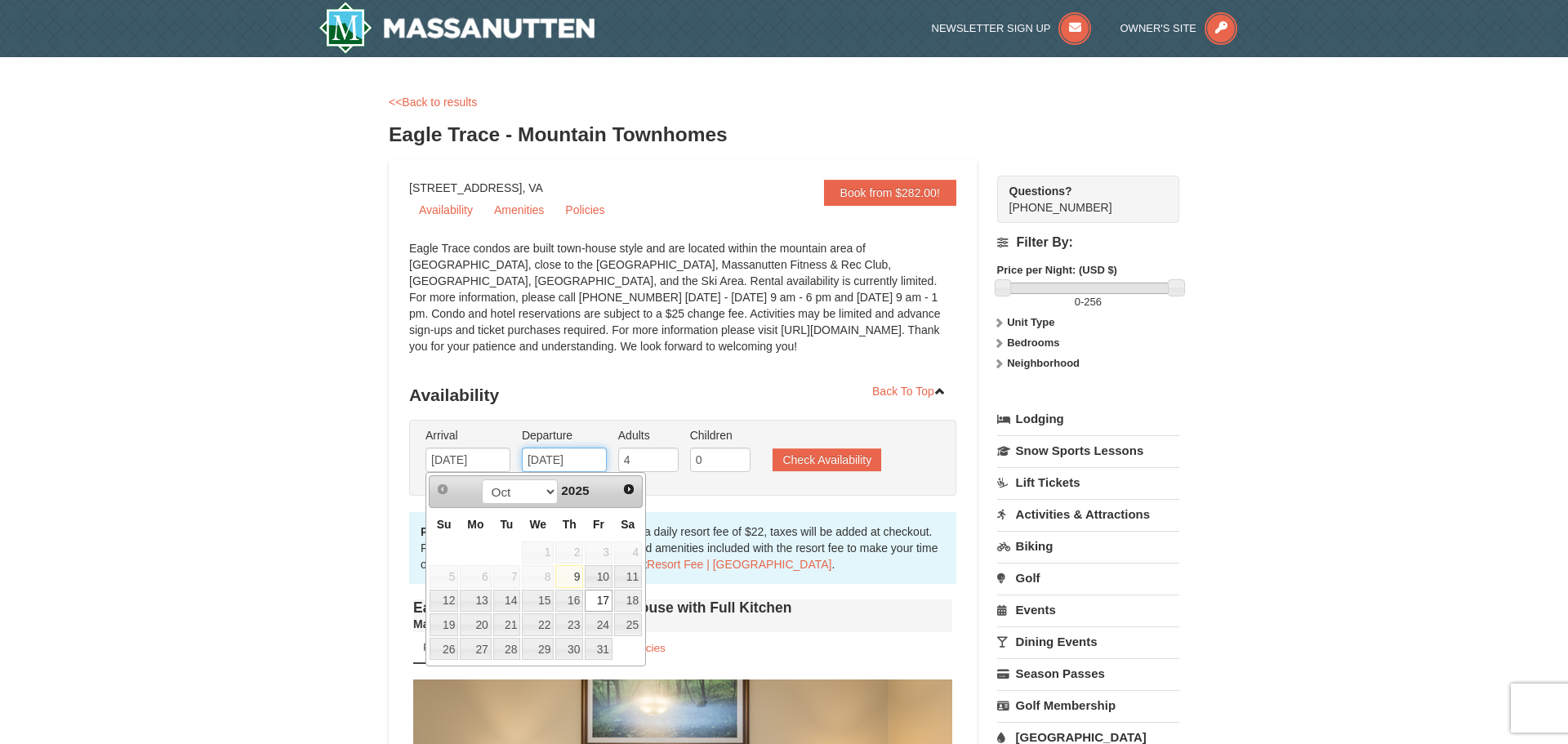
click at [558, 460] on input "[DATE]" at bounding box center [564, 460] width 85 height 24
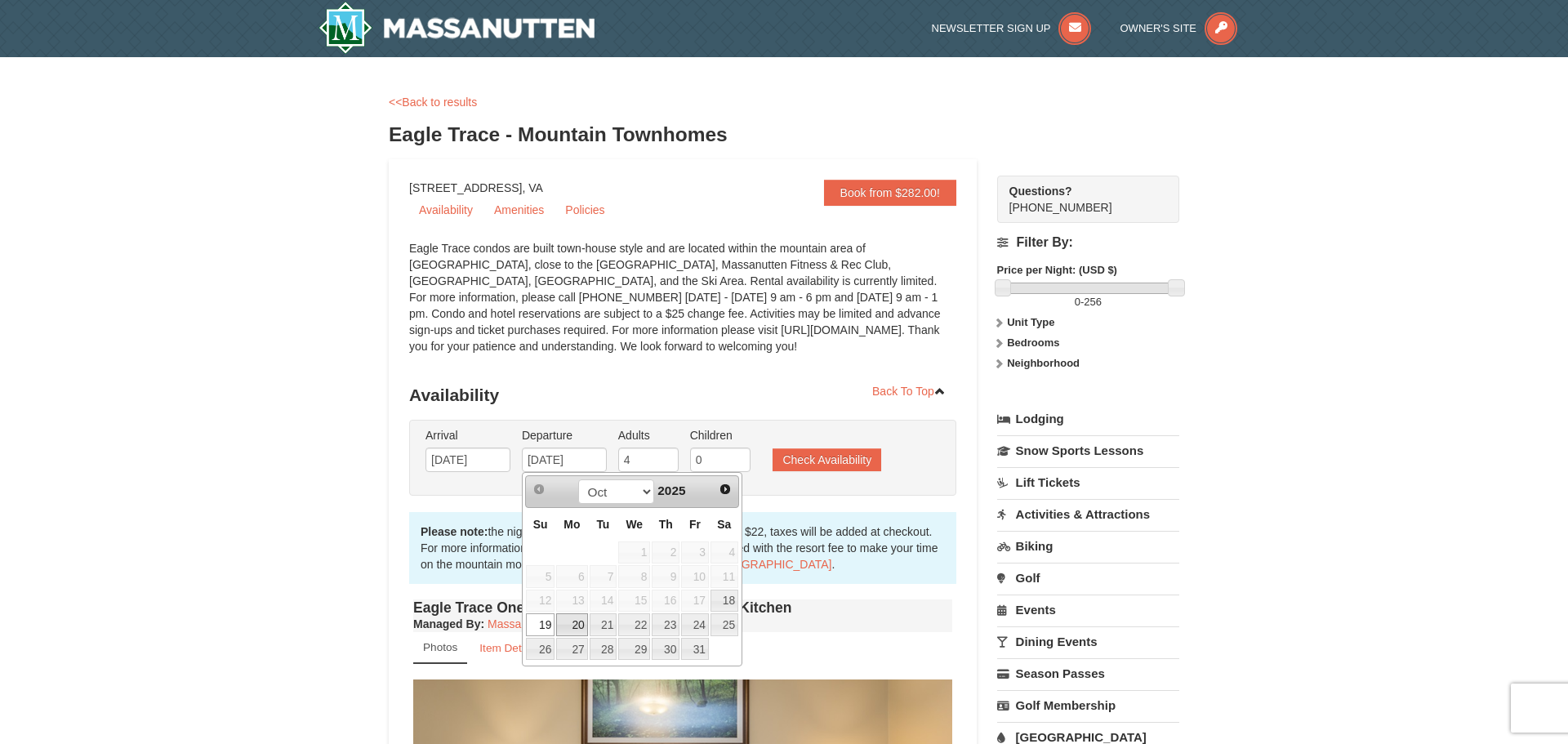
click at [575, 630] on link "20" at bounding box center [571, 625] width 31 height 22
type input "[DATE]"
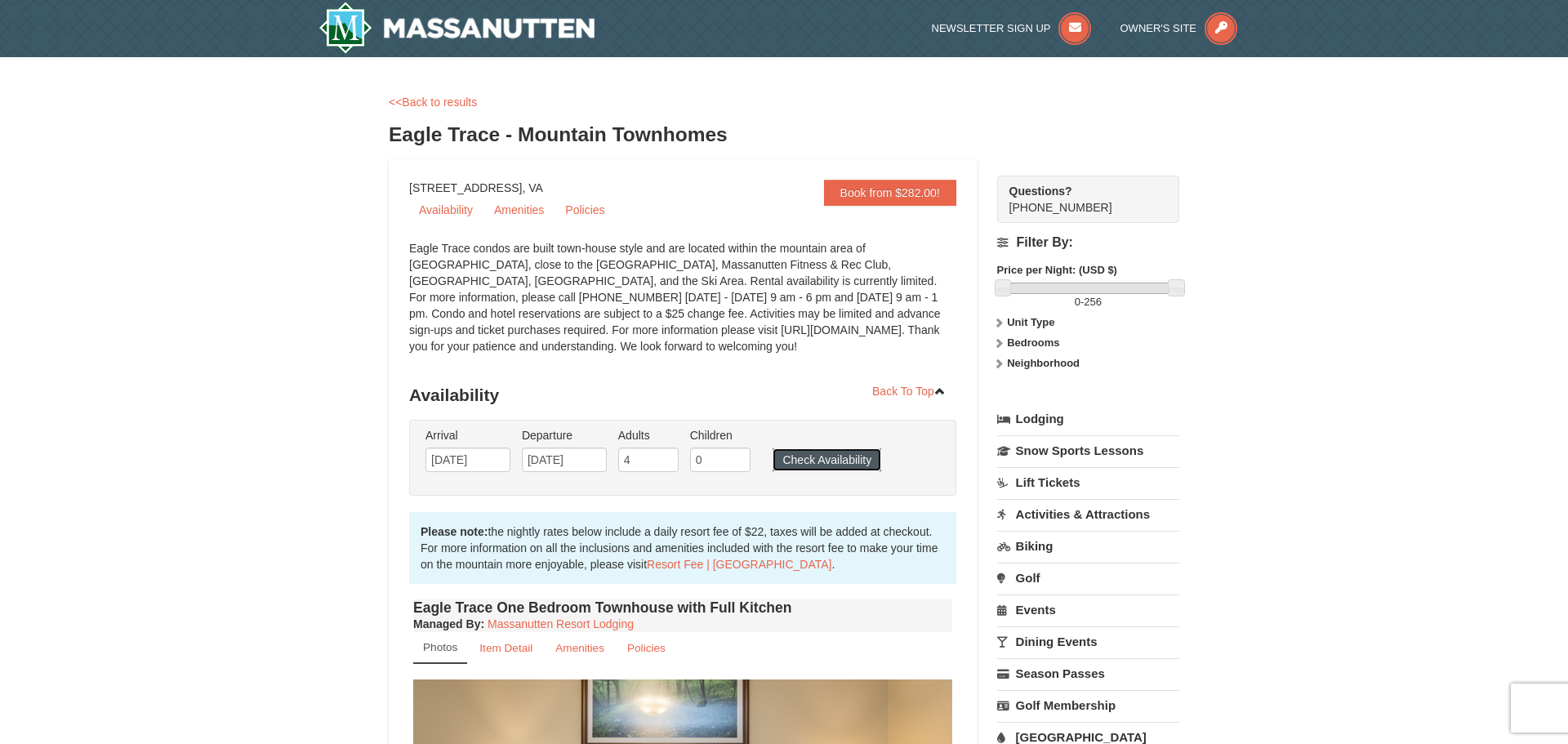
click at [794, 466] on button "Check Availability" at bounding box center [827, 460] width 109 height 22
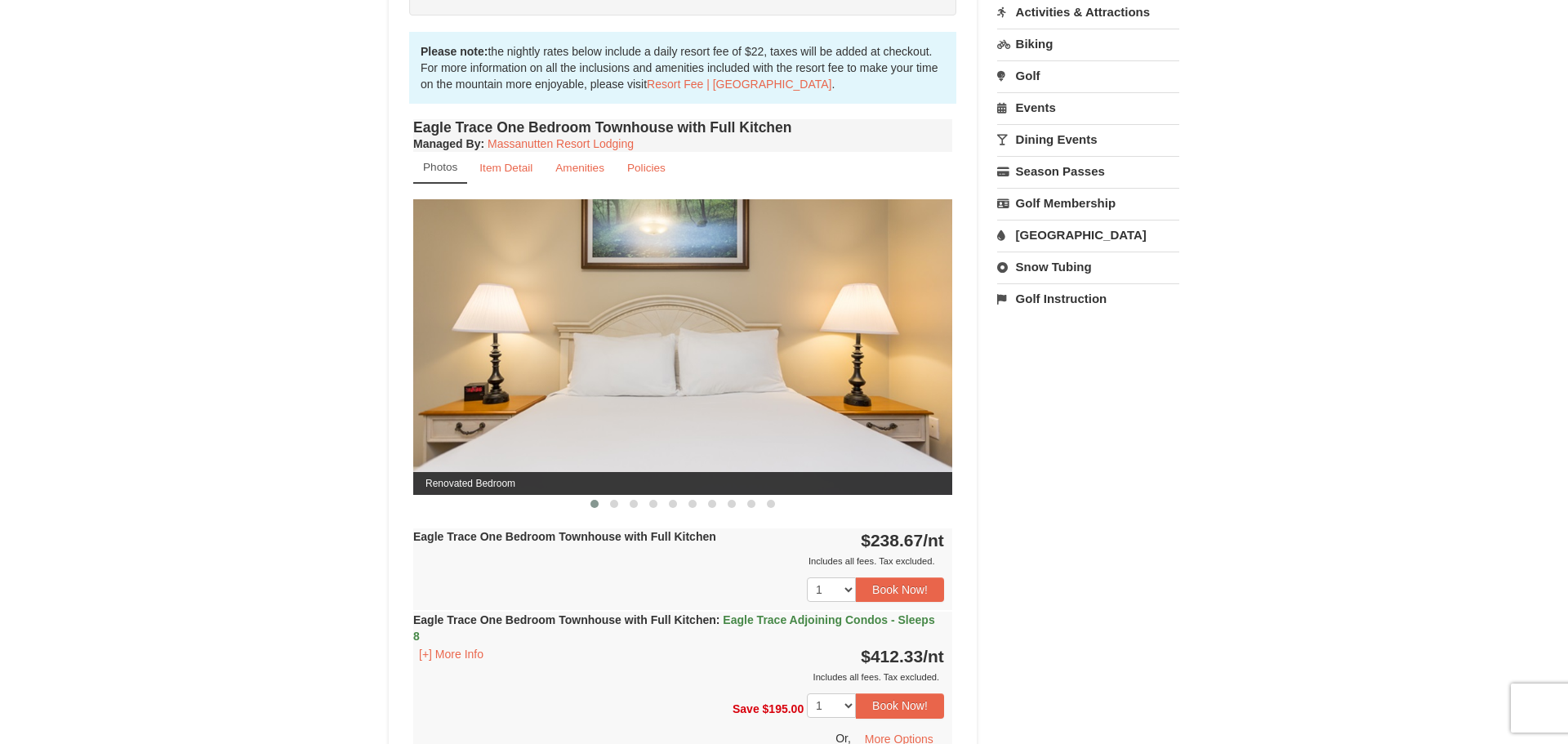
scroll to position [483, 0]
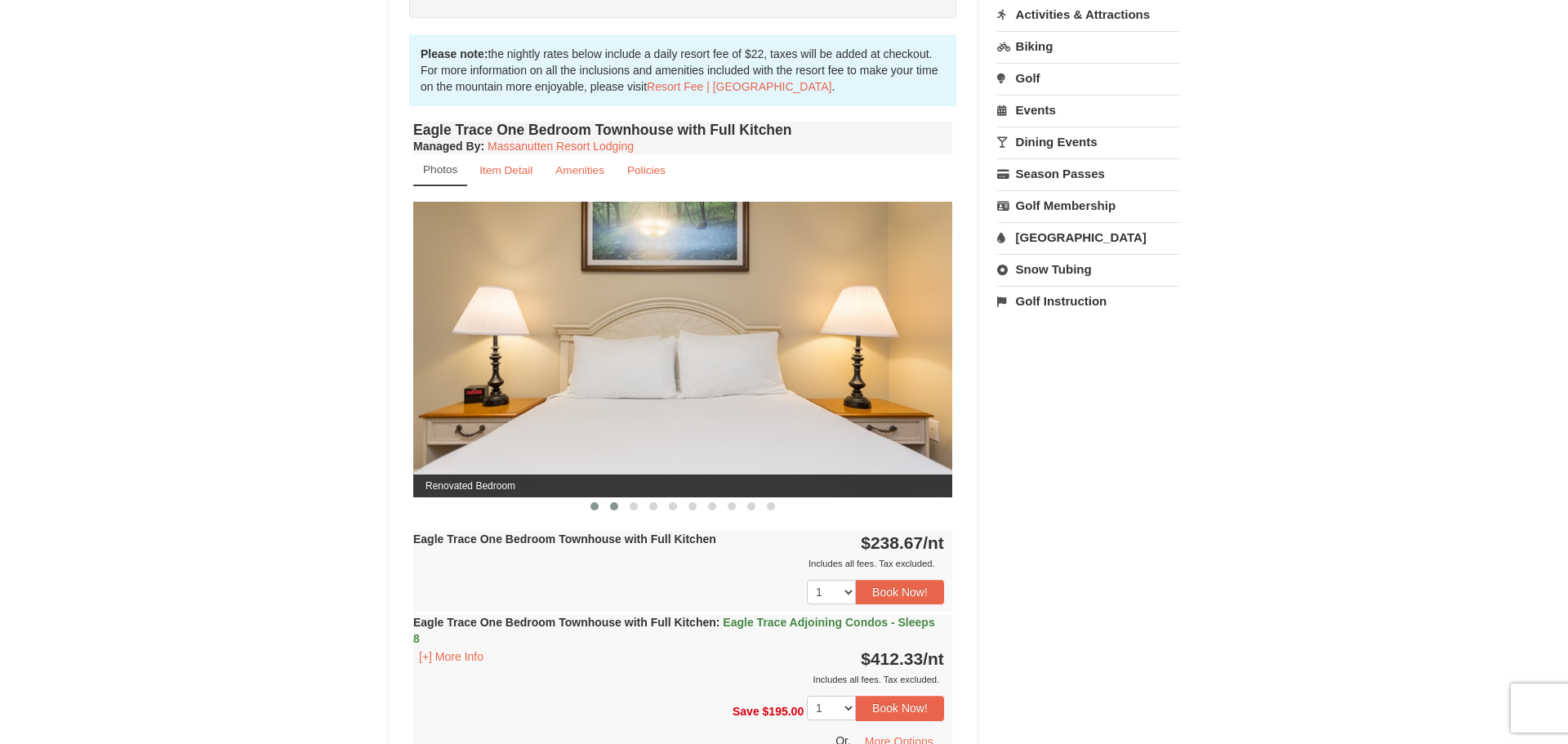
click at [614, 511] on button at bounding box center [614, 506] width 20 height 16
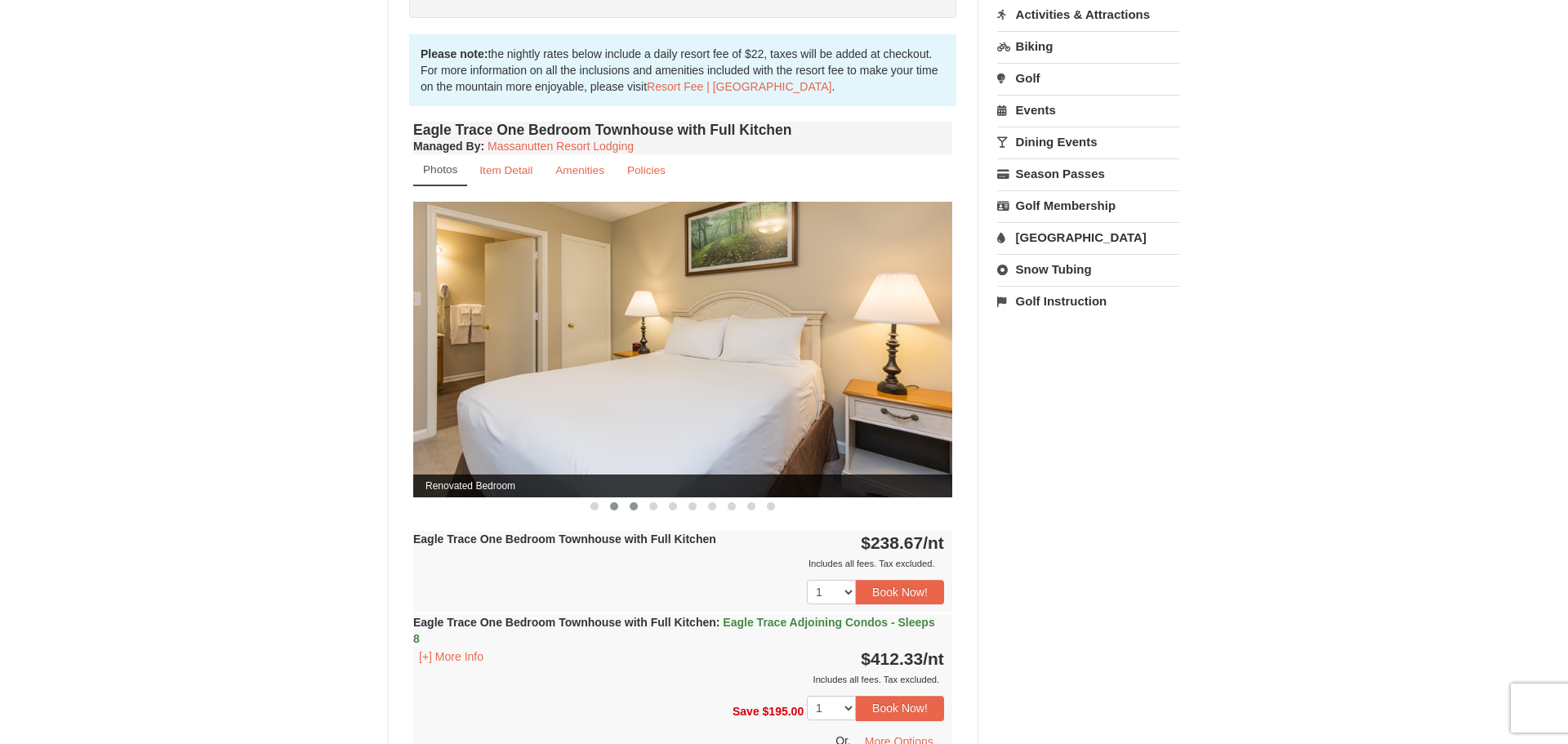
click at [636, 507] on span at bounding box center [633, 506] width 8 height 8
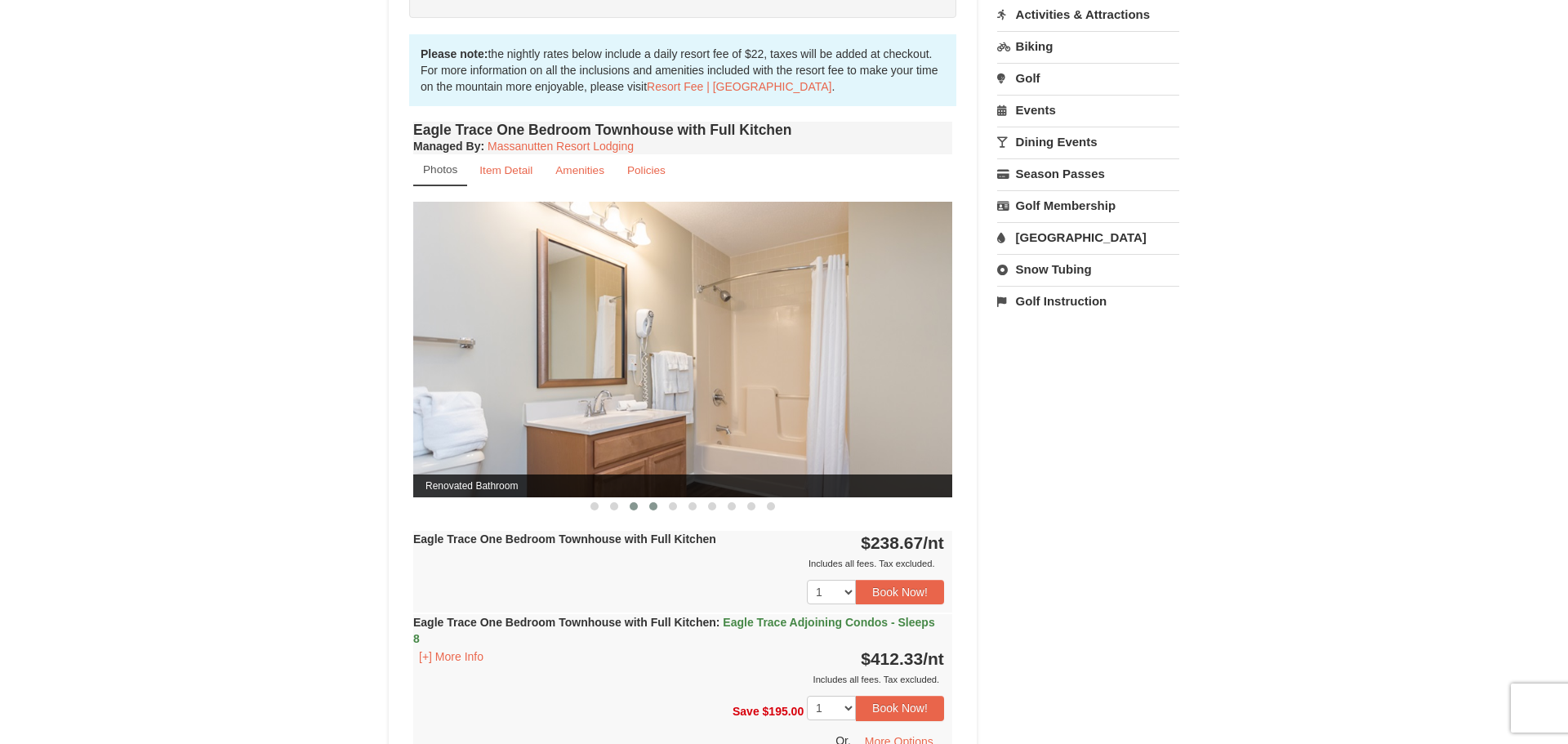
click at [658, 506] on button at bounding box center [653, 506] width 20 height 16
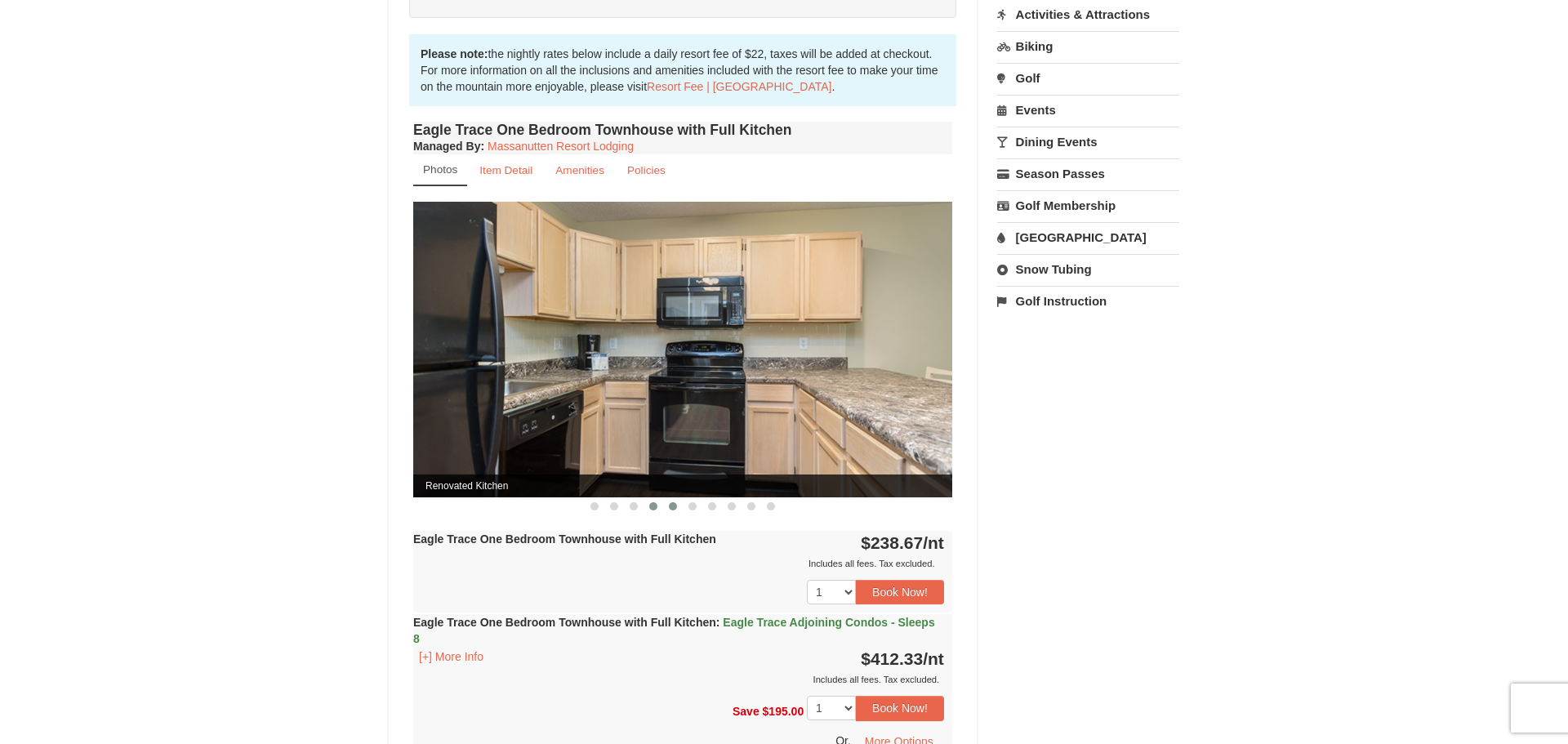
click at [670, 506] on span at bounding box center [672, 506] width 8 height 8
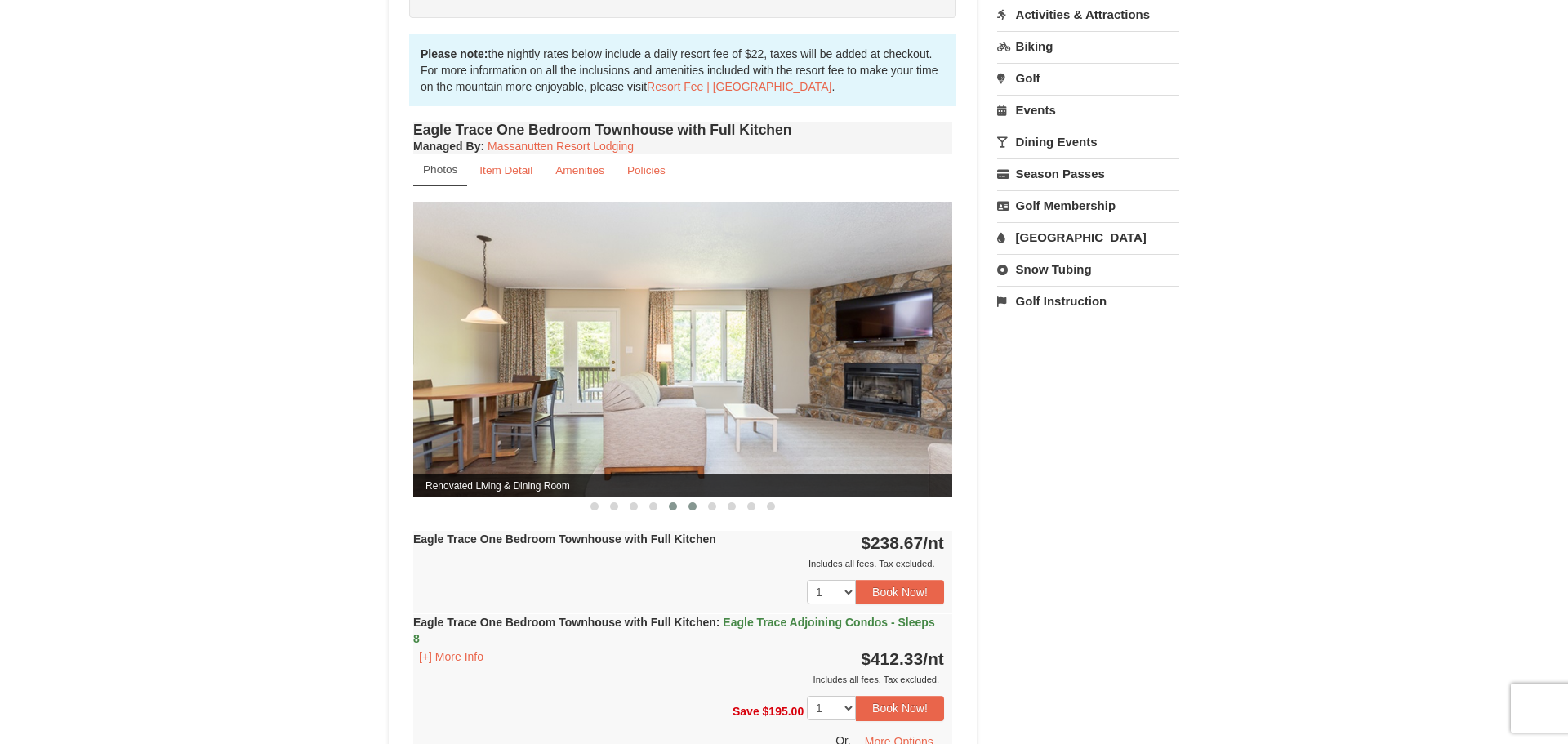
click at [691, 510] on span at bounding box center [692, 506] width 8 height 8
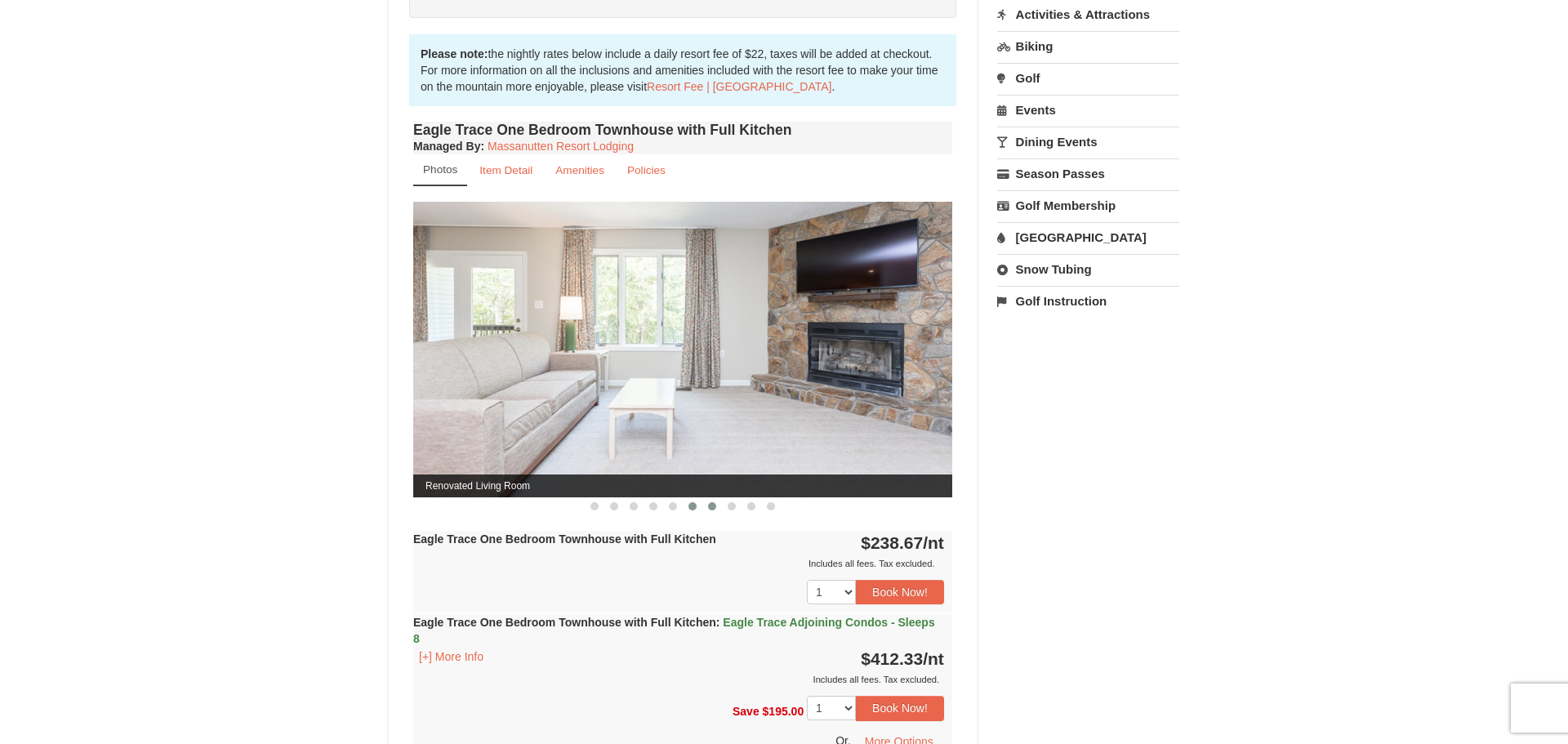
click at [704, 512] on button at bounding box center [712, 506] width 20 height 16
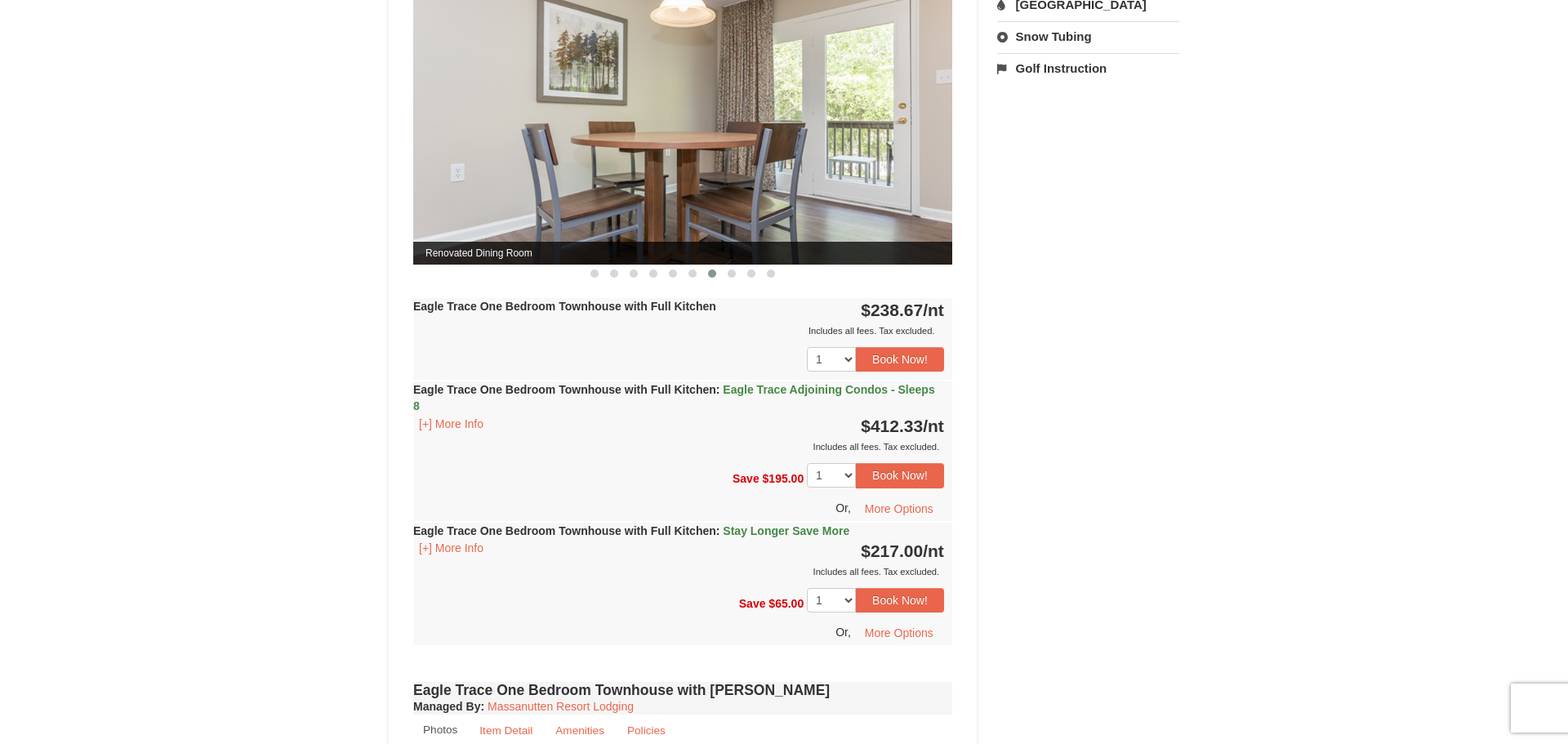
scroll to position [768, 0]
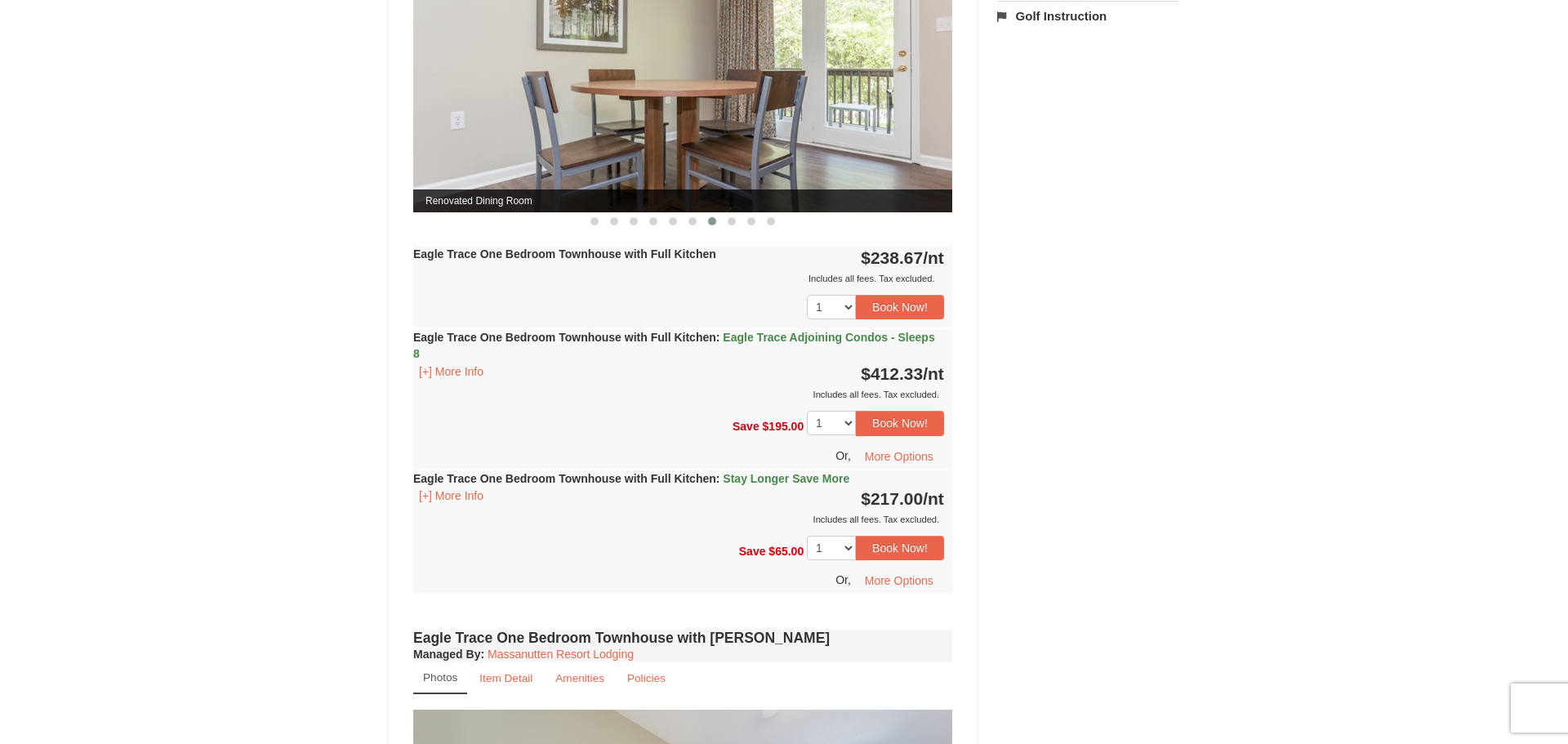
click at [507, 477] on strong "Eagle Trace One Bedroom Townhouse with Full Kitchen : Stay Longer Save More" at bounding box center [631, 478] width 437 height 13
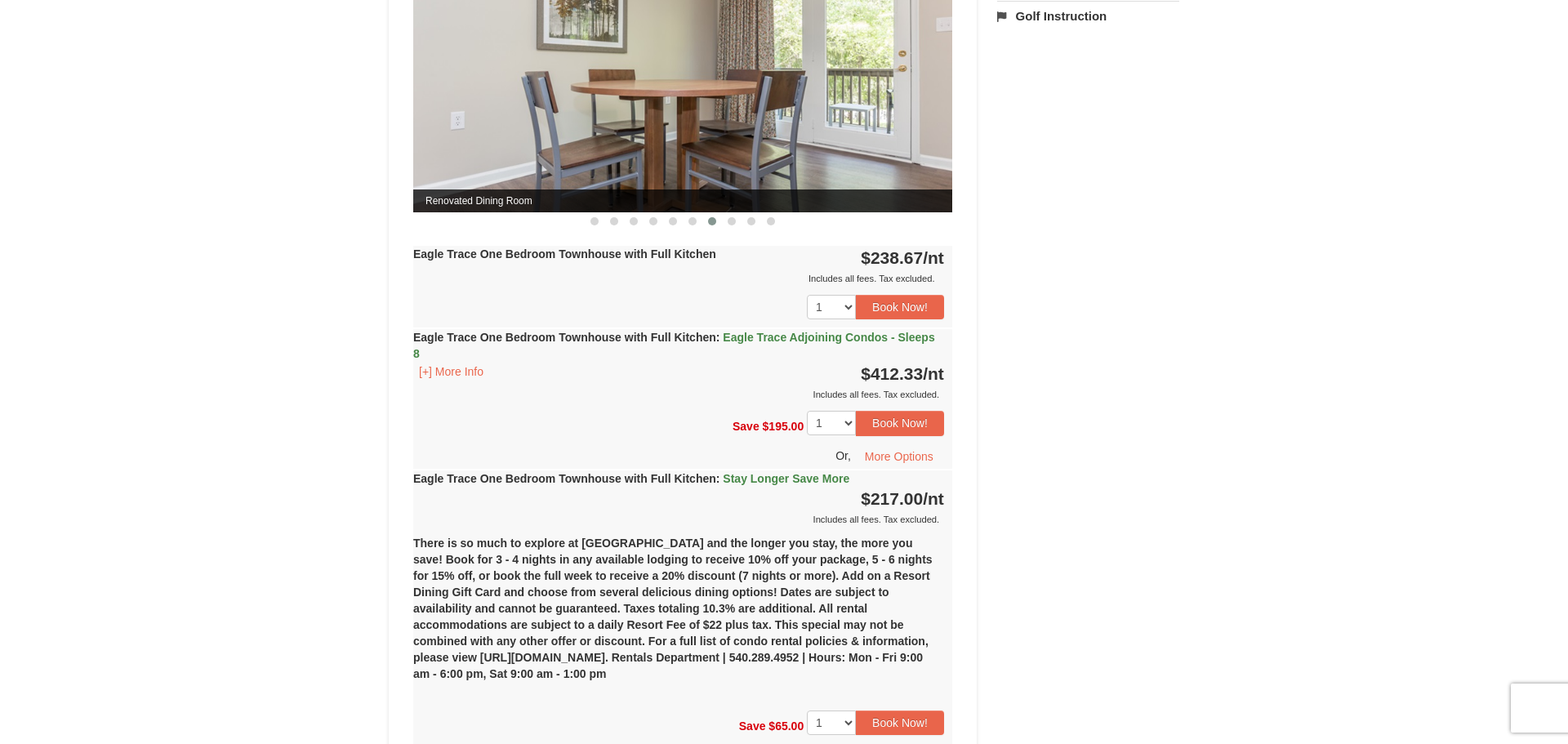
click at [507, 477] on strong "Eagle Trace One Bedroom Townhouse with Full Kitchen : Stay Longer Save More" at bounding box center [631, 478] width 437 height 13
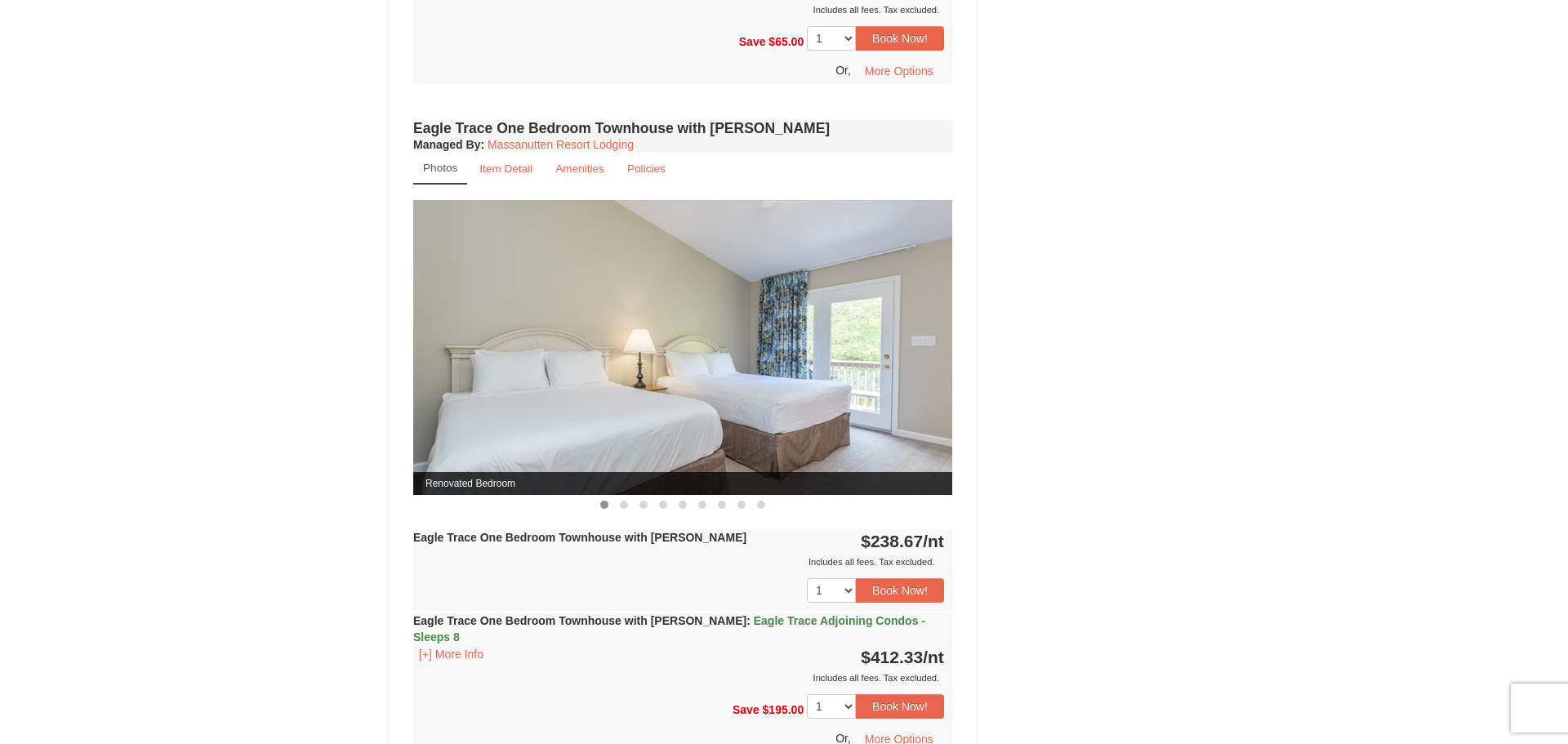
scroll to position [1288, 0]
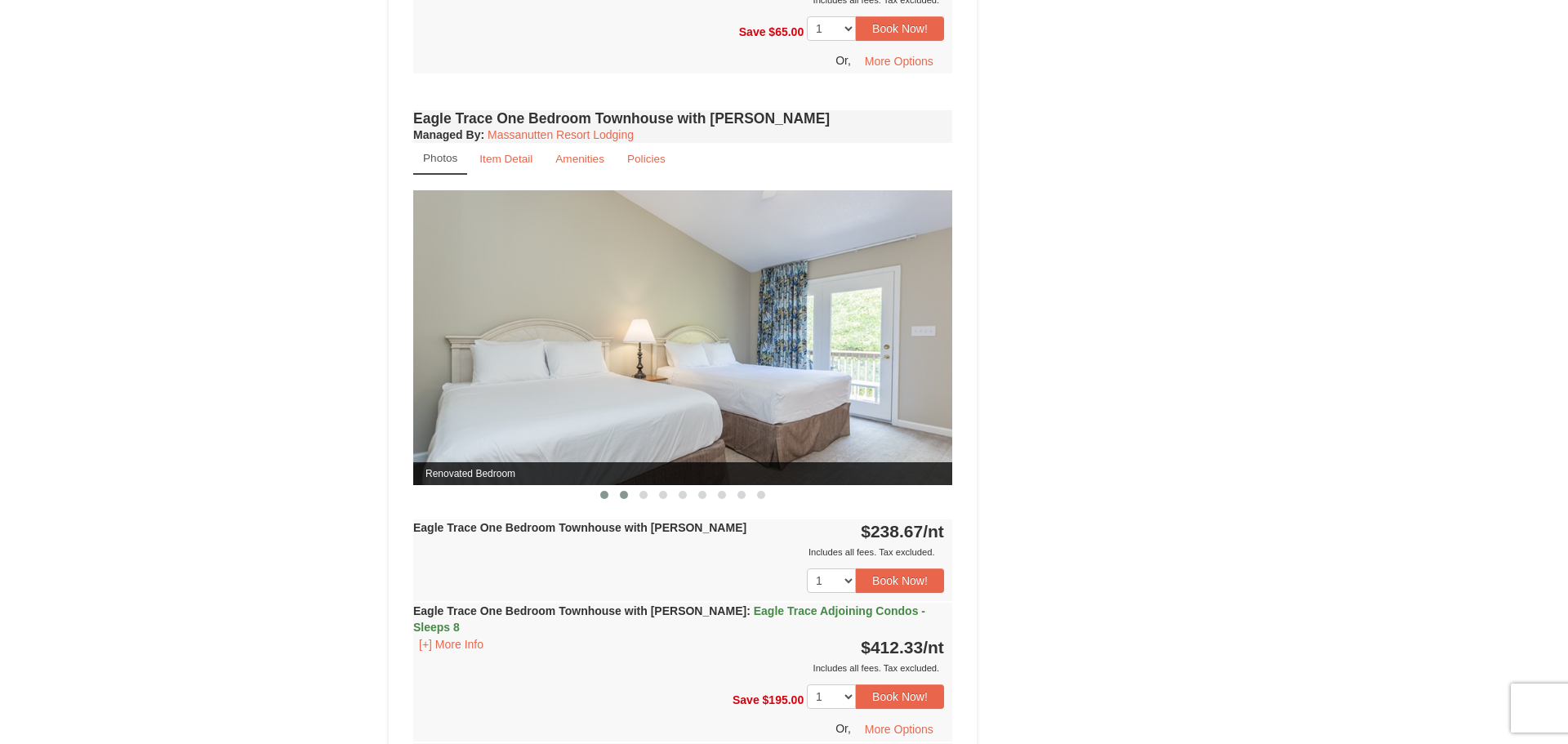
click at [620, 493] on span at bounding box center [623, 494] width 8 height 8
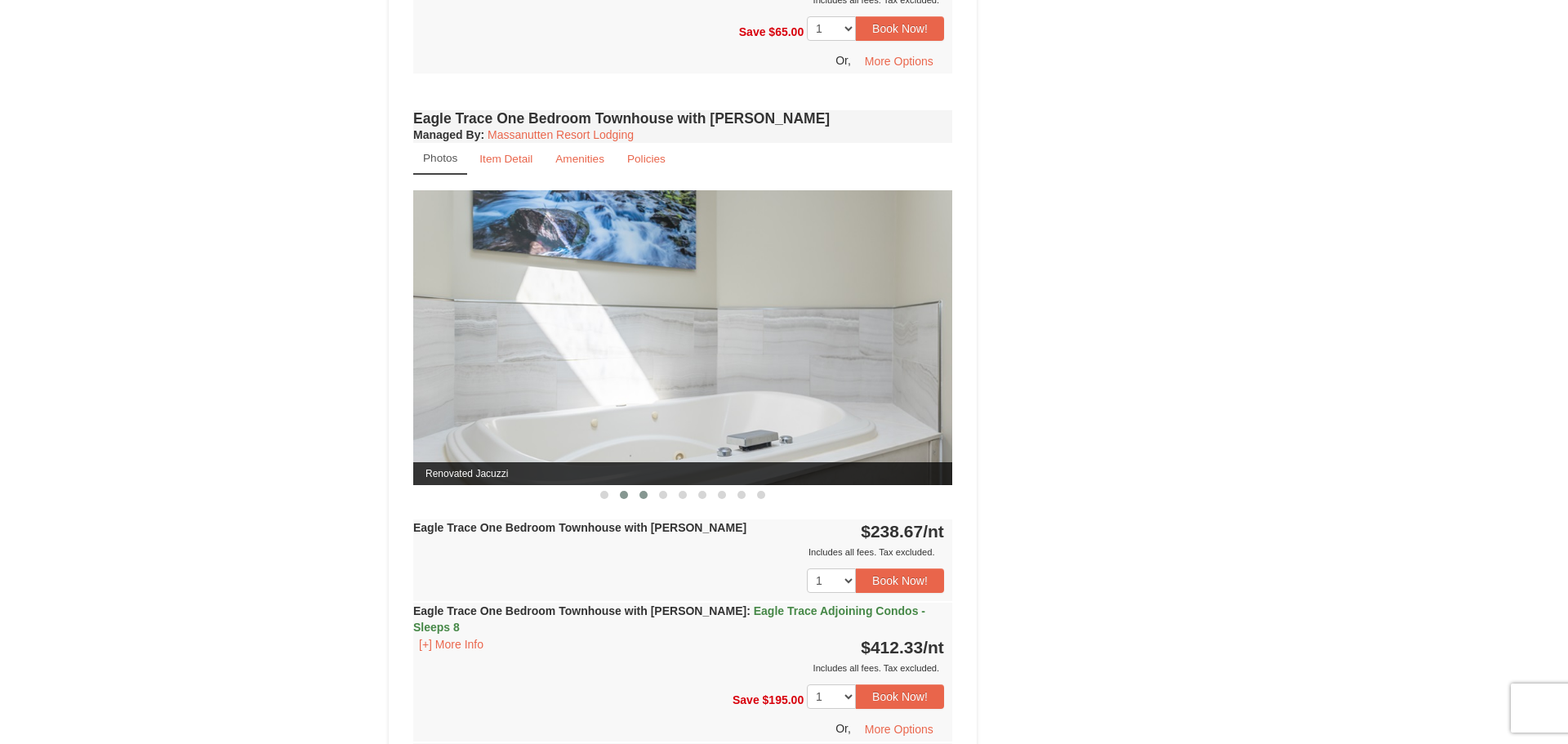
click at [640, 495] on span at bounding box center [643, 494] width 8 height 8
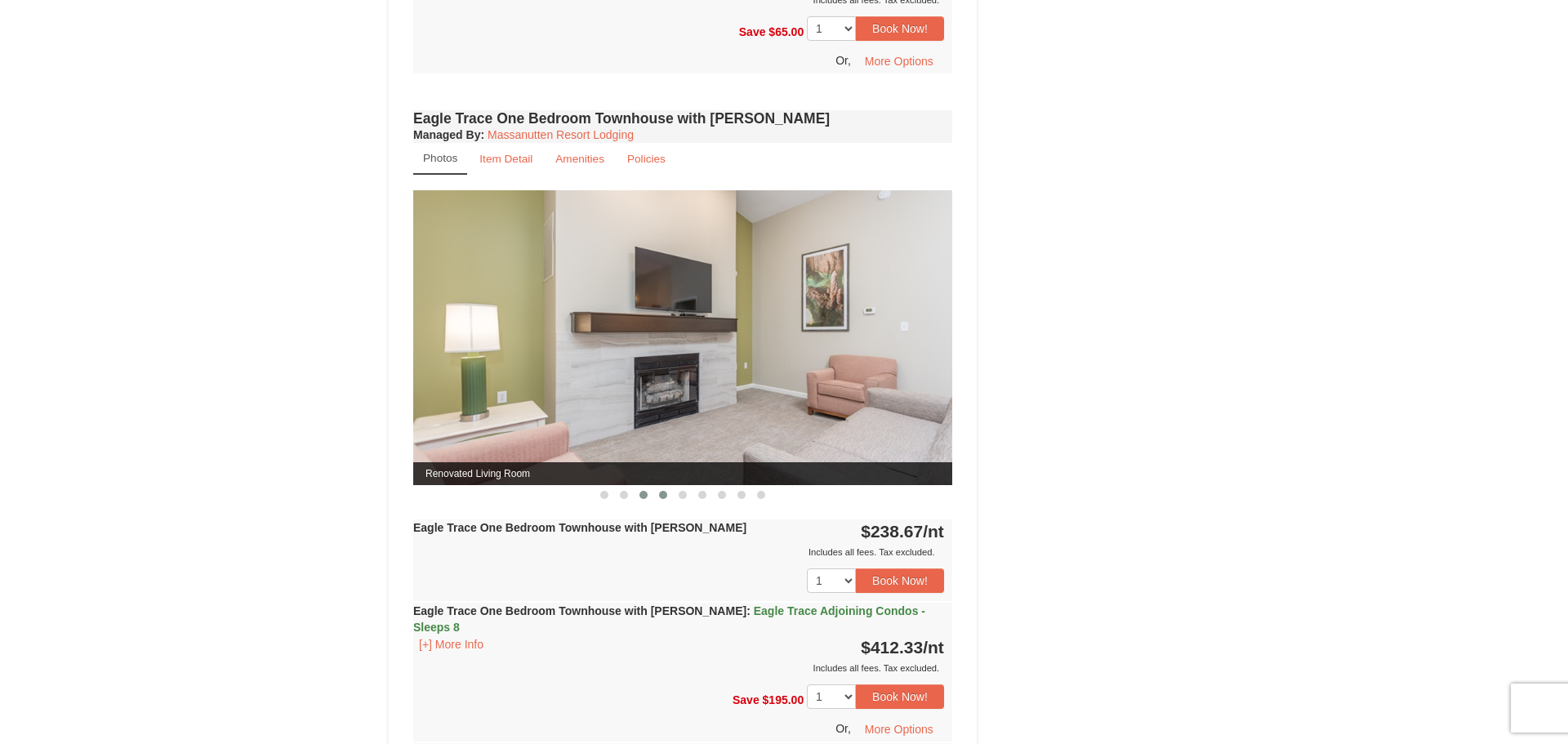
click at [660, 495] on span at bounding box center [662, 494] width 8 height 8
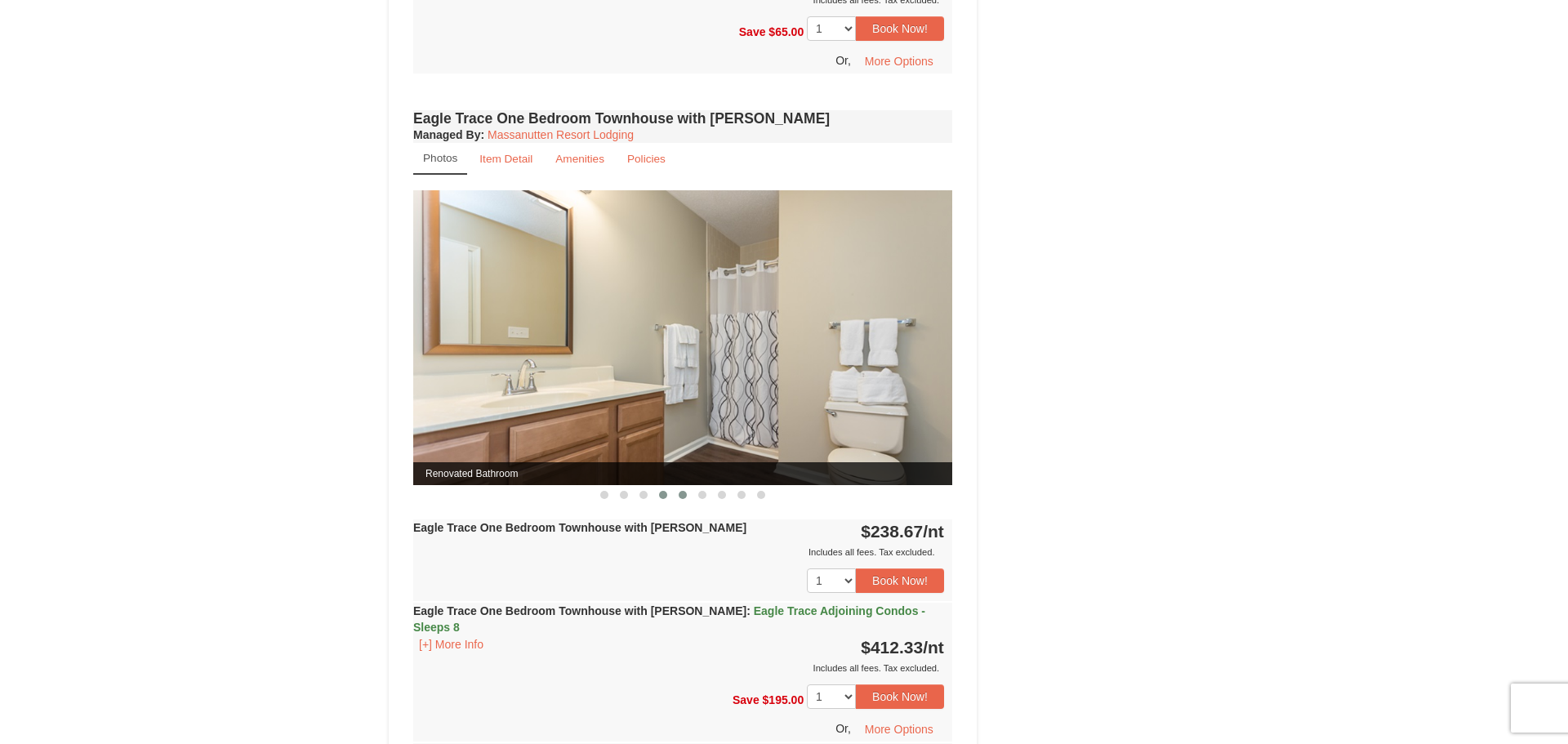
click at [679, 493] on span at bounding box center [682, 494] width 8 height 8
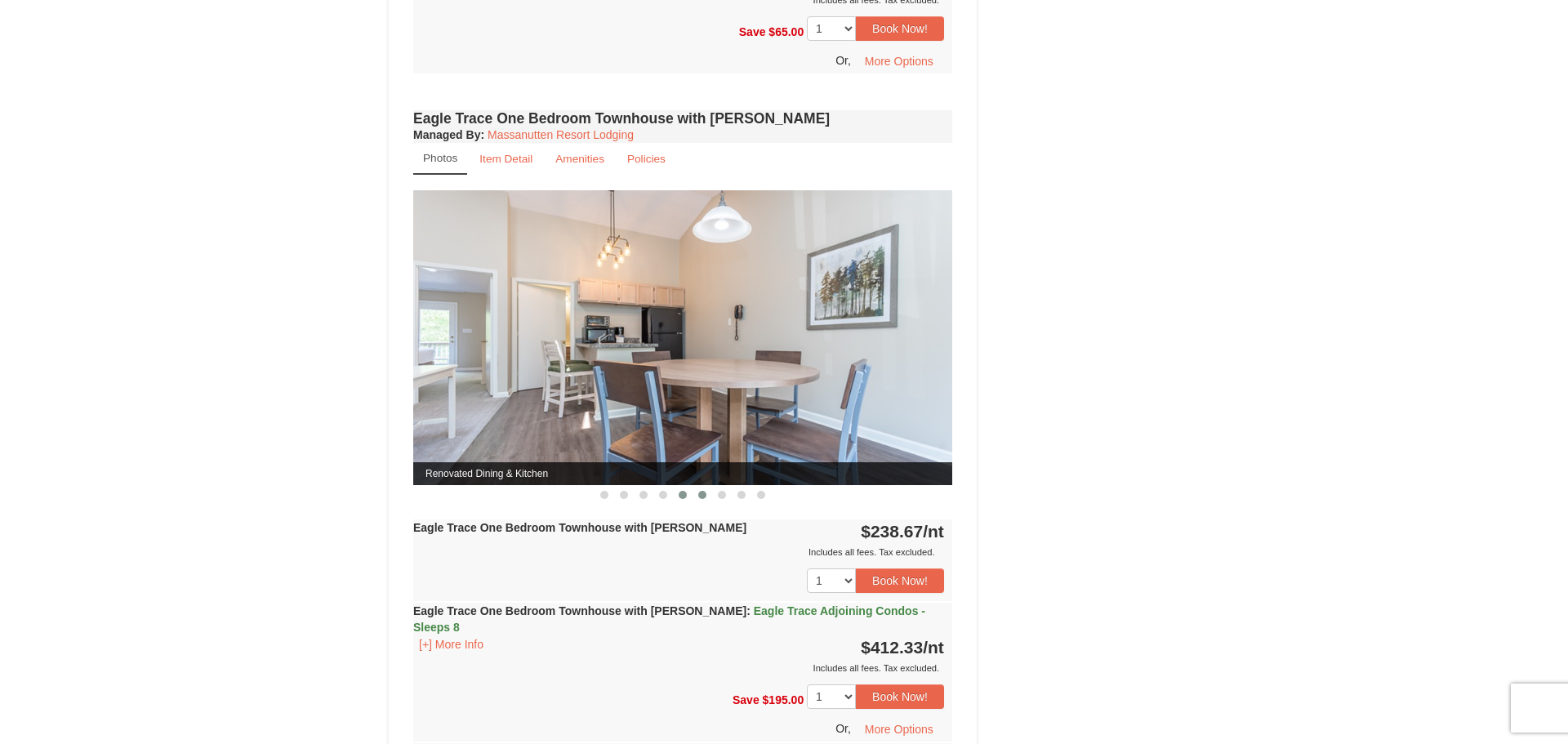
click at [699, 497] on span at bounding box center [702, 494] width 8 height 8
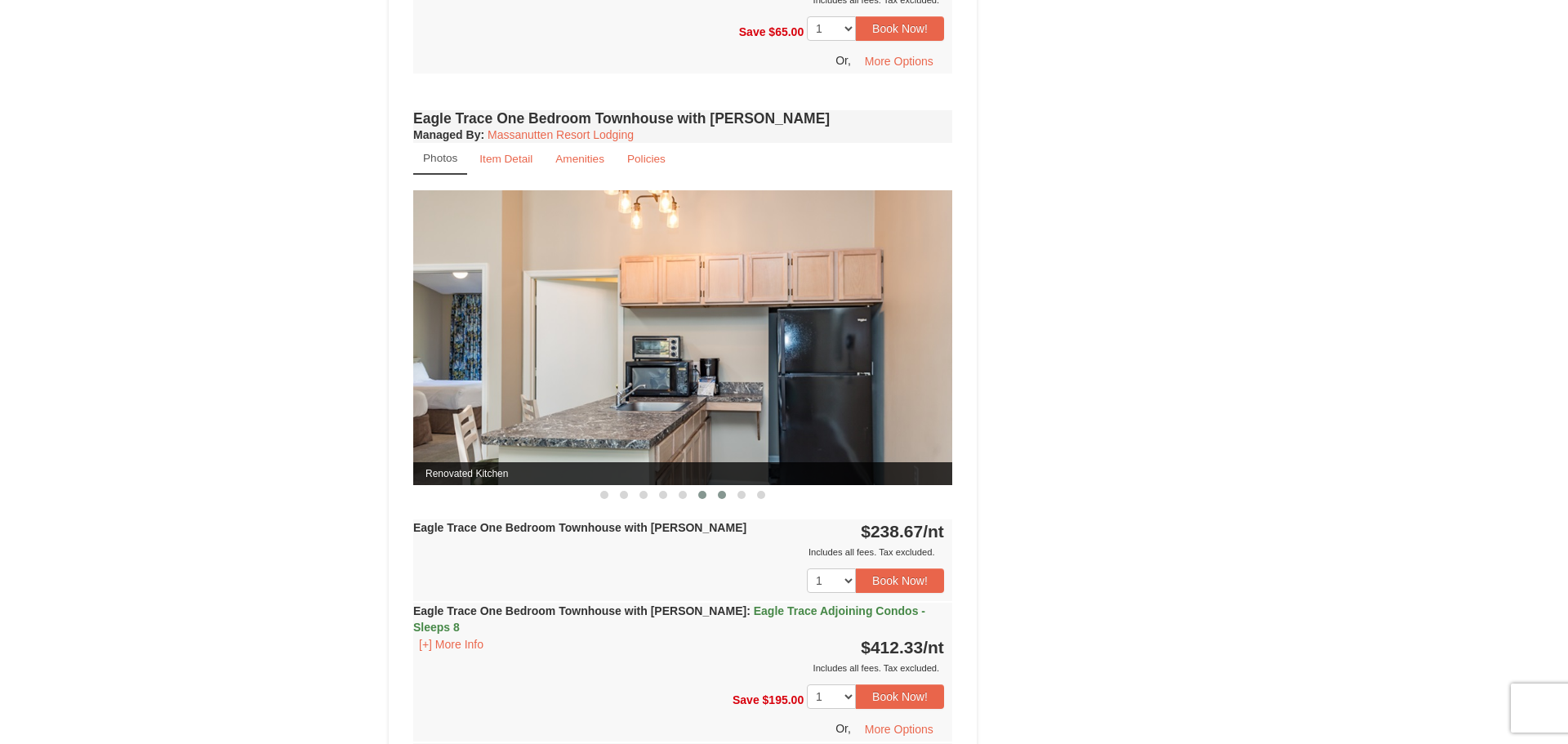
click at [717, 496] on span at bounding box center [721, 494] width 8 height 8
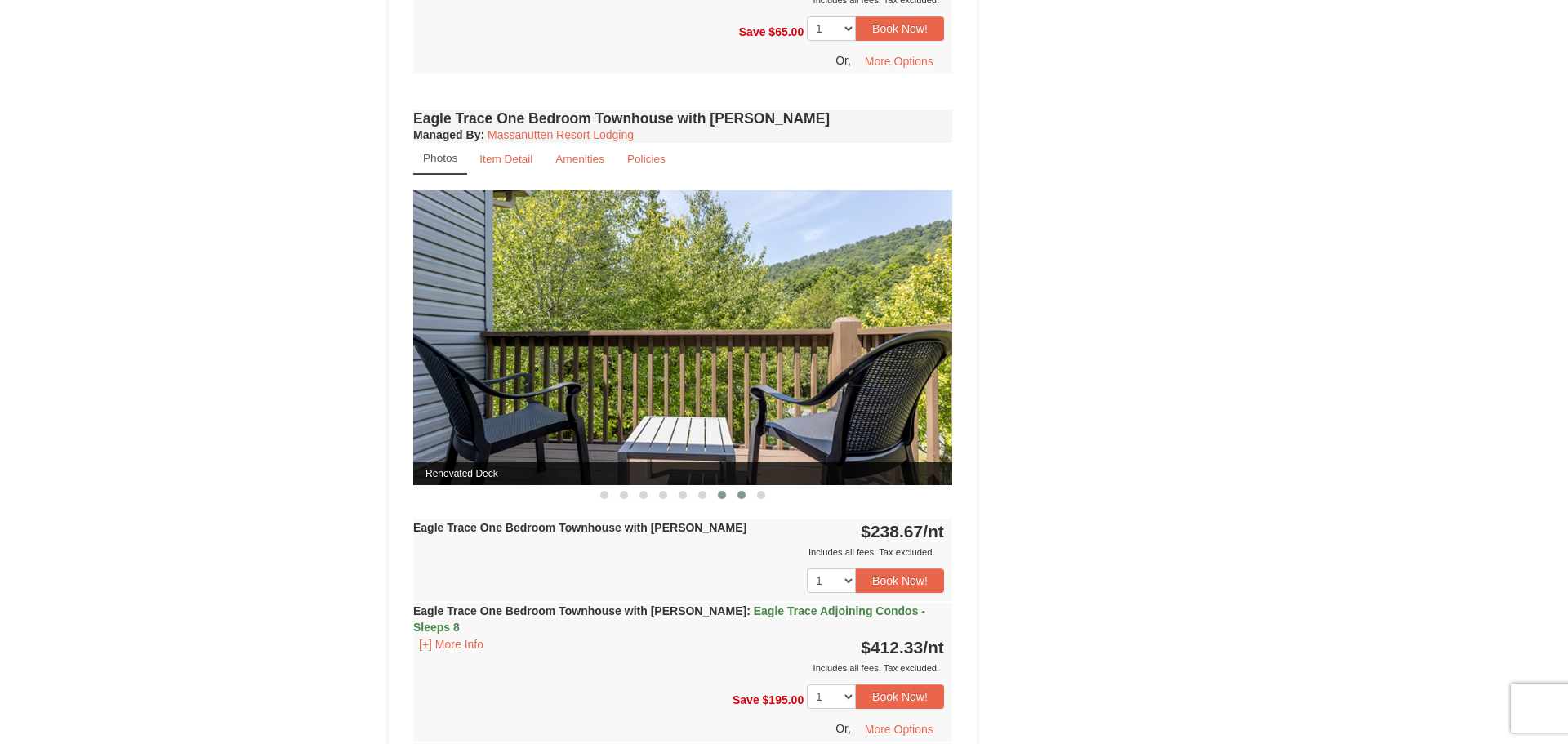
click at [744, 494] on span at bounding box center [741, 494] width 8 height 8
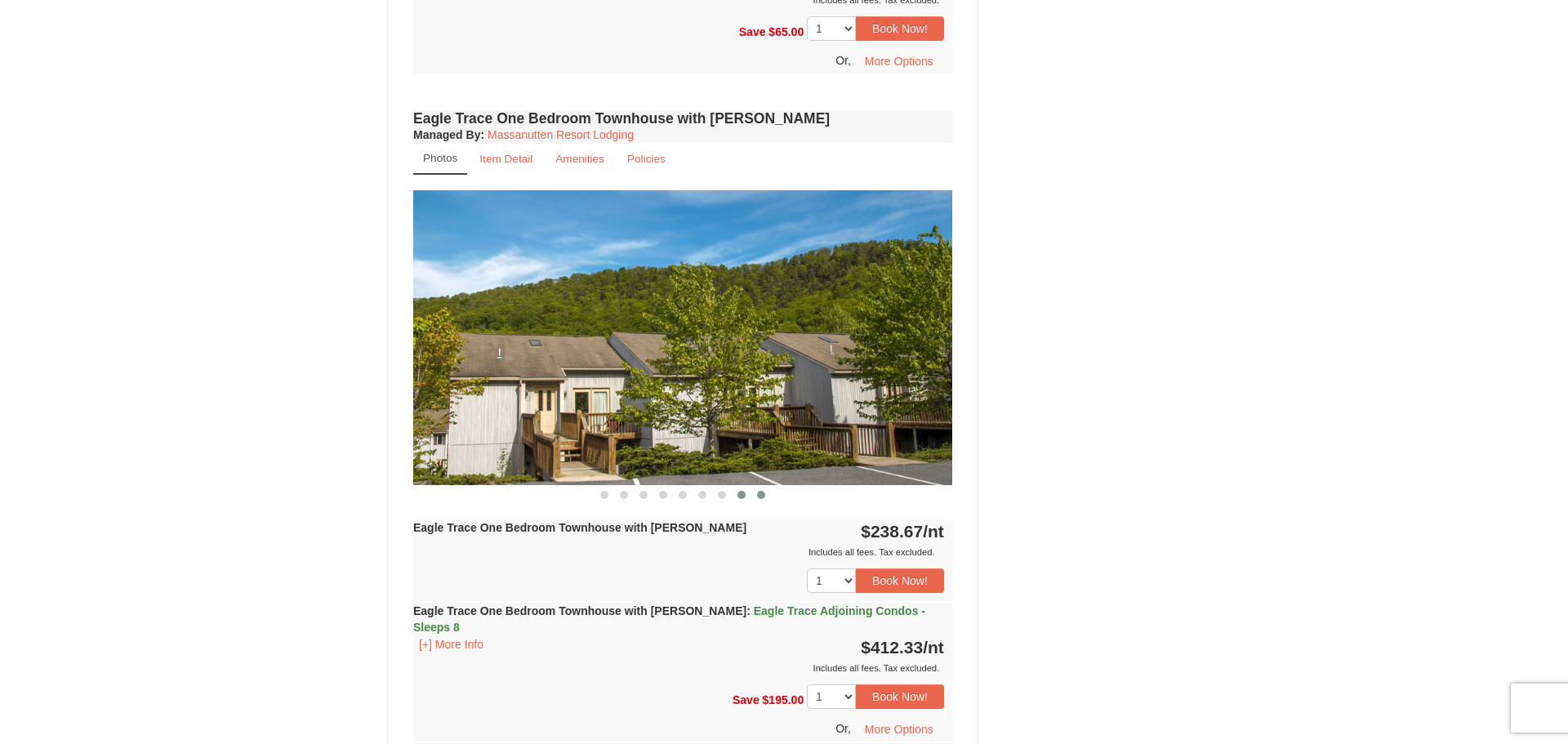
click at [759, 494] on span at bounding box center [761, 494] width 8 height 8
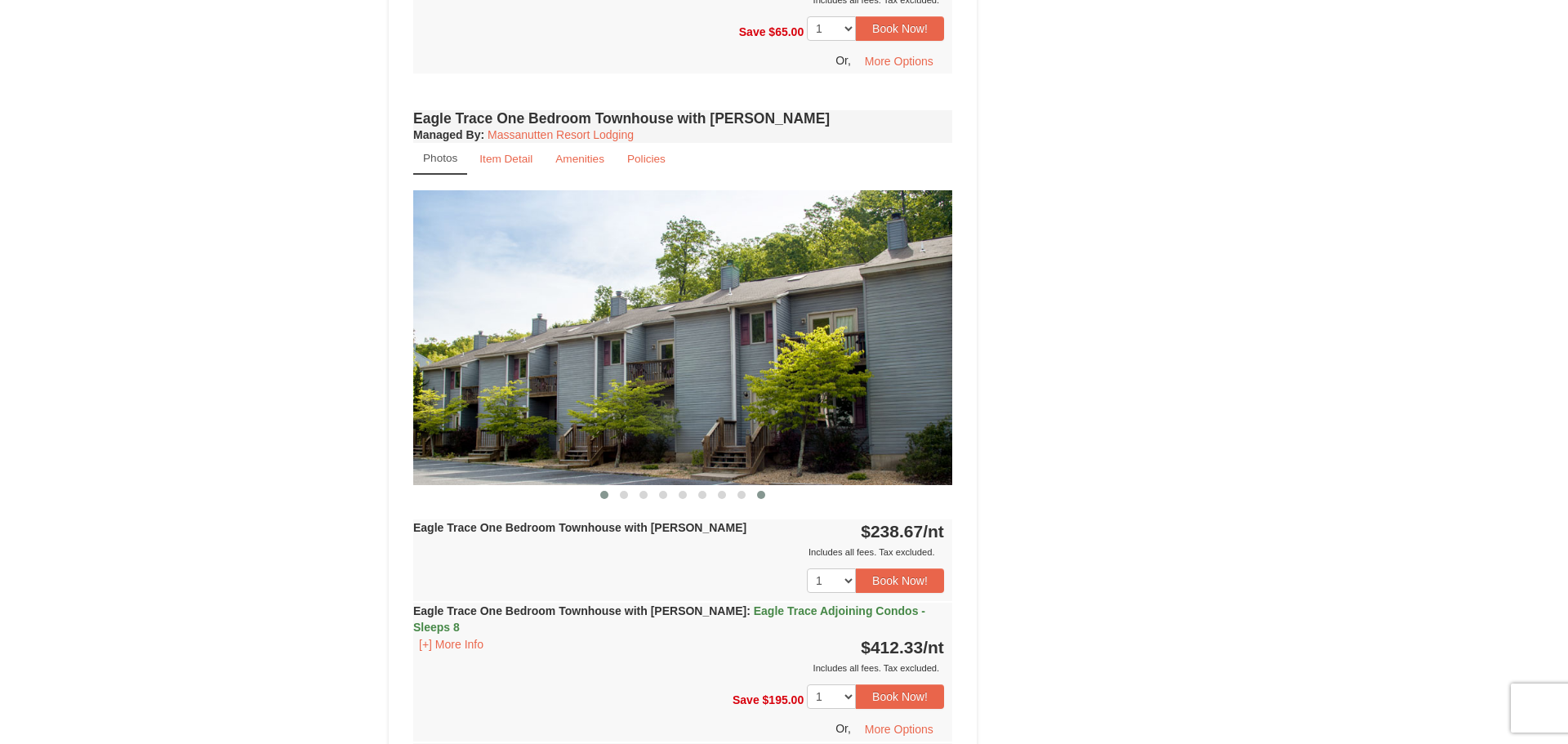
click at [604, 500] on button at bounding box center [604, 494] width 20 height 16
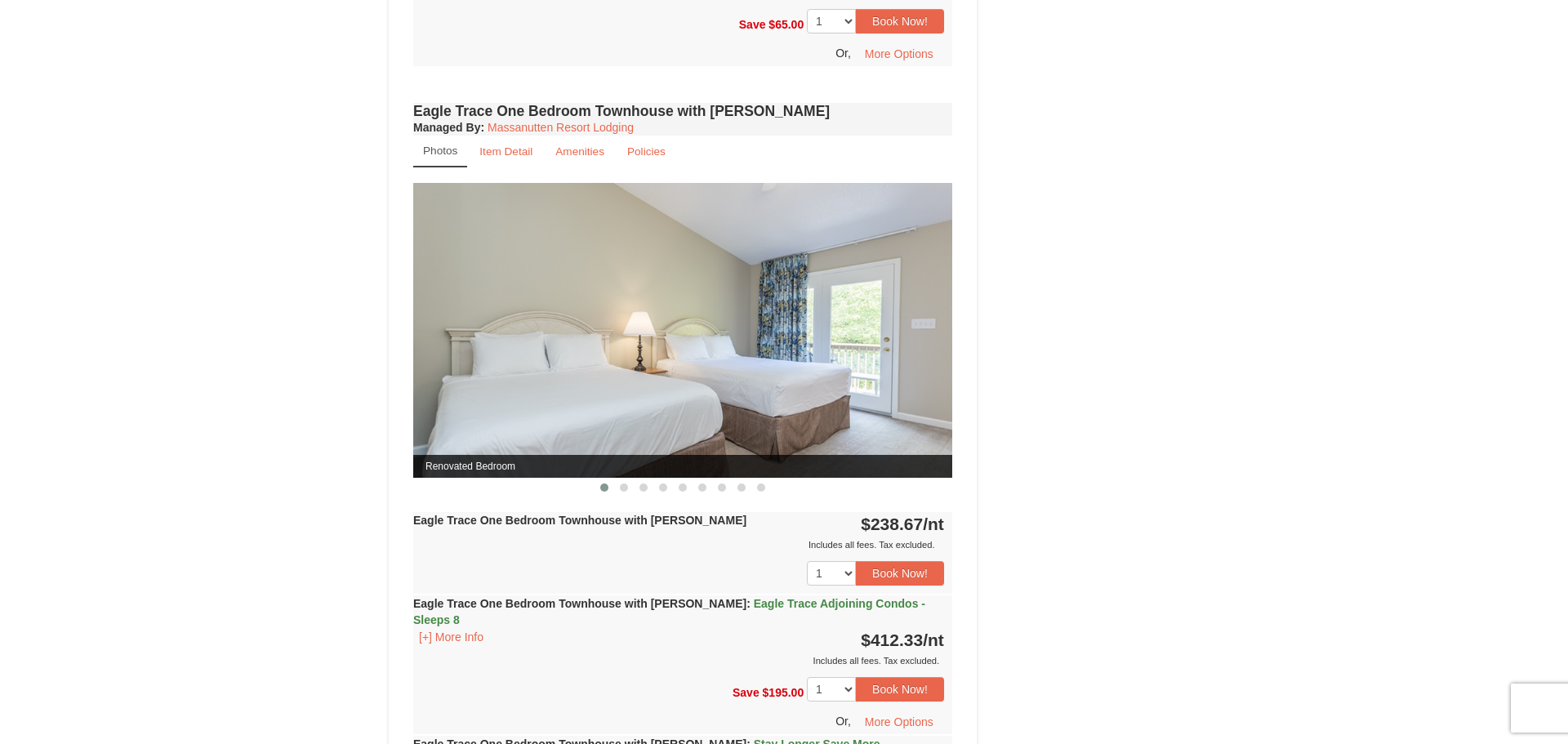
scroll to position [1304, 0]
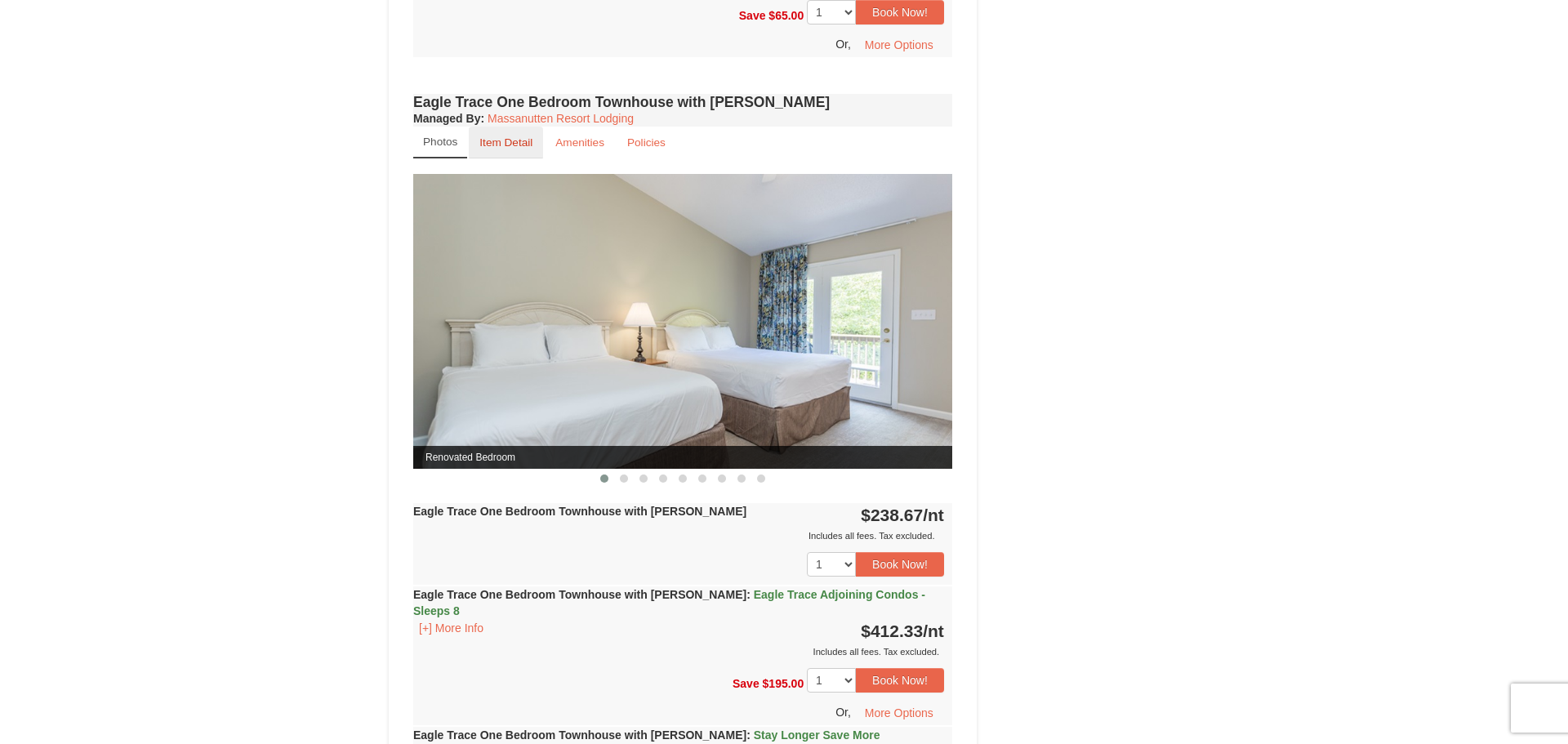
click at [516, 149] on small "Item Detail" at bounding box center [506, 143] width 53 height 12
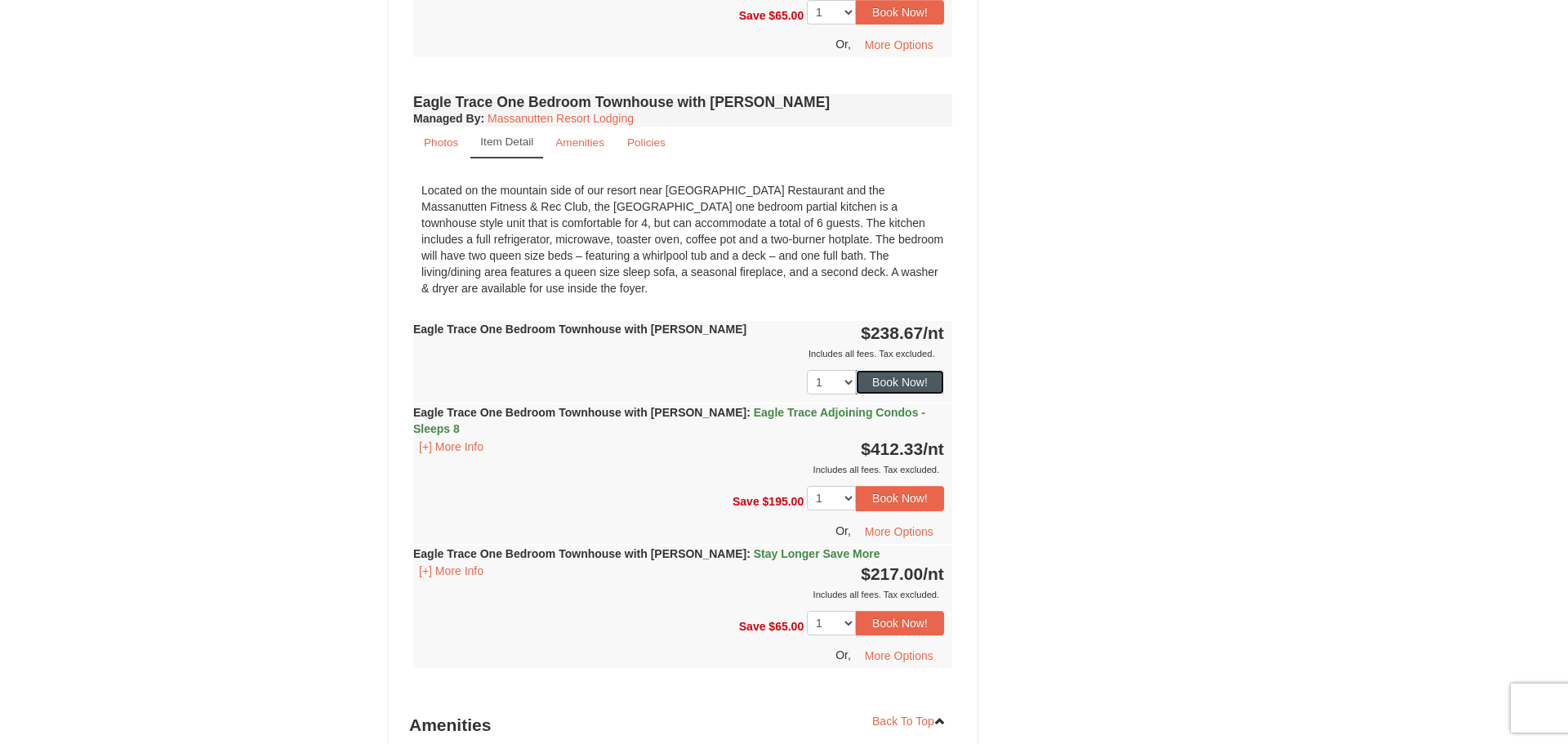
click at [890, 383] on button "Book Now!" at bounding box center [900, 382] width 88 height 24
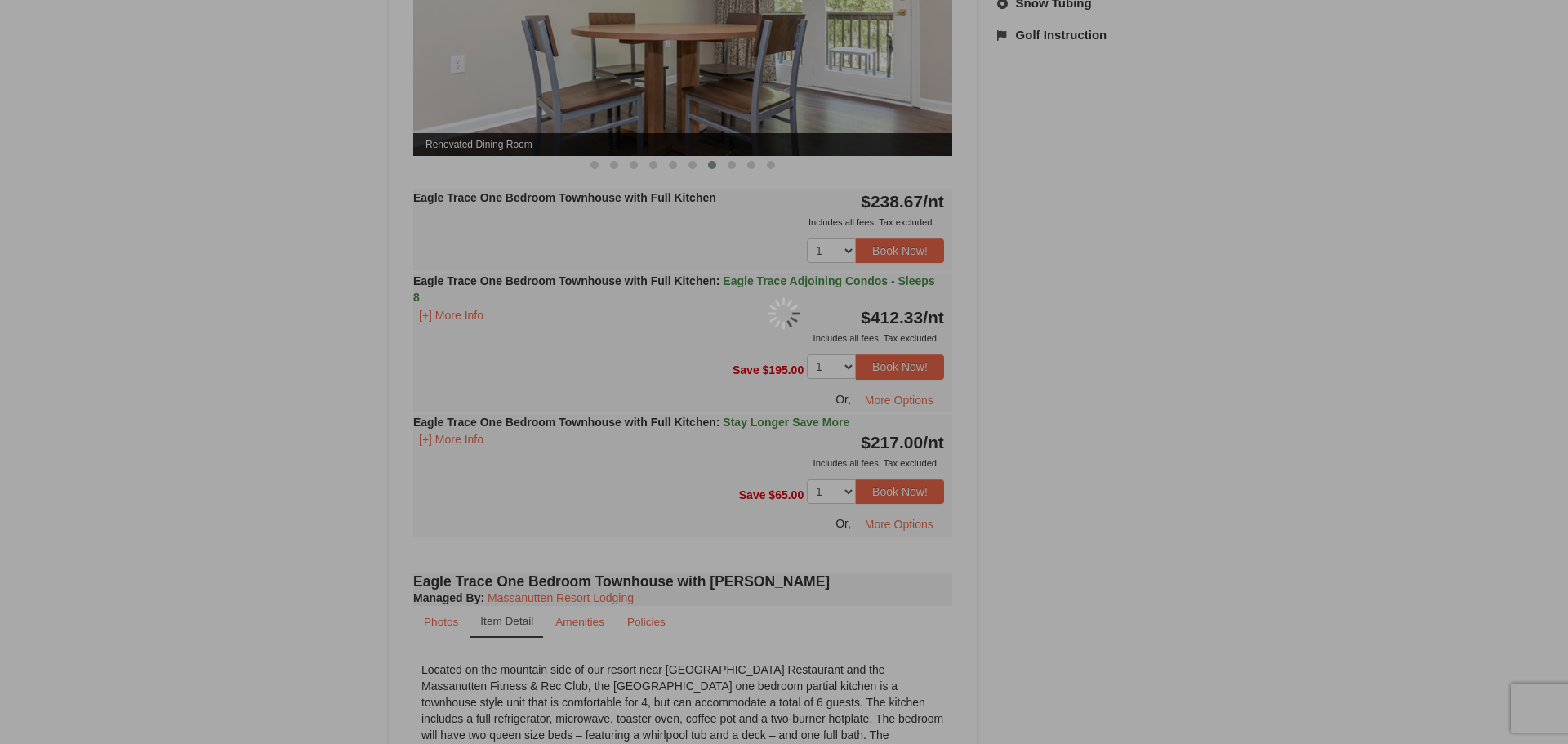
scroll to position [143, 0]
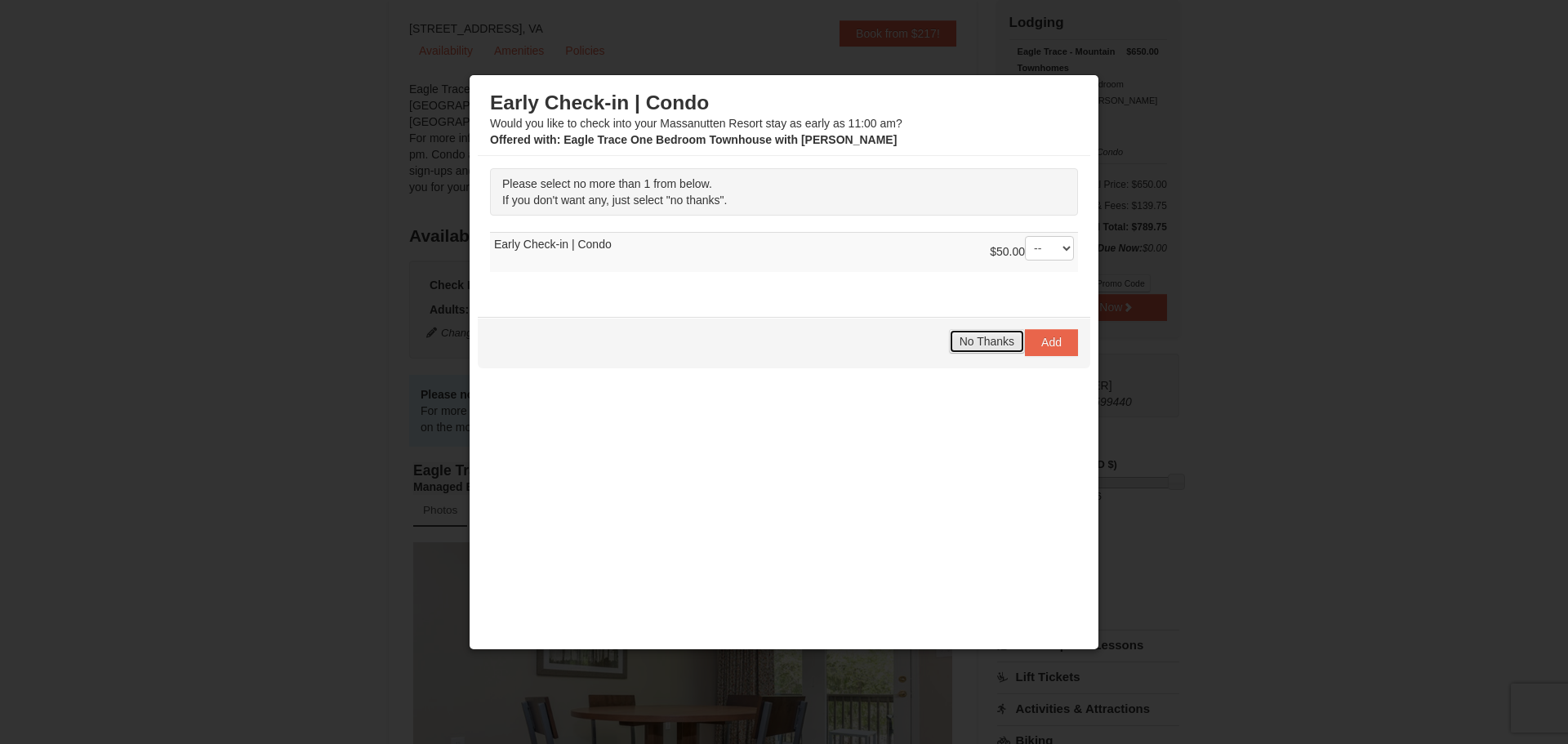
click at [969, 346] on span "No Thanks" at bounding box center [986, 340] width 54 height 13
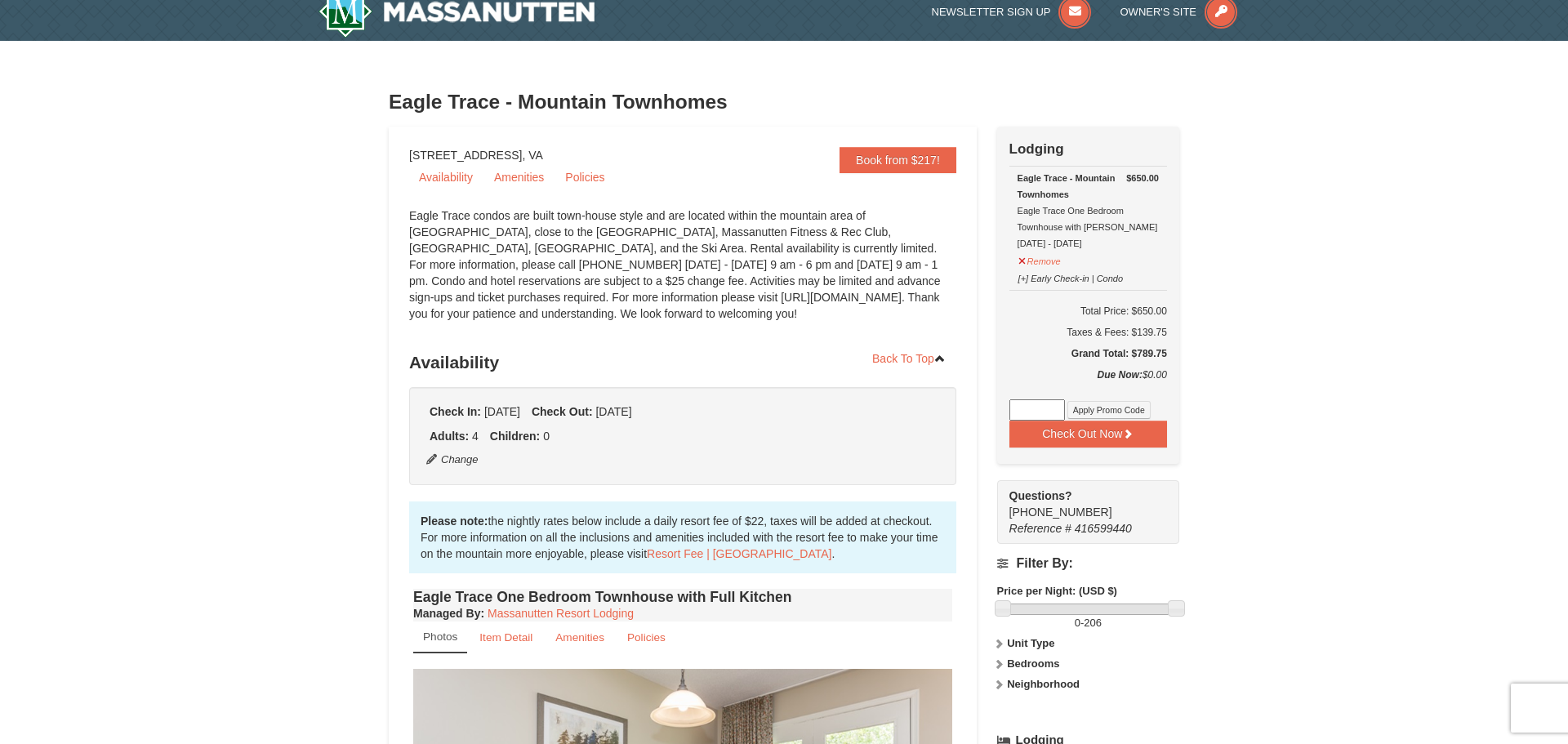
scroll to position [0, 0]
